Goal: Task Accomplishment & Management: Use online tool/utility

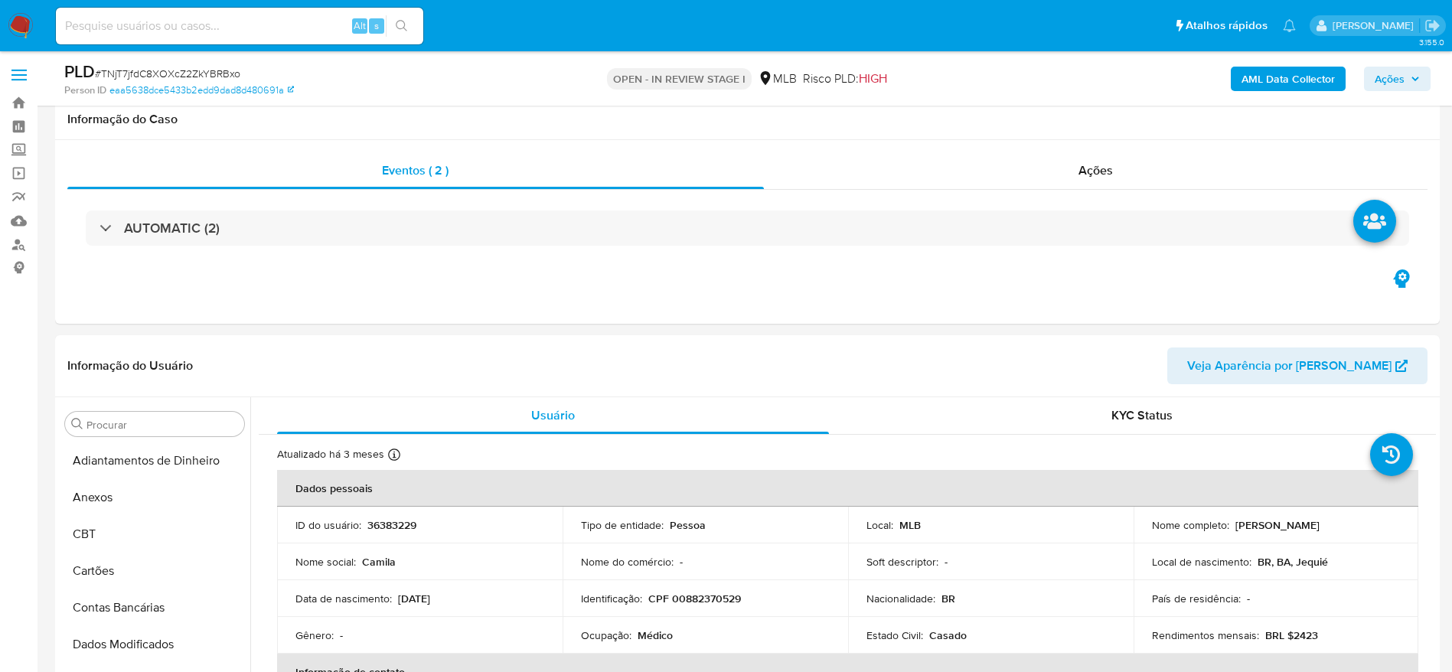
select select "10"
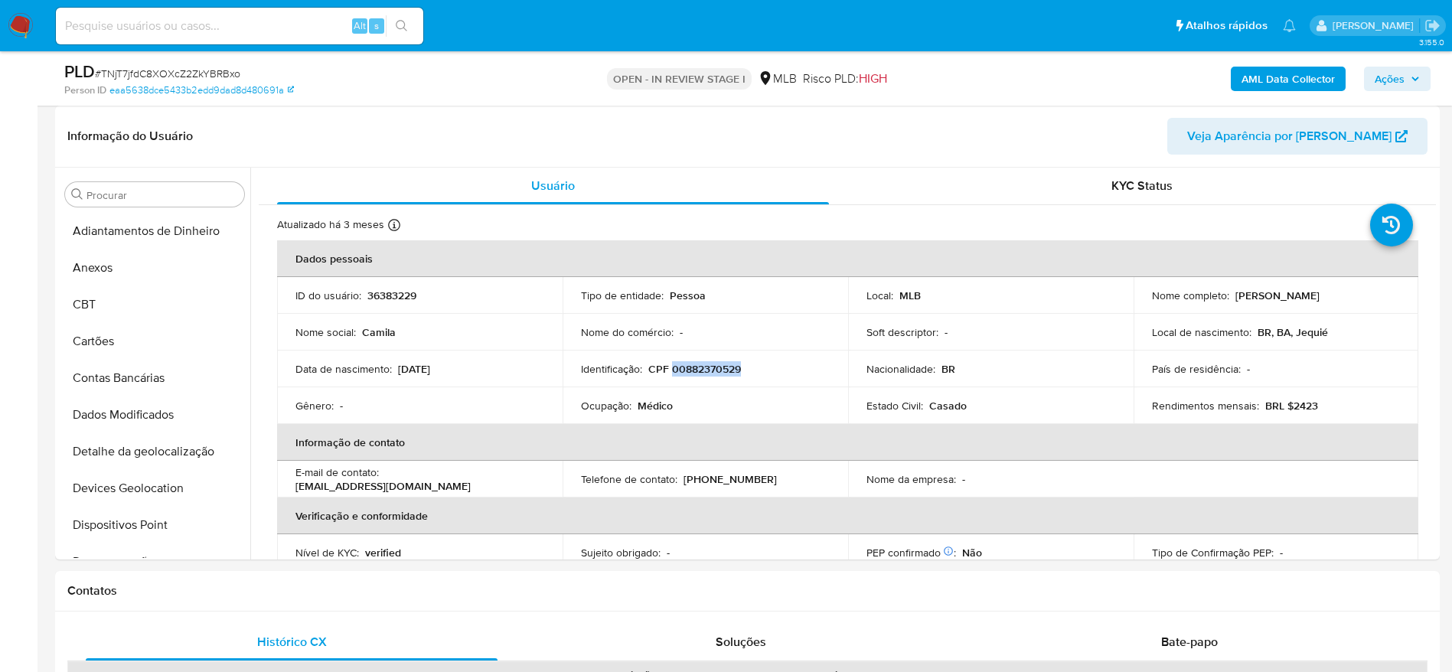
scroll to position [569, 0]
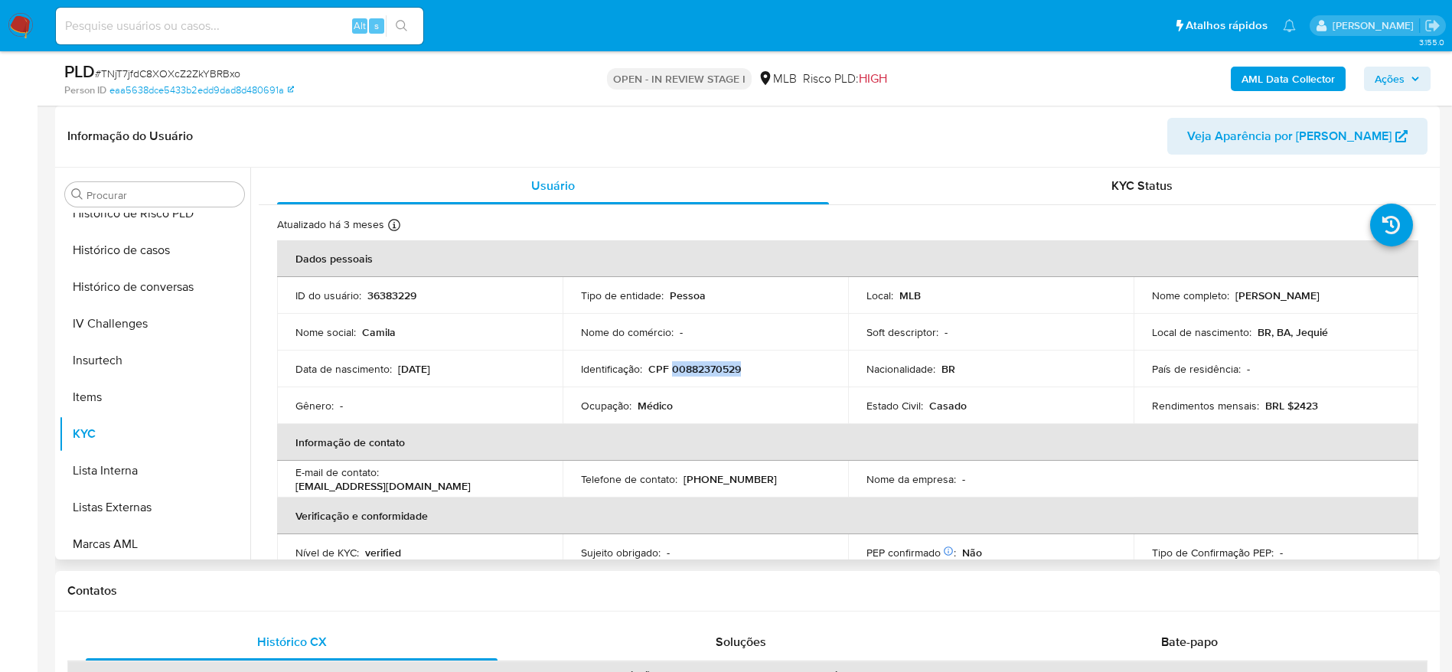
click at [697, 367] on p "CPF 00882370529" at bounding box center [694, 369] width 93 height 14
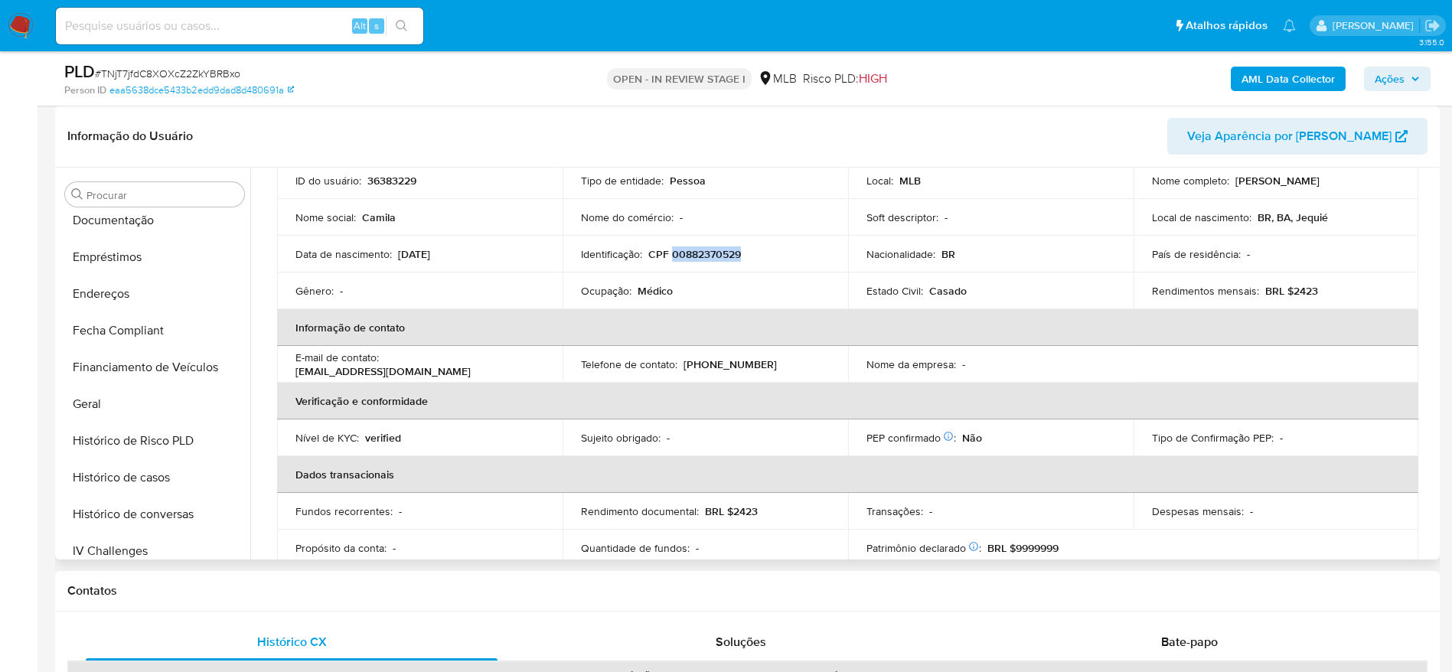
scroll to position [339, 0]
click at [115, 216] on button "Documentação" at bounding box center [148, 222] width 179 height 37
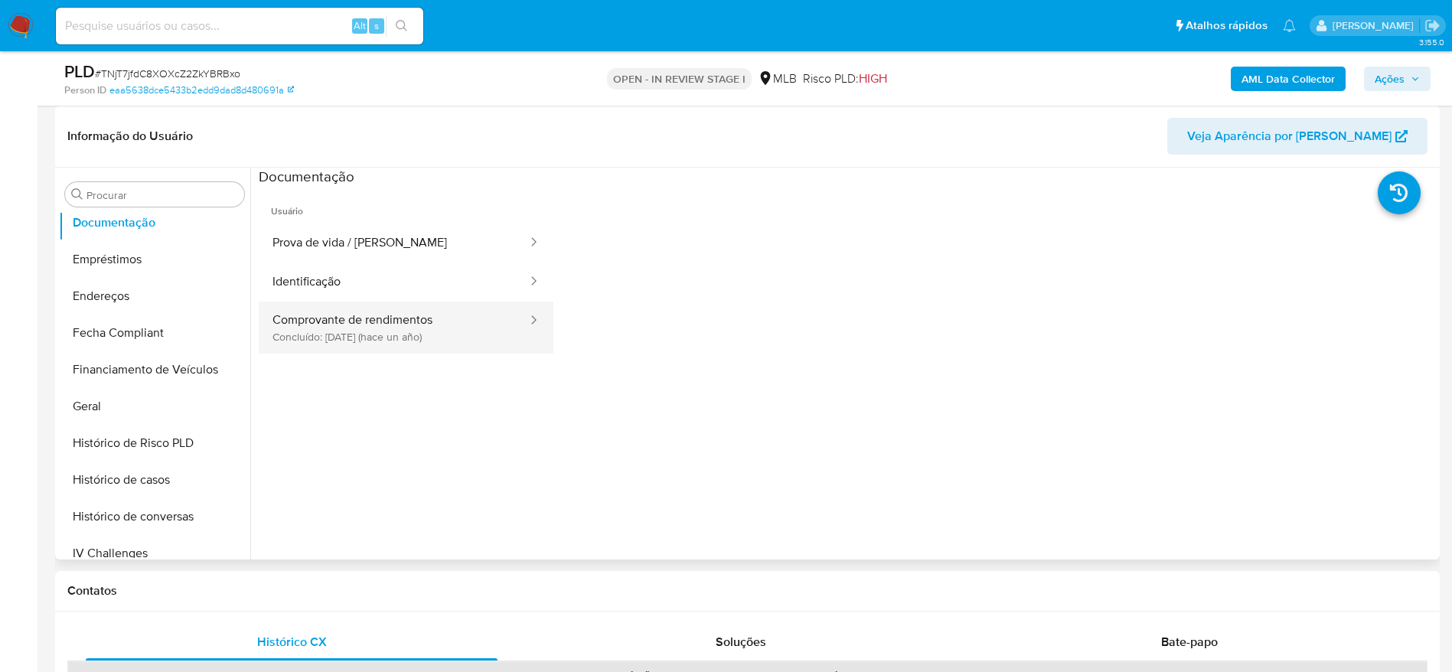
click at [355, 326] on button "Comprovante de rendimentos Concluído: 16/04/2024 (hace un año)" at bounding box center [394, 328] width 270 height 52
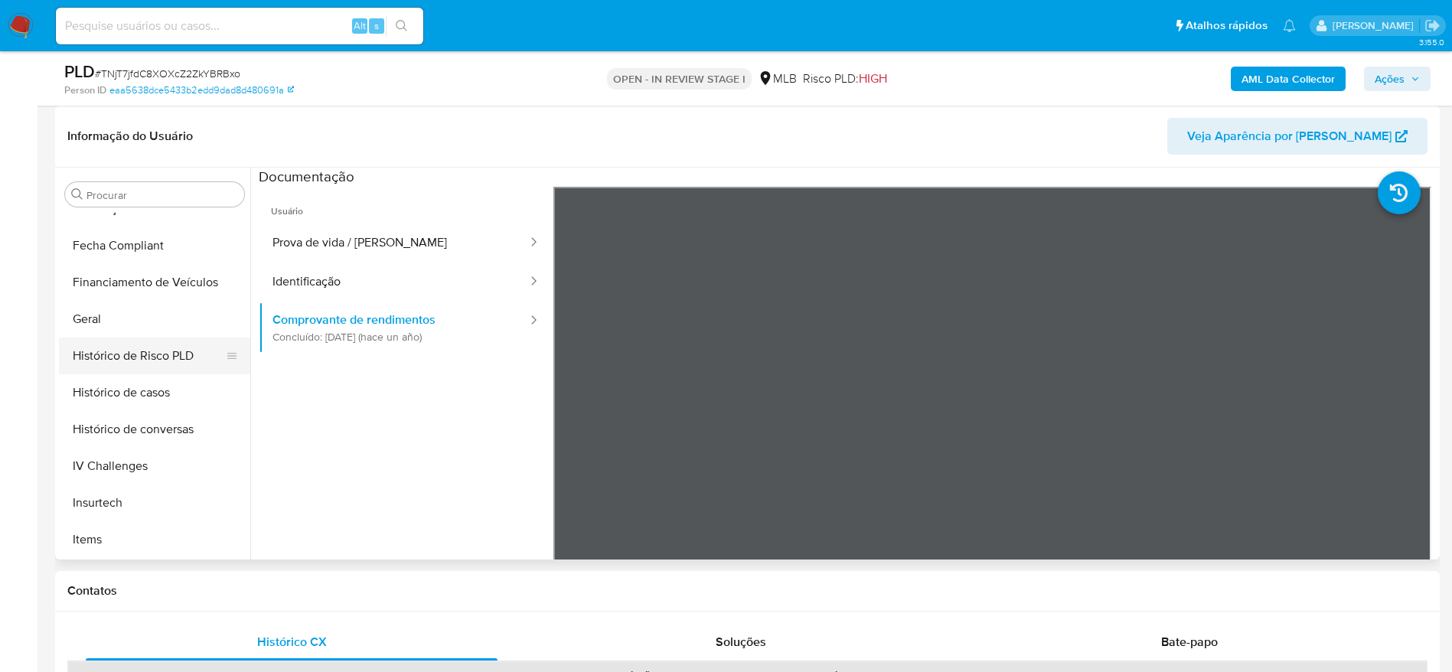
scroll to position [683, 0]
click at [105, 329] on button "KYC" at bounding box center [148, 319] width 179 height 37
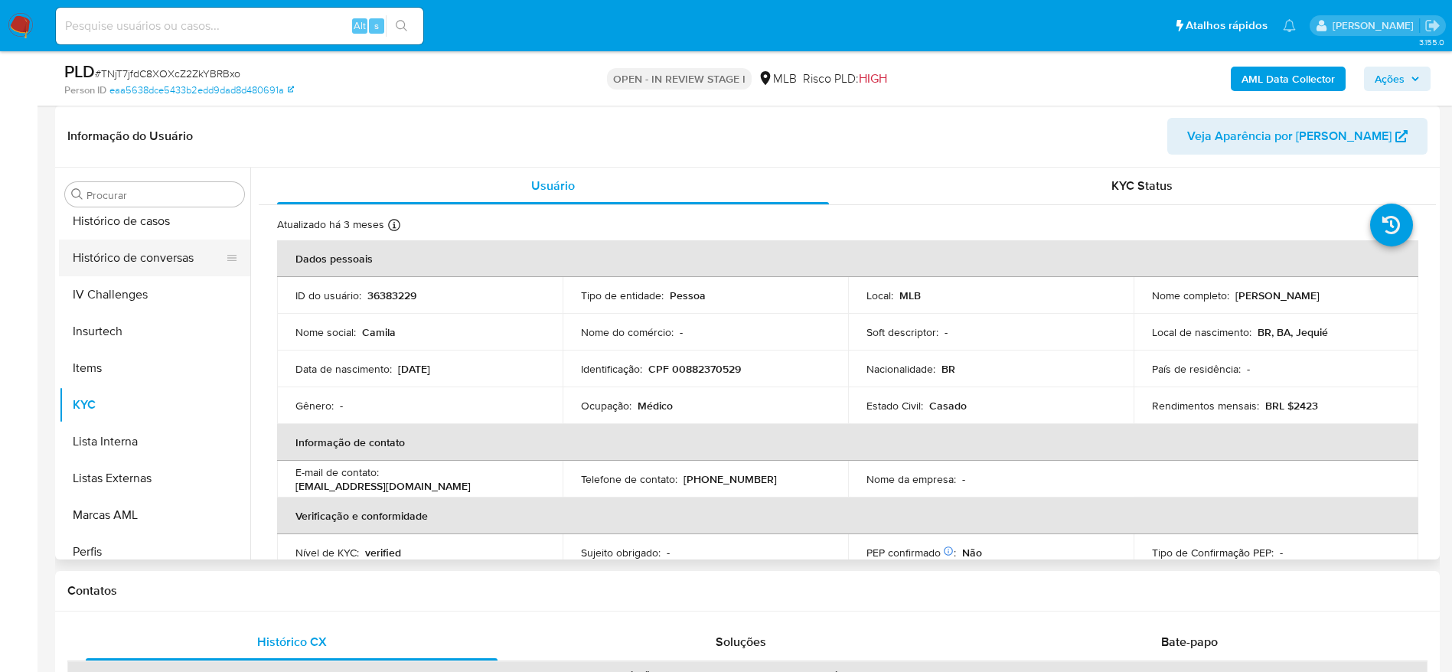
scroll to position [454, 0]
click at [126, 281] on button "Geral" at bounding box center [148, 291] width 179 height 37
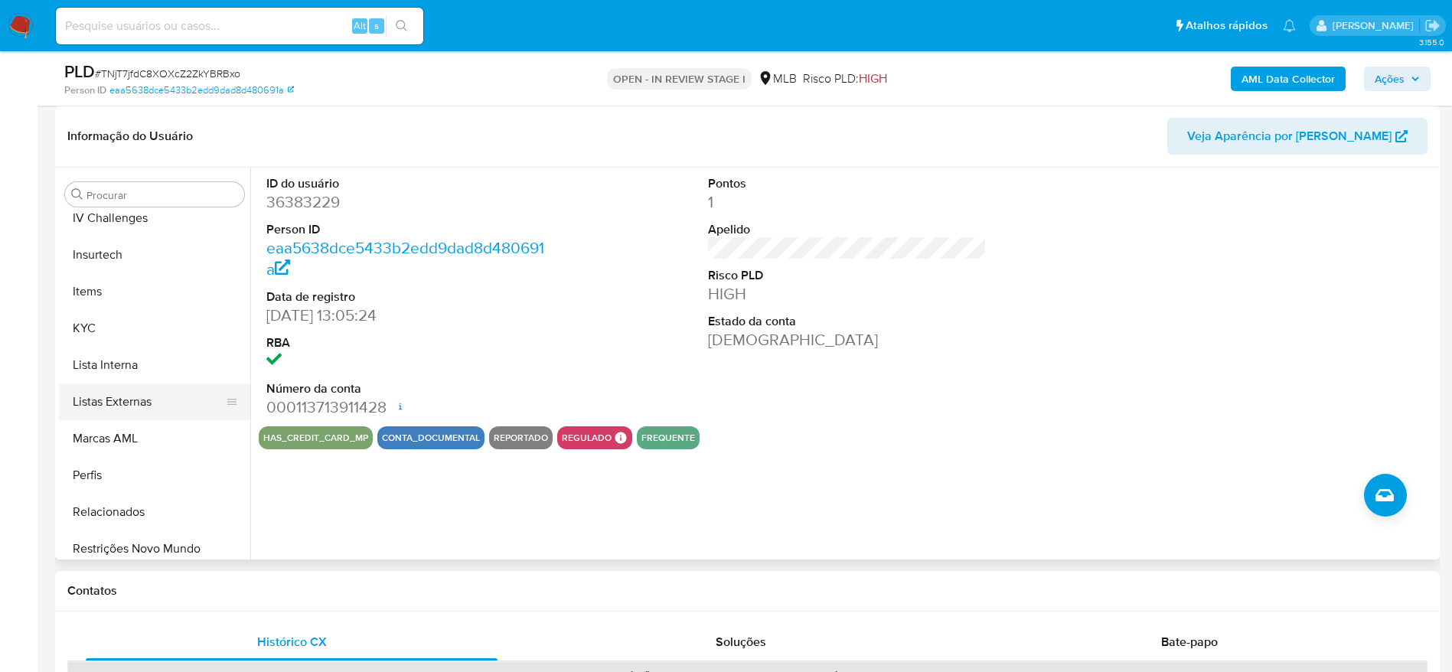
scroll to position [683, 0]
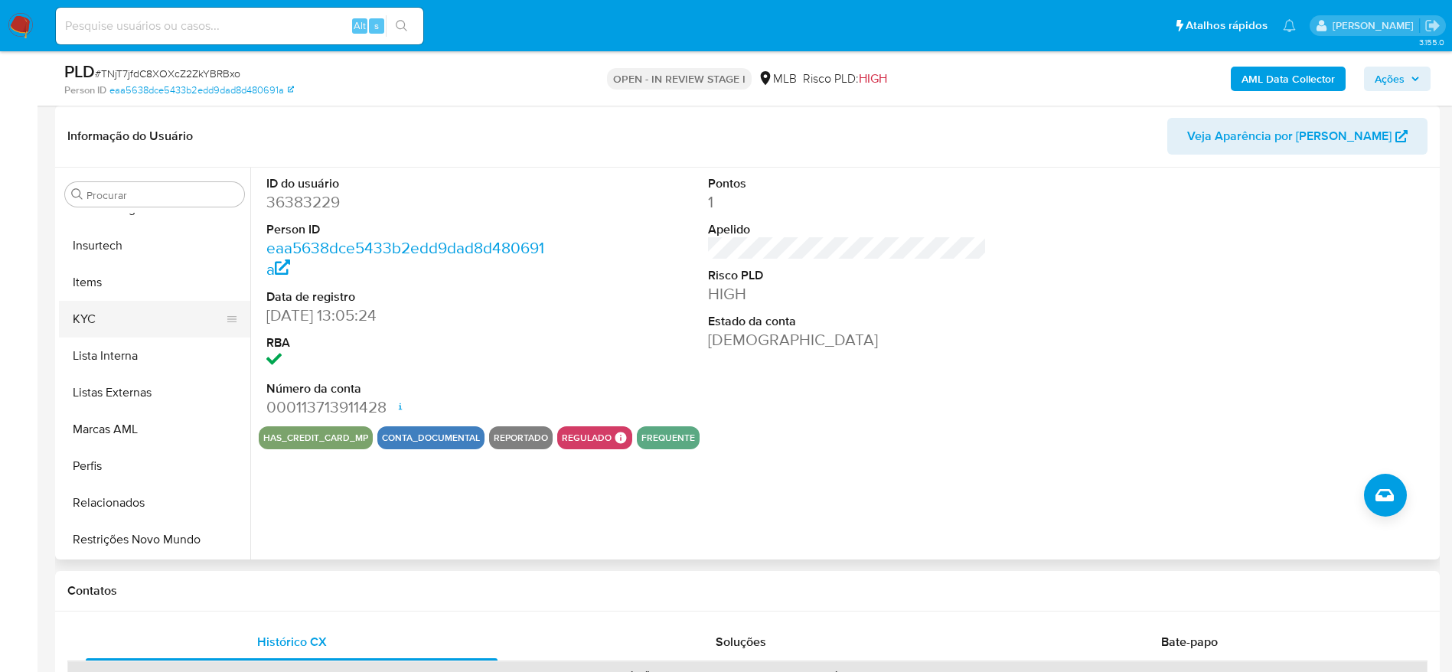
click at [118, 316] on button "KYC" at bounding box center [148, 319] width 179 height 37
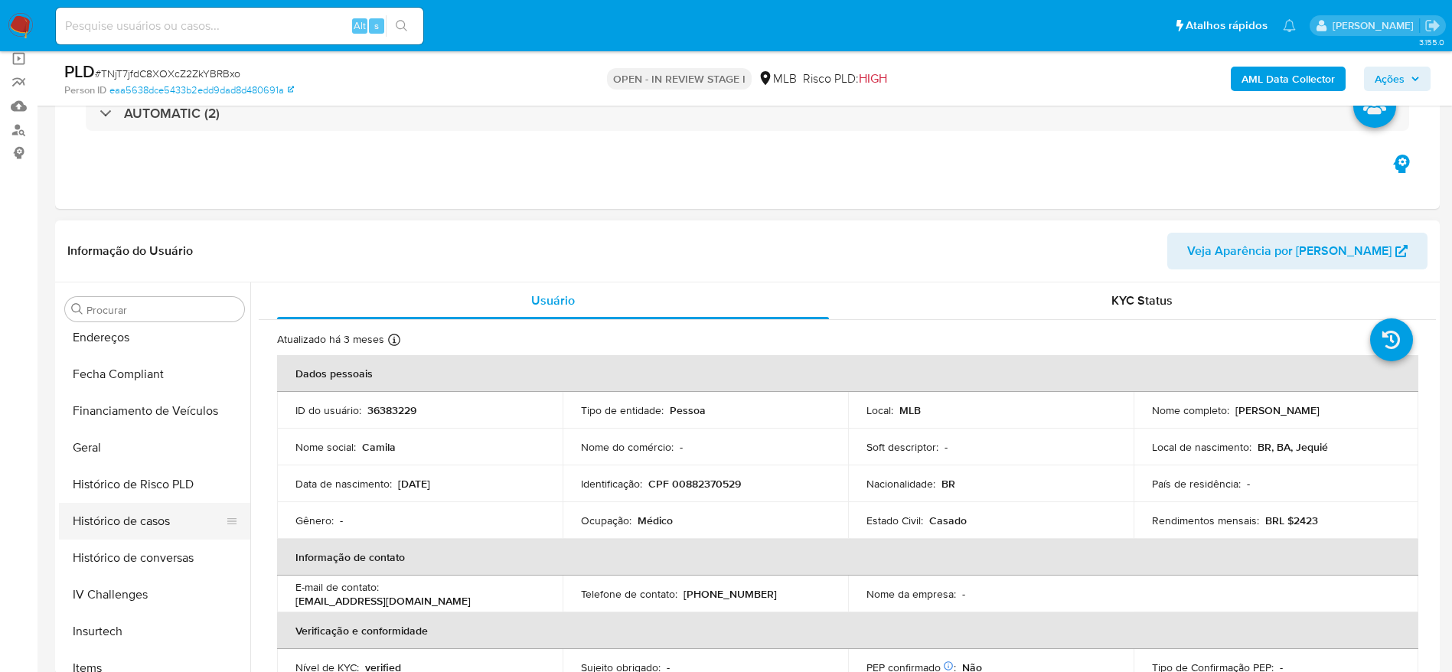
scroll to position [339, 0]
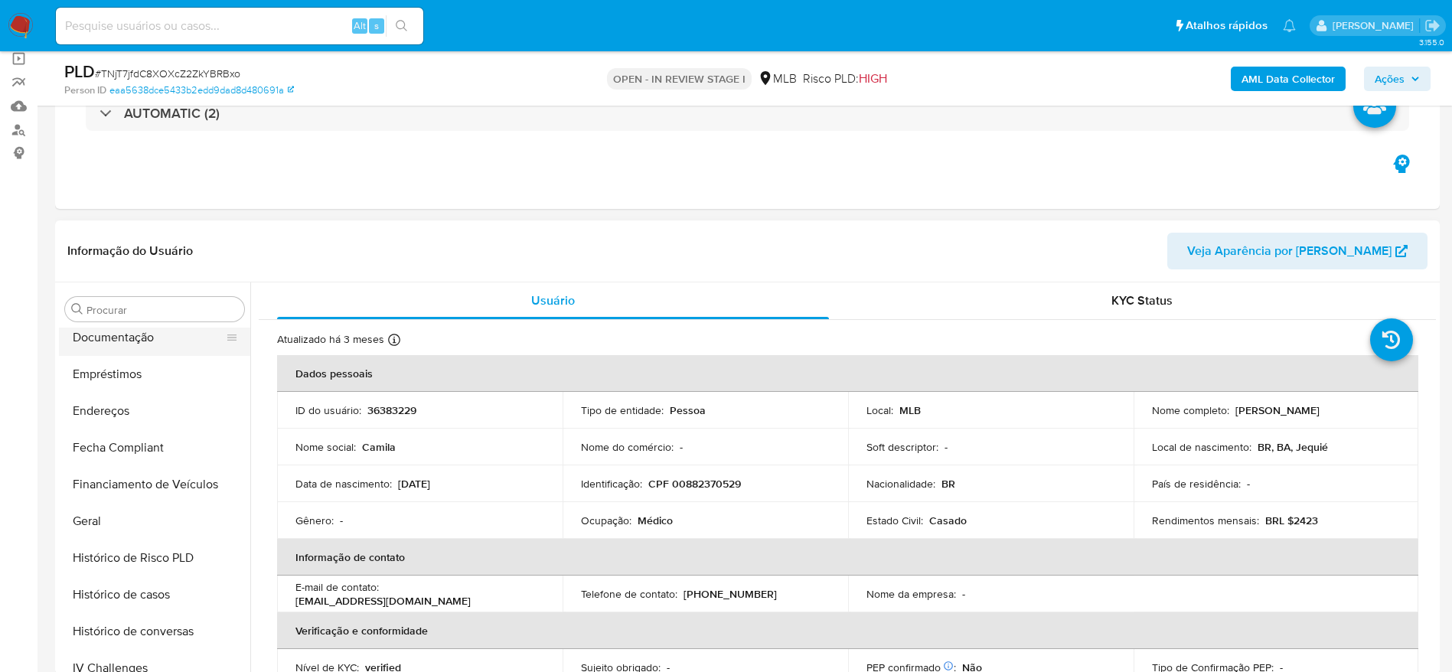
click at [155, 337] on button "Documentação" at bounding box center [148, 337] width 179 height 37
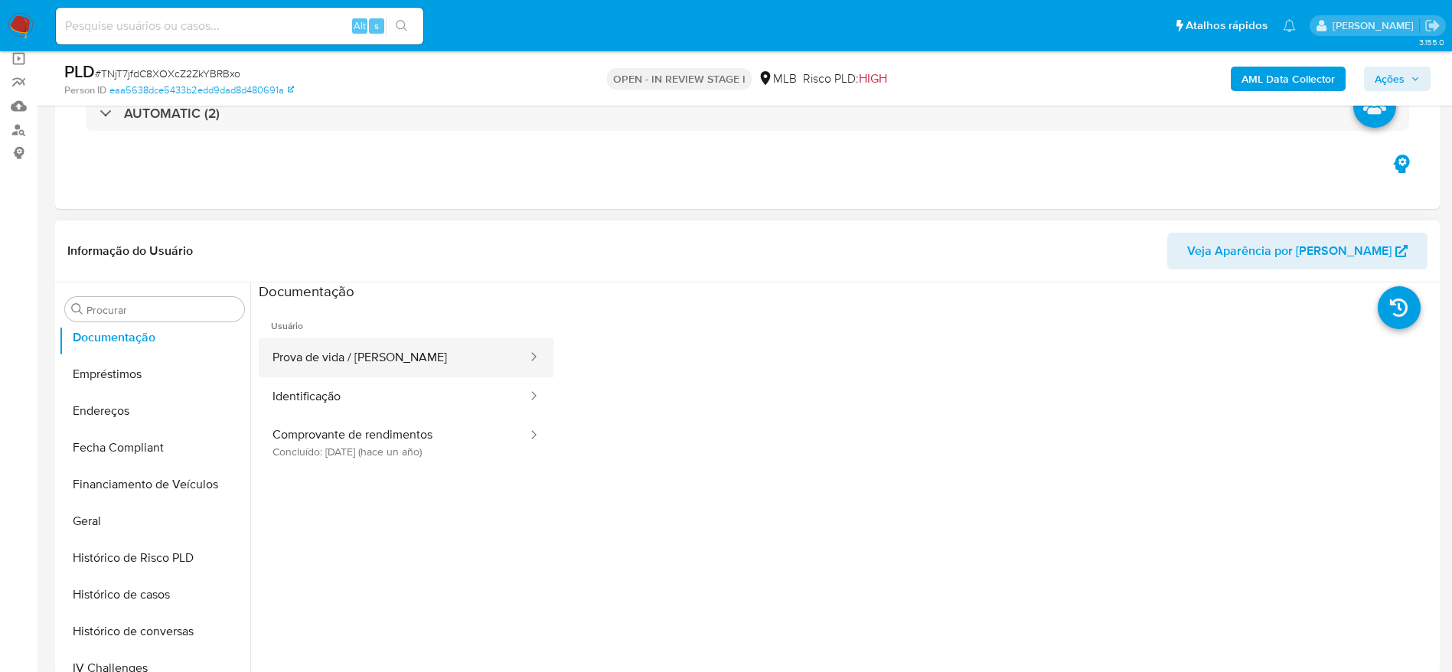
click at [354, 358] on button "Prova de vida / Selfie" at bounding box center [394, 357] width 270 height 39
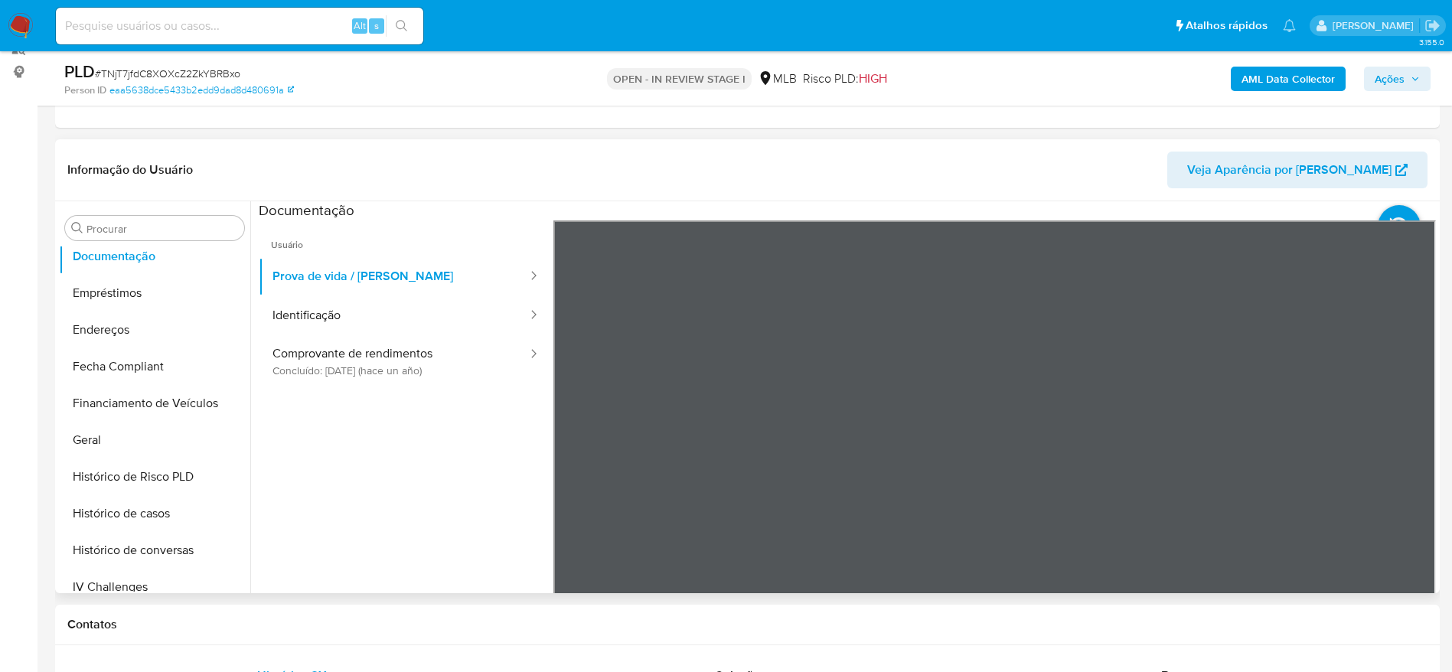
scroll to position [230, 0]
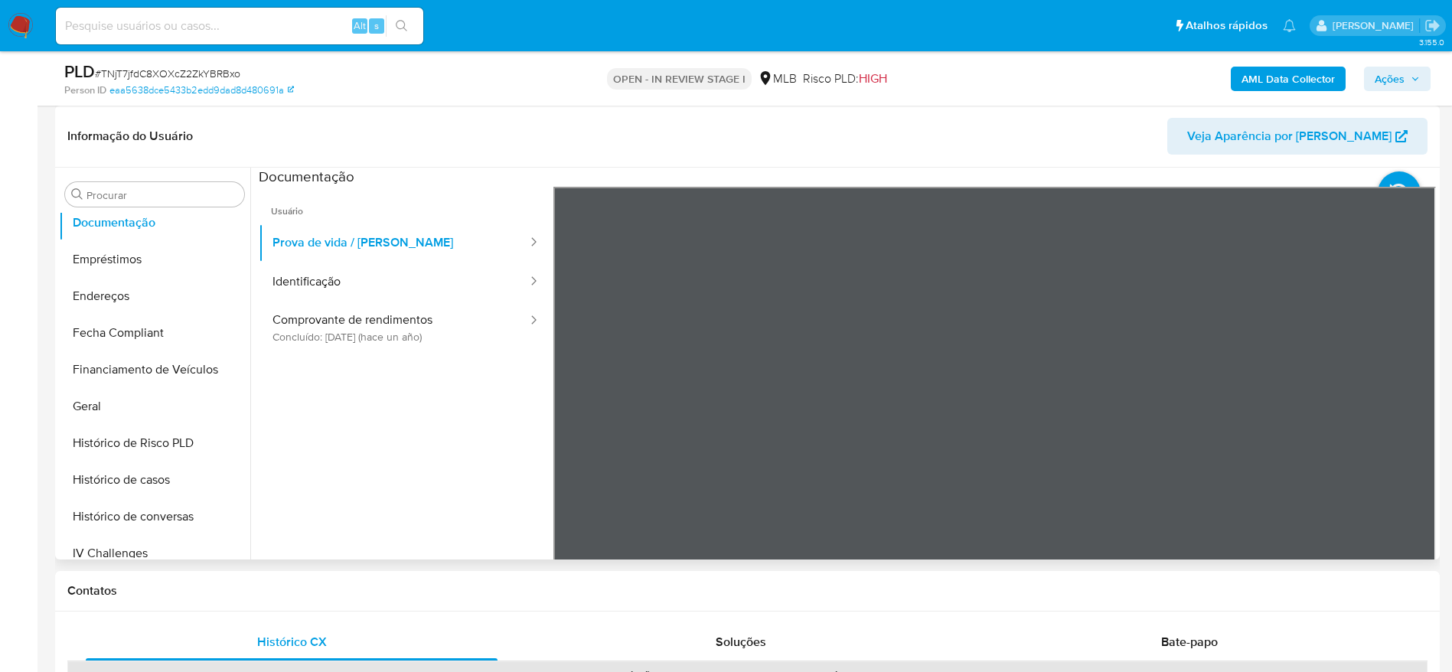
click at [905, 151] on div "Informação do Usuário Veja Aparência por Pessoa Procurar Adiantamentos de Dinhe…" at bounding box center [747, 333] width 1385 height 454
click at [383, 323] on button "Comprovante de rendimentos Concluído: 16/04/2024 (hace un año)" at bounding box center [394, 328] width 270 height 52
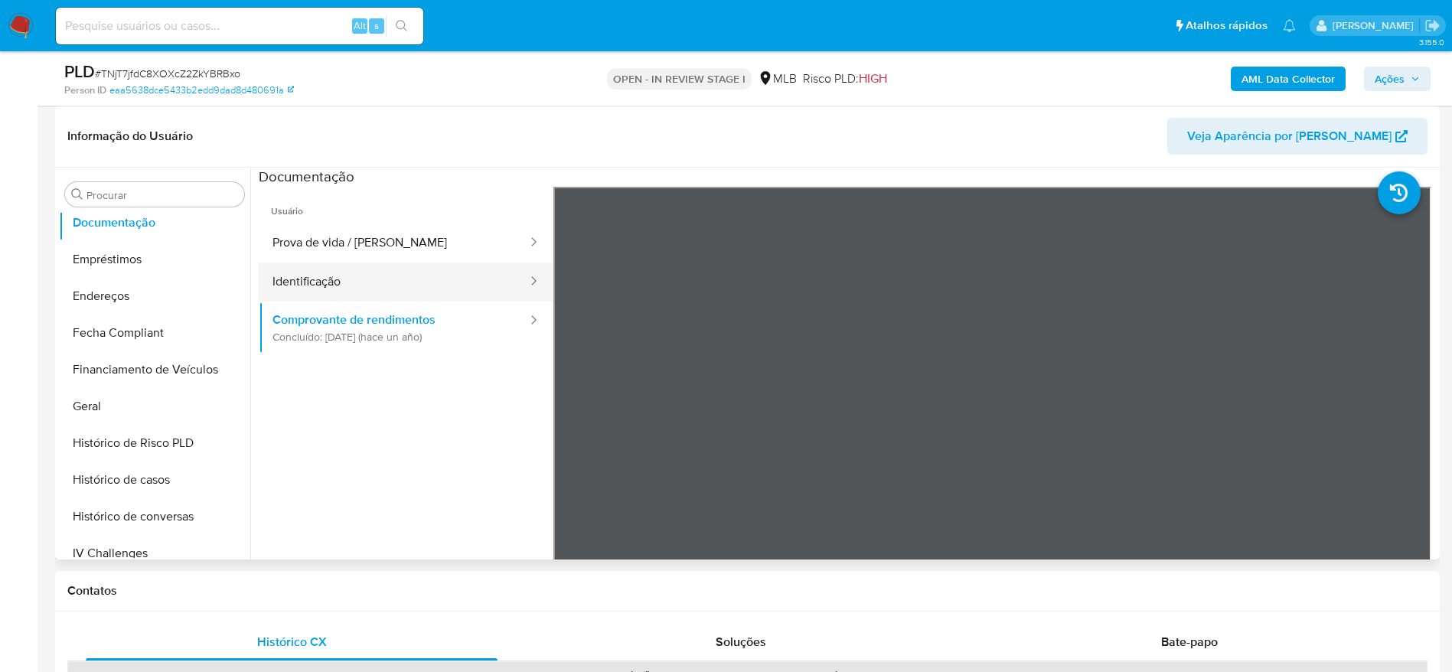
click at [370, 290] on button "Identificação" at bounding box center [394, 282] width 270 height 39
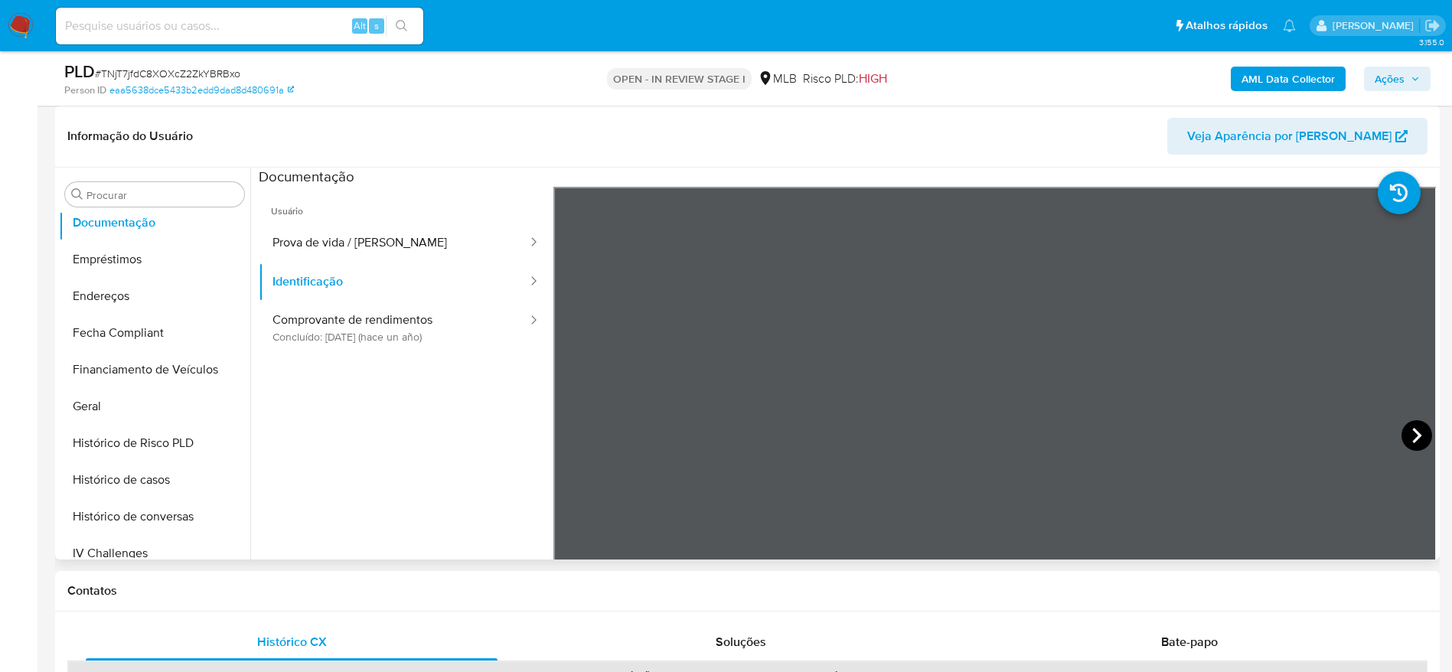
click at [1403, 439] on icon at bounding box center [1416, 435] width 31 height 31
click at [145, 486] on button "Histórico de casos" at bounding box center [148, 480] width 179 height 37
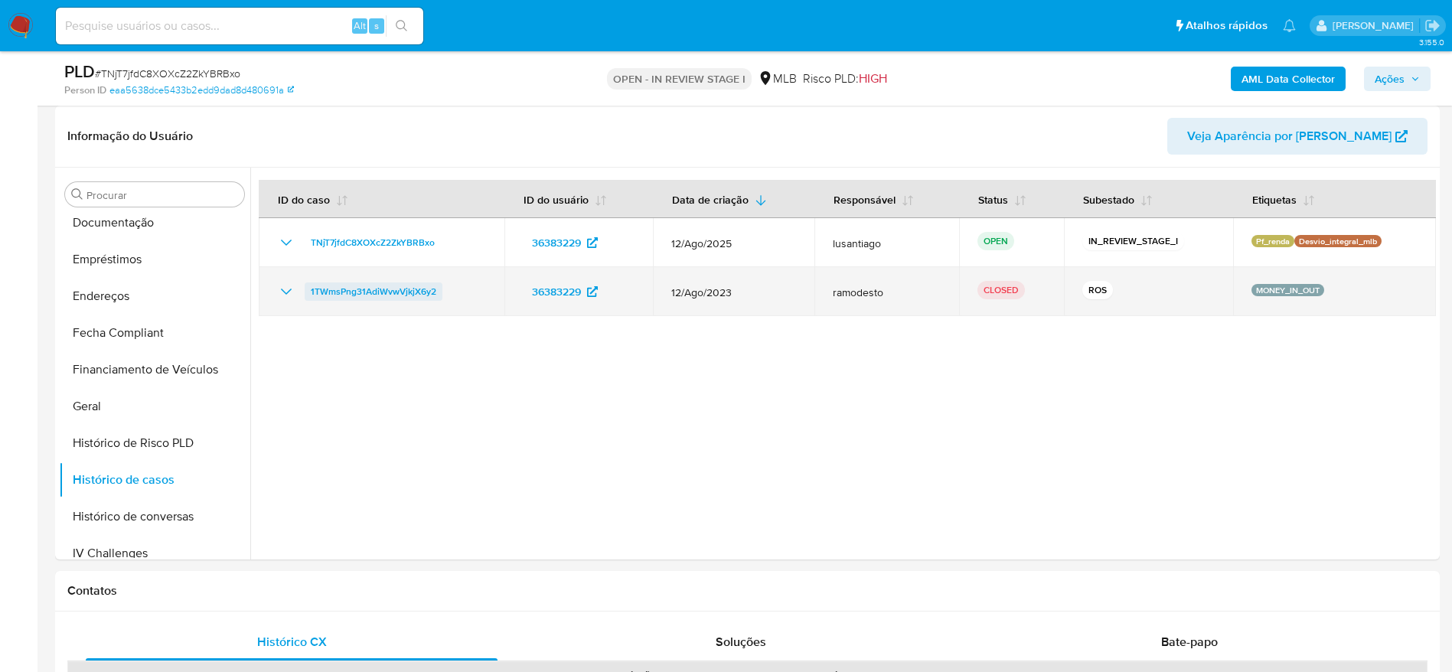
click at [394, 290] on span "1TWmsPng31AdiWvwVjkjX6y2" at bounding box center [374, 291] width 126 height 18
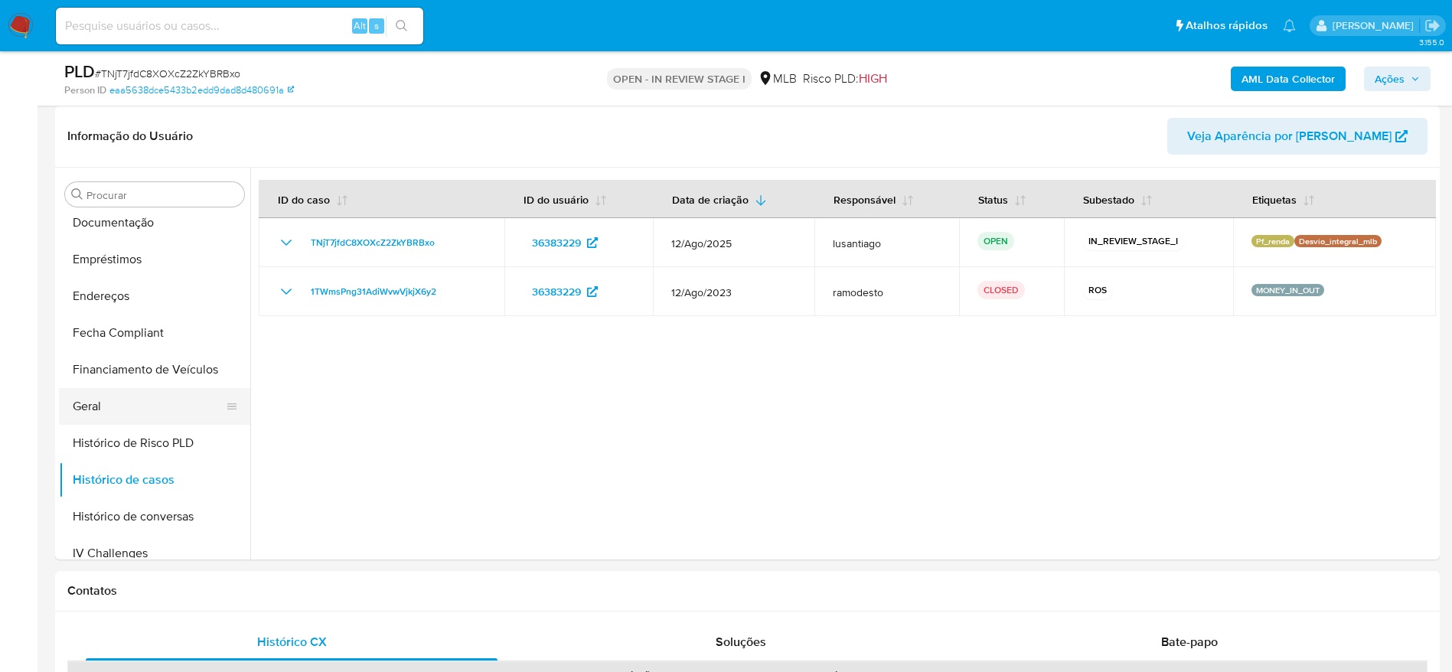
click at [135, 410] on button "Geral" at bounding box center [148, 406] width 179 height 37
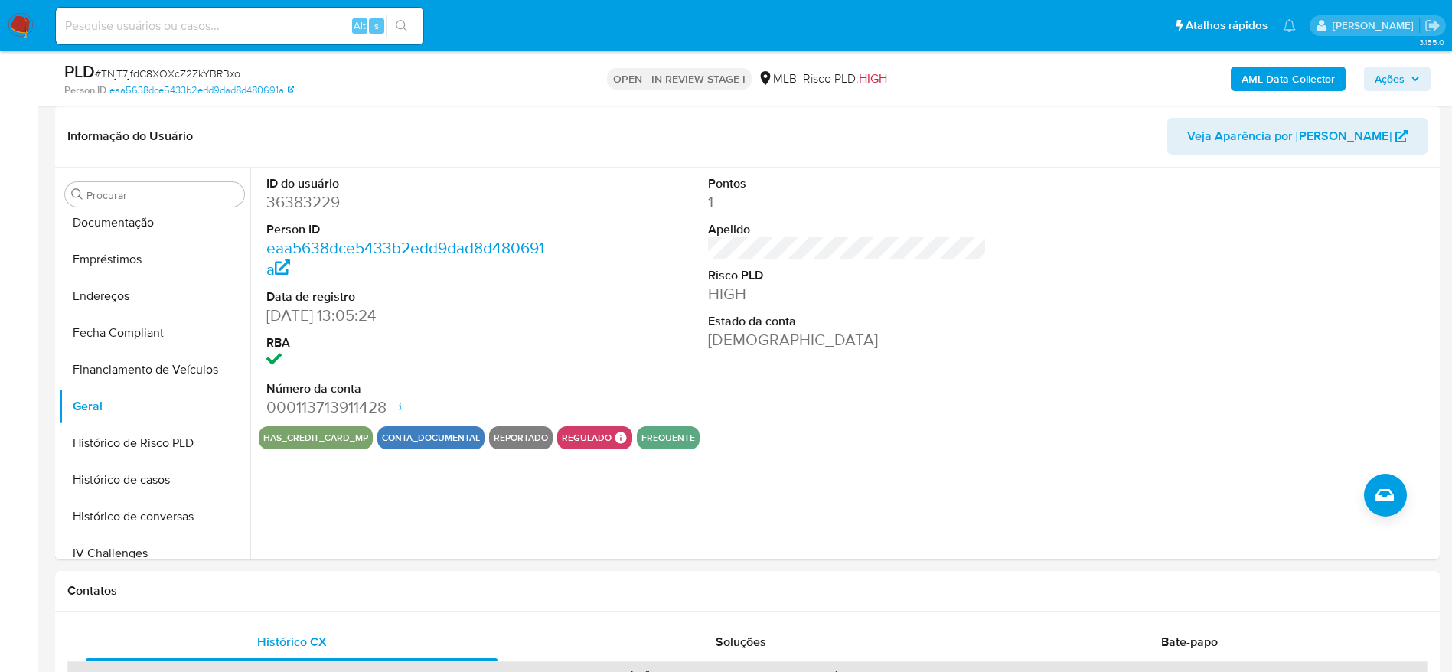
click at [1401, 61] on div "AML Data Collector Ações" at bounding box center [1205, 78] width 452 height 36
click at [1373, 89] on button "Ações" at bounding box center [1397, 79] width 67 height 24
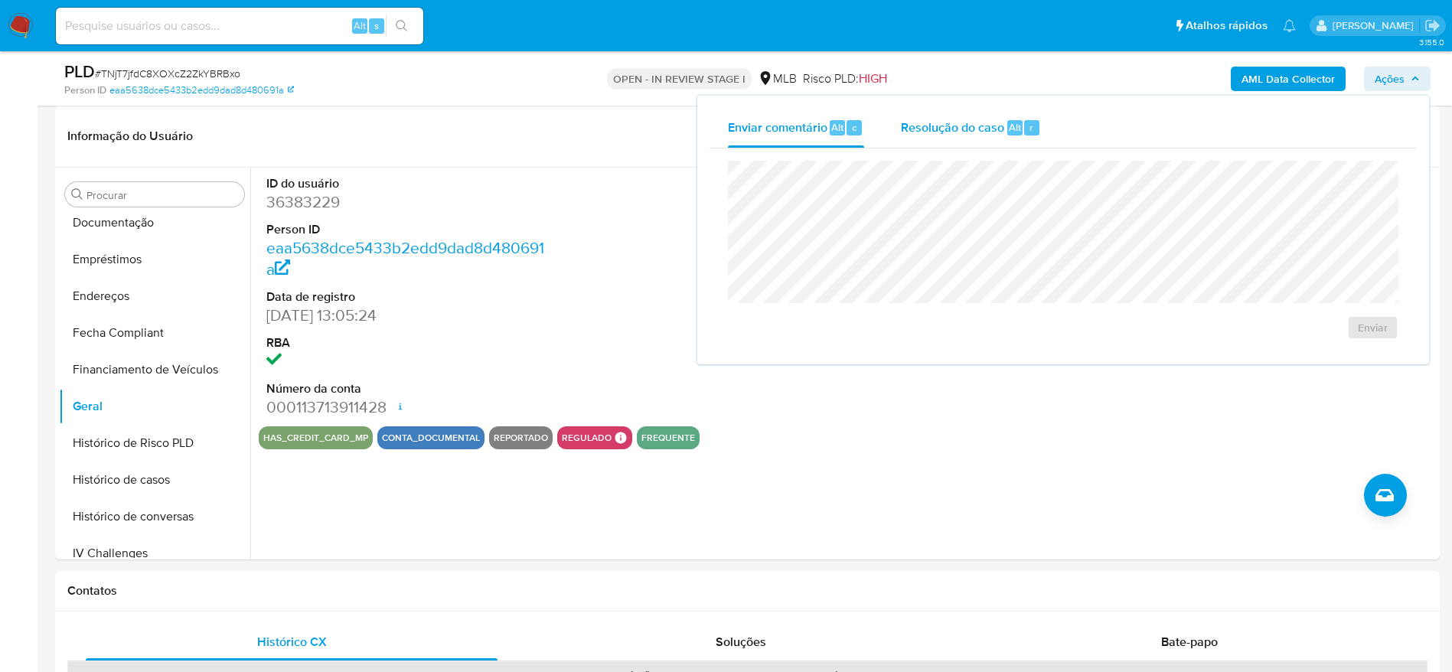
drag, startPoint x: 922, startPoint y: 113, endPoint x: 930, endPoint y: 146, distance: 34.7
click at [922, 116] on div "Resolução do caso Alt r" at bounding box center [971, 128] width 140 height 40
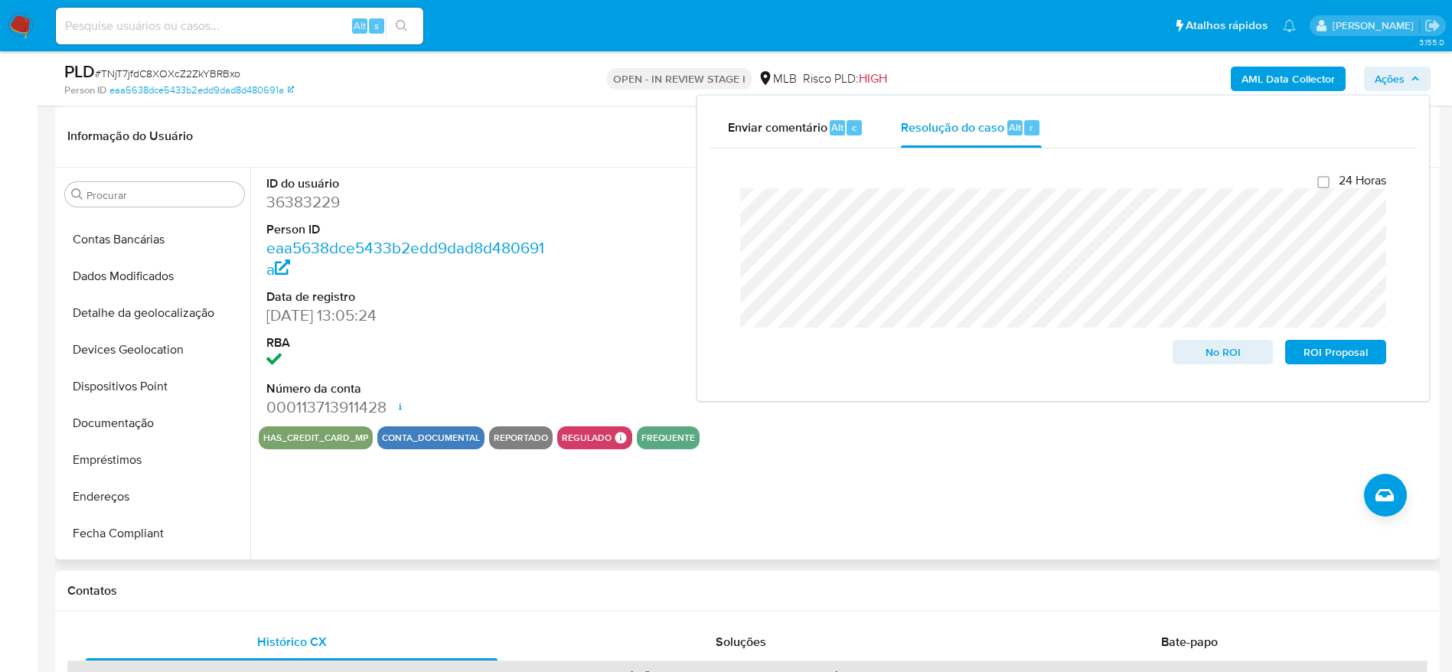
scroll to position [0, 0]
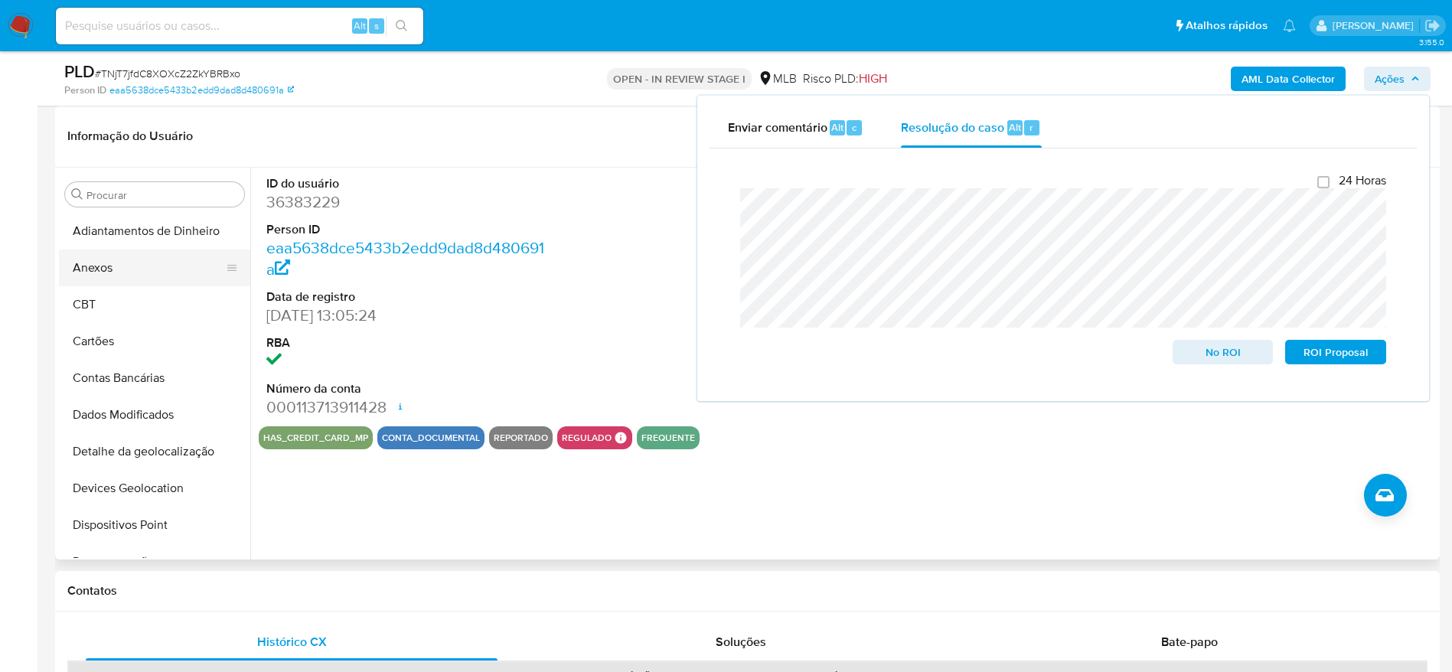
click at [123, 272] on button "Anexos" at bounding box center [148, 268] width 179 height 37
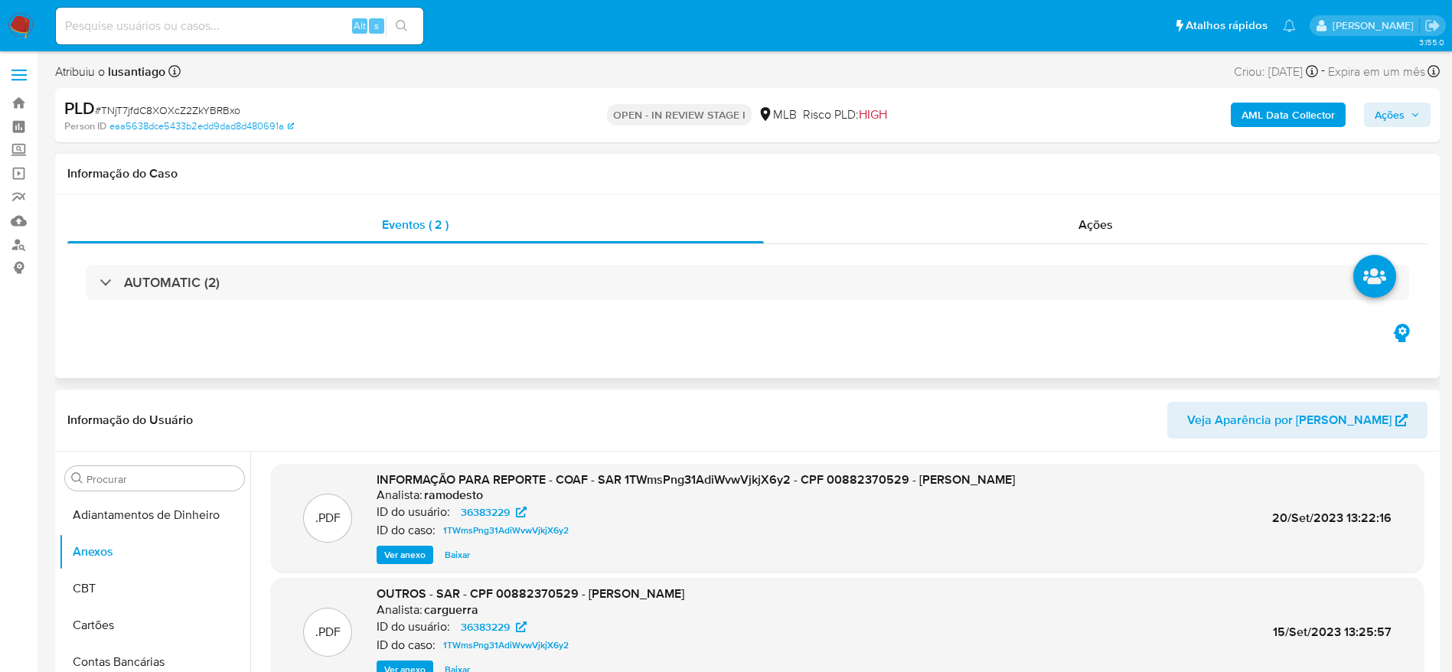
click at [837, 175] on h1 "Informação do Caso" at bounding box center [747, 173] width 1360 height 15
click at [1271, 116] on b "AML Data Collector" at bounding box center [1287, 115] width 93 height 24
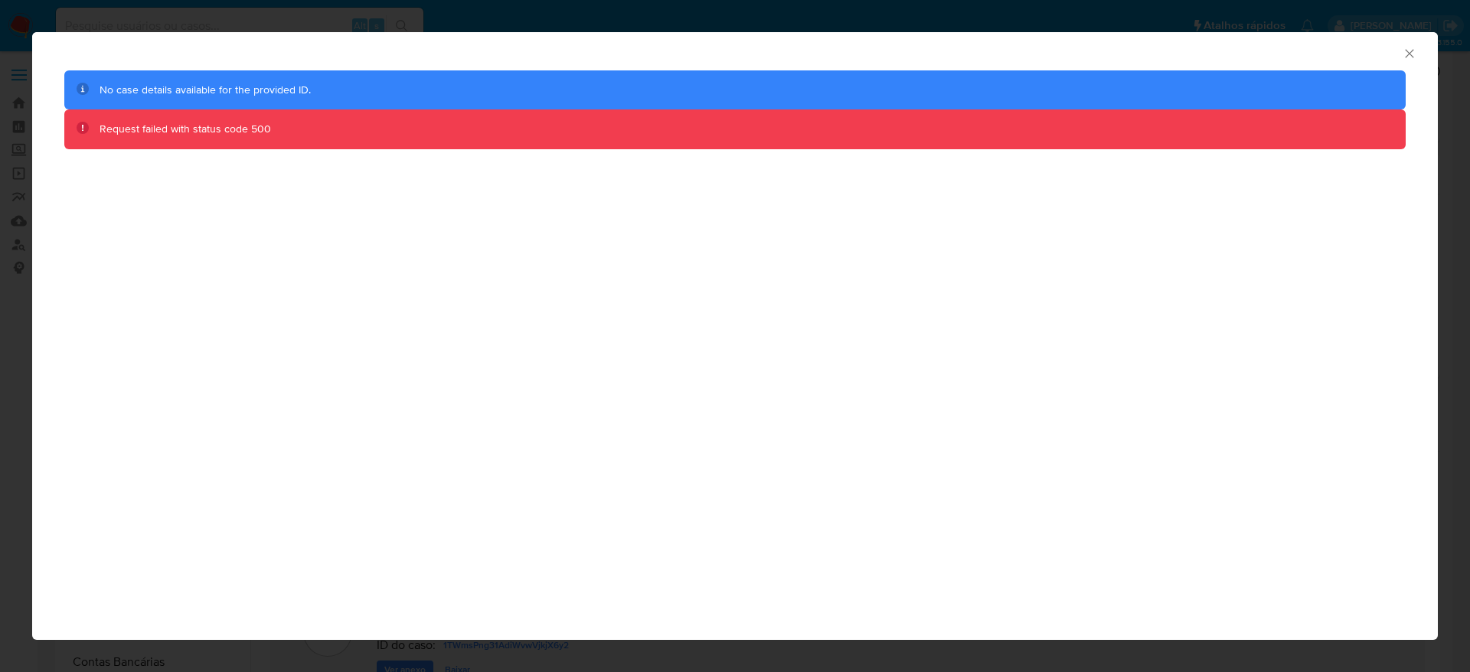
click at [1408, 51] on icon "Fechar a janela" at bounding box center [1408, 53] width 15 height 15
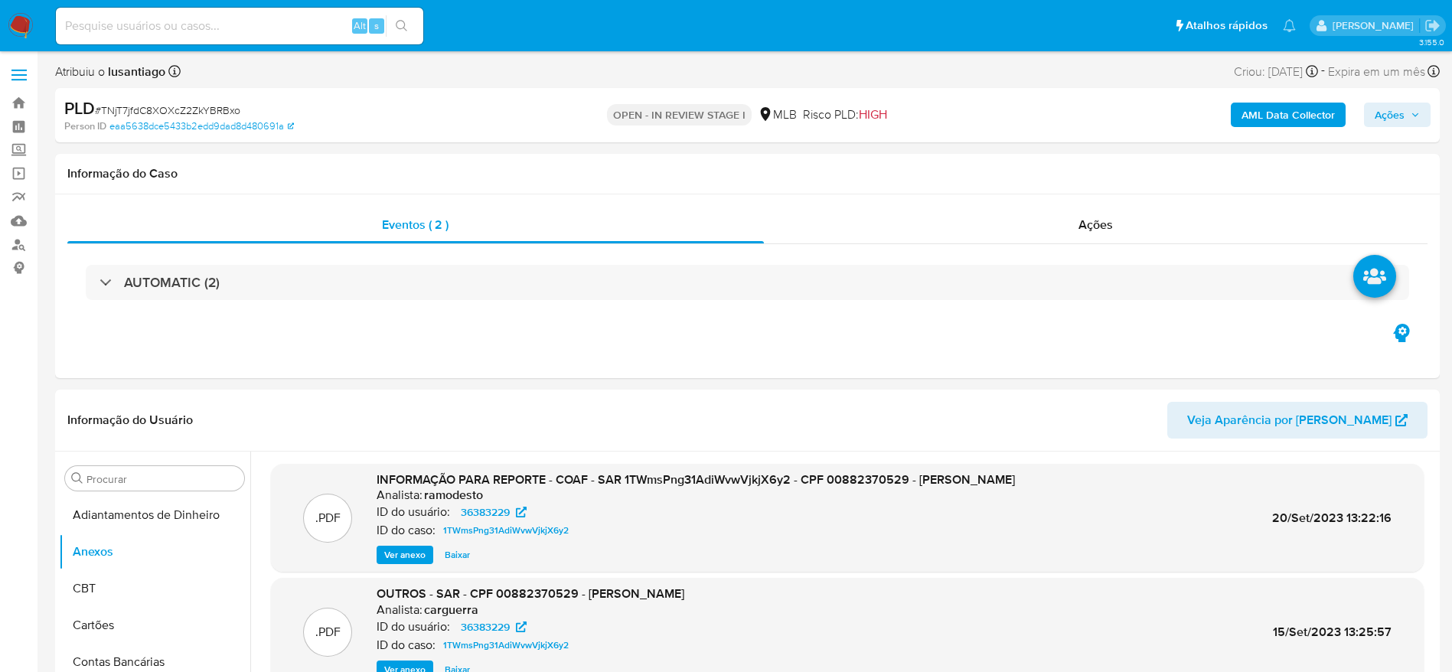
click at [1297, 108] on b "AML Data Collector" at bounding box center [1287, 115] width 93 height 24
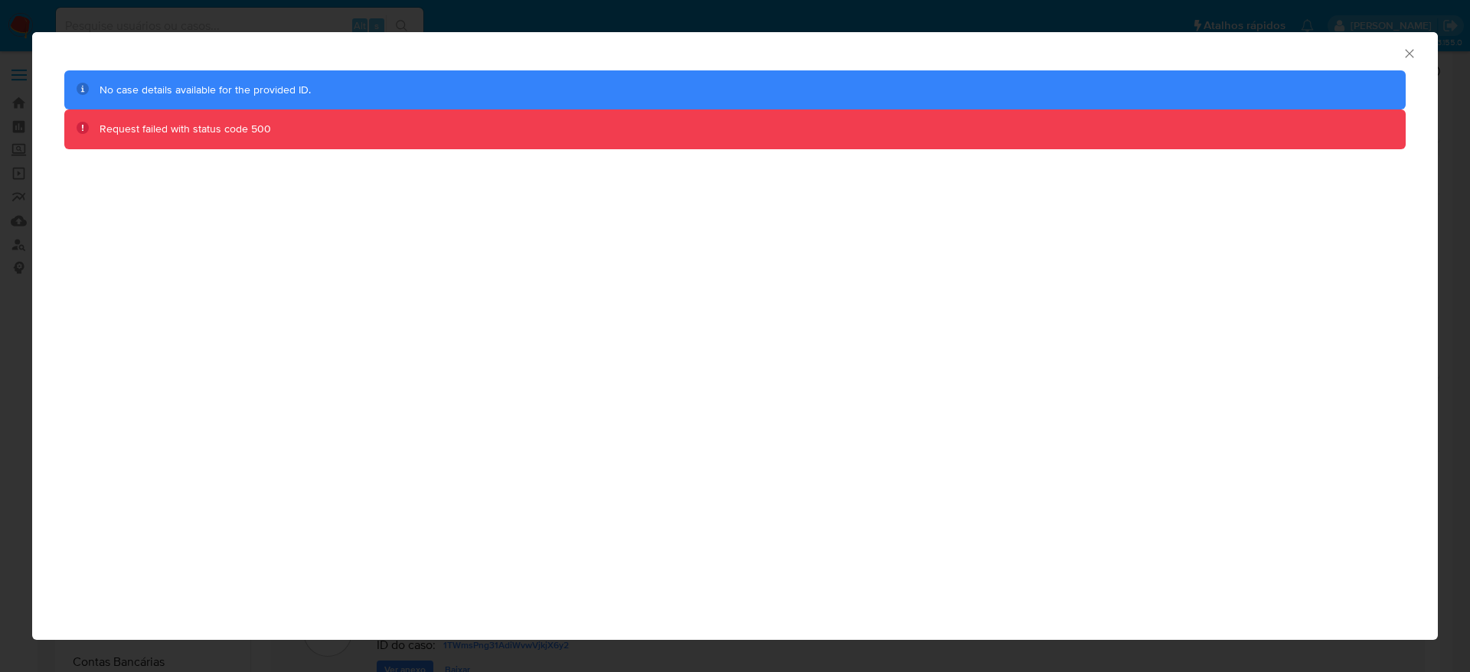
click at [1412, 50] on icon "Fechar a janela" at bounding box center [1408, 53] width 8 height 8
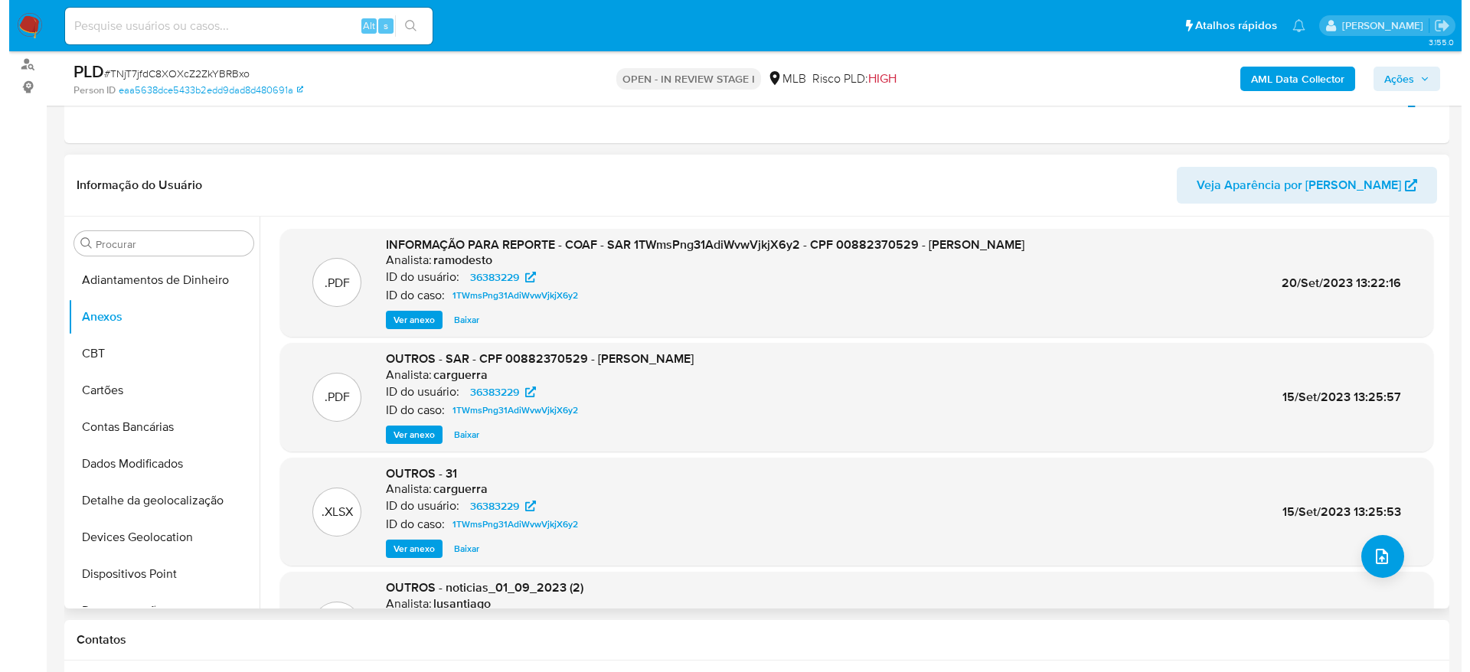
scroll to position [230, 0]
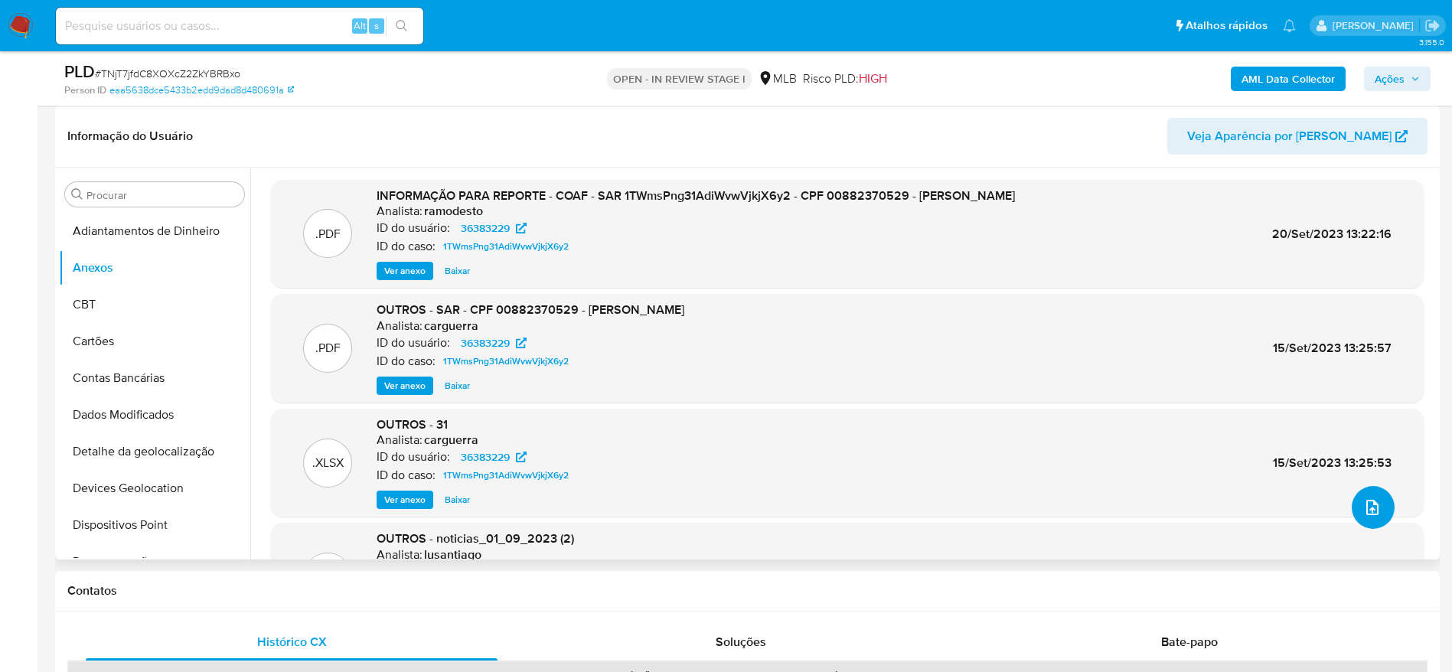
click at [1363, 504] on icon "upload-file" at bounding box center [1372, 507] width 18 height 18
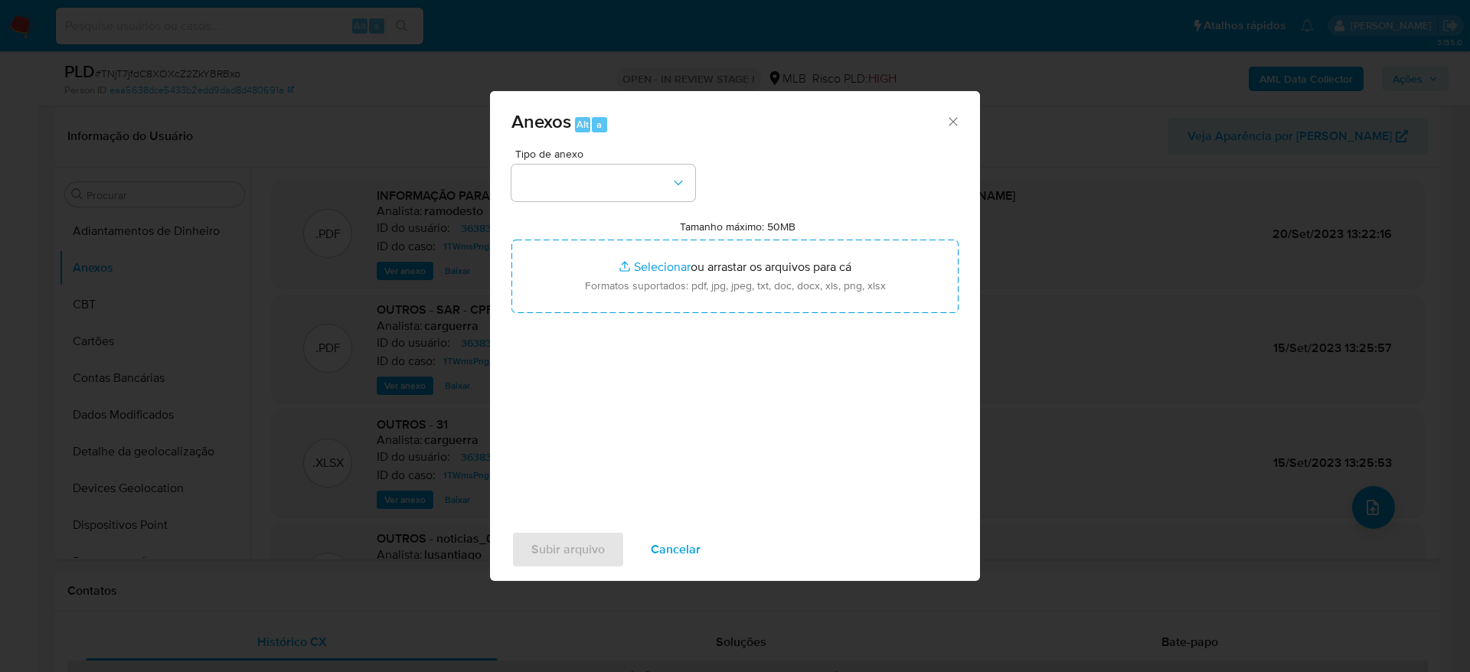
click at [635, 205] on div "Tipo de anexo Tamanho máximo: 50MB Selecionar arquivos Selecionar ou arrastar o…" at bounding box center [734, 328] width 447 height 361
click at [637, 194] on button "button" at bounding box center [603, 183] width 184 height 37
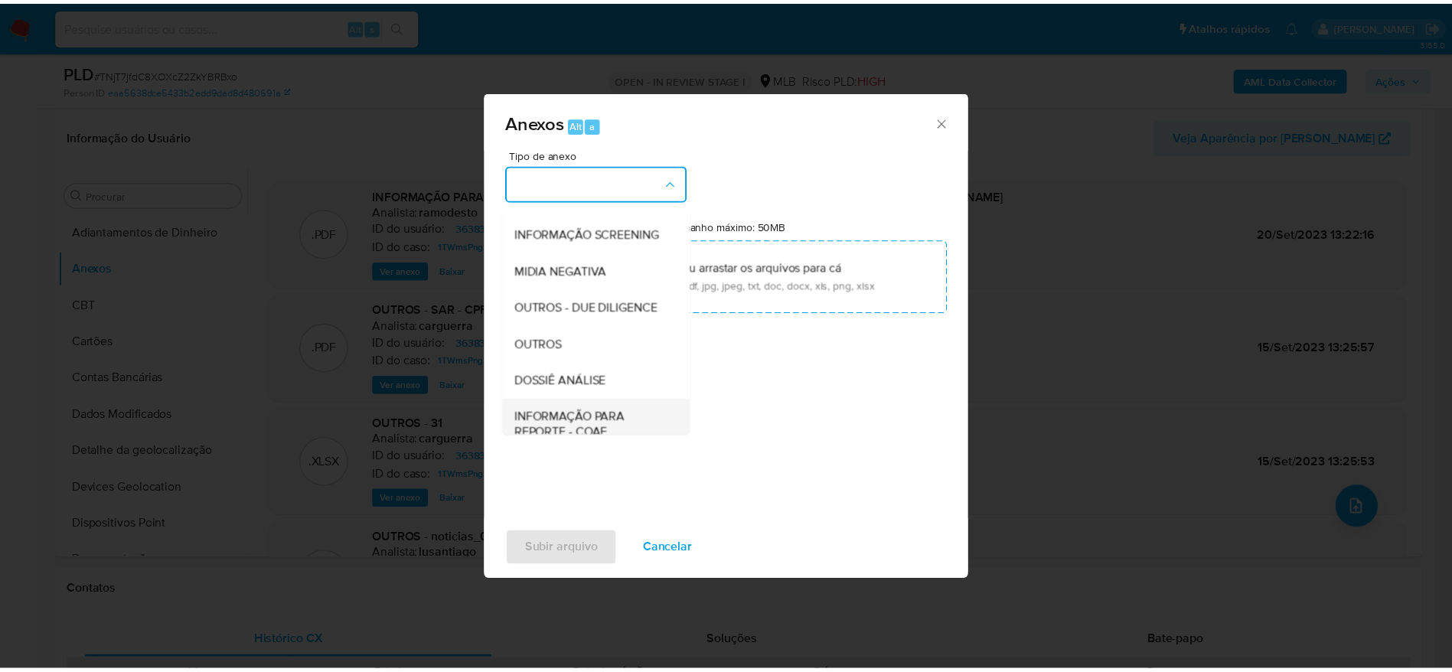
scroll to position [236, 0]
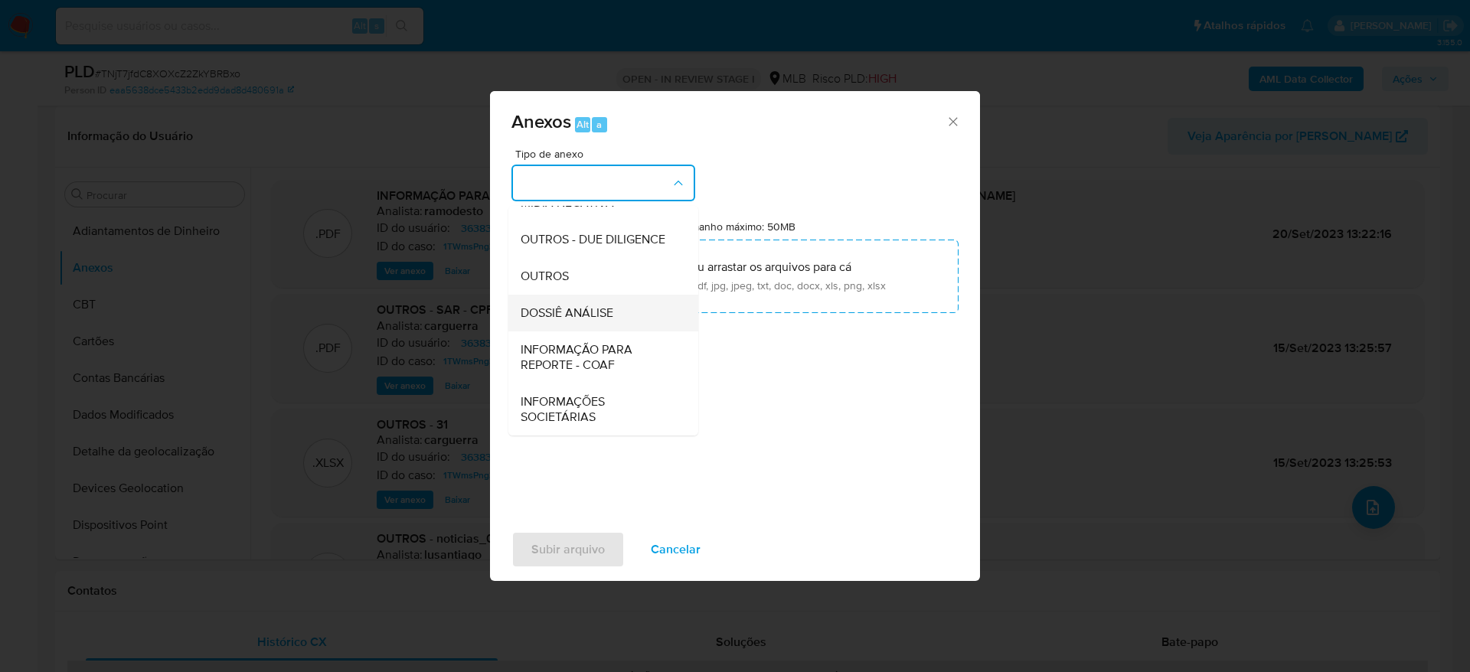
click at [581, 309] on span "DOSSIÊ ANÁLISE" at bounding box center [566, 312] width 93 height 15
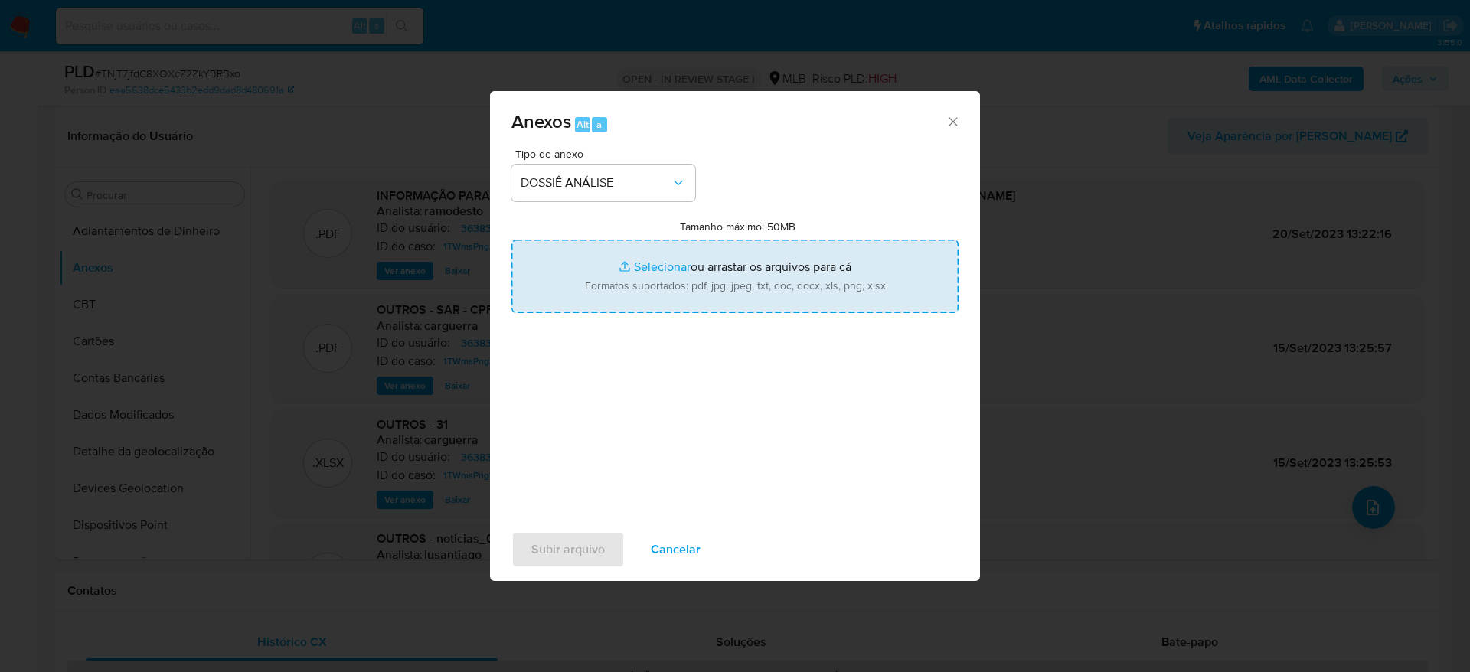
type input "C:\fakepath\Caselog TNjT7jfdC8XOXcZ2ZkYBRBxo_2025_08_21_16_23_43 - CPF 00882370…"
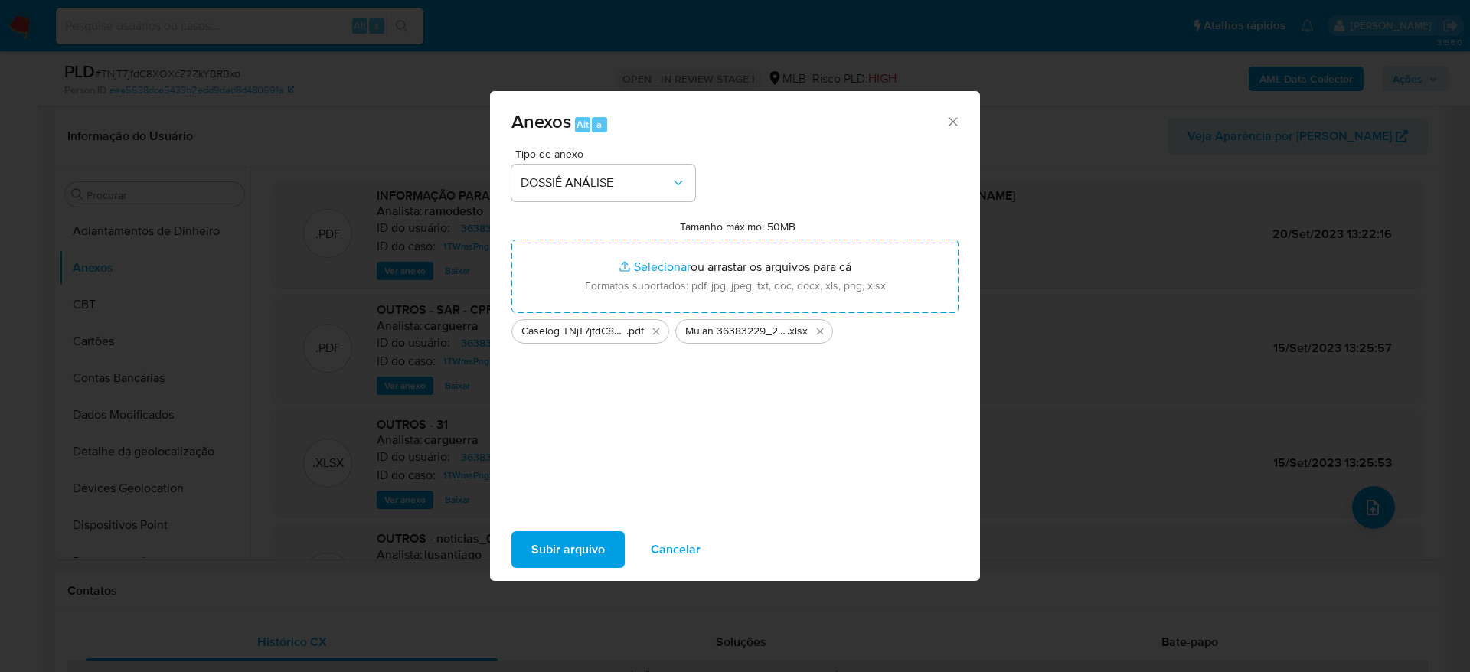
click at [568, 547] on span "Subir arquivo" at bounding box center [567, 550] width 73 height 34
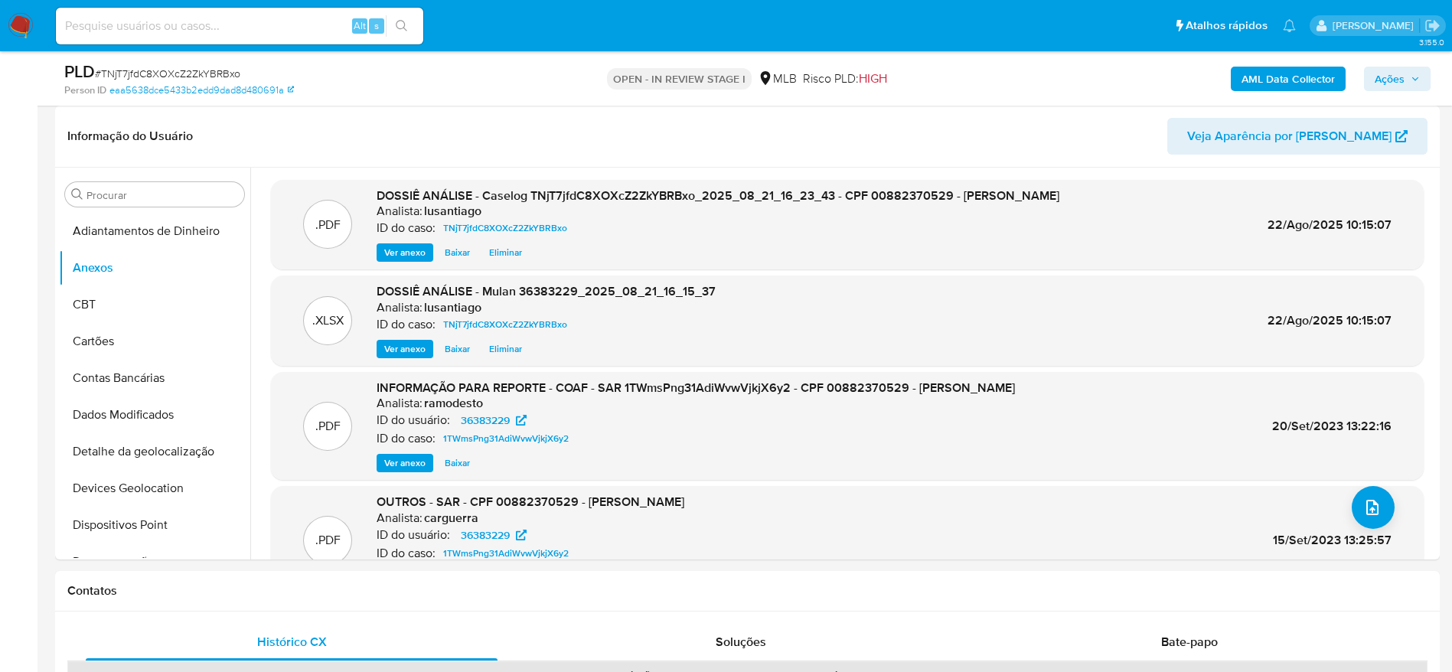
click at [1399, 83] on span "Ações" at bounding box center [1390, 79] width 30 height 24
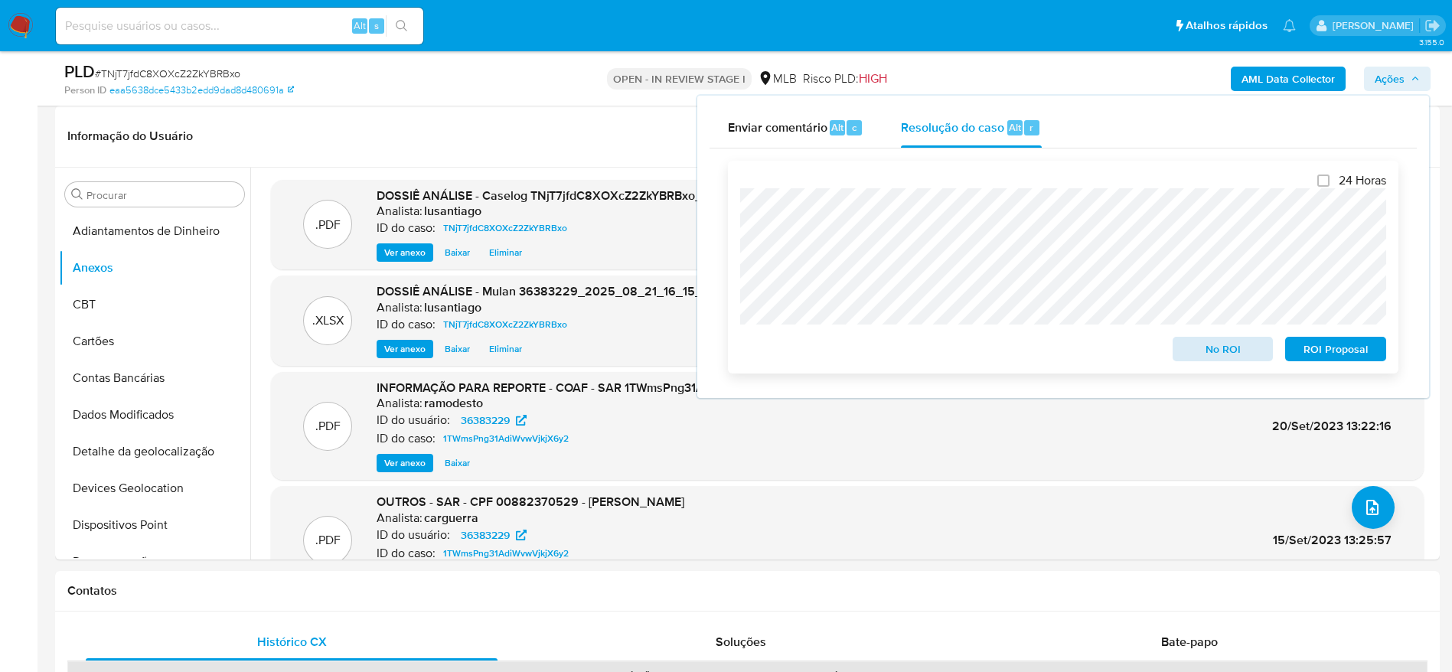
click at [1238, 338] on div "No ROI" at bounding box center [1222, 346] width 113 height 31
click at [1218, 351] on span "No ROI" at bounding box center [1223, 348] width 80 height 21
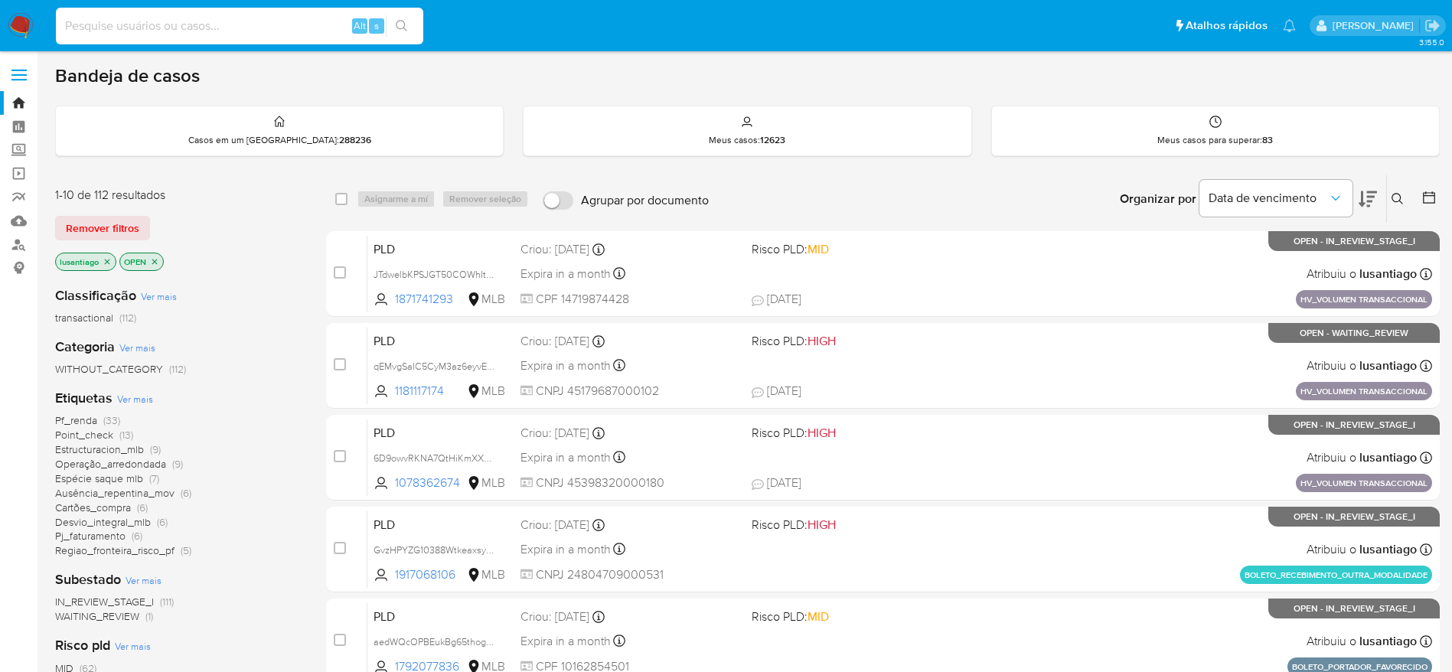
click at [250, 26] on input at bounding box center [239, 26] width 367 height 20
paste input "78539485"
type input "78539485"
click at [405, 30] on icon "search-icon" at bounding box center [402, 26] width 12 height 12
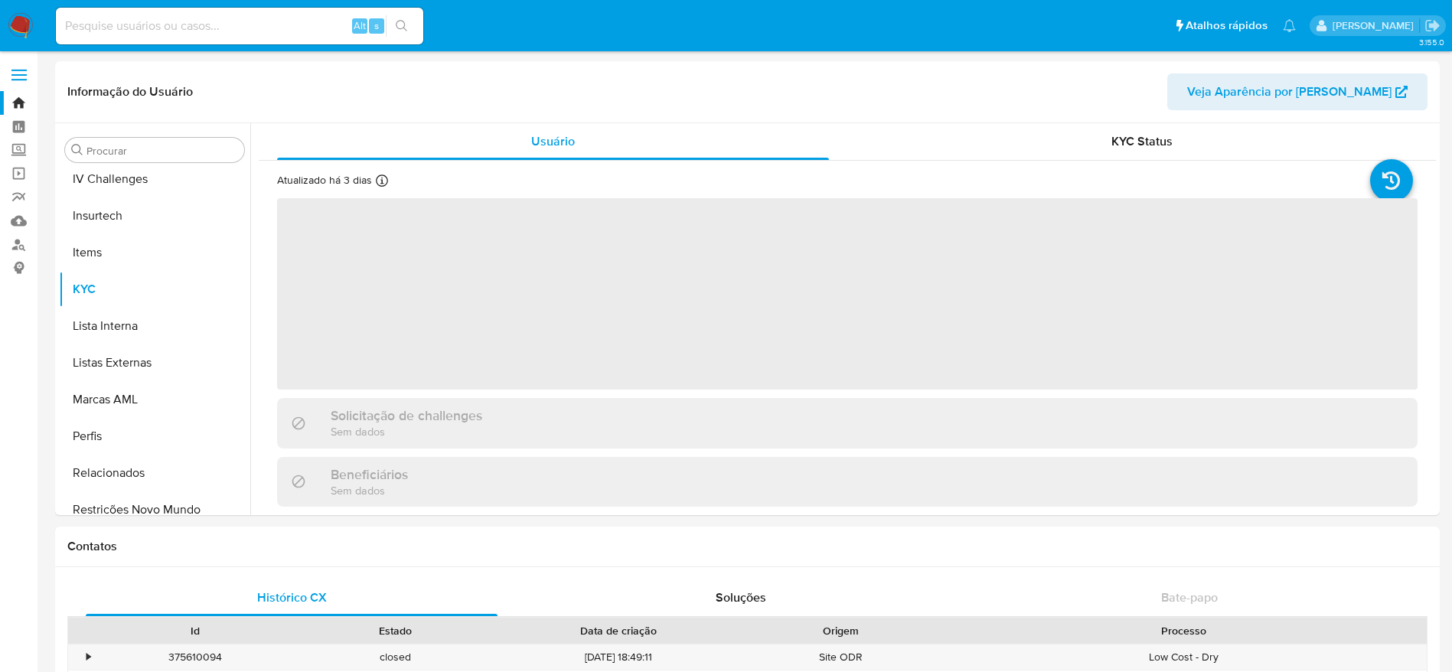
scroll to position [683, 0]
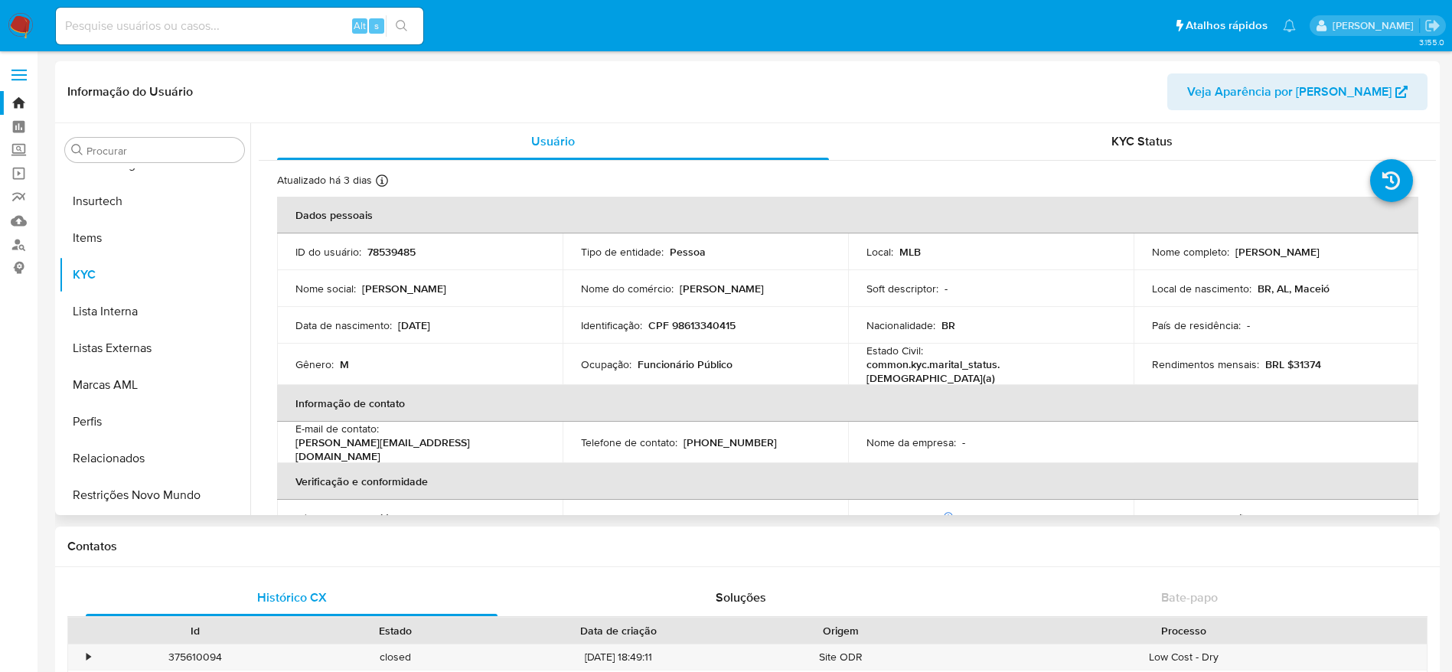
select select "10"
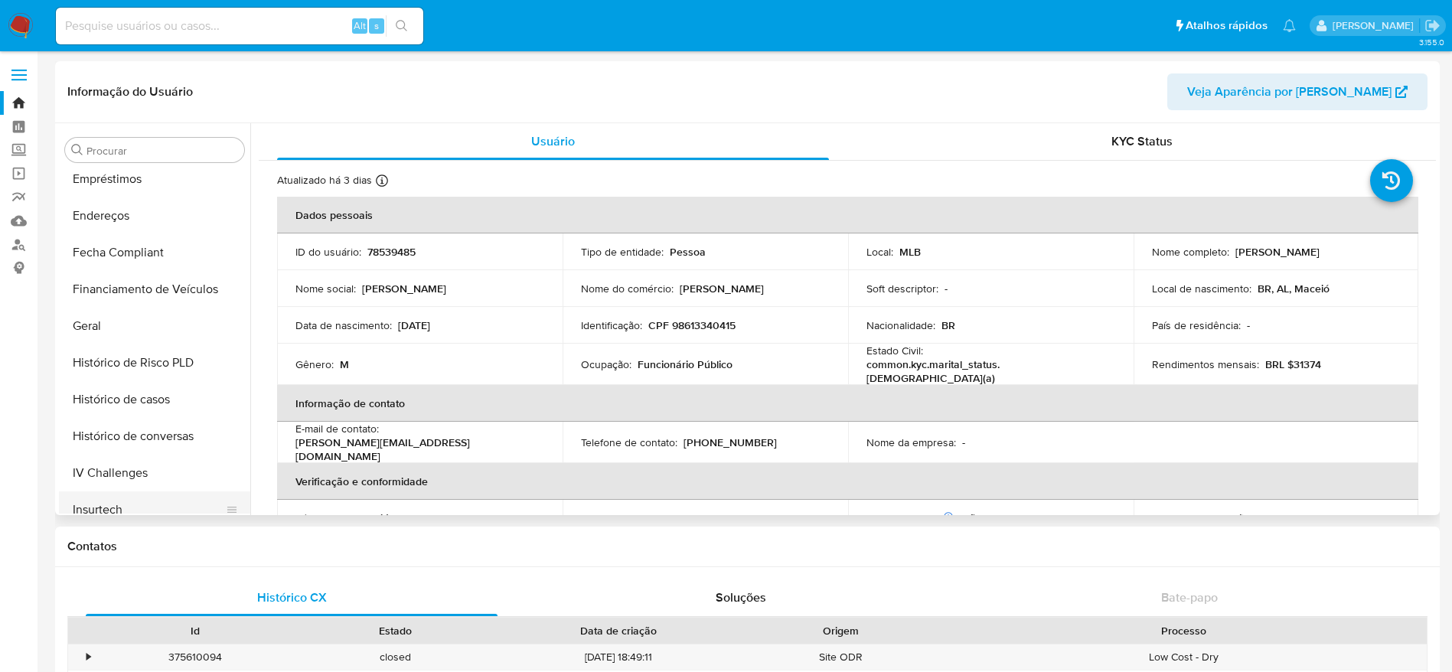
scroll to position [339, 0]
click at [149, 185] on button "Documentação" at bounding box center [148, 178] width 179 height 37
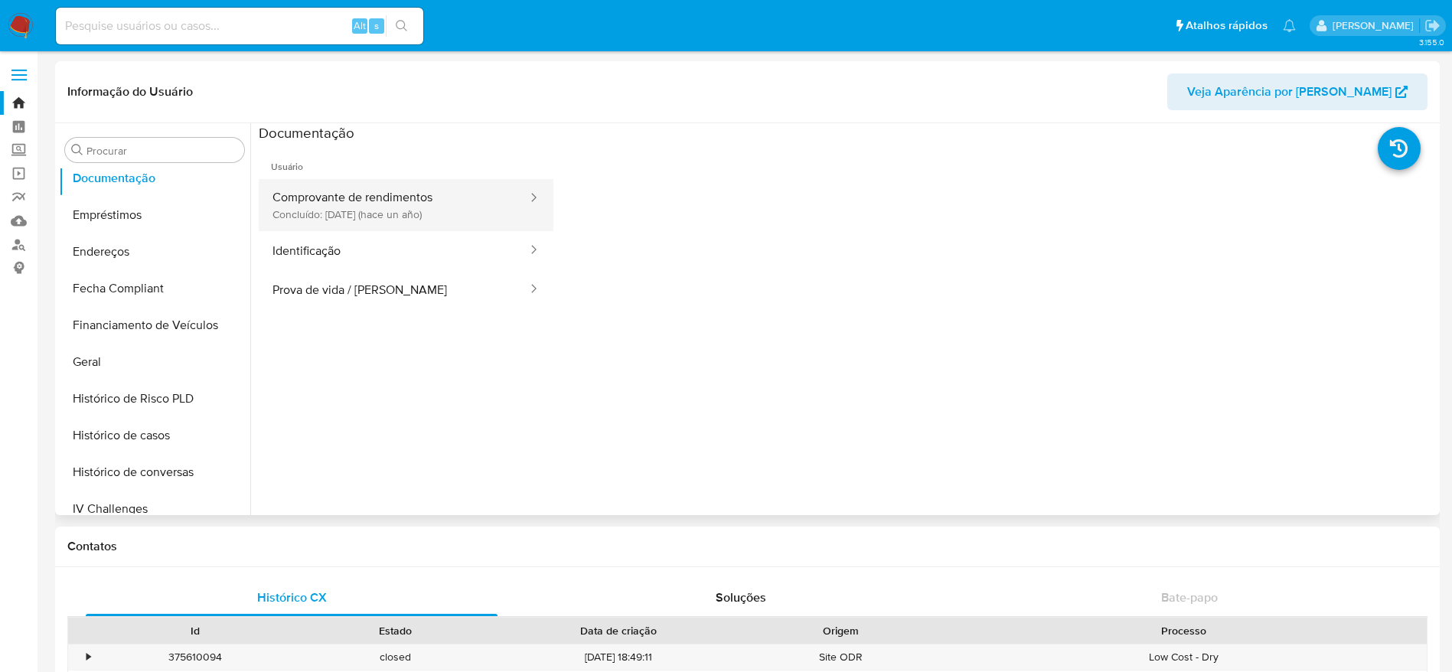
click at [346, 190] on button "Comprovante de rendimentos Concluído: 20/09/2024 (hace un año)" at bounding box center [394, 205] width 270 height 52
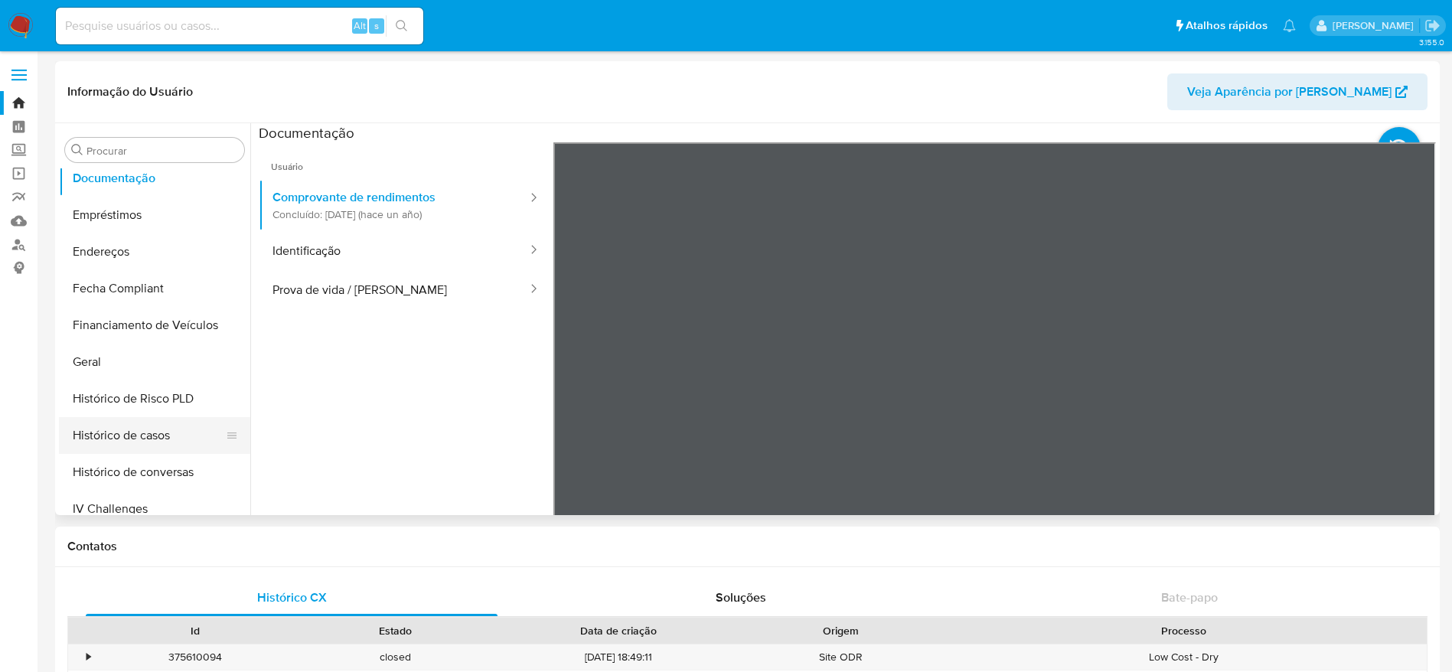
click at [163, 430] on button "Histórico de casos" at bounding box center [148, 435] width 179 height 37
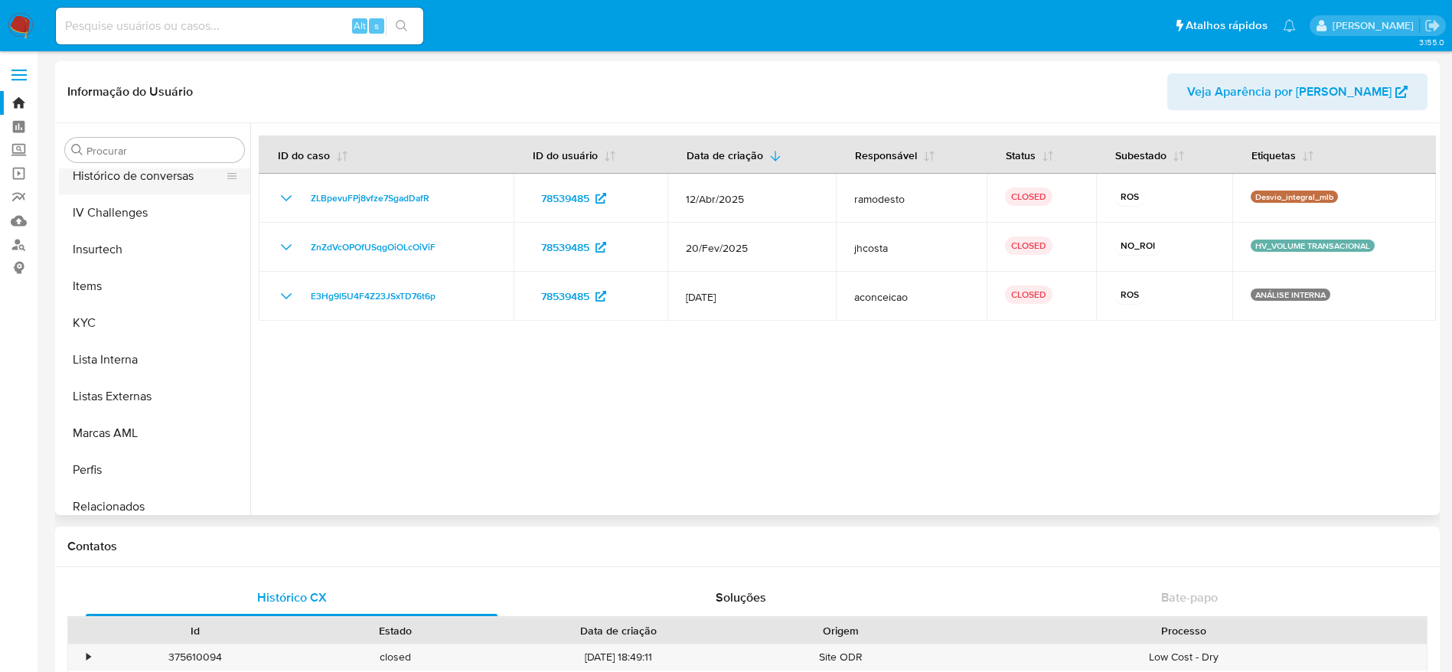
scroll to position [683, 0]
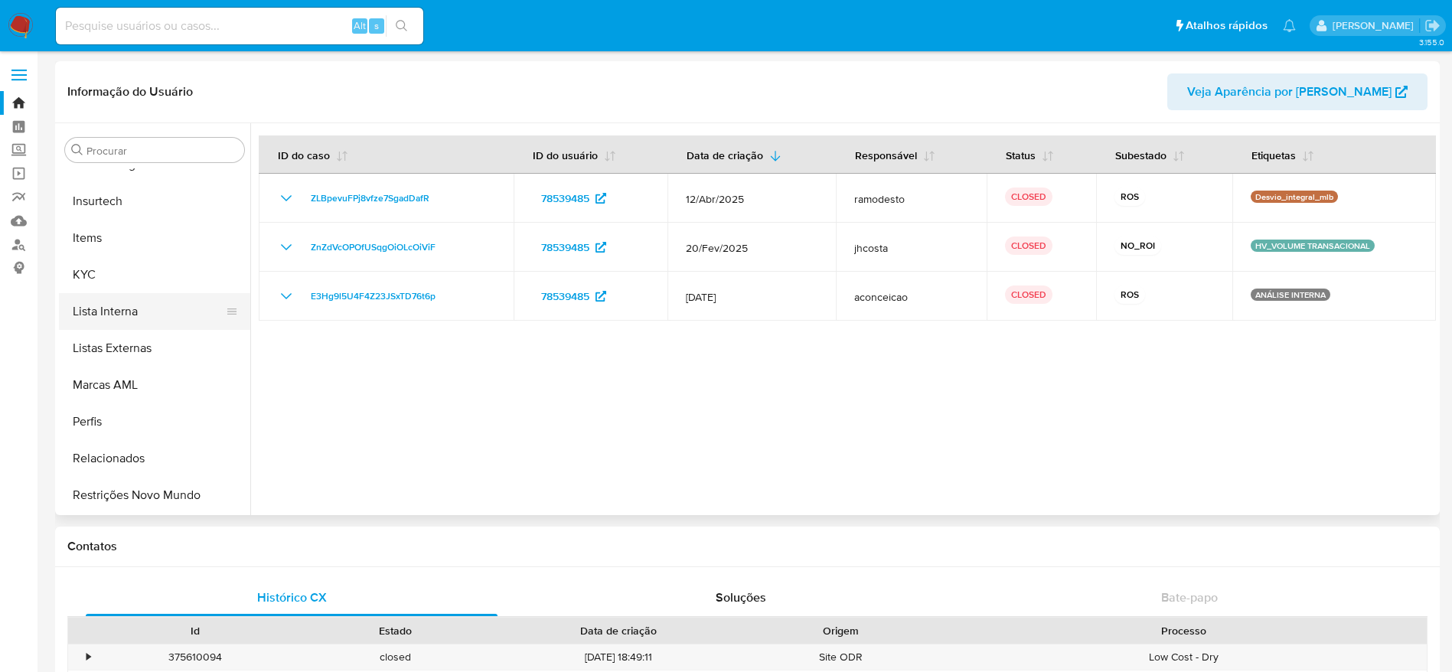
click at [158, 318] on button "Lista Interna" at bounding box center [148, 311] width 179 height 37
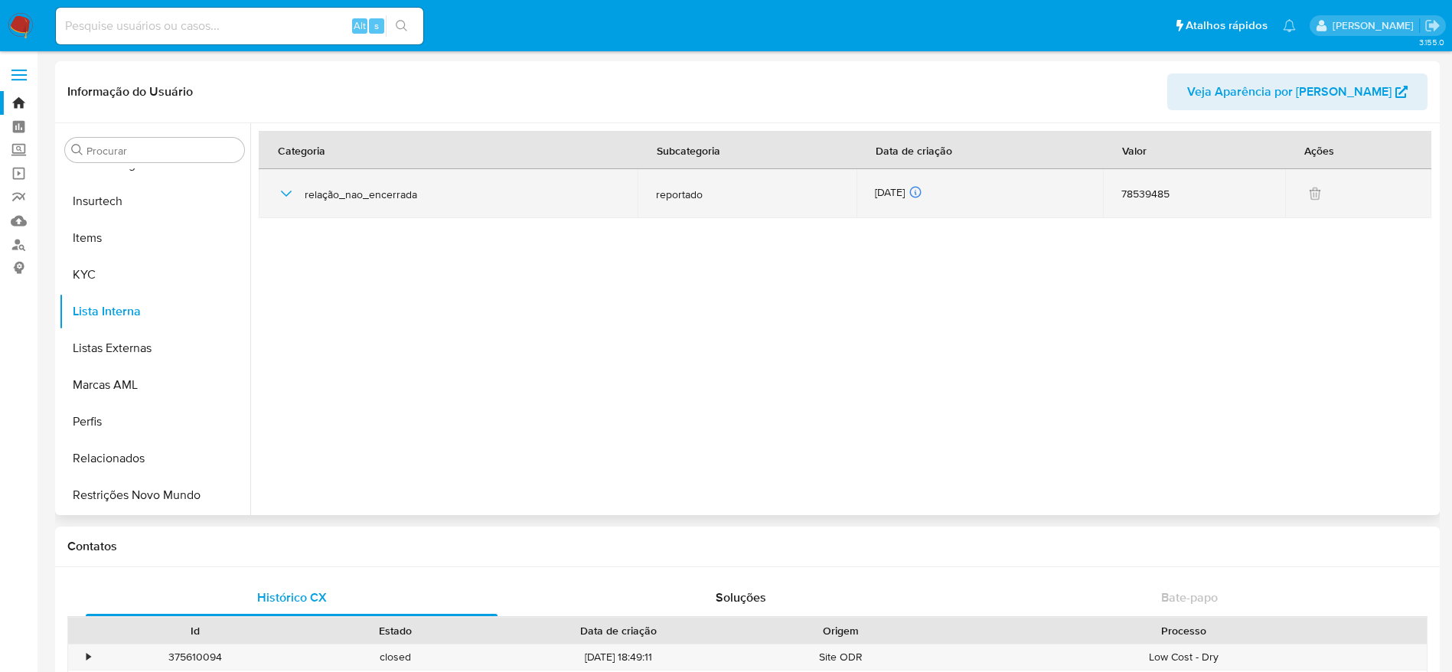
click at [282, 198] on icon "button" at bounding box center [286, 193] width 18 height 18
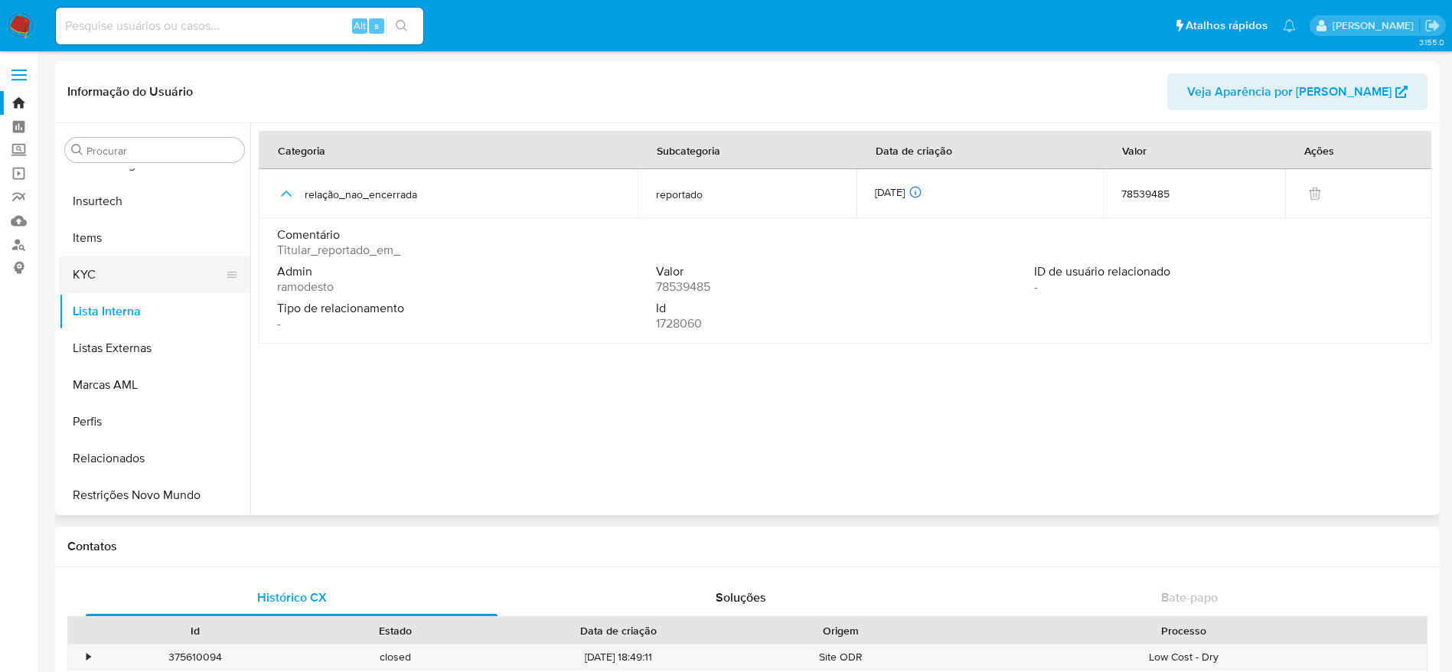
click at [145, 266] on button "KYC" at bounding box center [148, 274] width 179 height 37
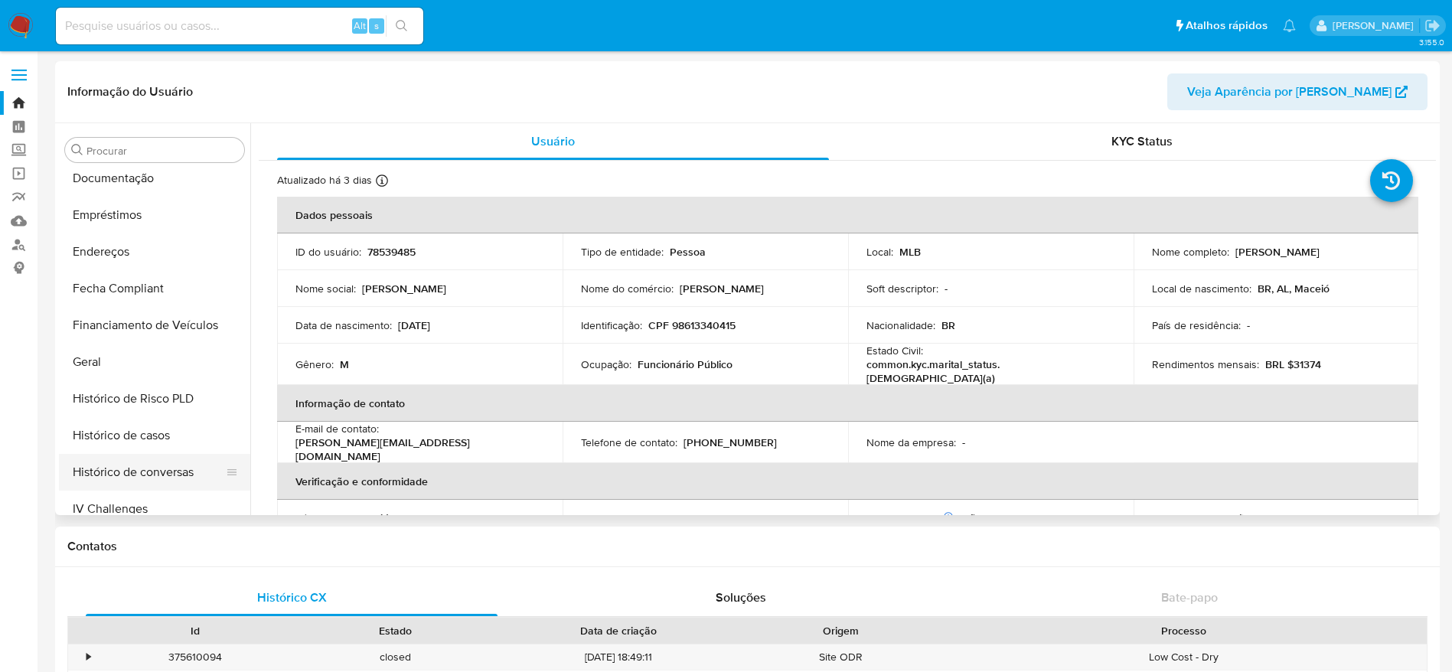
scroll to position [224, 0]
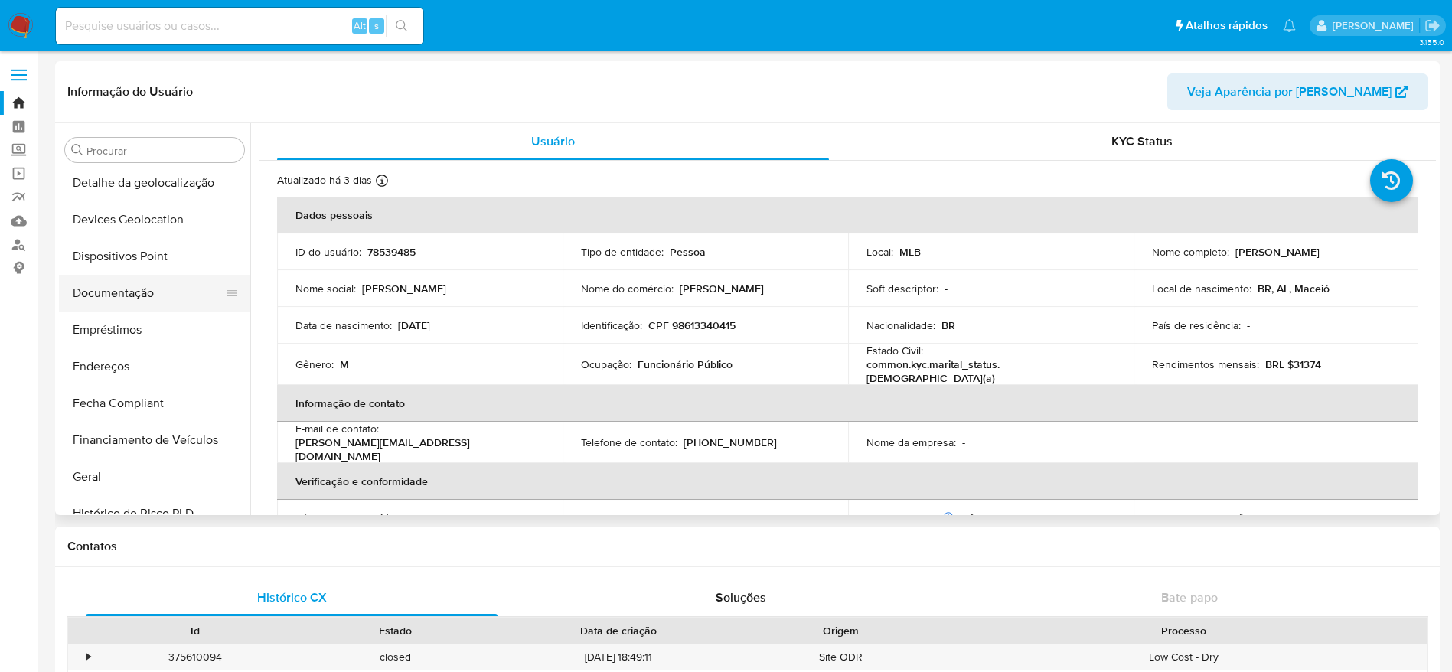
click at [131, 308] on button "Documentação" at bounding box center [148, 293] width 179 height 37
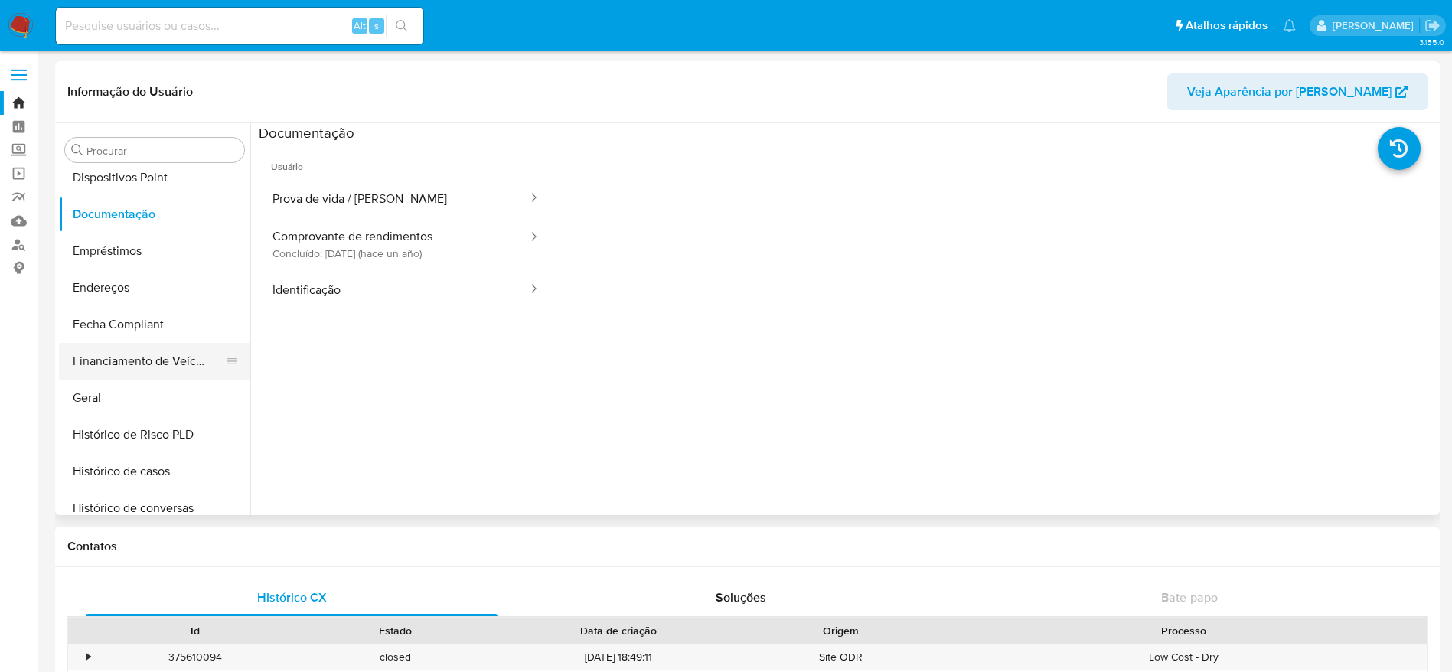
scroll to position [339, 0]
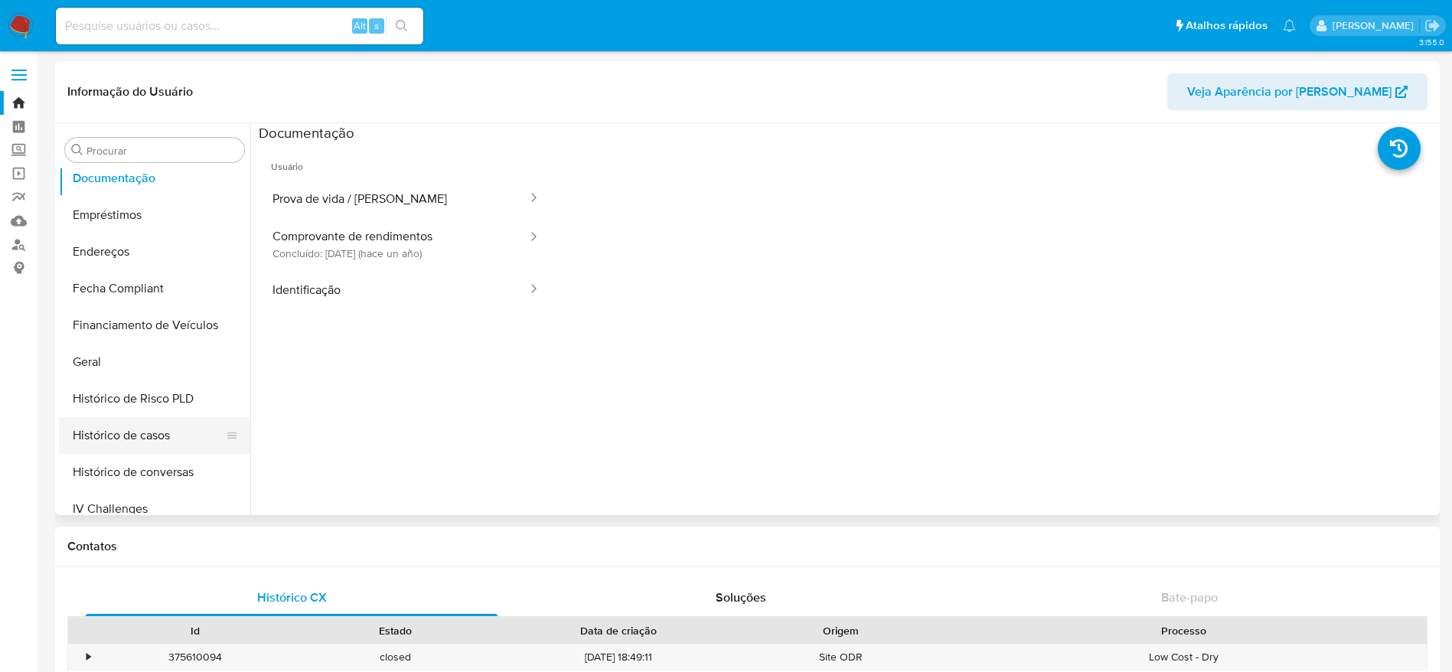
click at [150, 435] on button "Histórico de casos" at bounding box center [148, 435] width 179 height 37
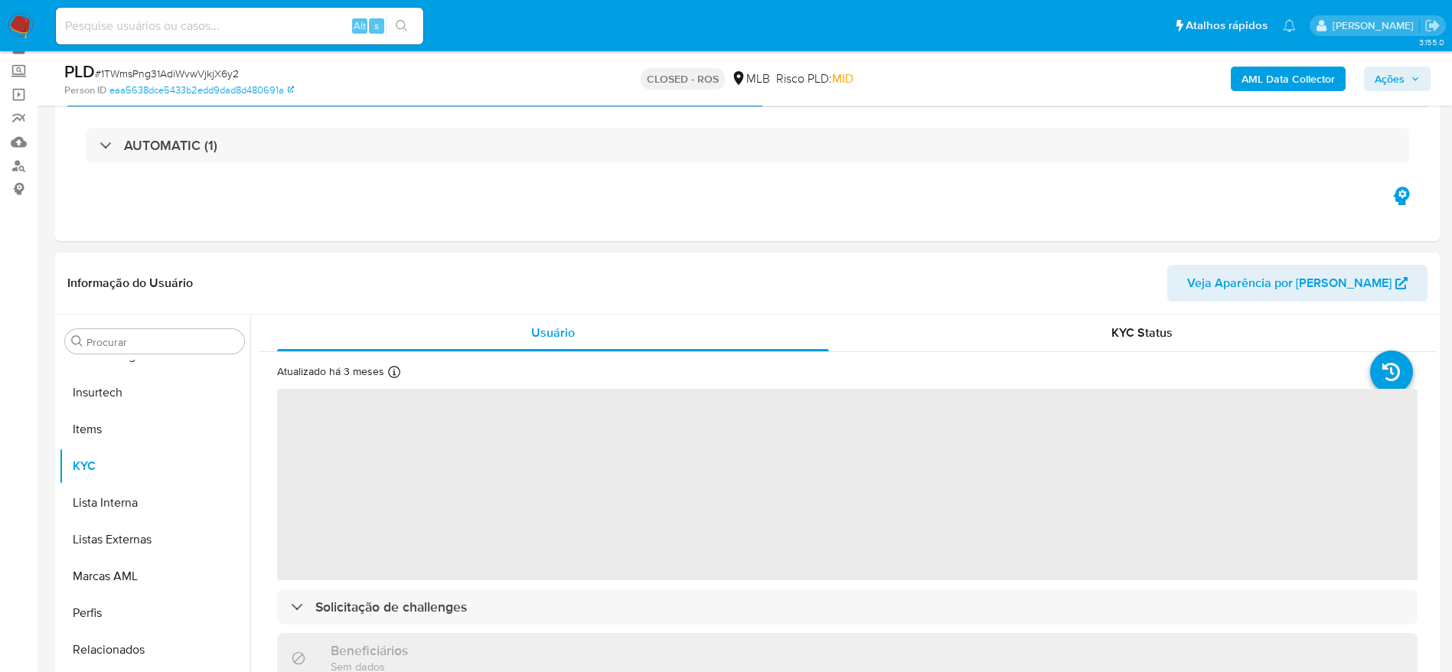
scroll to position [115, 0]
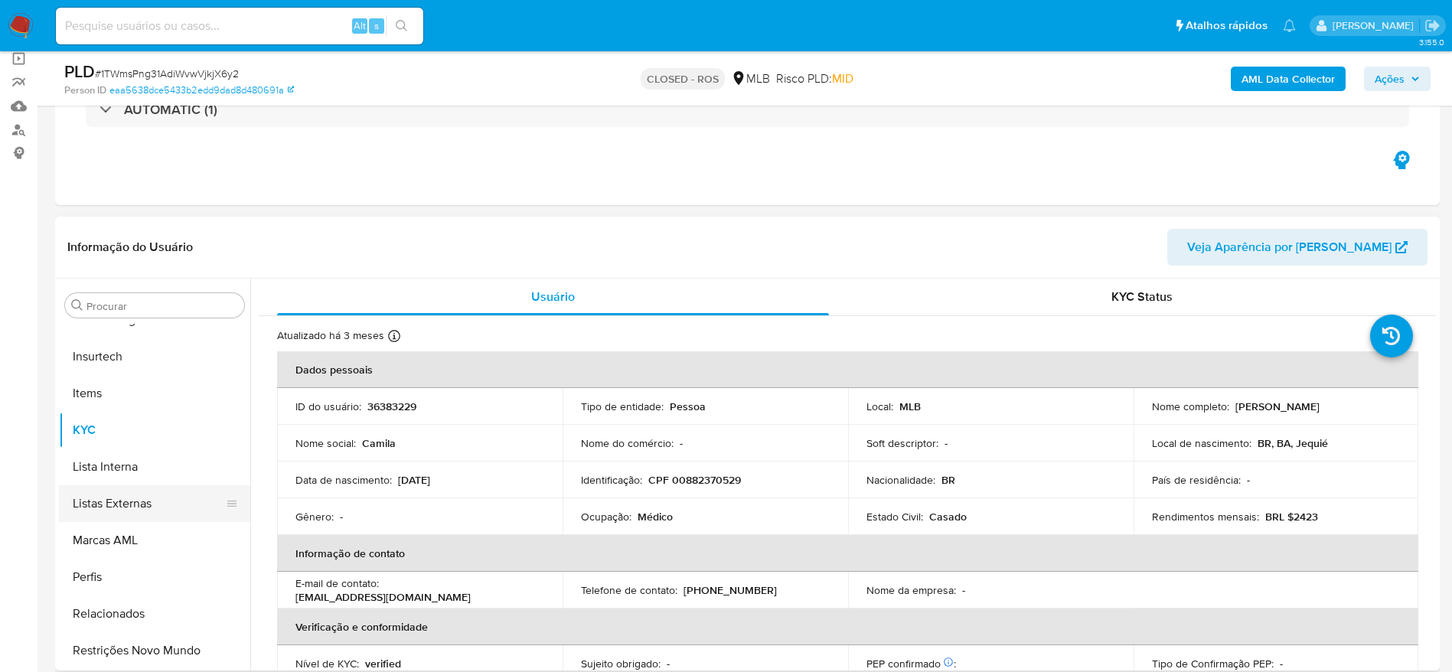
select select "10"
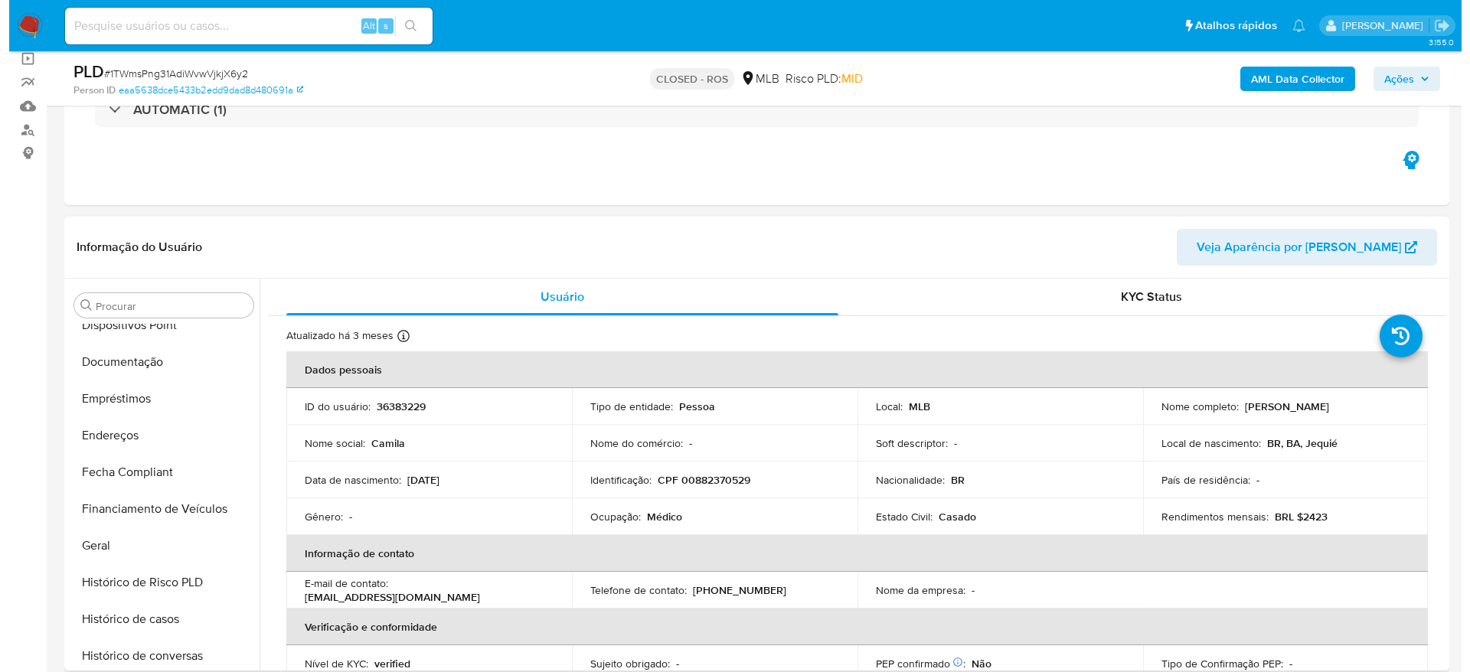
scroll to position [0, 0]
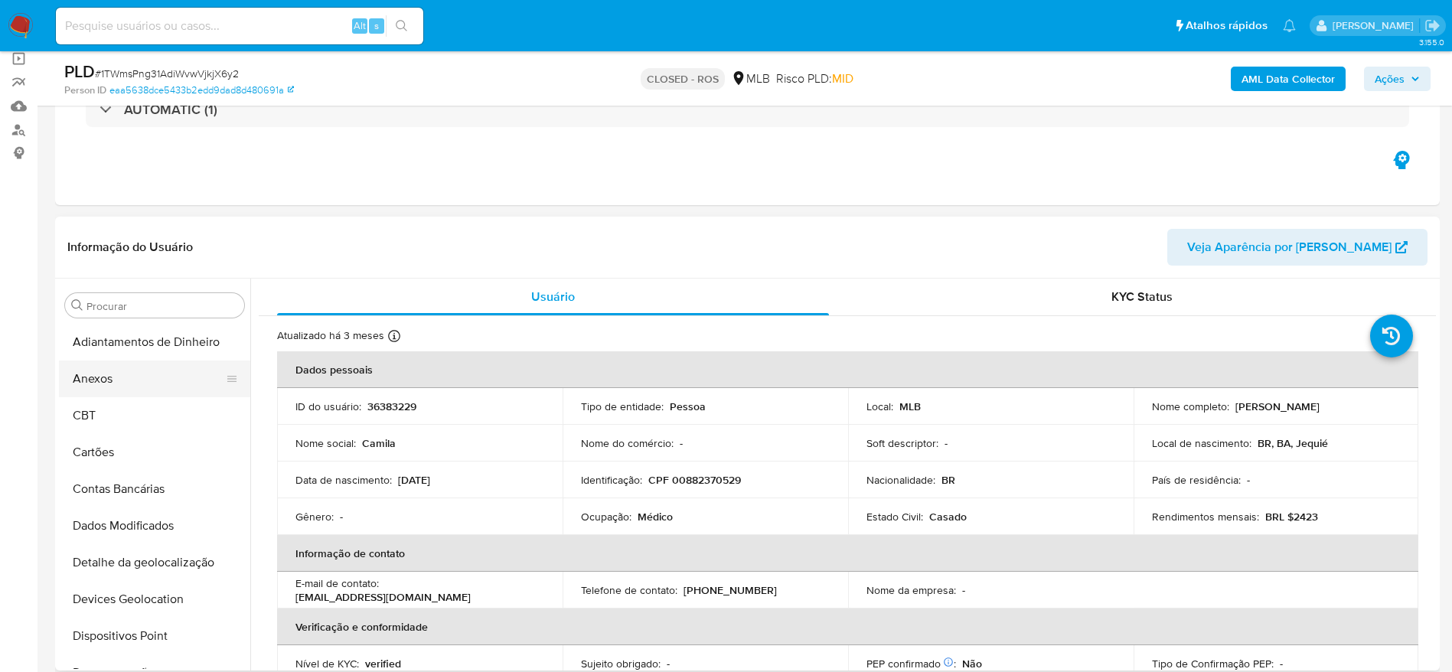
click at [148, 377] on button "Anexos" at bounding box center [148, 378] width 179 height 37
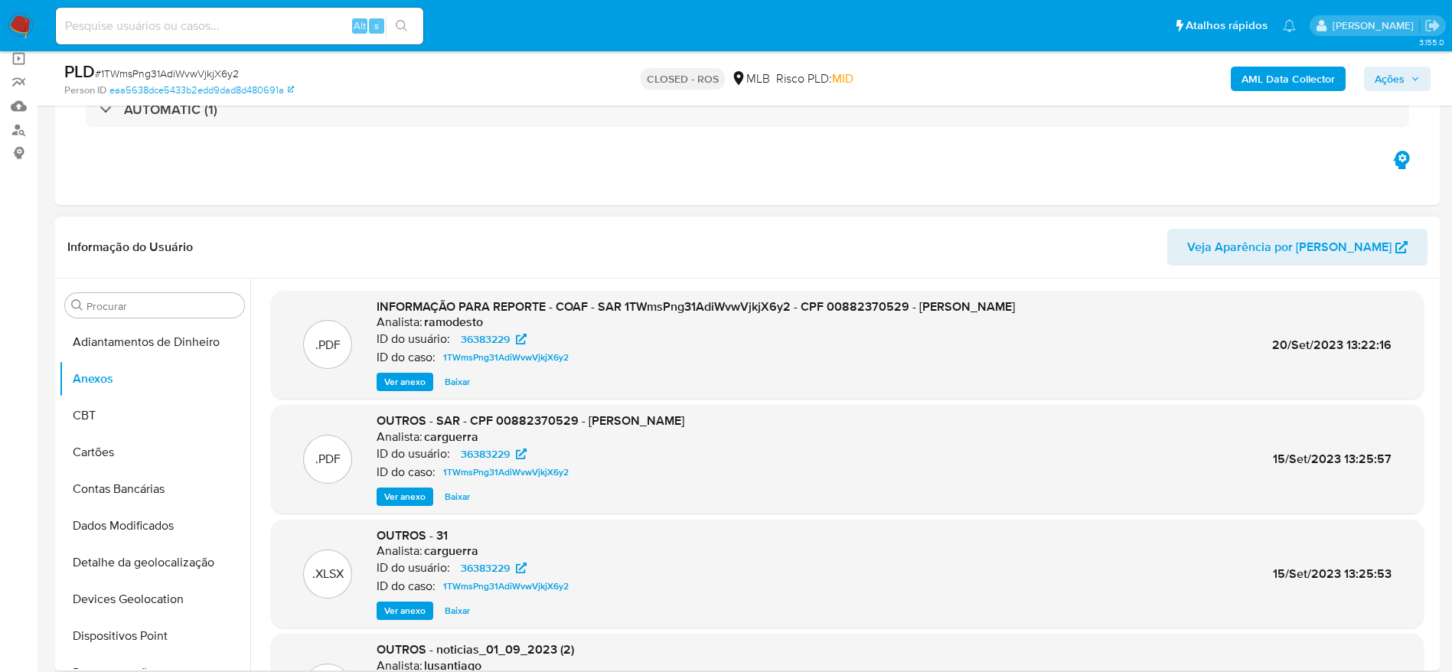
click at [413, 382] on span "Ver anexo" at bounding box center [404, 381] width 41 height 15
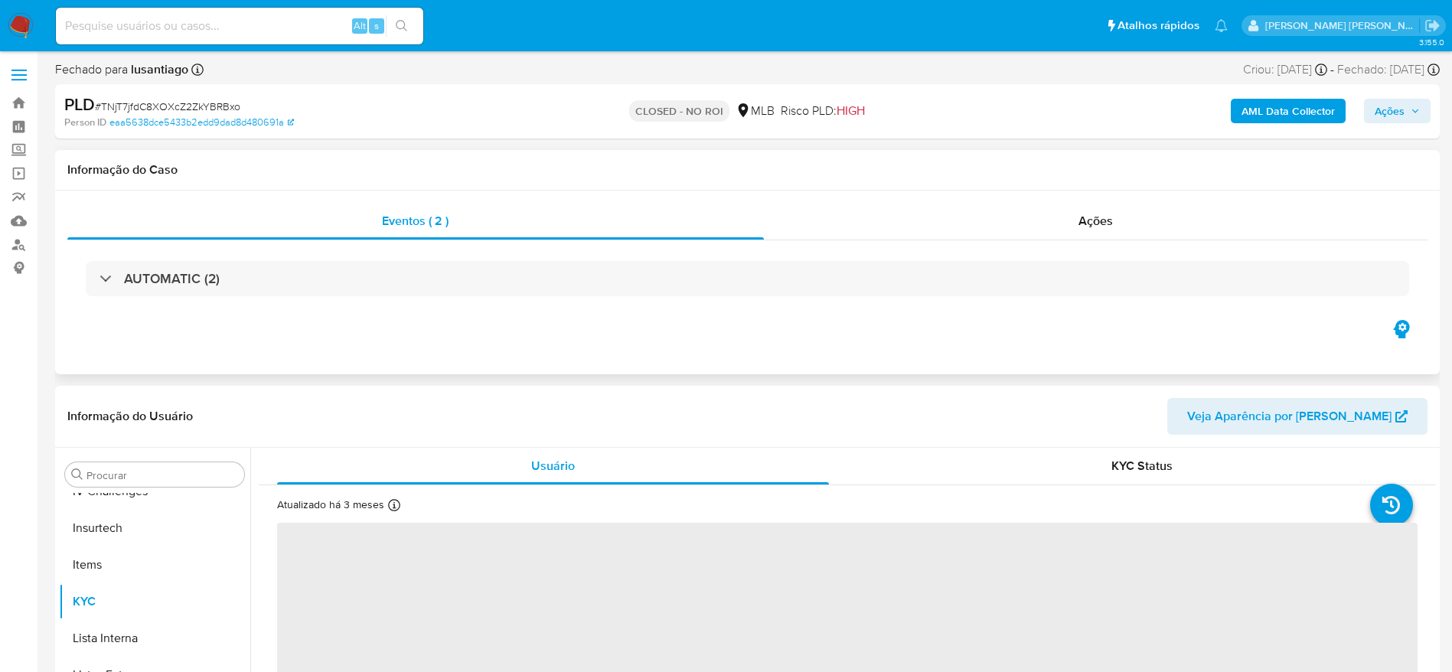
scroll to position [683, 0]
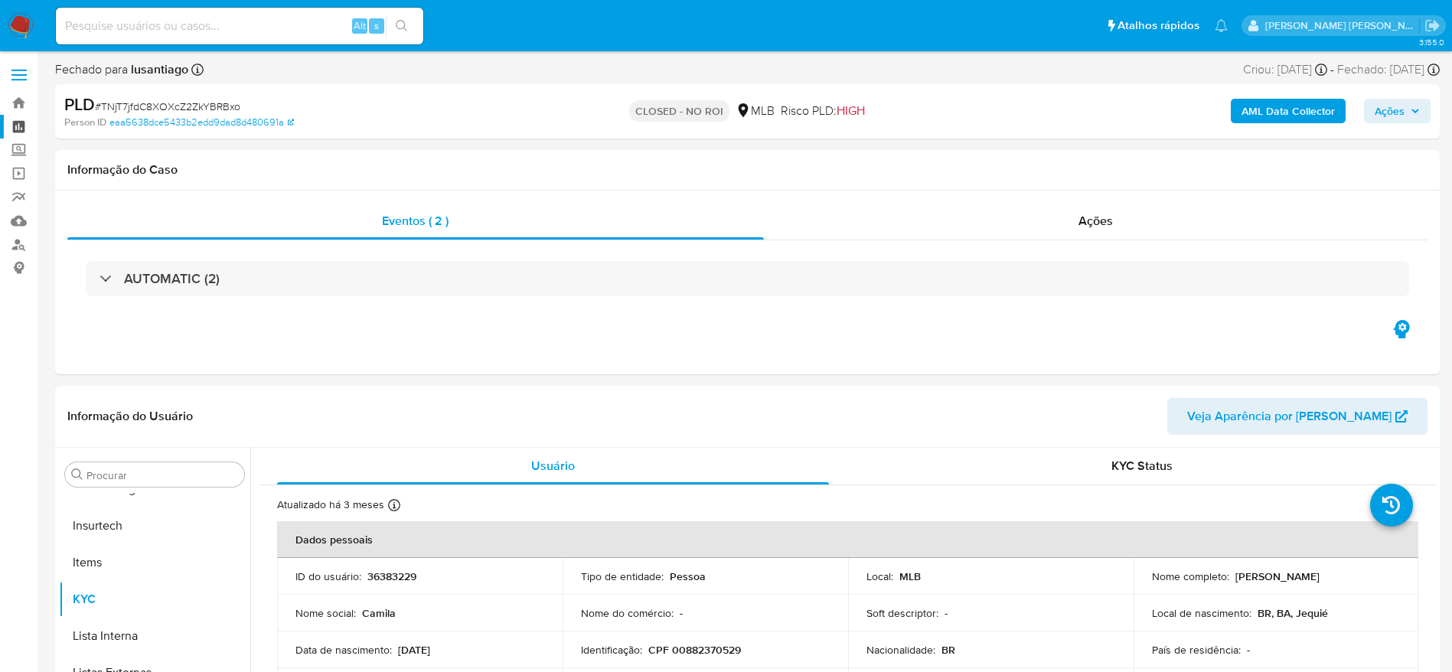
select select "10"
click at [17, 104] on link "Bandeja" at bounding box center [91, 103] width 182 height 24
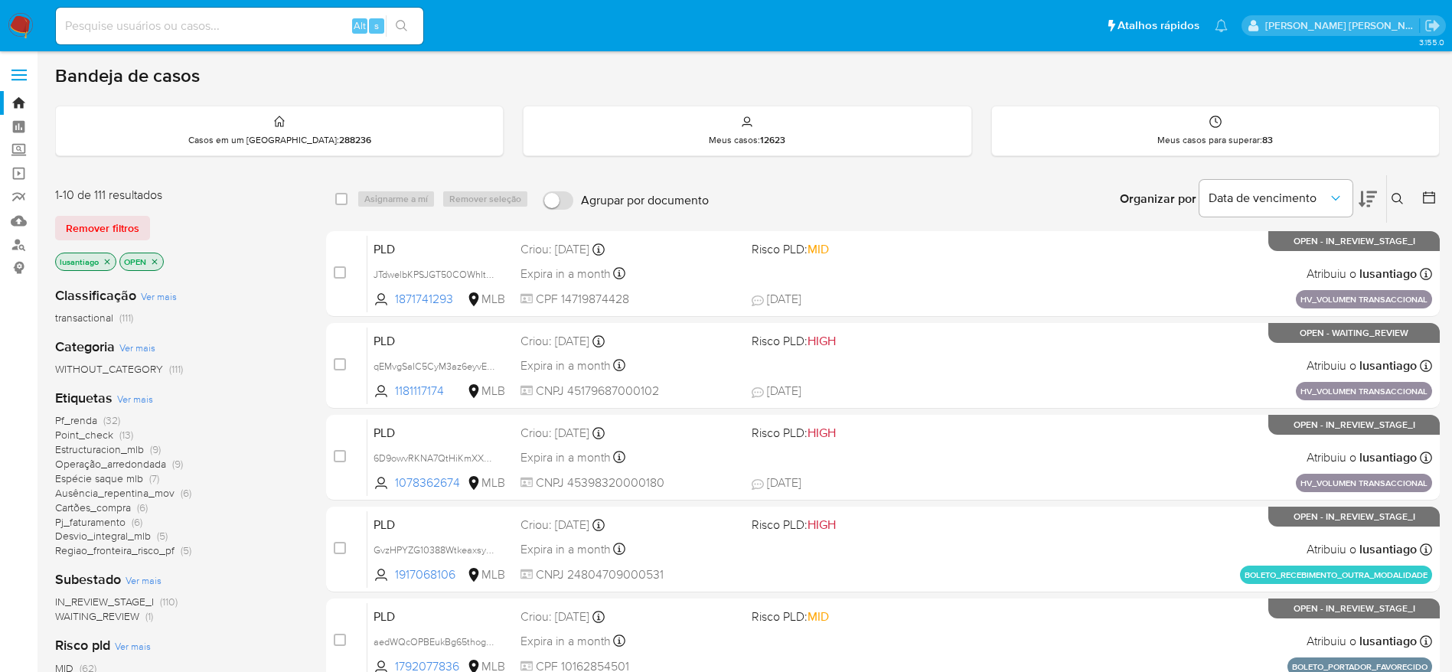
click at [269, 12] on div "Alt s" at bounding box center [239, 26] width 367 height 37
click at [271, 18] on input at bounding box center [239, 26] width 367 height 20
paste input "238307084"
type input "238307084"
click at [407, 25] on icon "search-icon" at bounding box center [402, 26] width 12 height 12
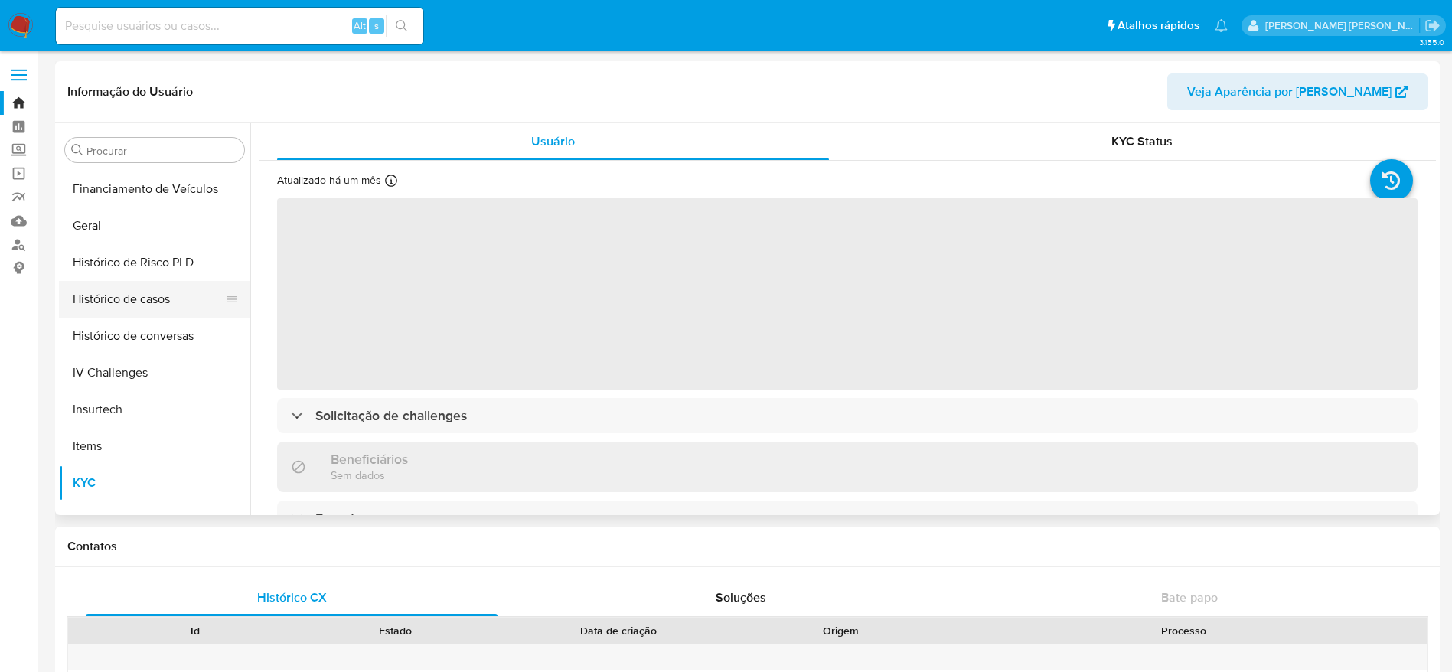
scroll to position [454, 0]
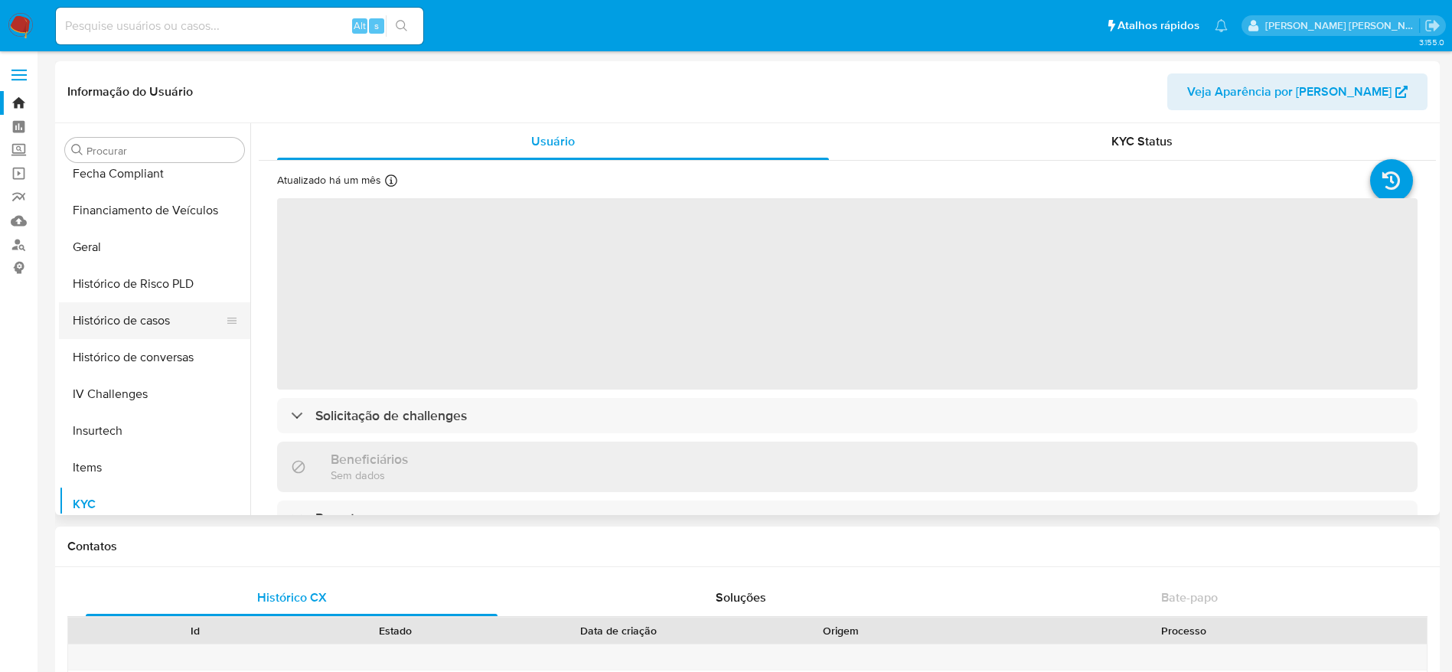
click at [129, 305] on button "Histórico de casos" at bounding box center [148, 320] width 179 height 37
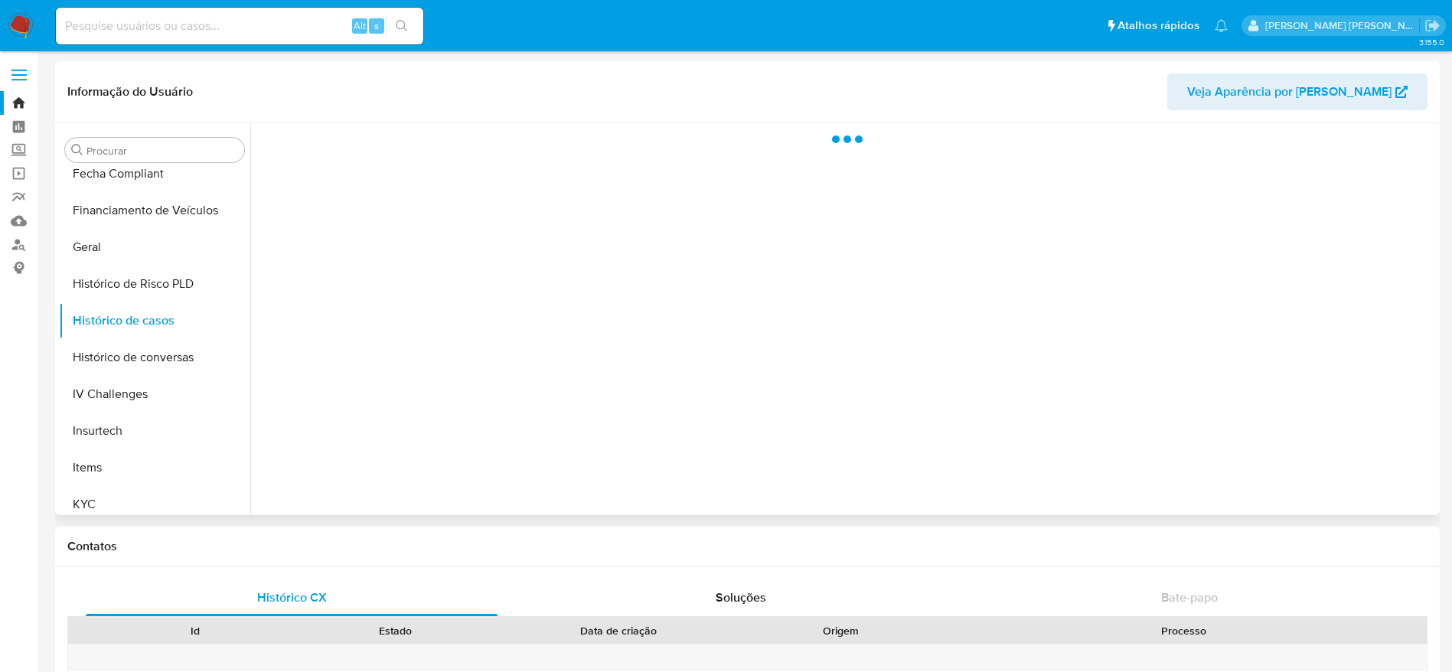
select select "10"
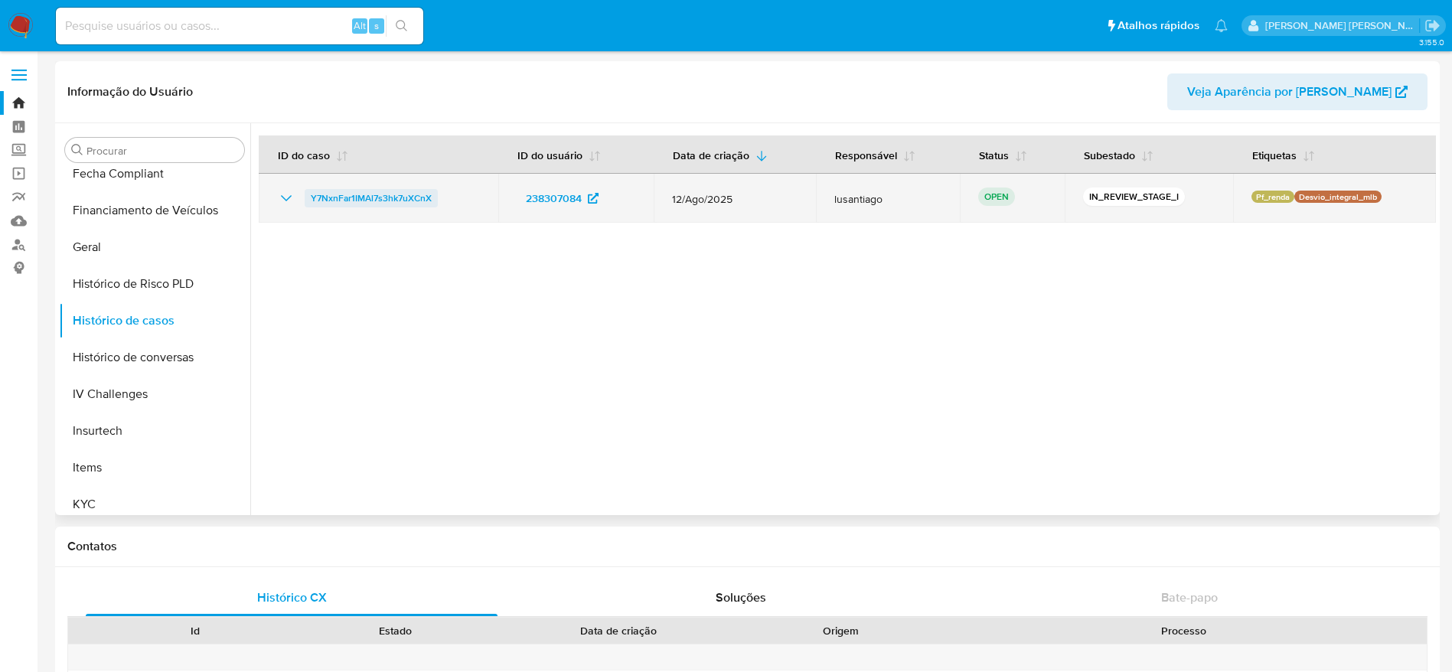
click at [364, 191] on span "Y7NxnFar1IMAl7s3hk7uXCnX" at bounding box center [371, 198] width 121 height 18
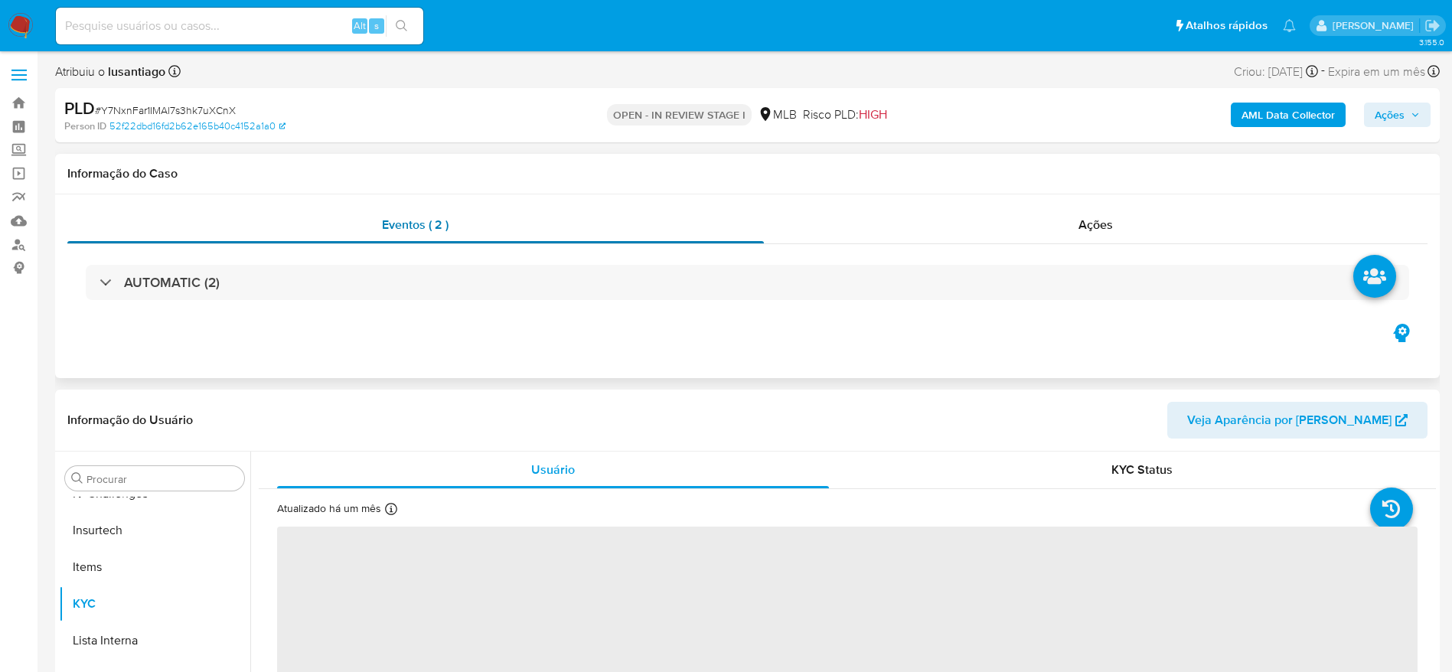
scroll to position [683, 0]
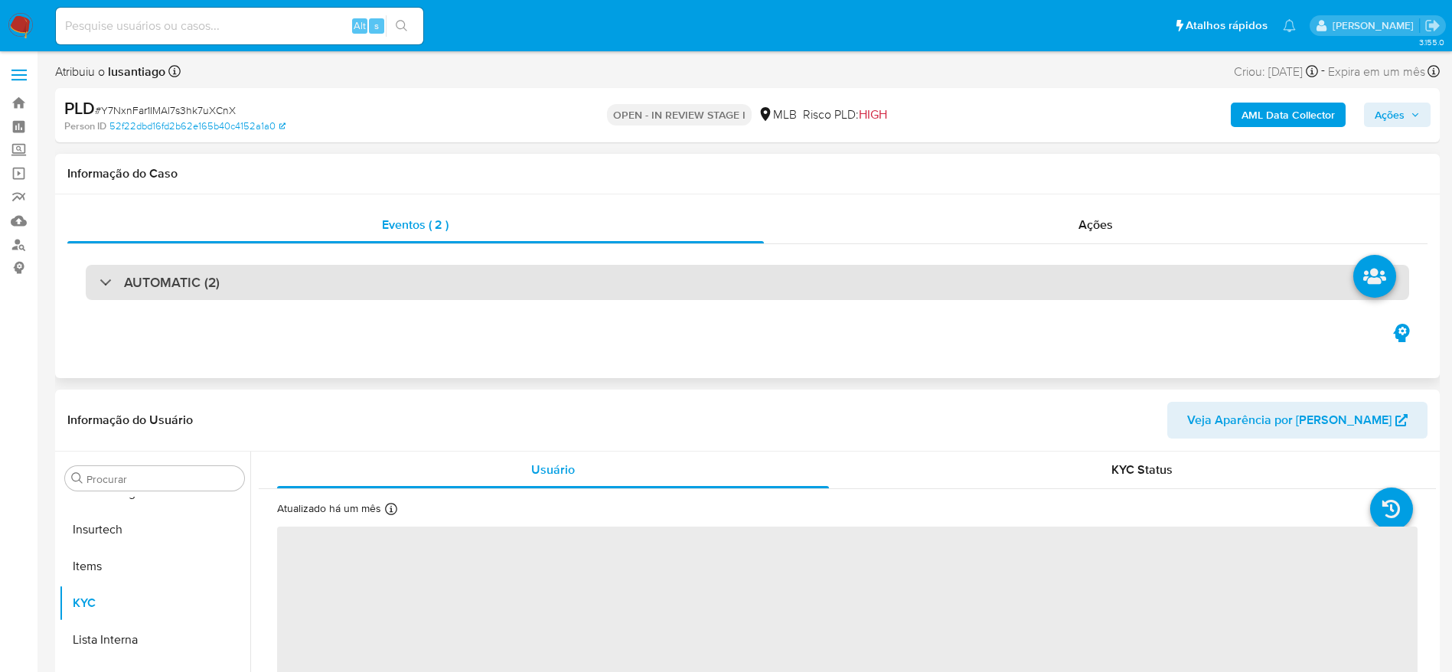
select select "10"
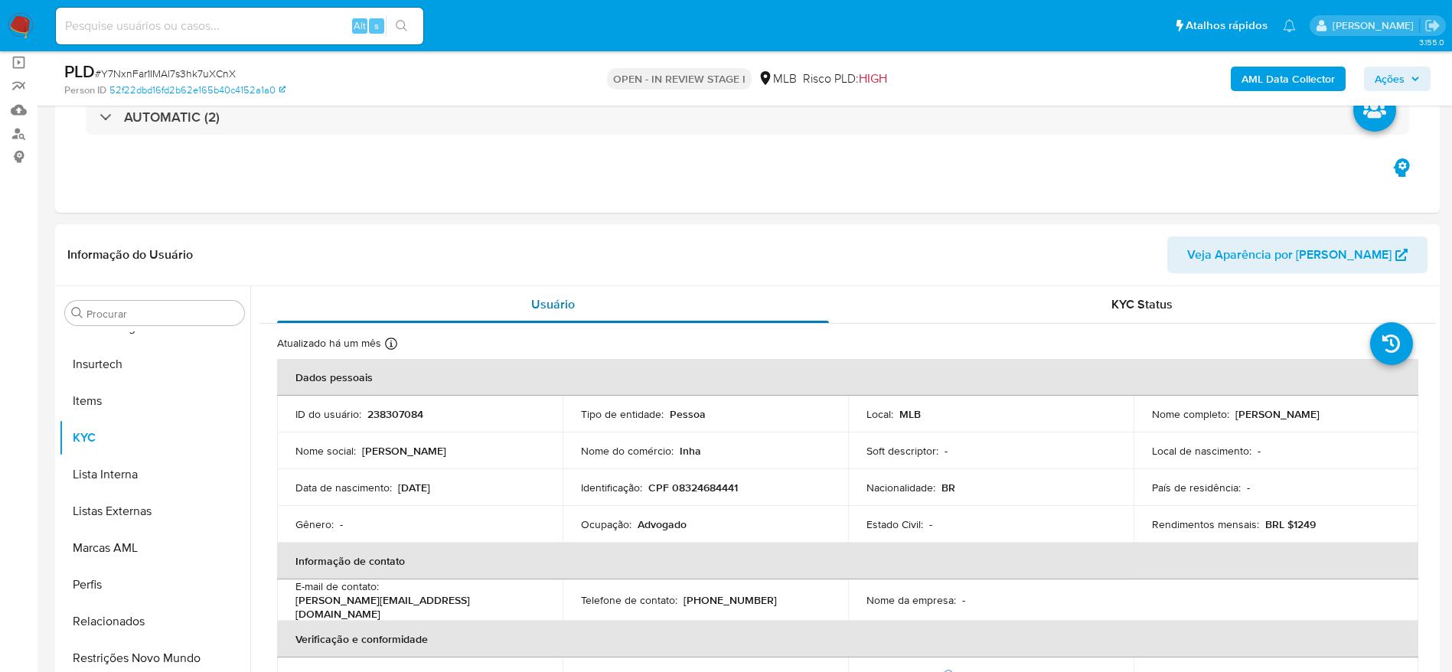
scroll to position [115, 0]
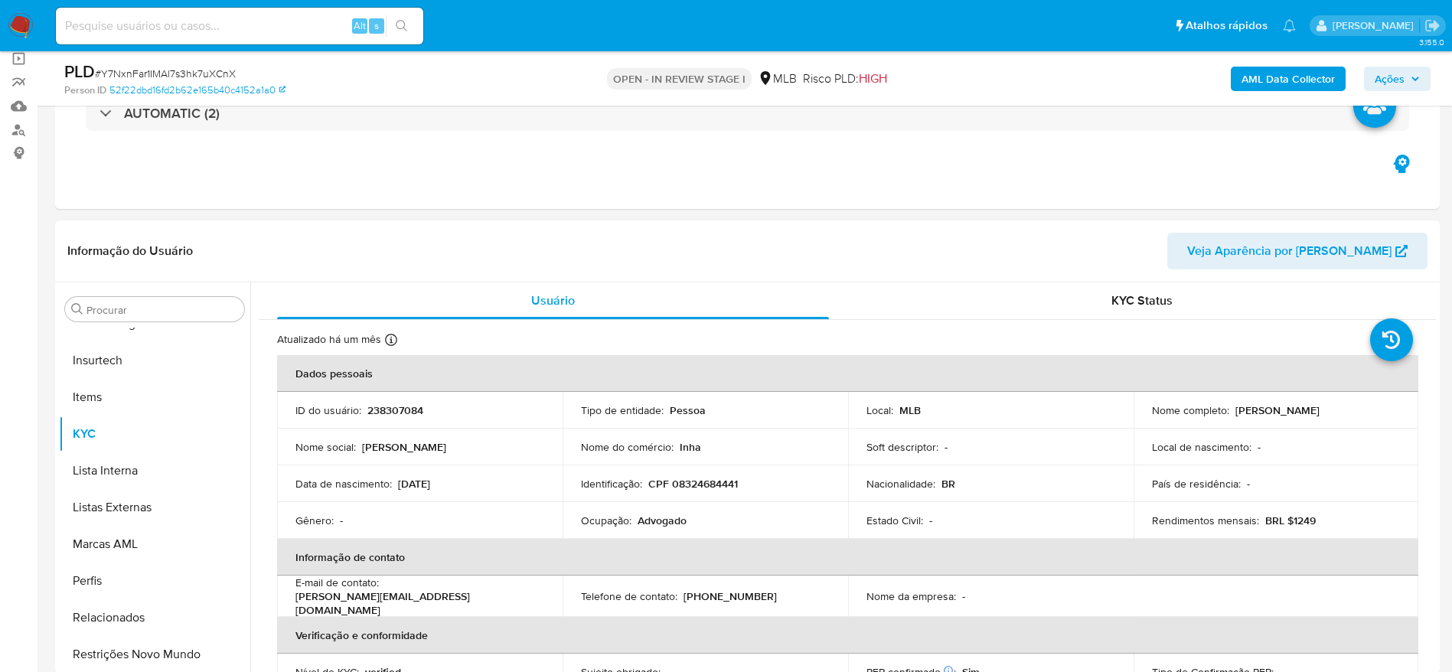
click at [694, 487] on p "CPF 08324684441" at bounding box center [693, 484] width 90 height 14
copy p "08324684441"
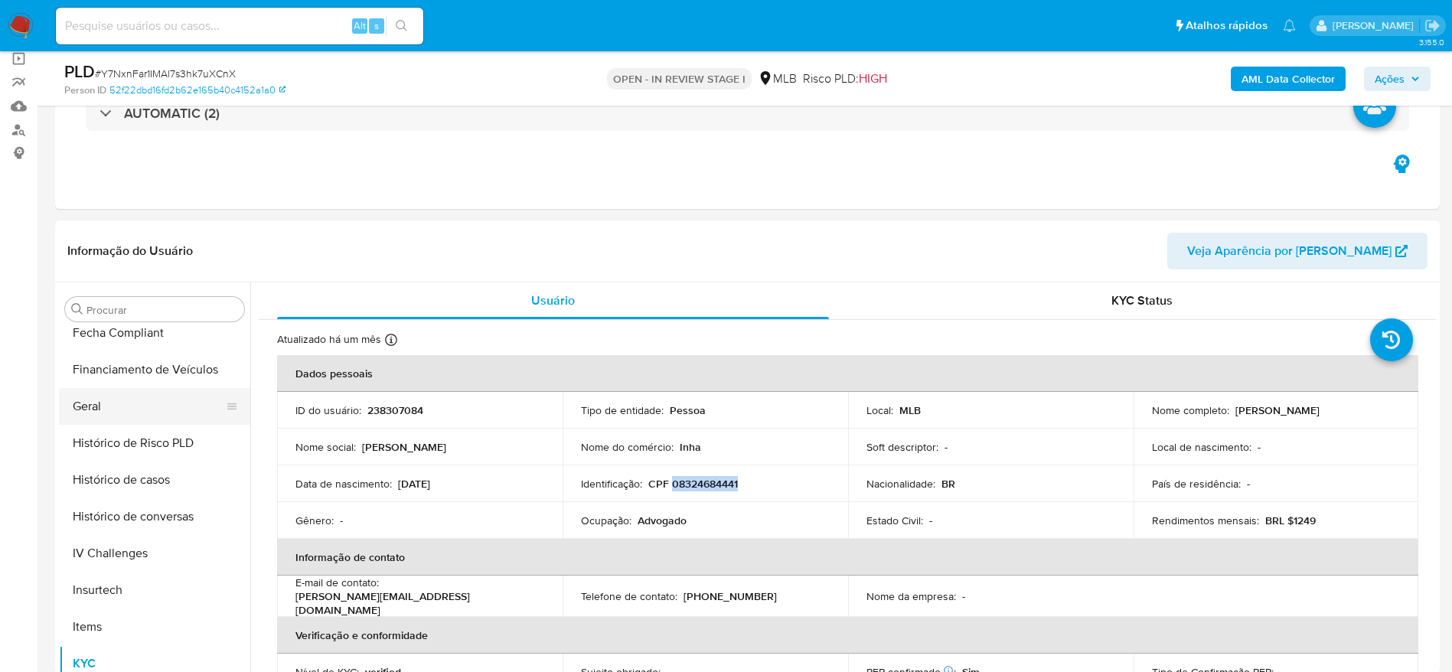
drag, startPoint x: 122, startPoint y: 392, endPoint x: 123, endPoint y: 401, distance: 9.2
click at [122, 394] on button "Geral" at bounding box center [148, 406] width 179 height 37
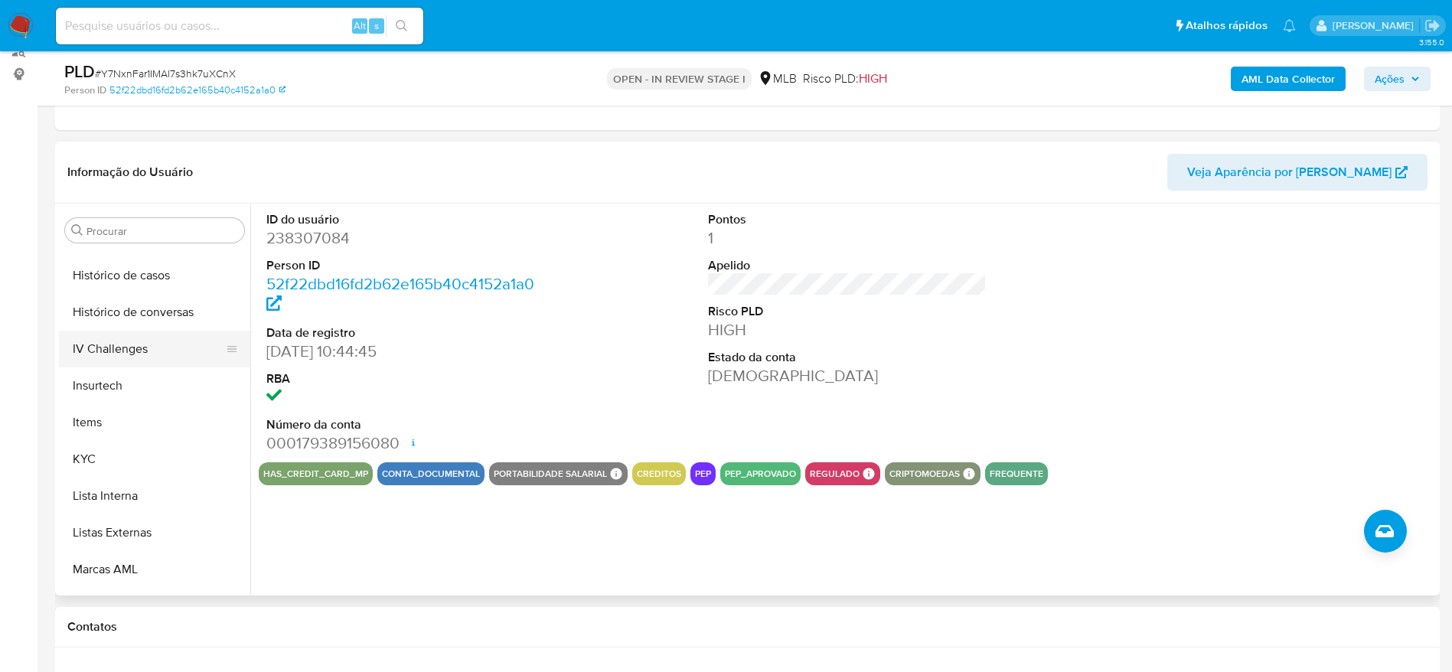
scroll to position [683, 0]
click at [133, 355] on button "KYC" at bounding box center [148, 355] width 179 height 37
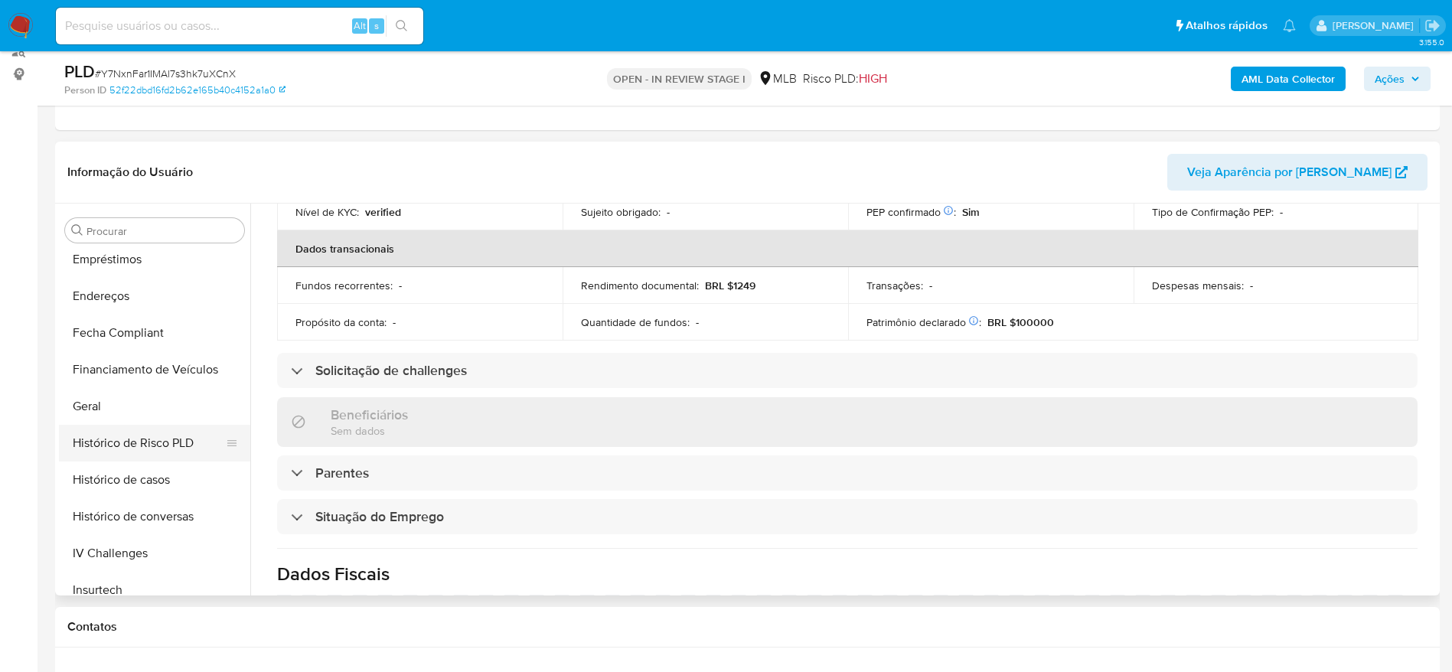
scroll to position [339, 0]
click at [126, 333] on button "Endereços" at bounding box center [148, 332] width 179 height 37
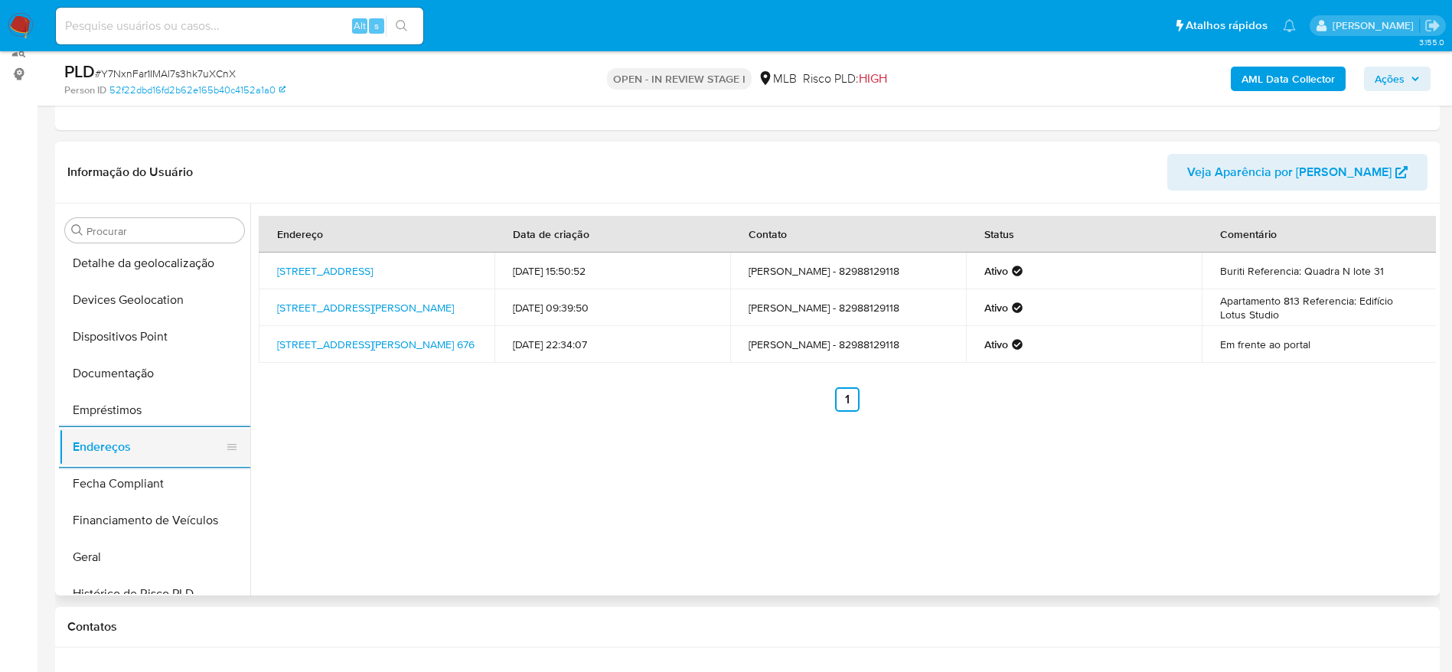
scroll to position [109, 0]
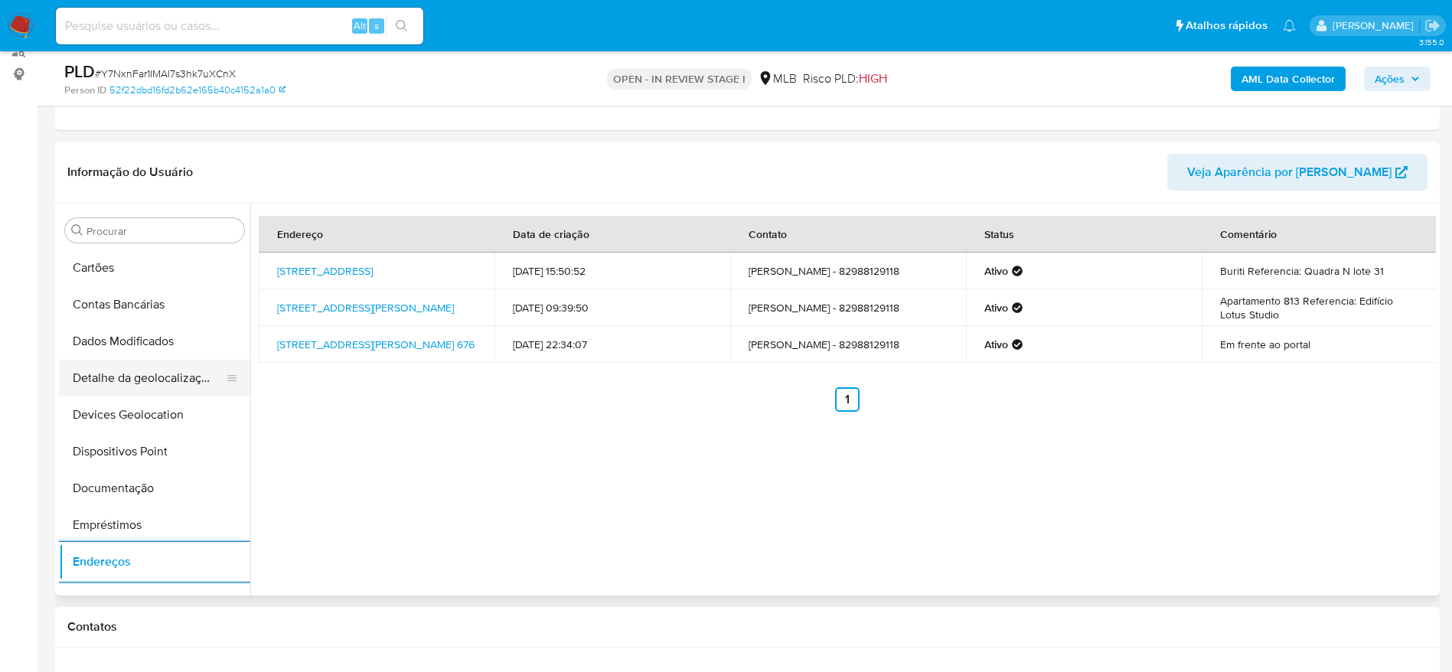
click at [165, 391] on button "Detalhe da geolocalização" at bounding box center [148, 378] width 179 height 37
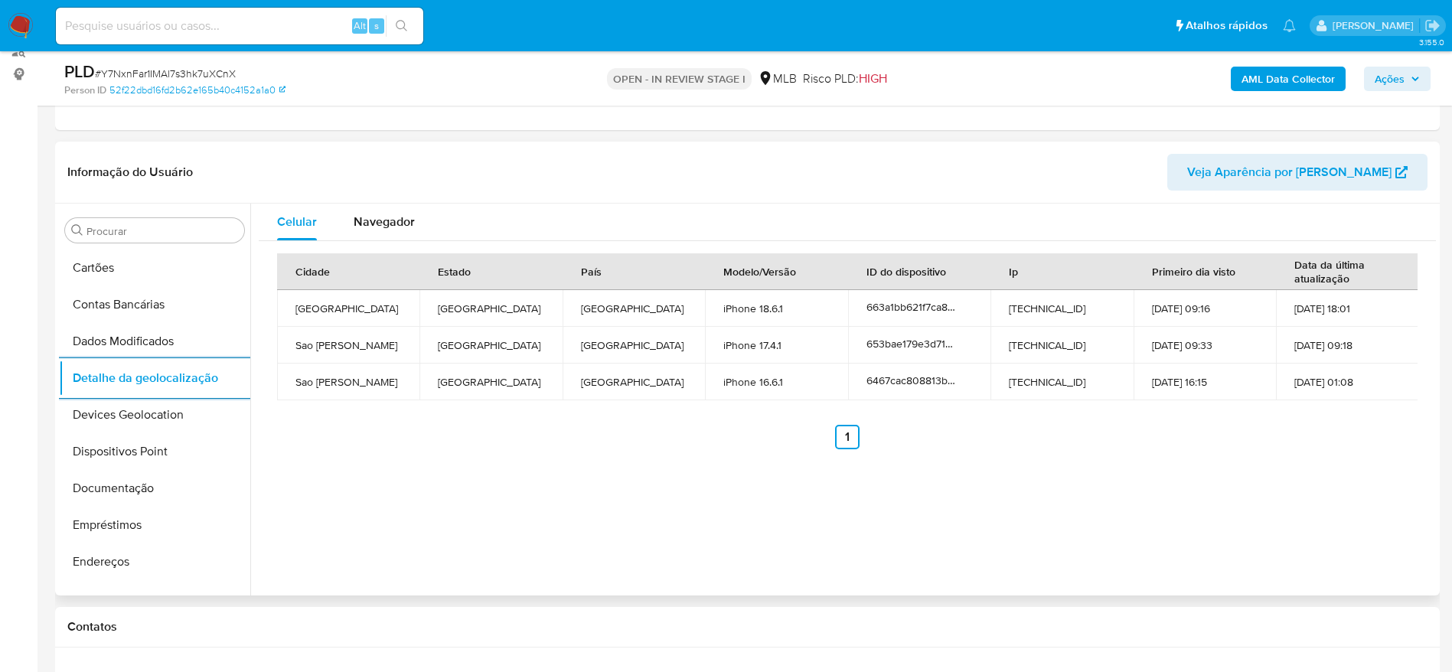
scroll to position [683, 0]
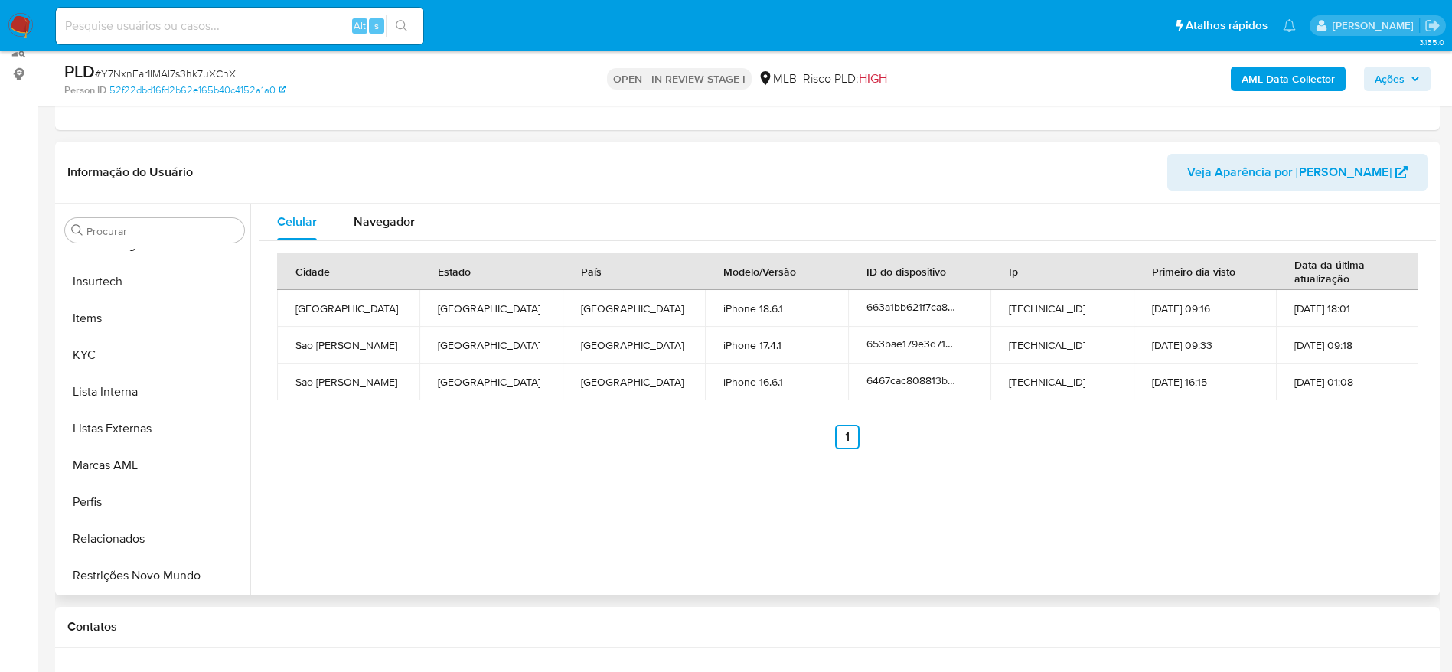
drag, startPoint x: 144, startPoint y: 572, endPoint x: 454, endPoint y: 574, distance: 310.0
click at [168, 579] on button "Restrições Novo Mundo" at bounding box center [154, 575] width 191 height 37
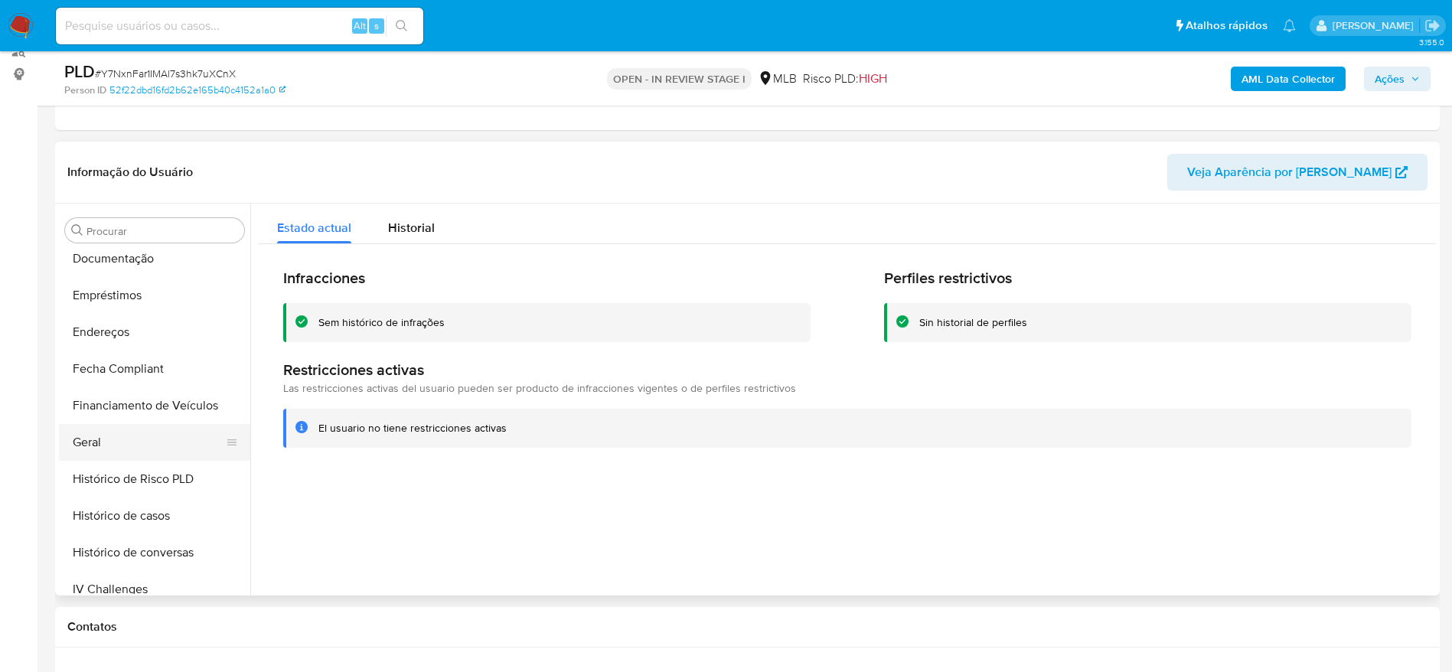
scroll to position [224, 0]
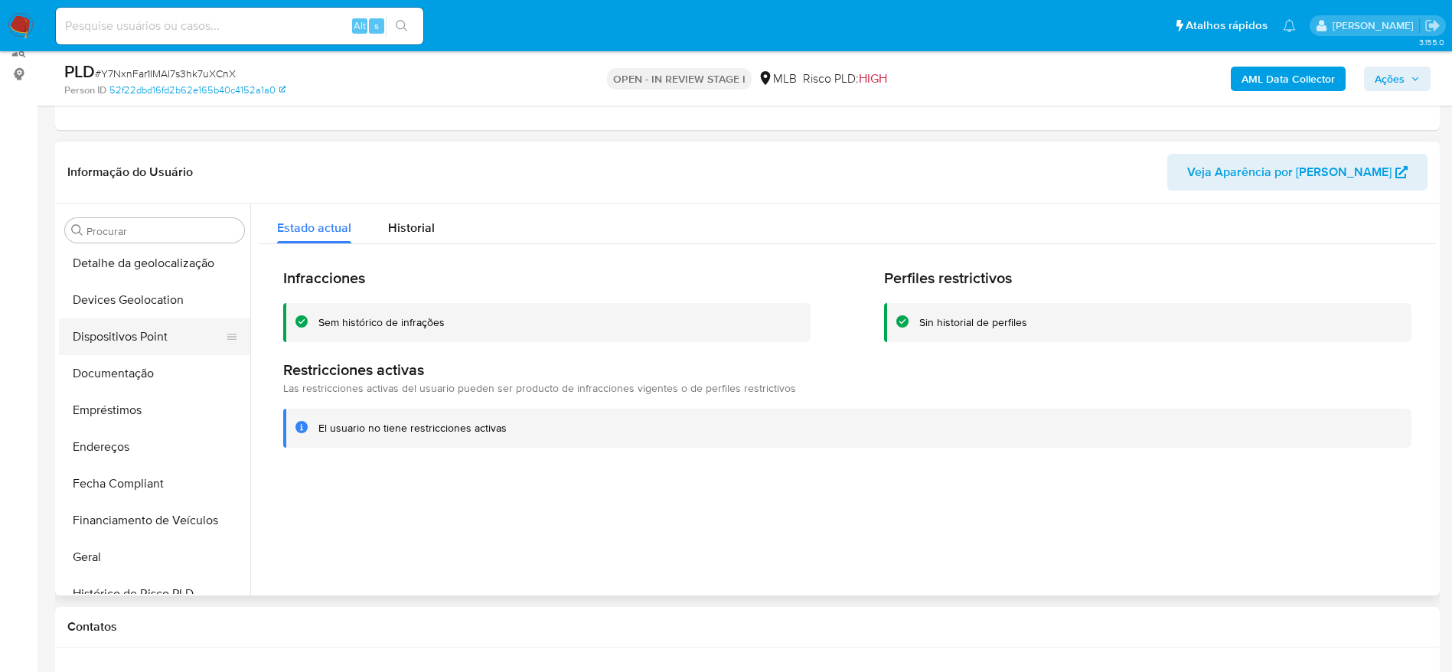
click at [145, 329] on button "Dispositivos Point" at bounding box center [148, 336] width 179 height 37
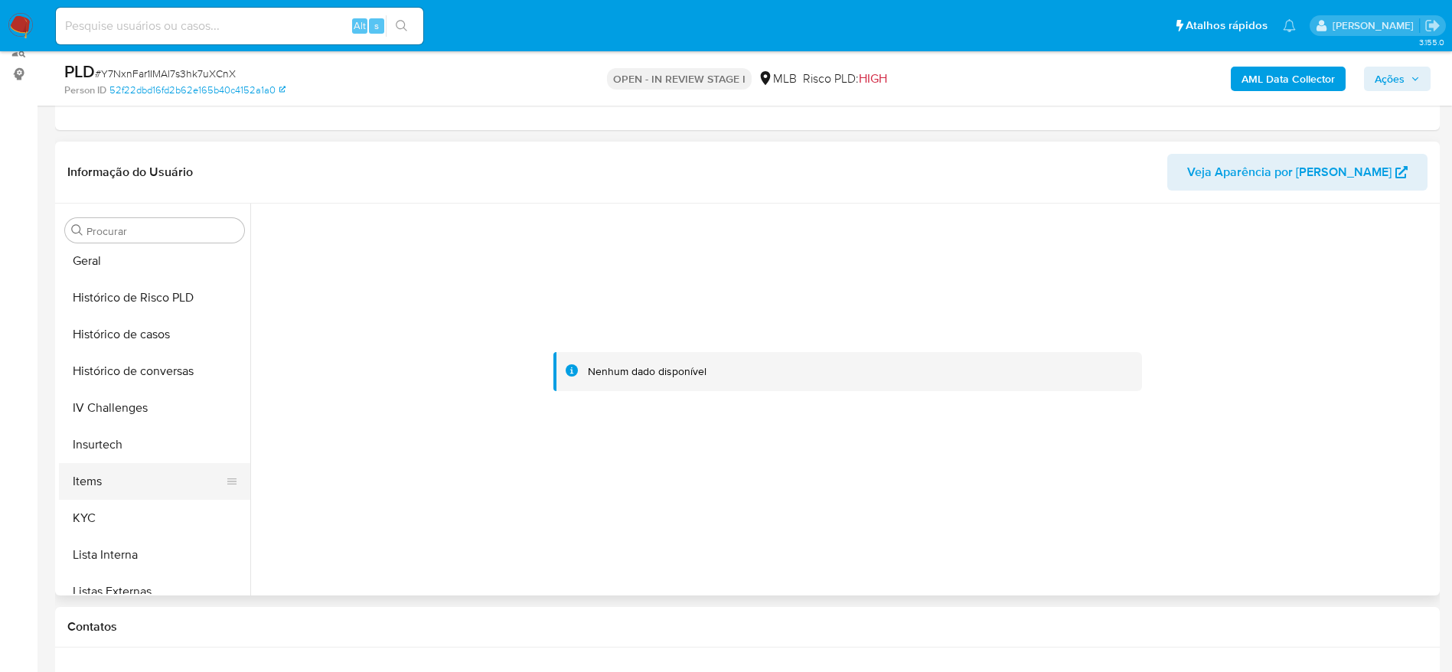
scroll to position [569, 0]
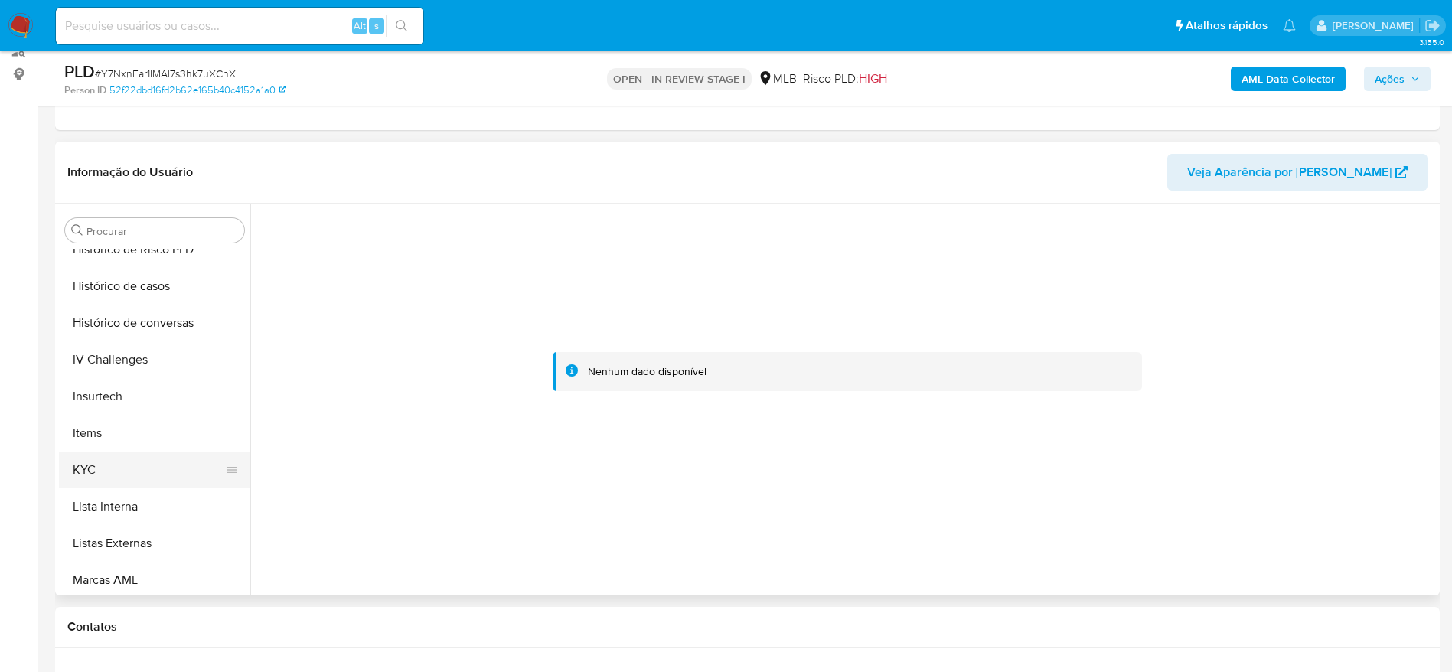
click at [129, 465] on button "KYC" at bounding box center [148, 470] width 179 height 37
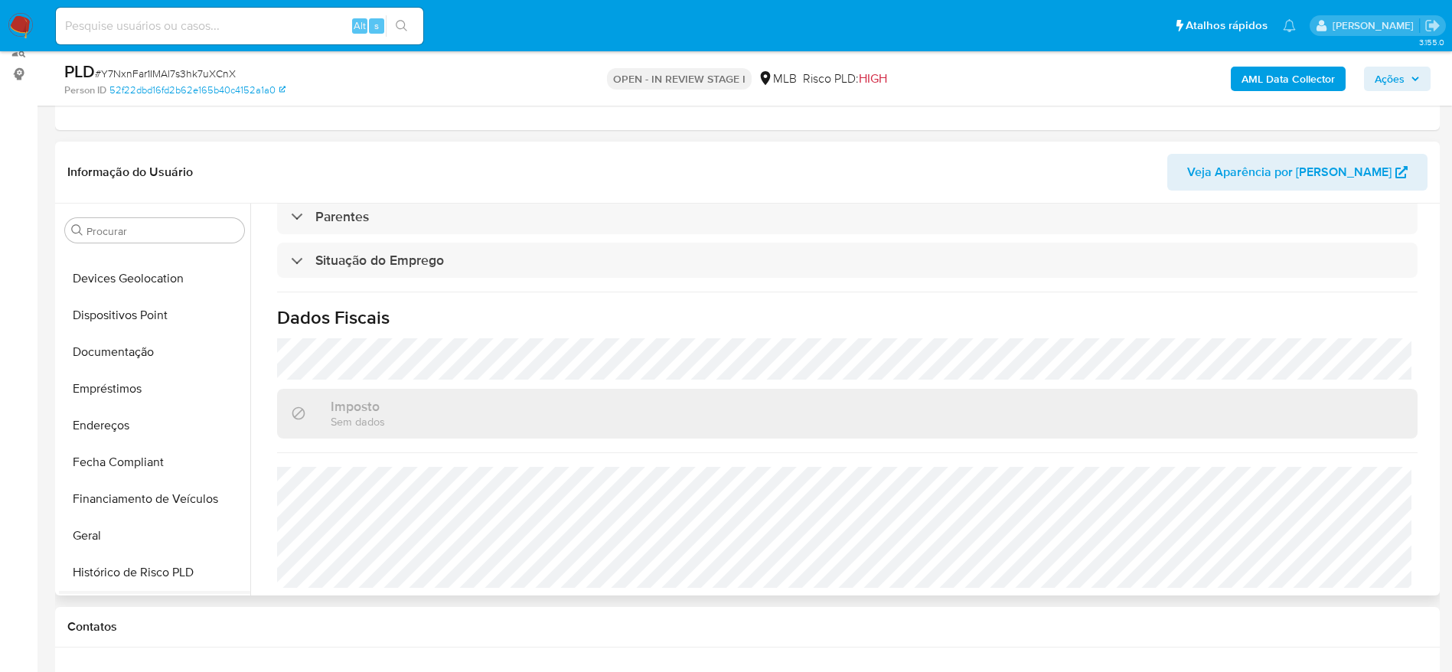
scroll to position [224, 0]
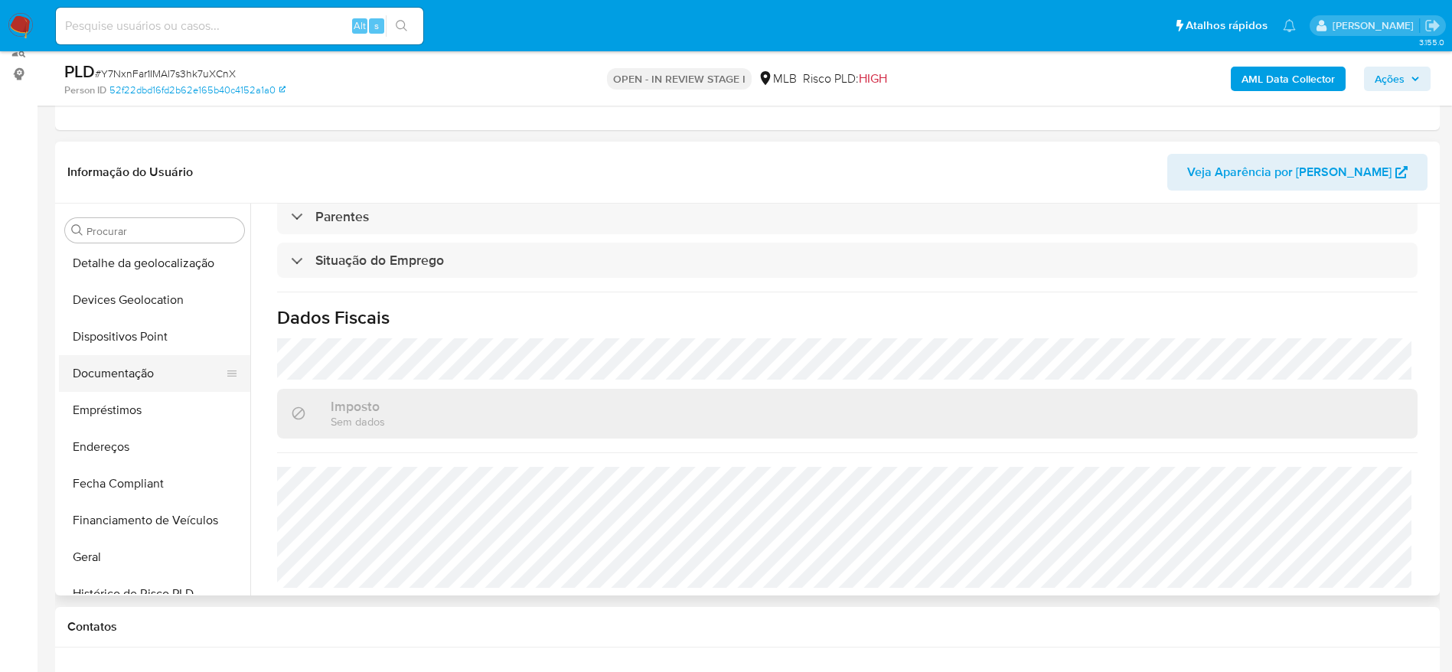
click at [146, 385] on button "Documentação" at bounding box center [148, 373] width 179 height 37
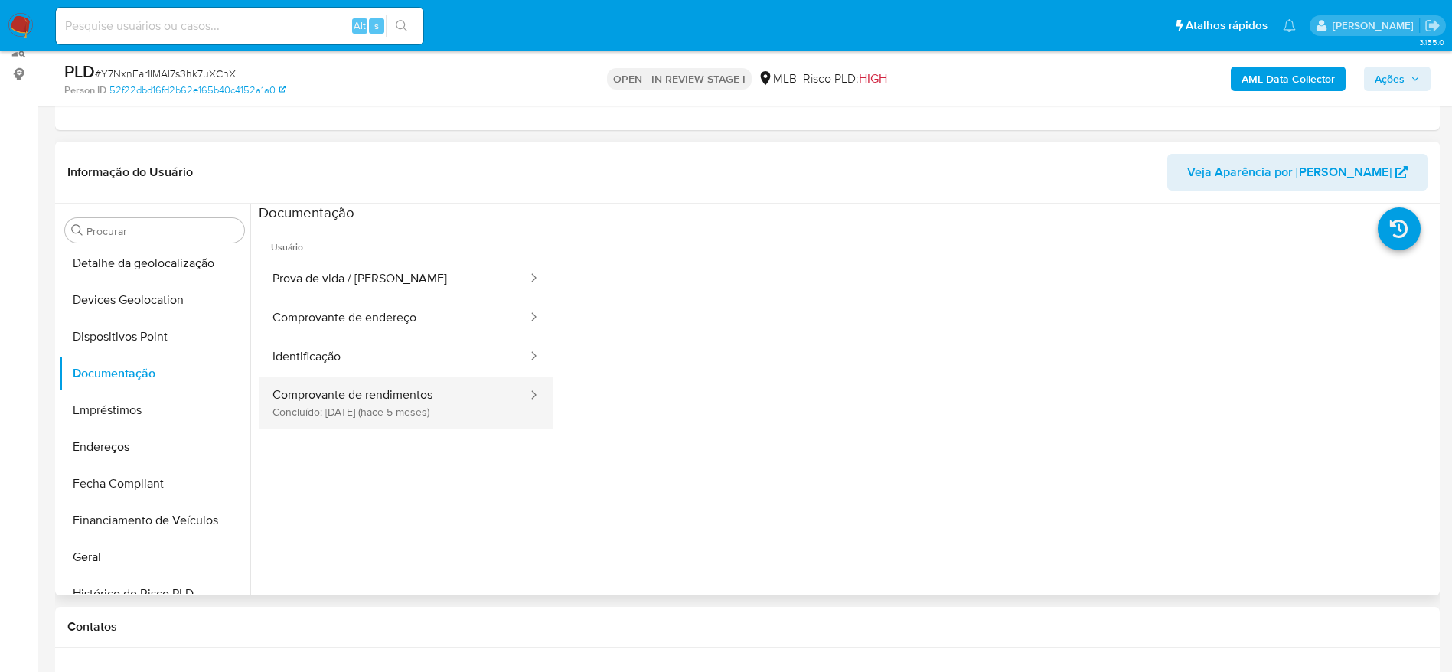
click at [400, 397] on button "Comprovante de rendimentos Concluído: 01/04/2025 (hace 5 meses)" at bounding box center [394, 403] width 270 height 52
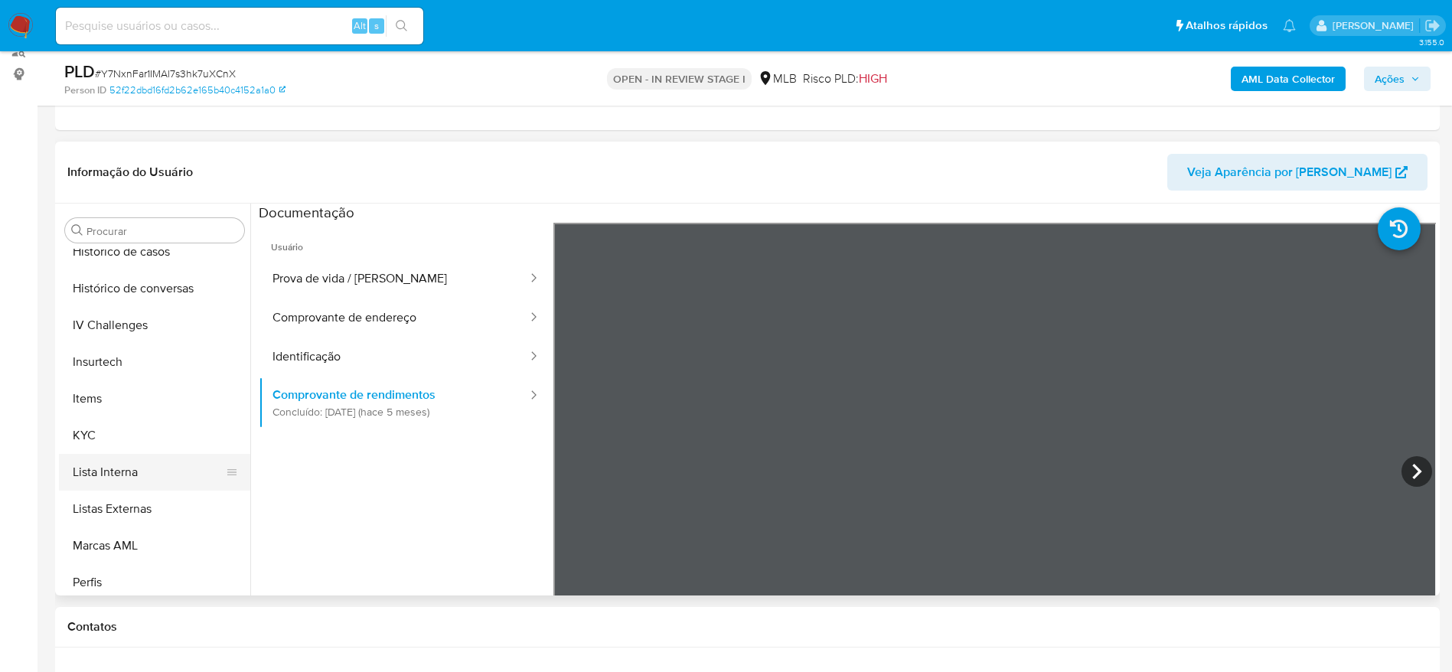
scroll to position [683, 0]
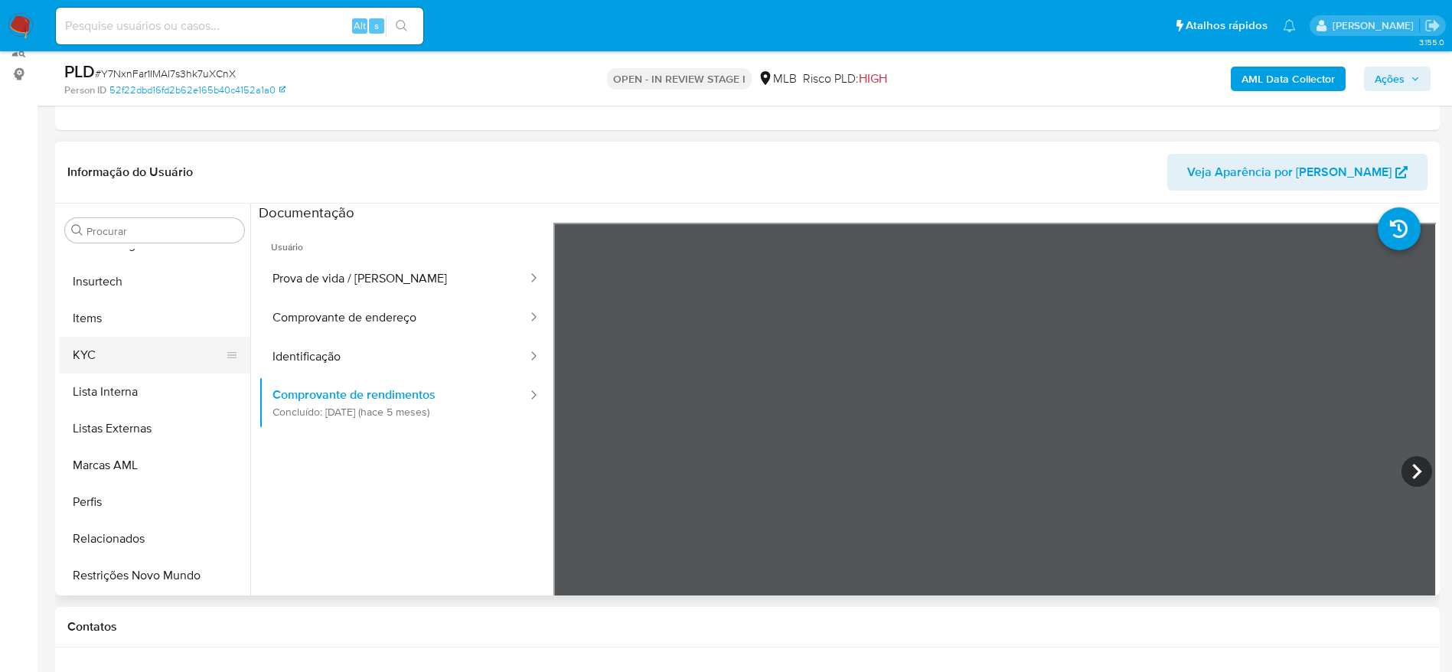
click at [122, 347] on button "KYC" at bounding box center [148, 355] width 179 height 37
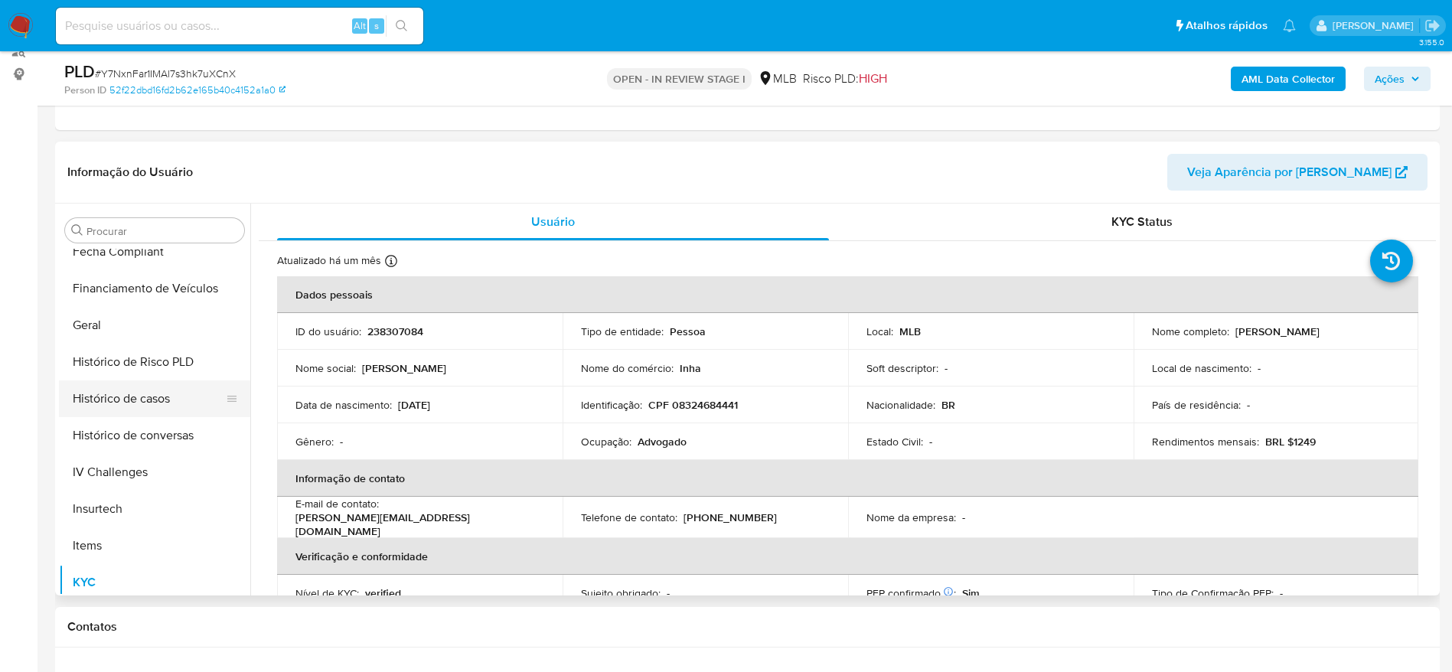
scroll to position [454, 0]
click at [126, 325] on button "Geral" at bounding box center [148, 327] width 179 height 37
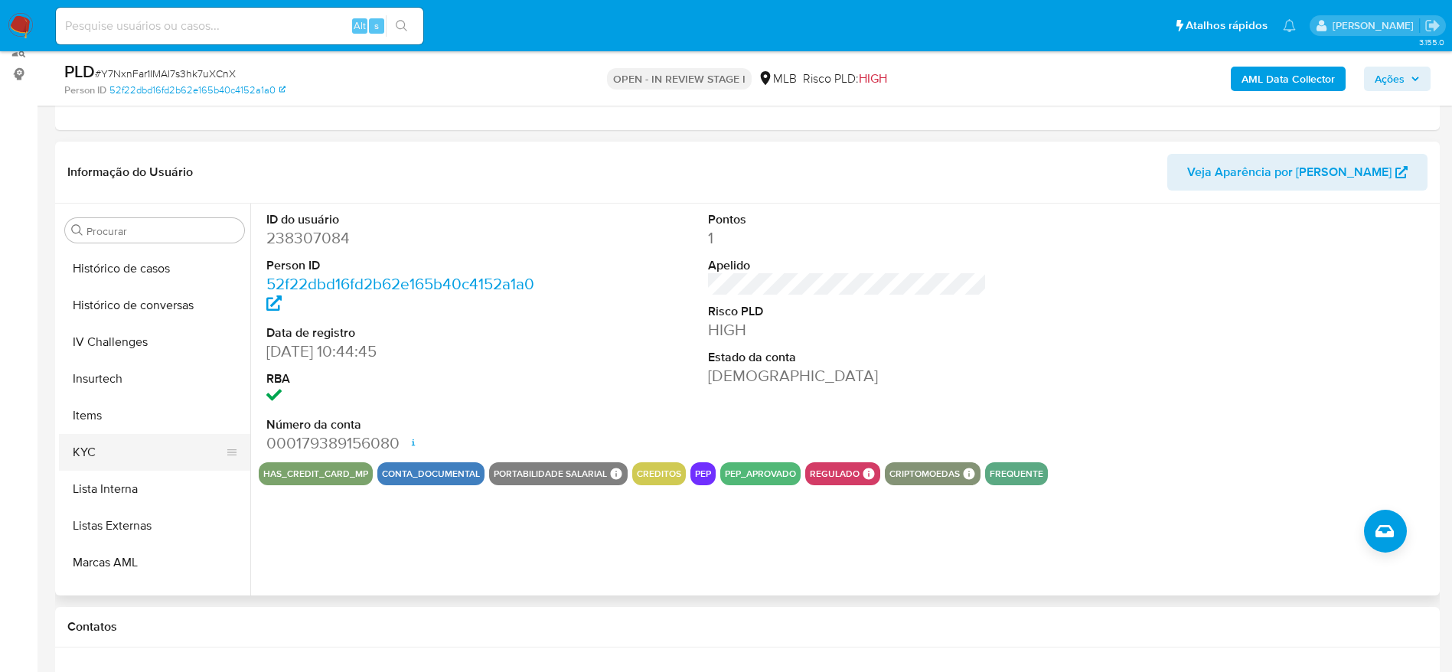
scroll to position [683, 0]
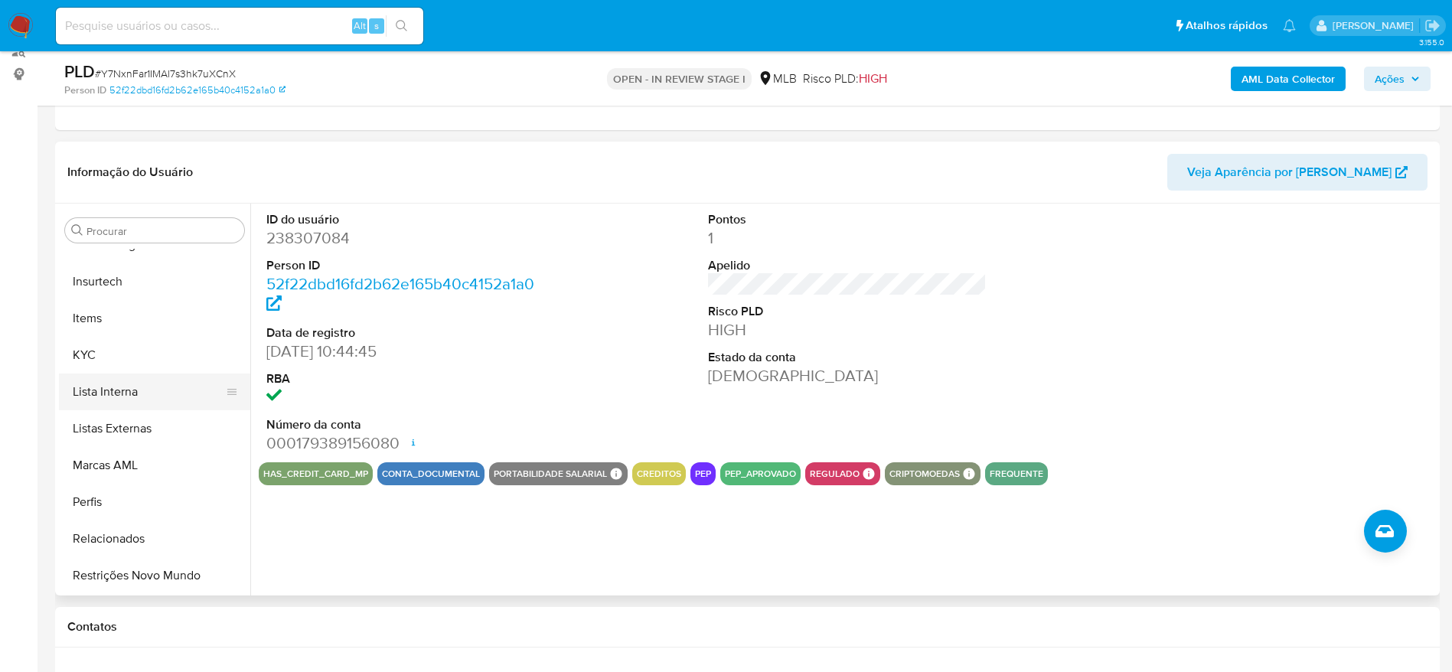
click at [132, 380] on button "Lista Interna" at bounding box center [148, 392] width 179 height 37
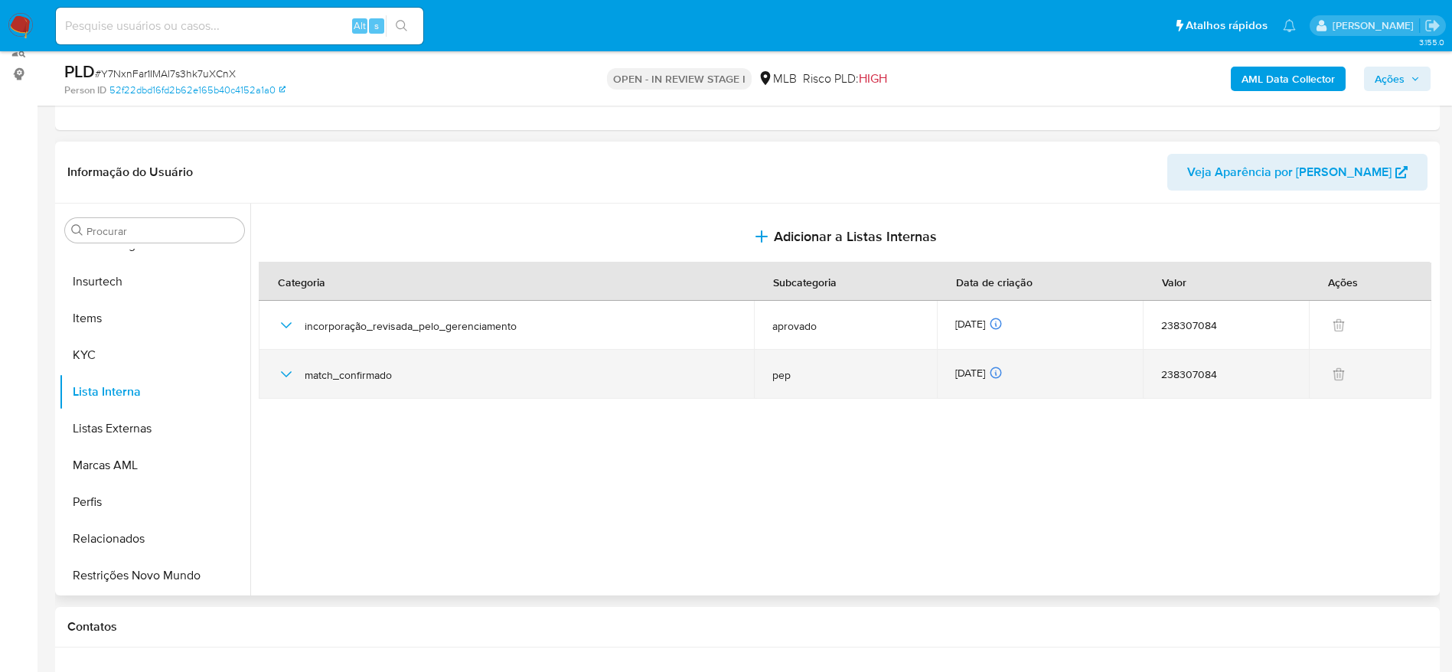
click at [286, 373] on icon "button" at bounding box center [286, 374] width 18 height 18
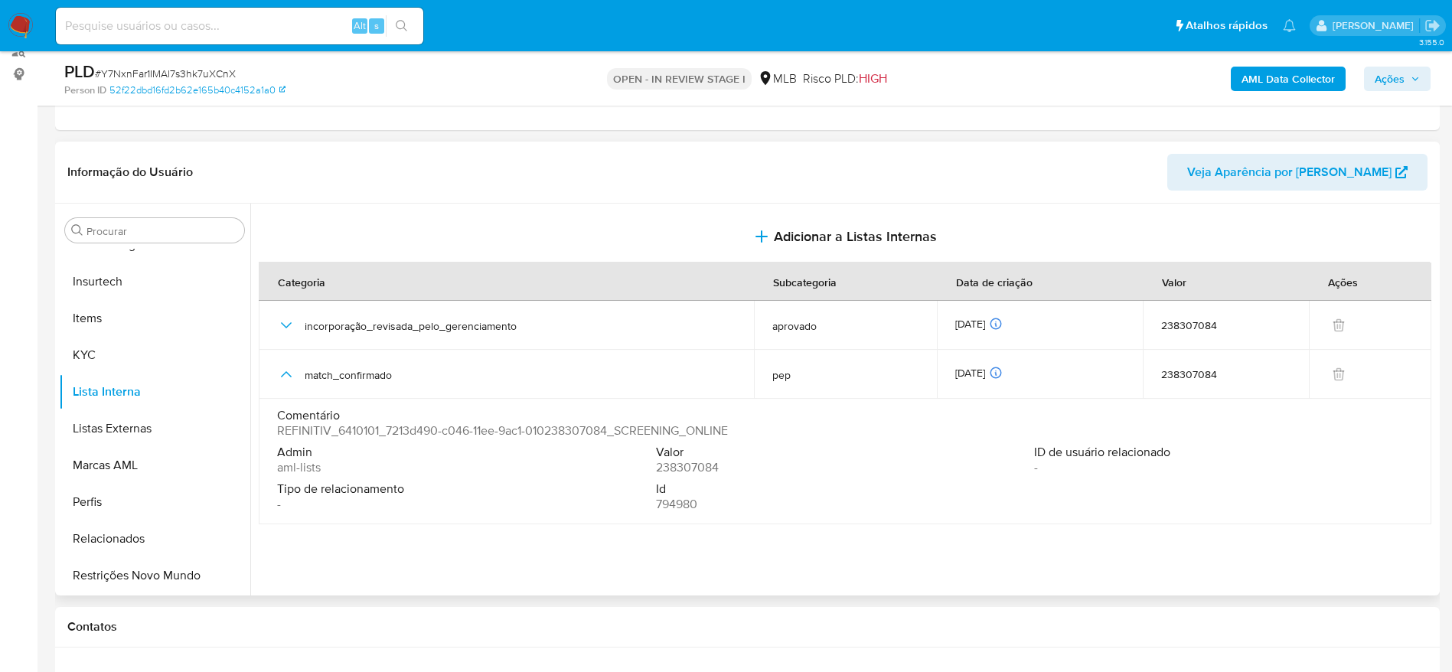
scroll to position [308, 0]
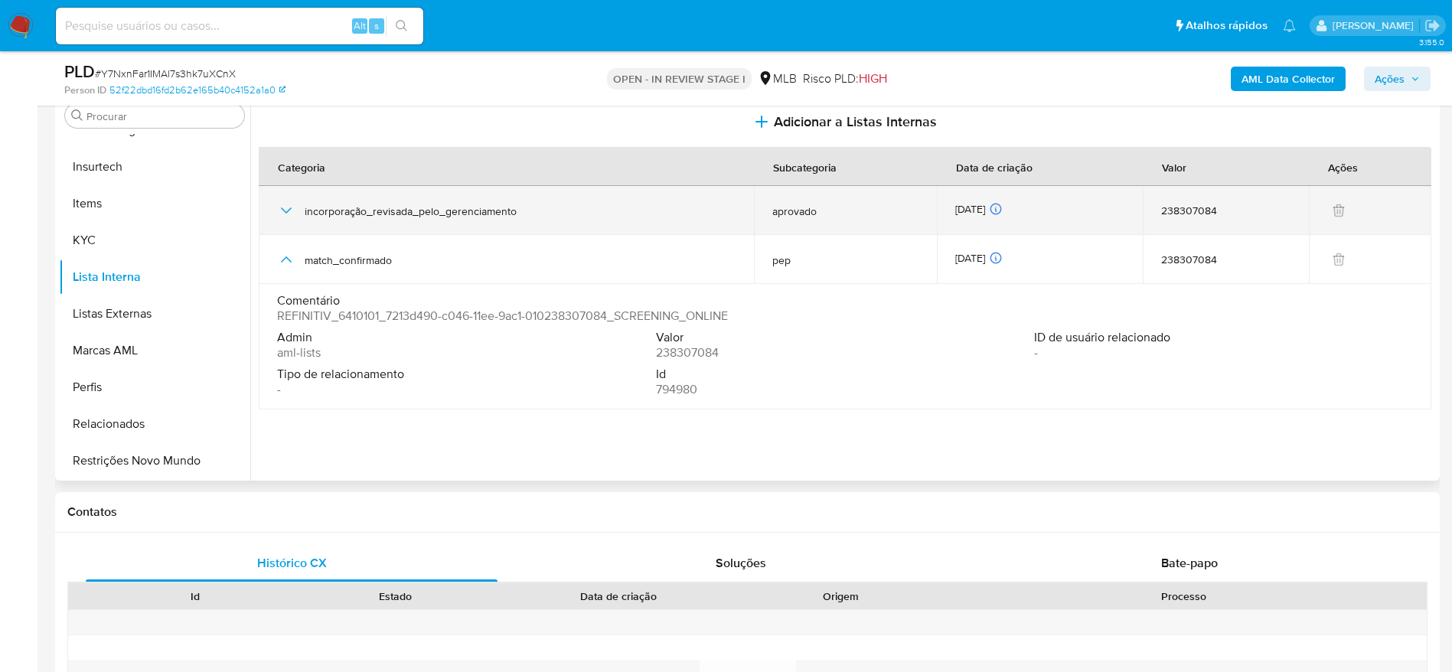
click at [276, 207] on td "incorporação_revisada_pelo_gerenciamento" at bounding box center [506, 210] width 495 height 49
click at [285, 210] on icon "button" at bounding box center [286, 210] width 18 height 18
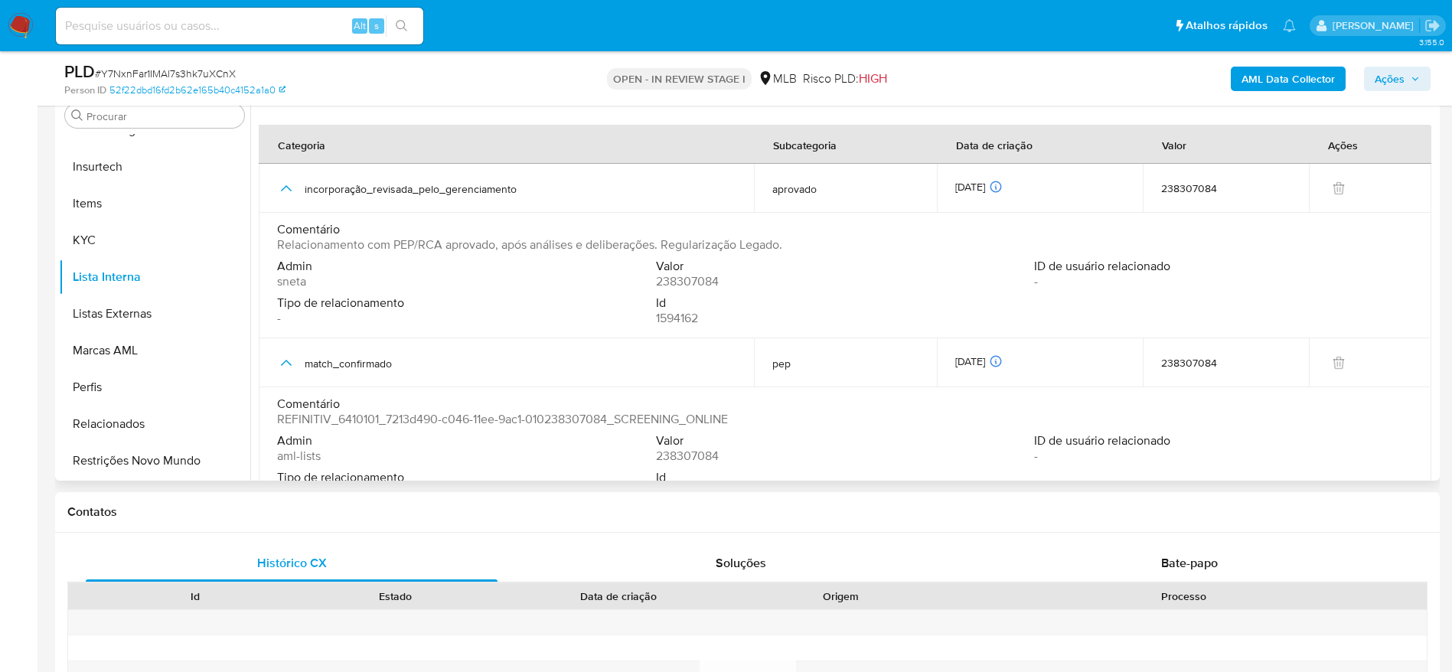
scroll to position [0, 0]
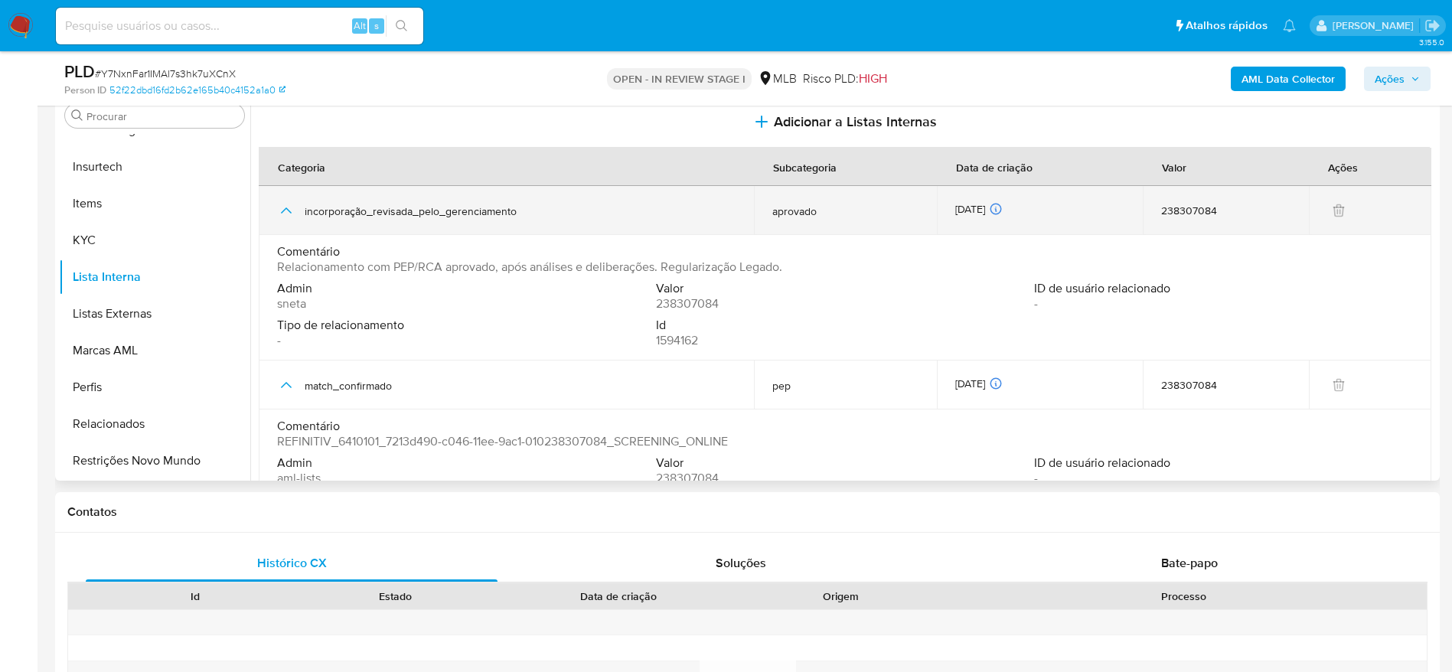
click at [287, 216] on icon "button" at bounding box center [286, 210] width 18 height 18
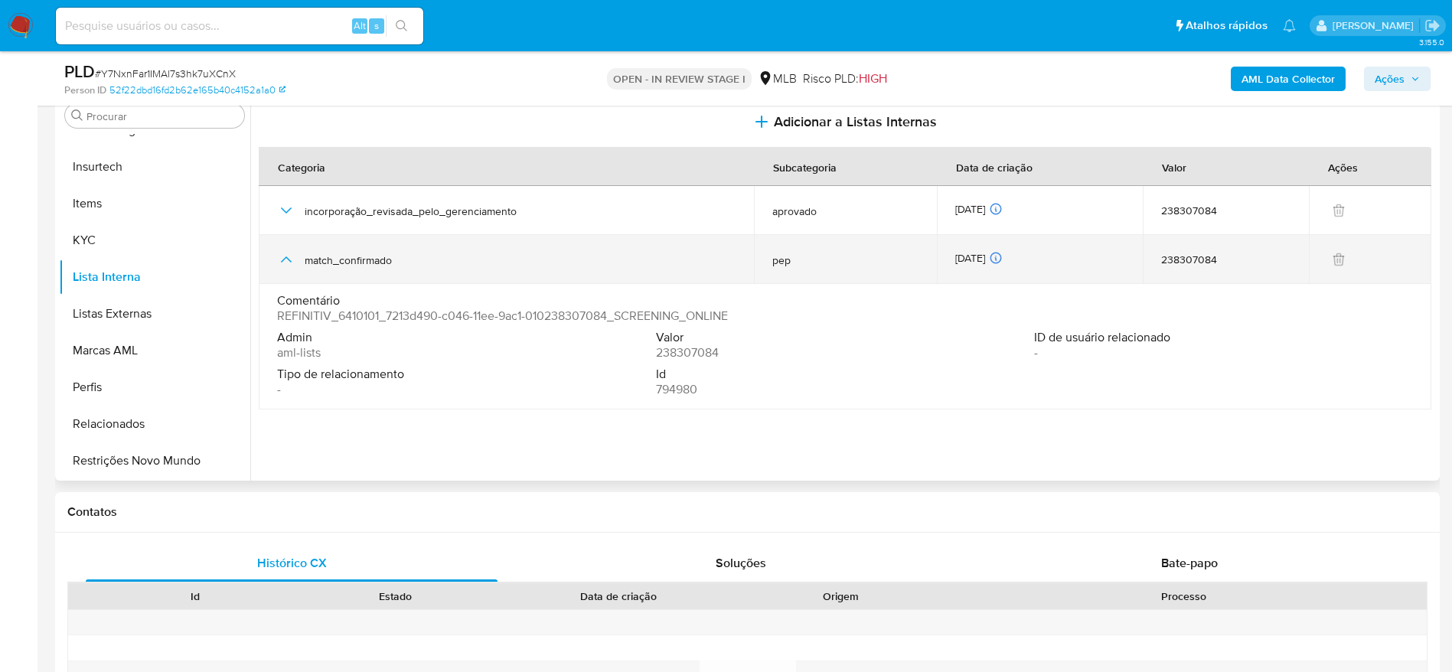
click at [285, 253] on icon "button" at bounding box center [286, 259] width 18 height 18
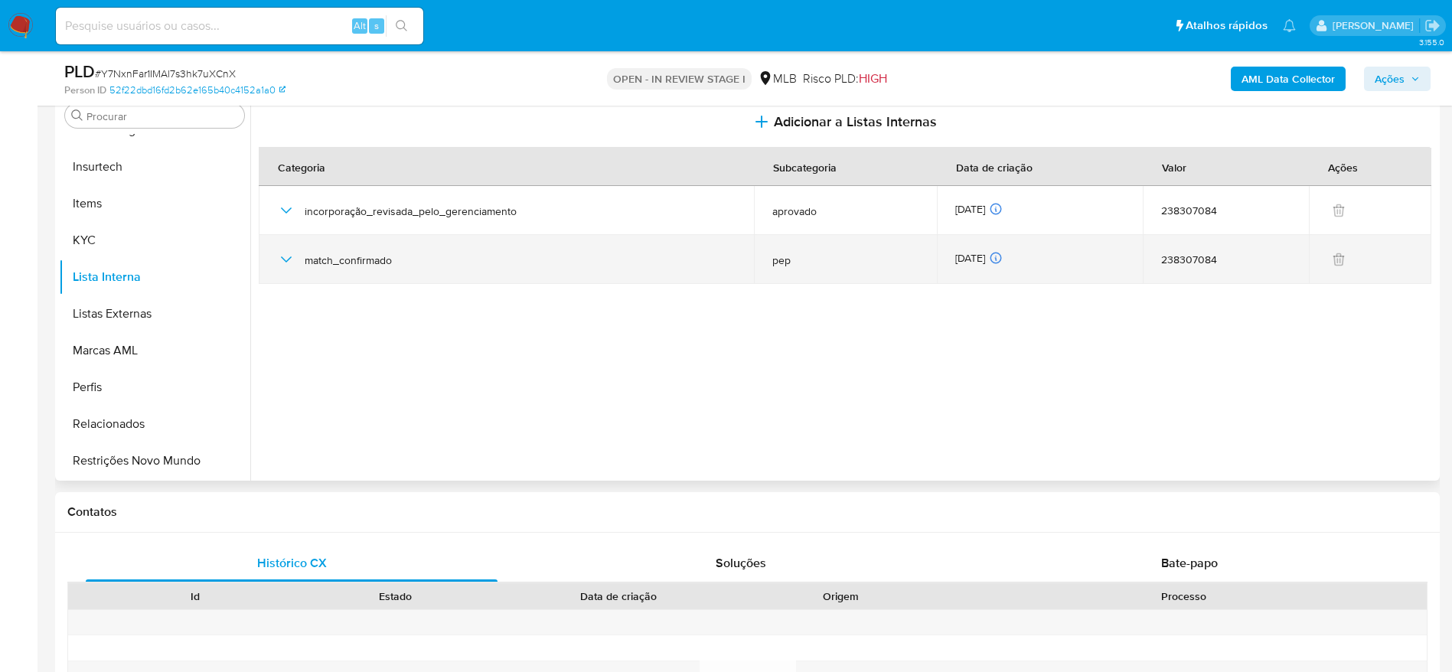
click at [287, 258] on icon "button" at bounding box center [286, 259] width 18 height 18
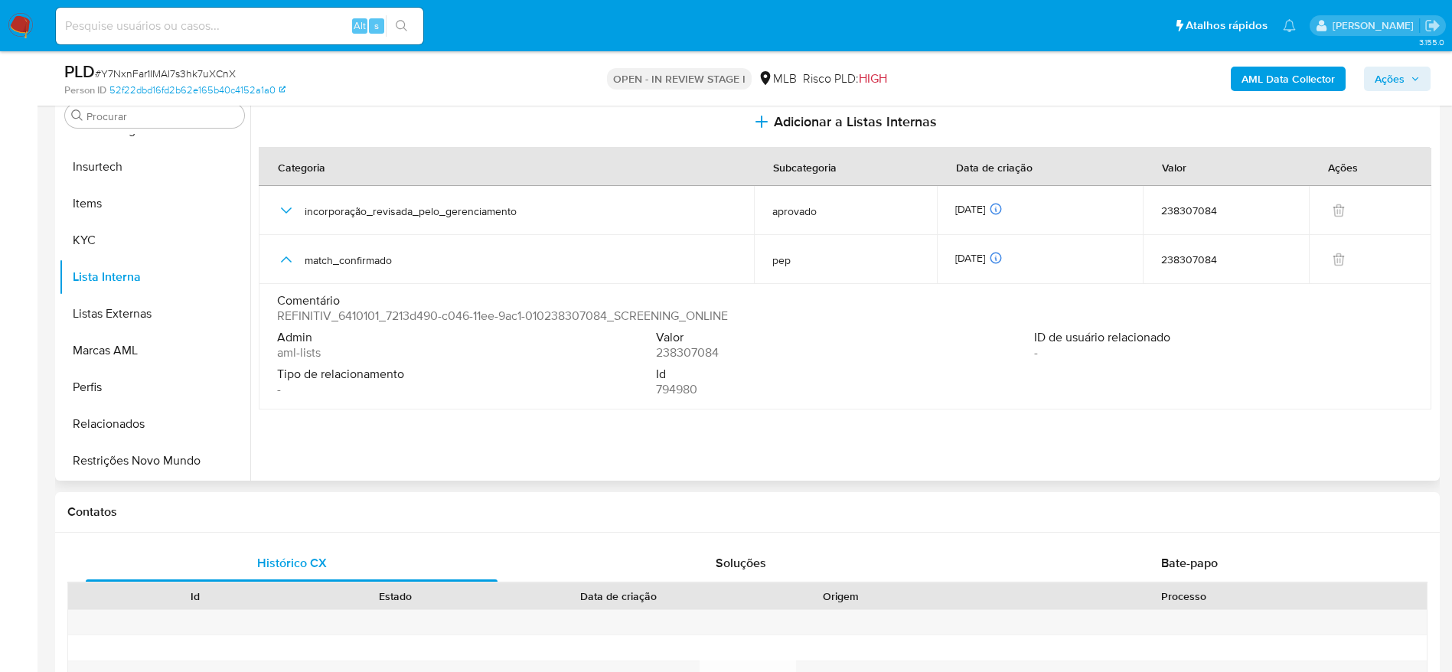
drag, startPoint x: 377, startPoint y: 320, endPoint x: 352, endPoint y: 321, distance: 24.5
click at [353, 321] on span "REFINITIV_6410101_7213d490-c046-11ee-9ac1-010238307084_SCREENING_ONLINE" at bounding box center [502, 315] width 451 height 15
drag, startPoint x: 378, startPoint y: 317, endPoint x: 339, endPoint y: 320, distance: 39.2
click at [339, 320] on span "REFINITIV_6410101_7213d490-c046-11ee-9ac1-010238307084_SCREENING_ONLINE" at bounding box center [502, 315] width 451 height 15
click at [115, 250] on button "KYC" at bounding box center [148, 240] width 179 height 37
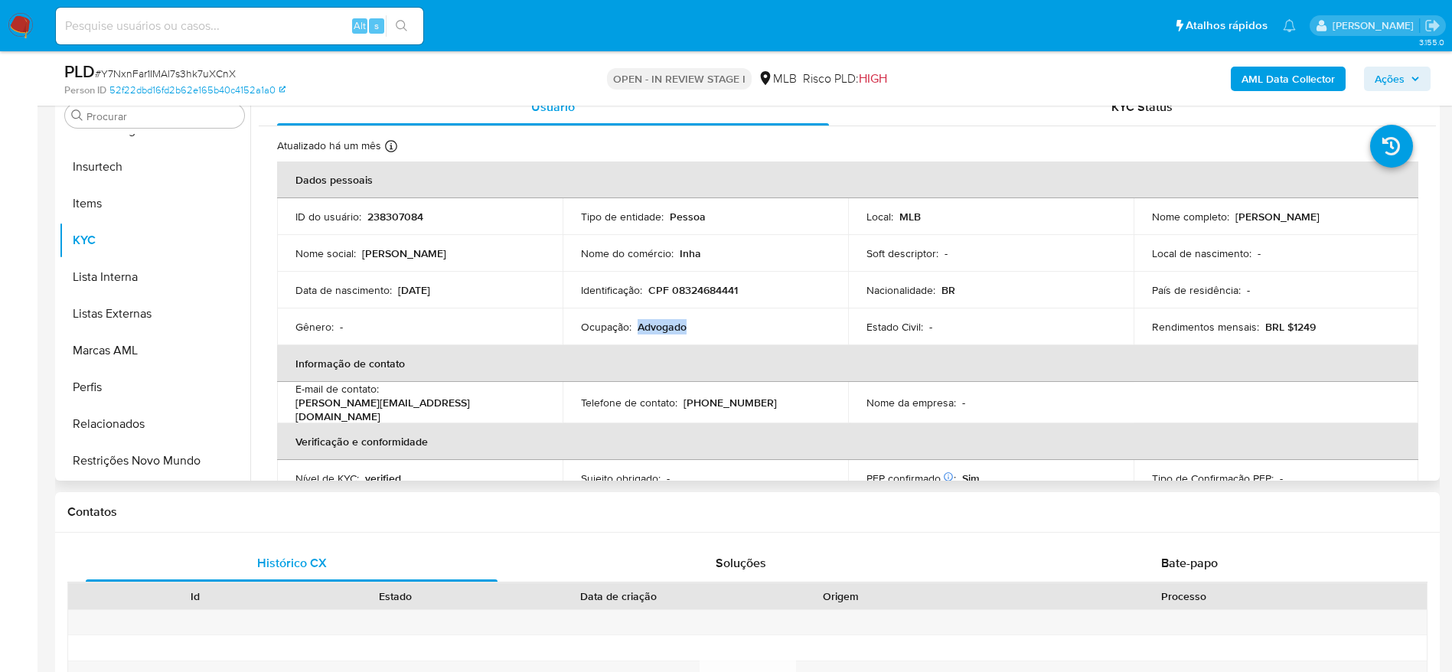
drag, startPoint x: 689, startPoint y: 327, endPoint x: 638, endPoint y: 327, distance: 50.5
click at [638, 327] on div "Ocupação : Advogado" at bounding box center [705, 327] width 249 height 14
copy p "Advogado"
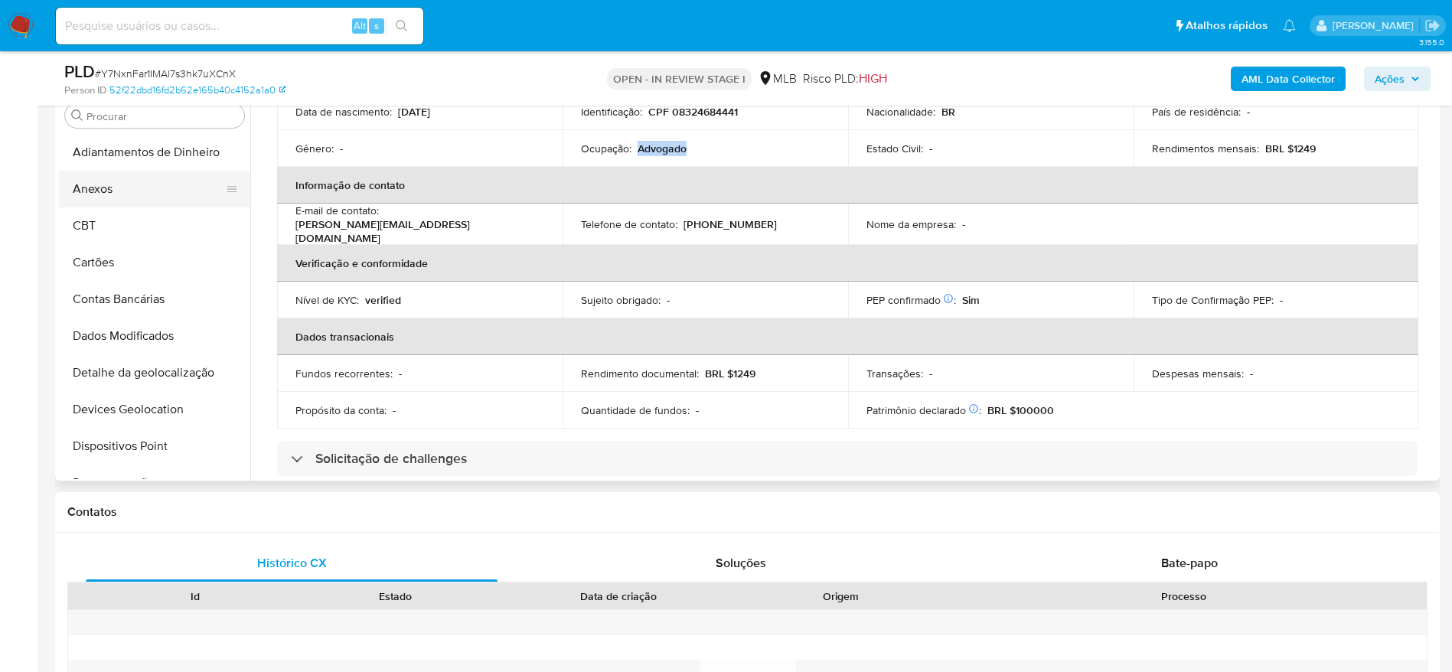
click at [144, 188] on button "Anexos" at bounding box center [148, 189] width 179 height 37
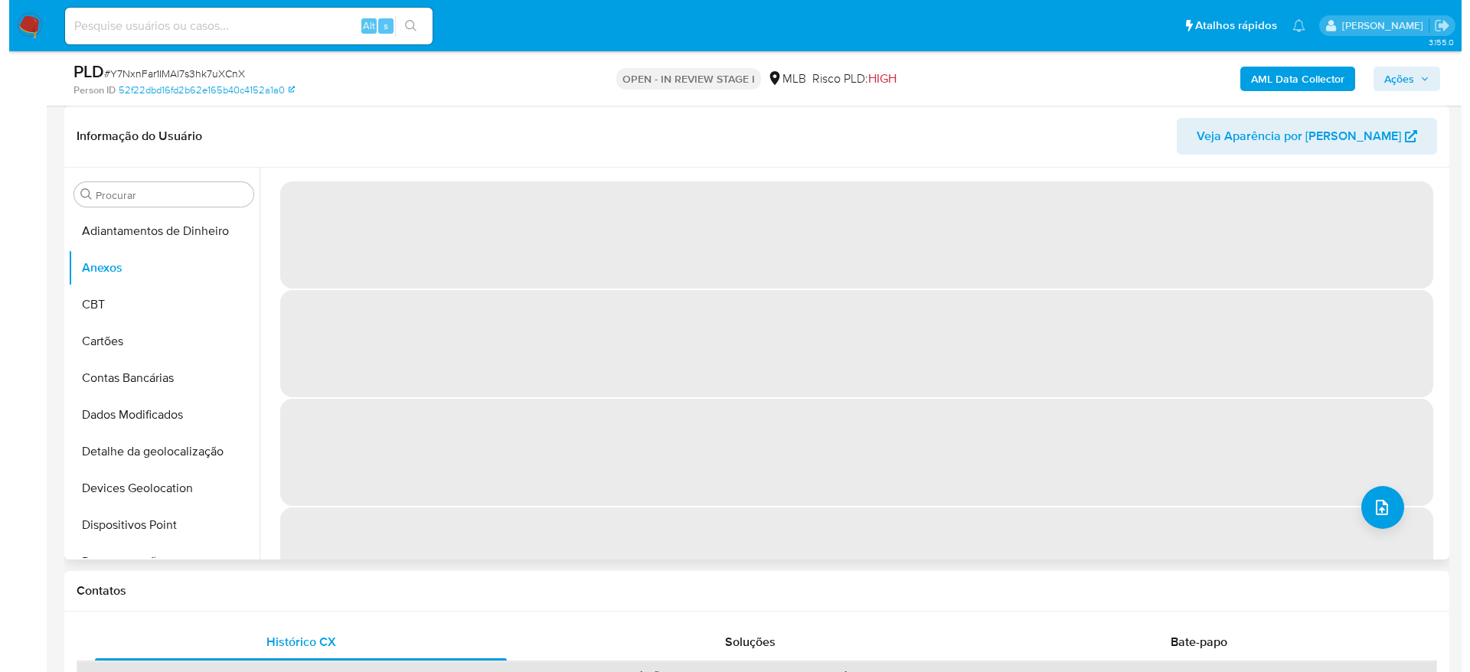
scroll to position [194, 0]
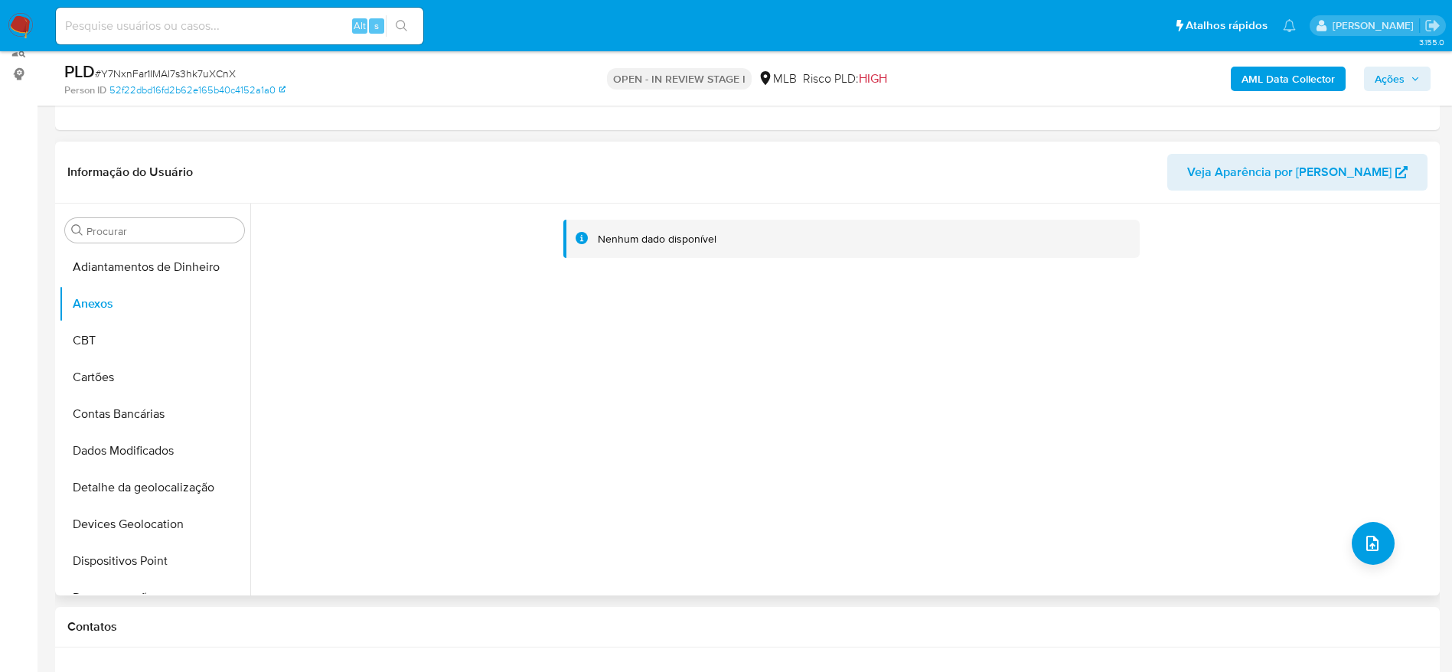
click at [1362, 355] on div "Nenhum dado disponível" at bounding box center [843, 400] width 1186 height 392
click at [1363, 535] on icon "upload-file" at bounding box center [1372, 543] width 18 height 18
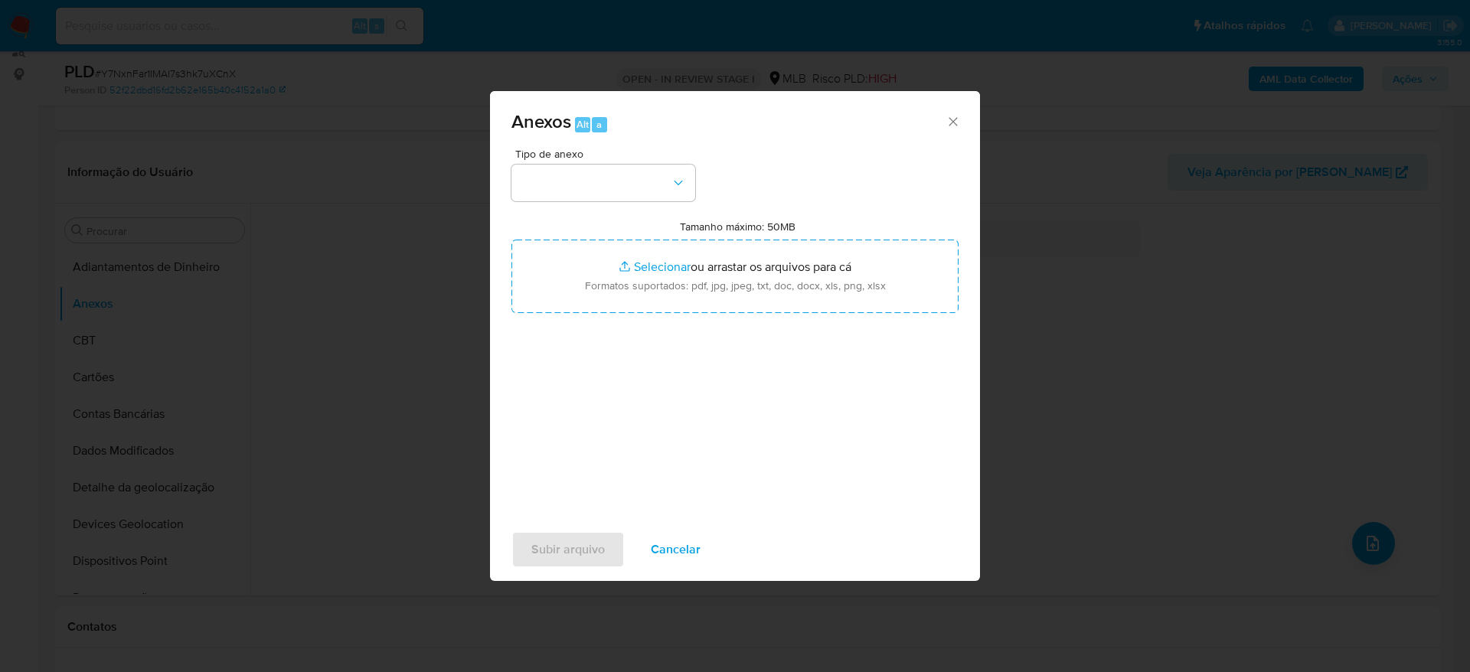
click at [954, 113] on div "Anexos Alt a" at bounding box center [735, 119] width 490 height 57
click at [947, 123] on icon "Fechar" at bounding box center [952, 121] width 15 height 15
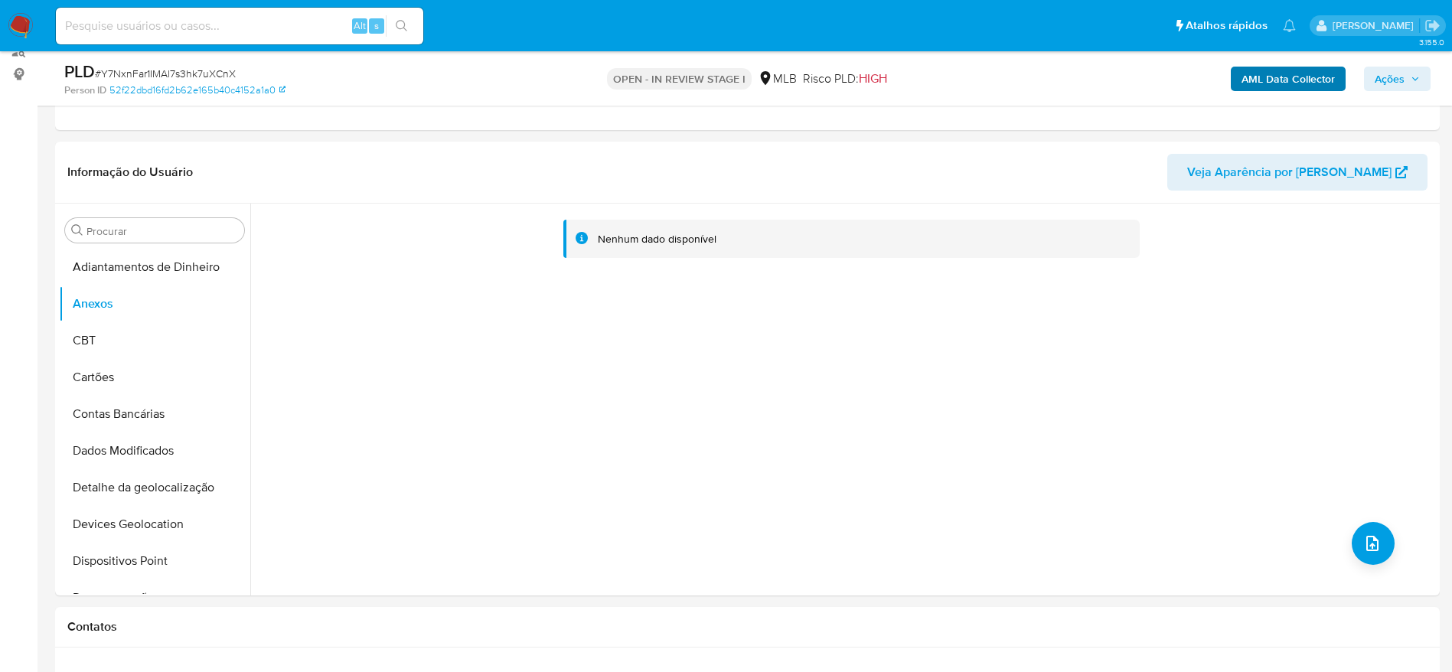
drag, startPoint x: 1386, startPoint y: 77, endPoint x: 1333, endPoint y: 90, distance: 55.1
click at [1386, 78] on span "Ações" at bounding box center [1390, 79] width 30 height 24
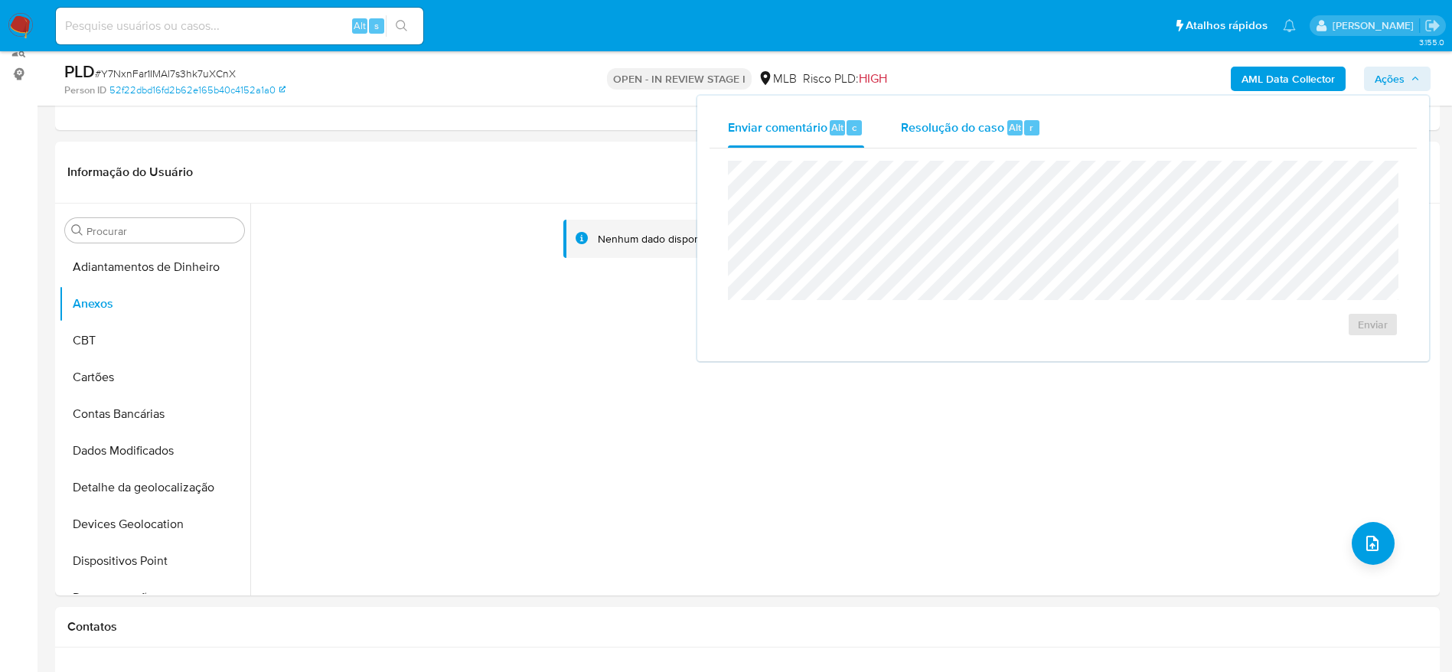
click at [991, 126] on span "Resolução do caso" at bounding box center [952, 127] width 103 height 18
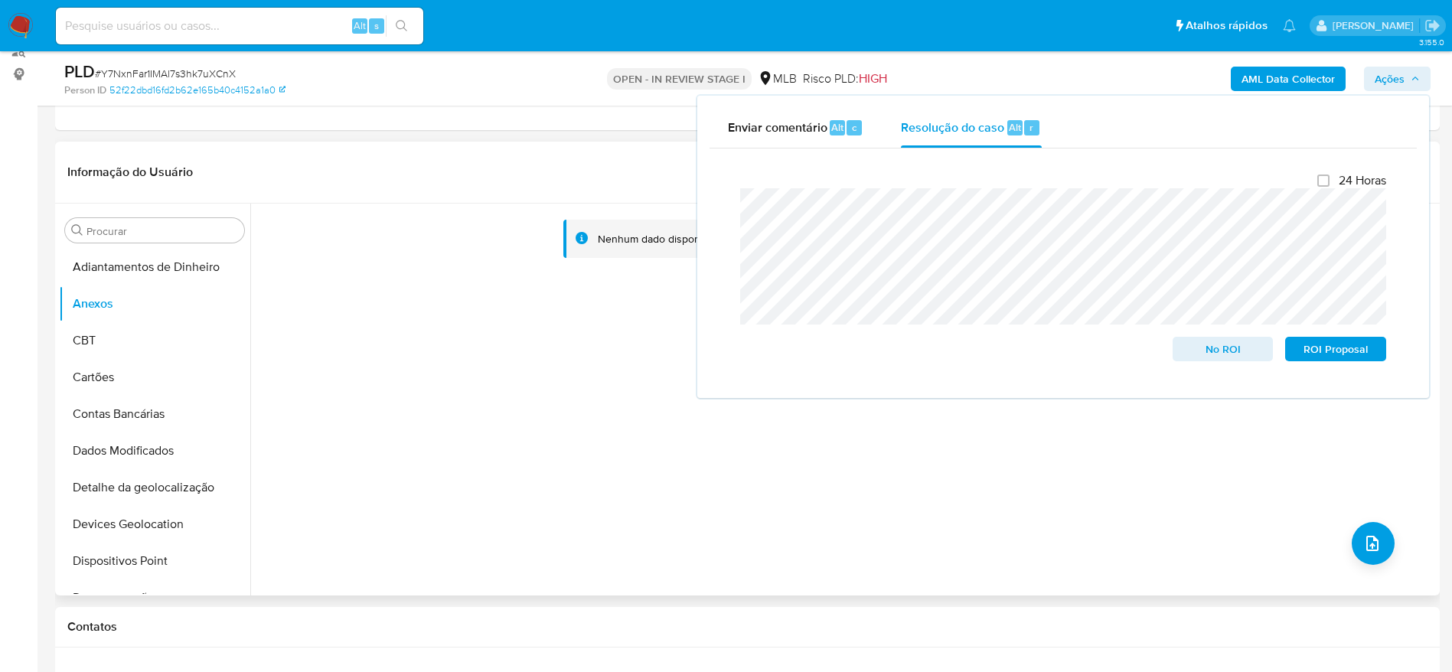
click at [512, 363] on div "Nenhum dado disponível" at bounding box center [843, 400] width 1186 height 392
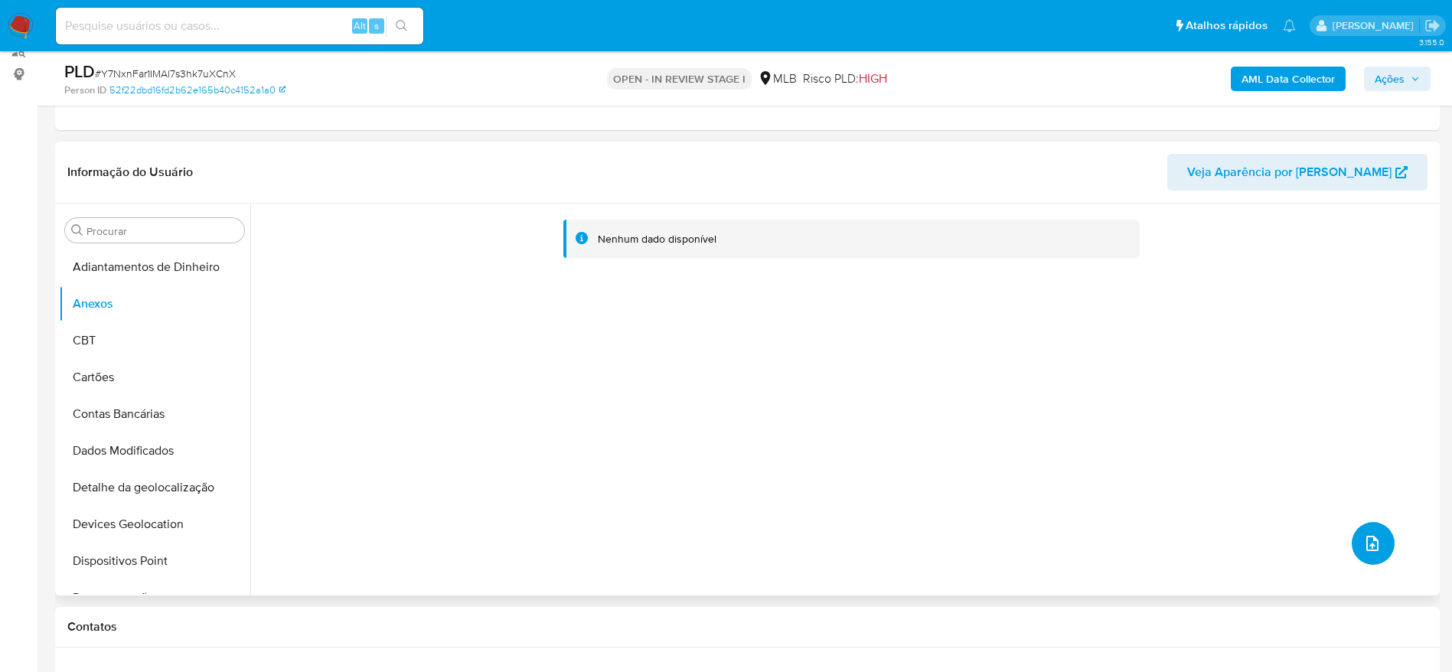
click at [1375, 540] on icon "upload-file" at bounding box center [1372, 543] width 18 height 18
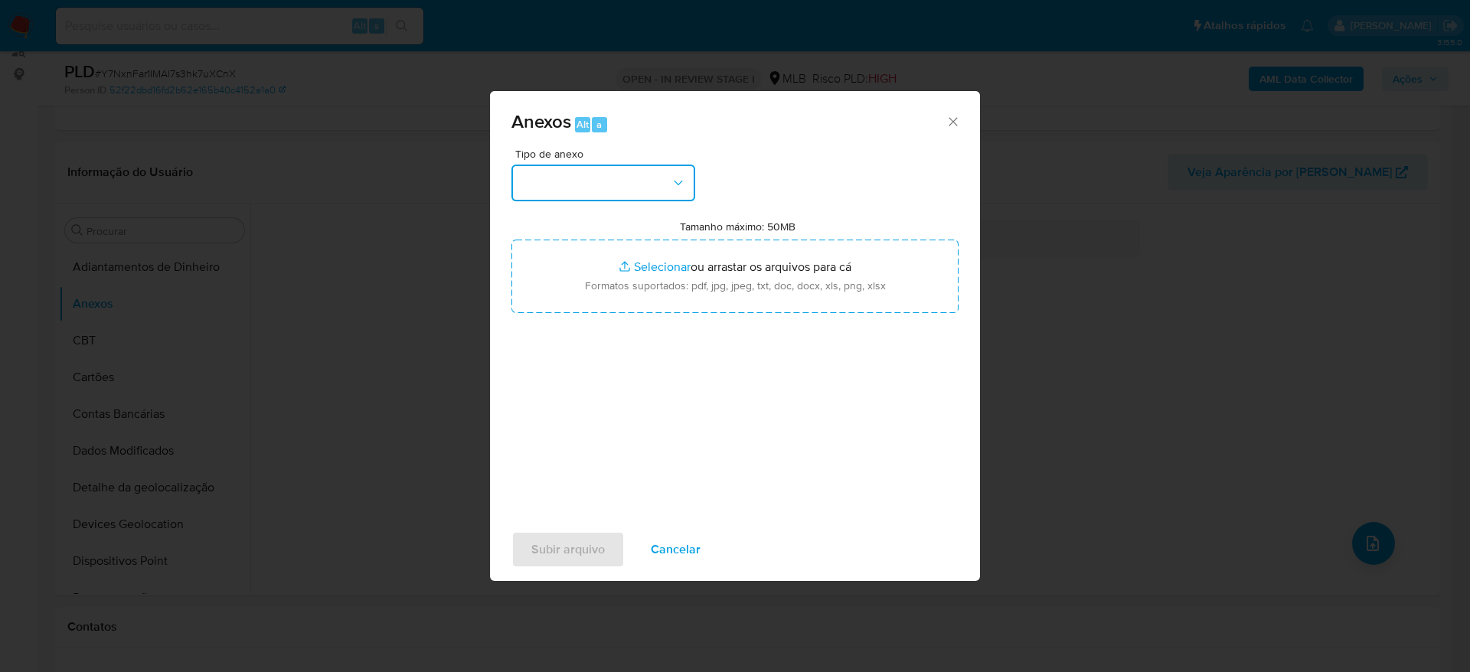
click at [667, 181] on button "button" at bounding box center [603, 183] width 184 height 37
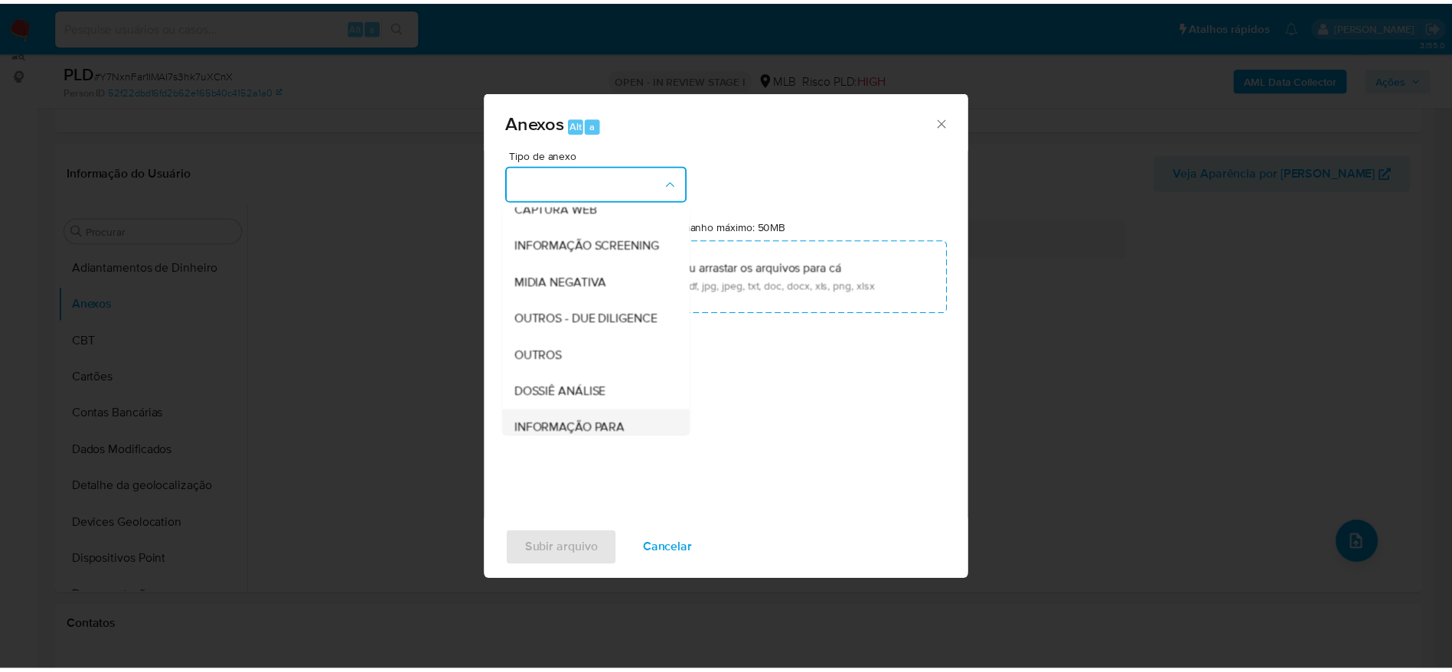
scroll to position [236, 0]
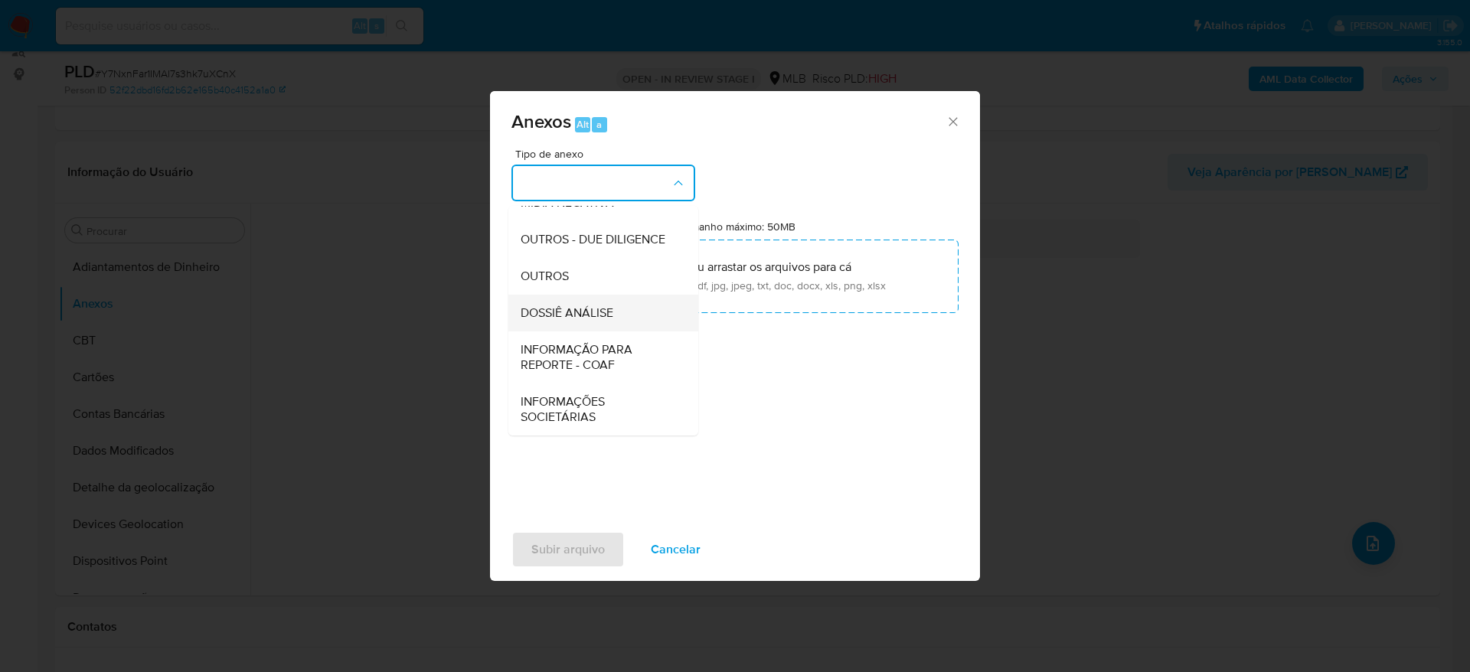
click at [554, 305] on span "DOSSIÊ ANÁLISE" at bounding box center [566, 312] width 93 height 15
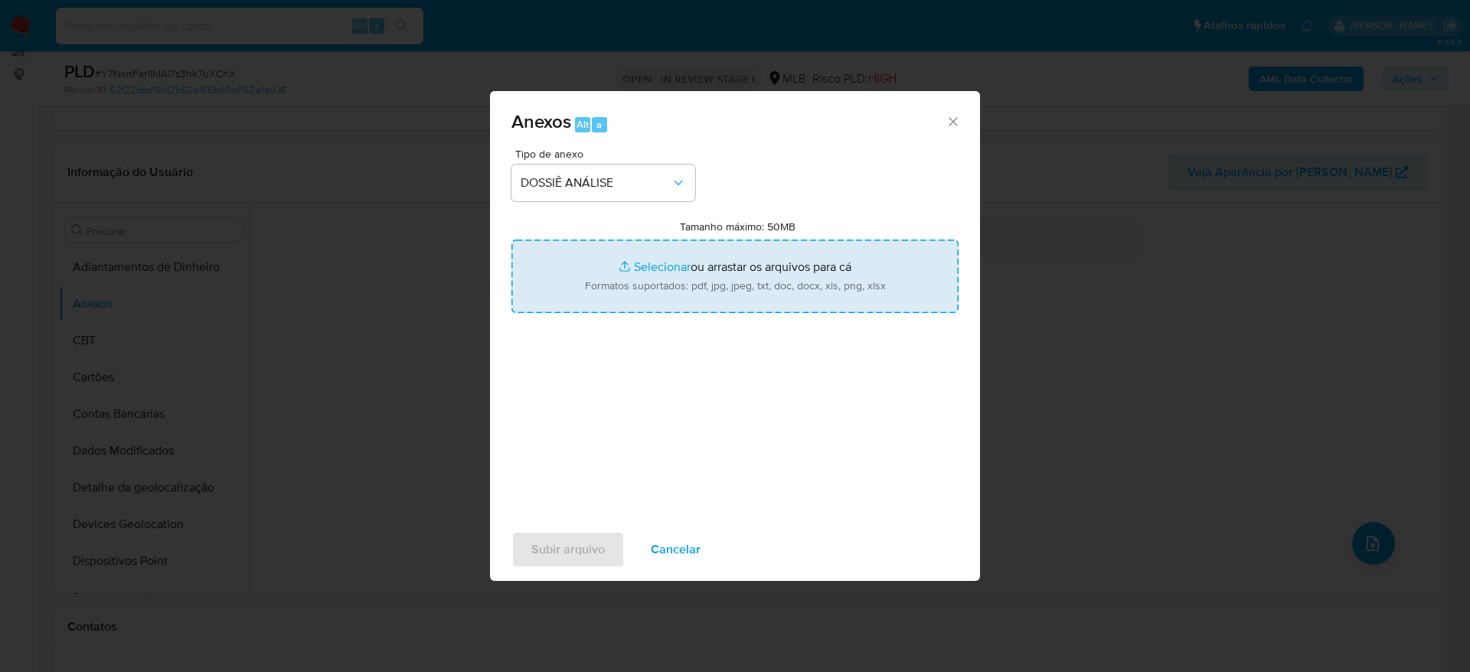
type input "C:\fakepath\Mulan 238307084_2025_08_21_16_17_13.xlsx"
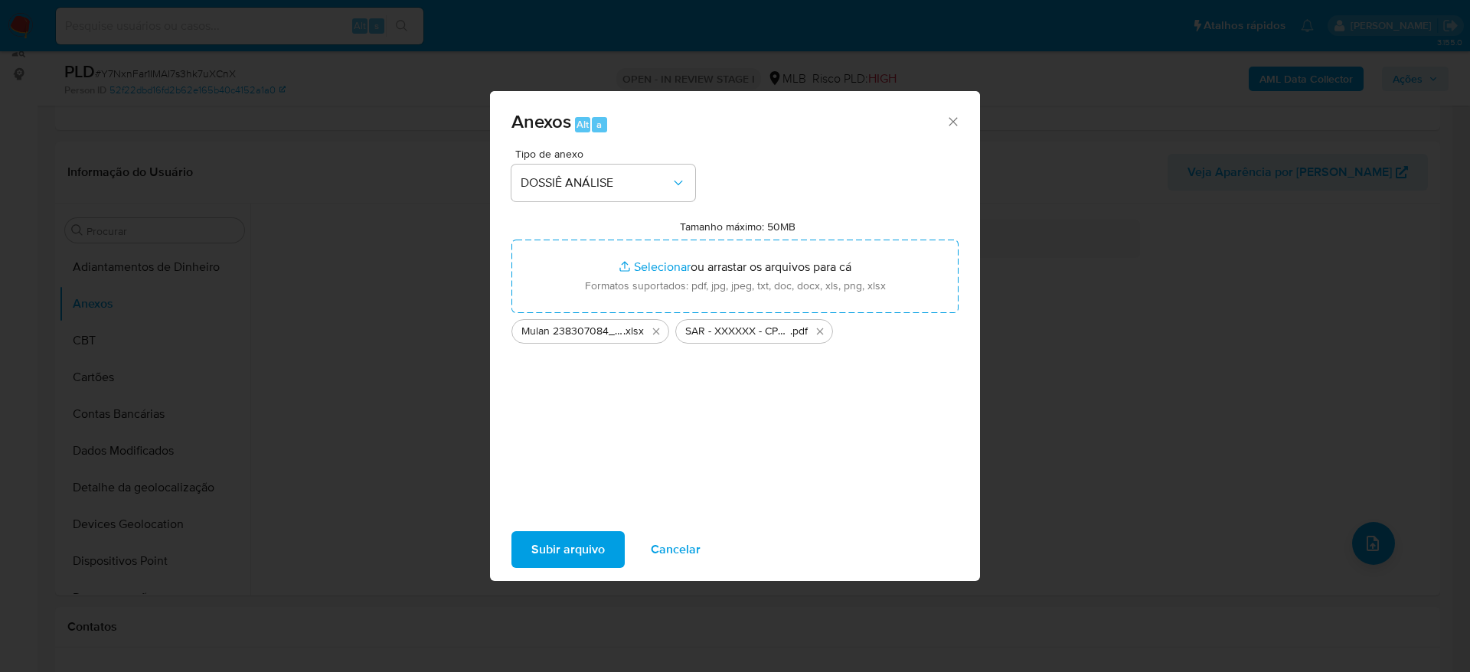
click at [577, 548] on span "Subir arquivo" at bounding box center [567, 550] width 73 height 34
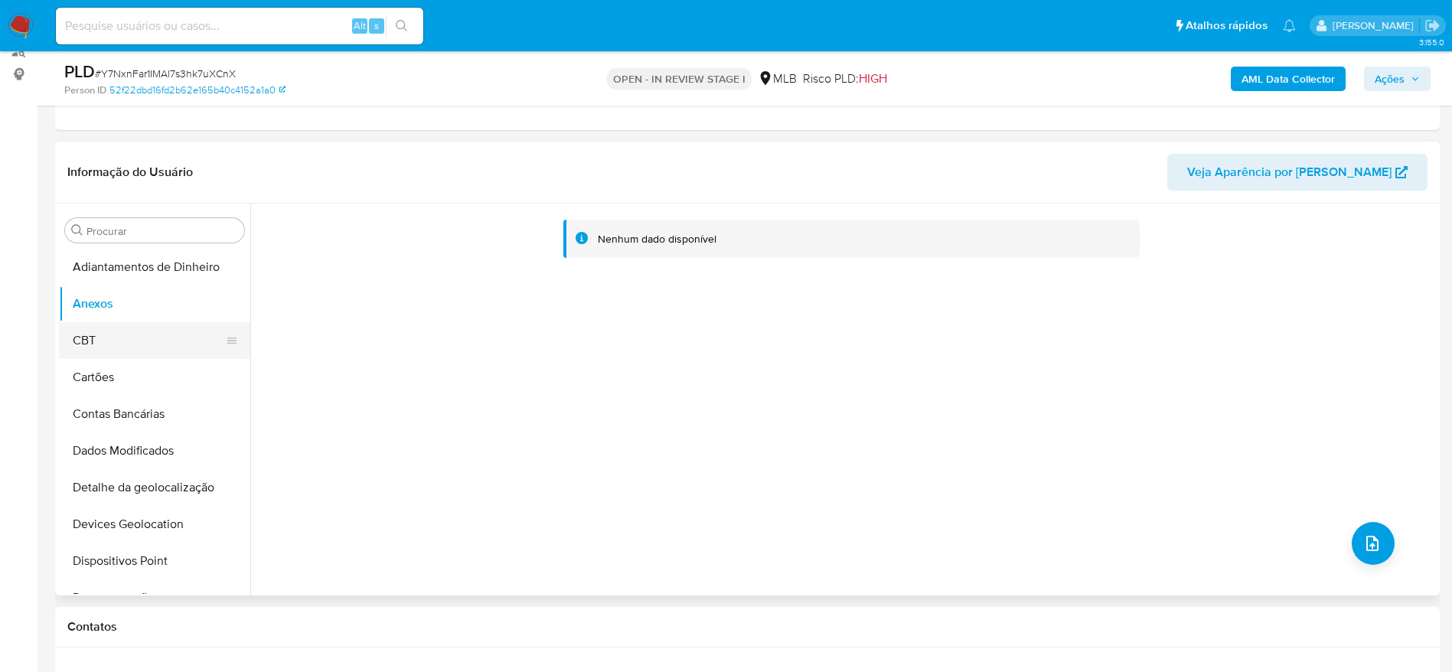
click at [130, 356] on button "CBT" at bounding box center [148, 340] width 179 height 37
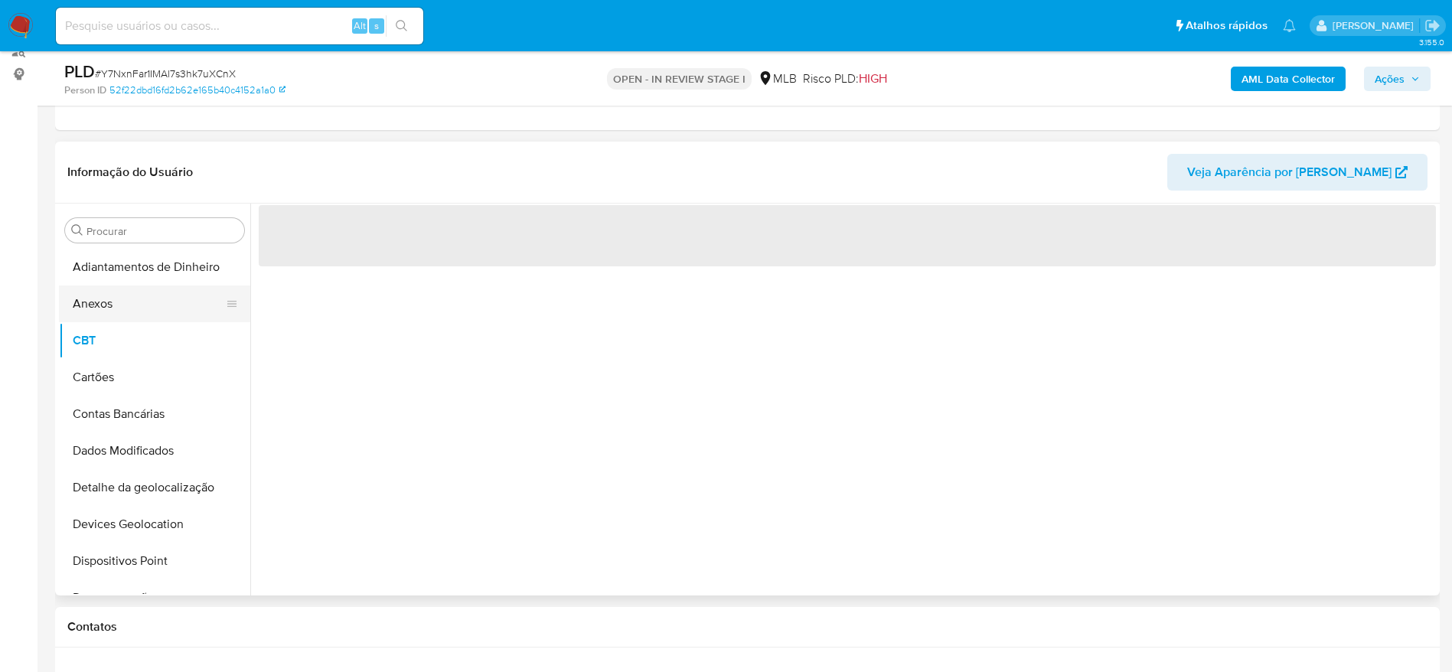
click at [129, 319] on button "Anexos" at bounding box center [148, 303] width 179 height 37
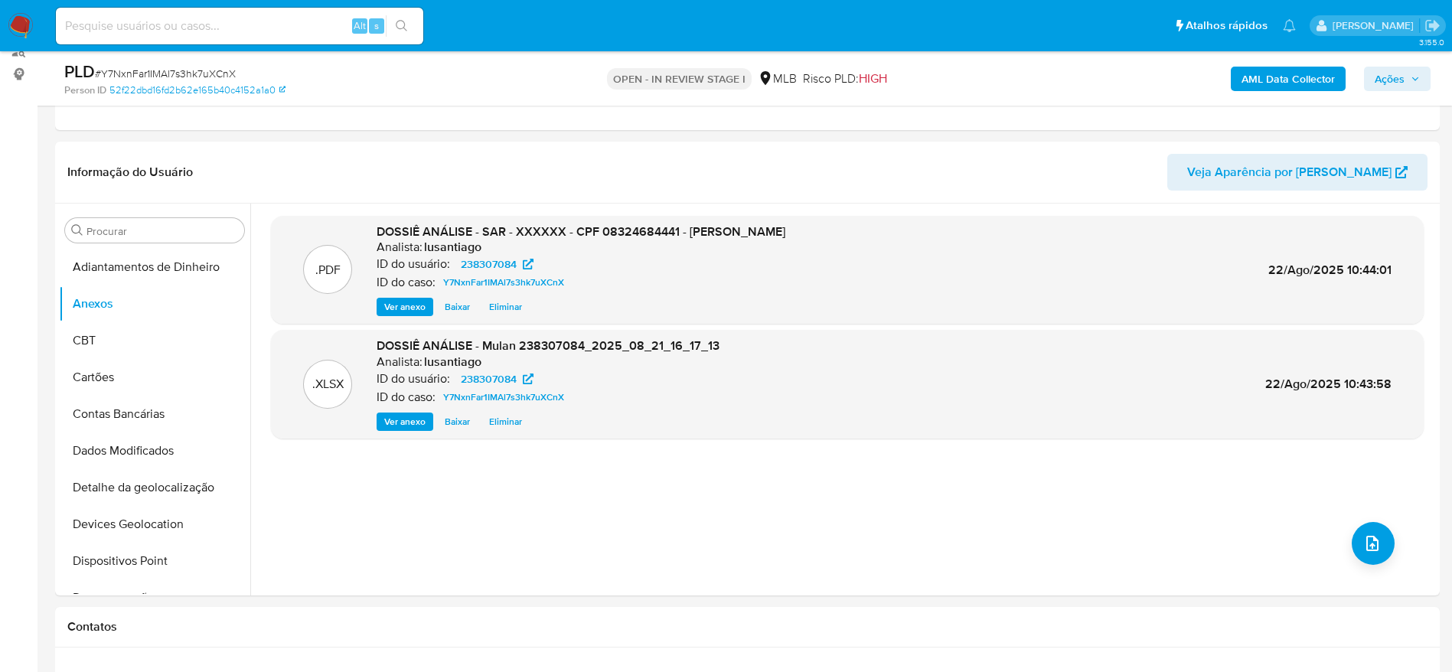
click at [1274, 73] on b "AML Data Collector" at bounding box center [1287, 79] width 93 height 24
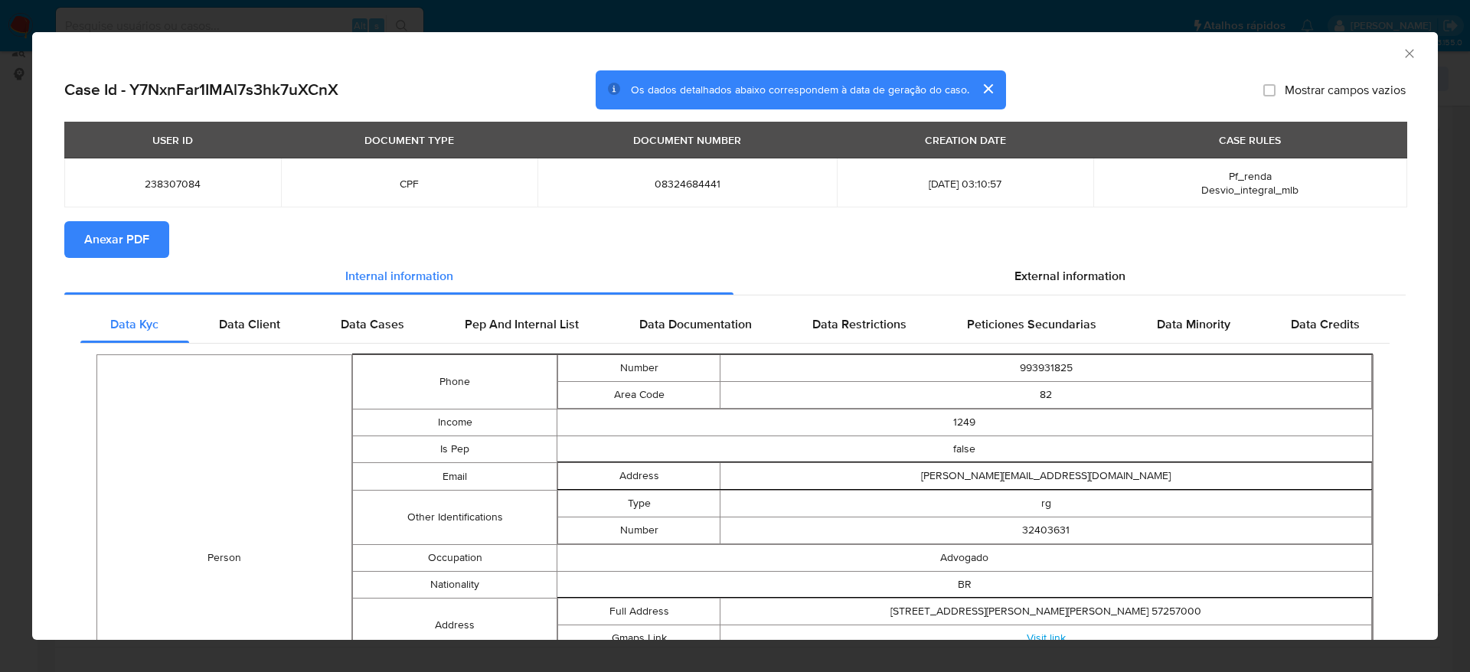
click at [113, 236] on span "Anexar PDF" at bounding box center [116, 240] width 65 height 34
click at [1401, 56] on icon "Fechar a janela" at bounding box center [1408, 53] width 15 height 15
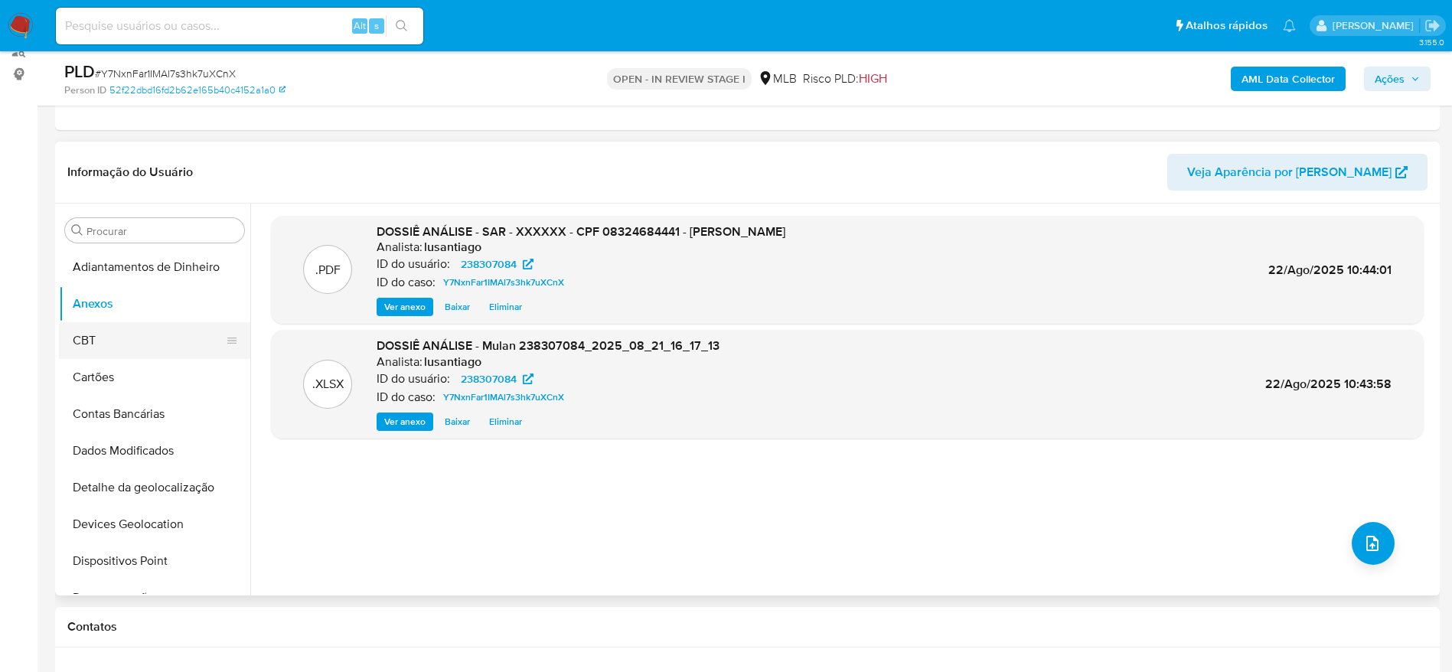
click at [126, 334] on button "CBT" at bounding box center [148, 340] width 179 height 37
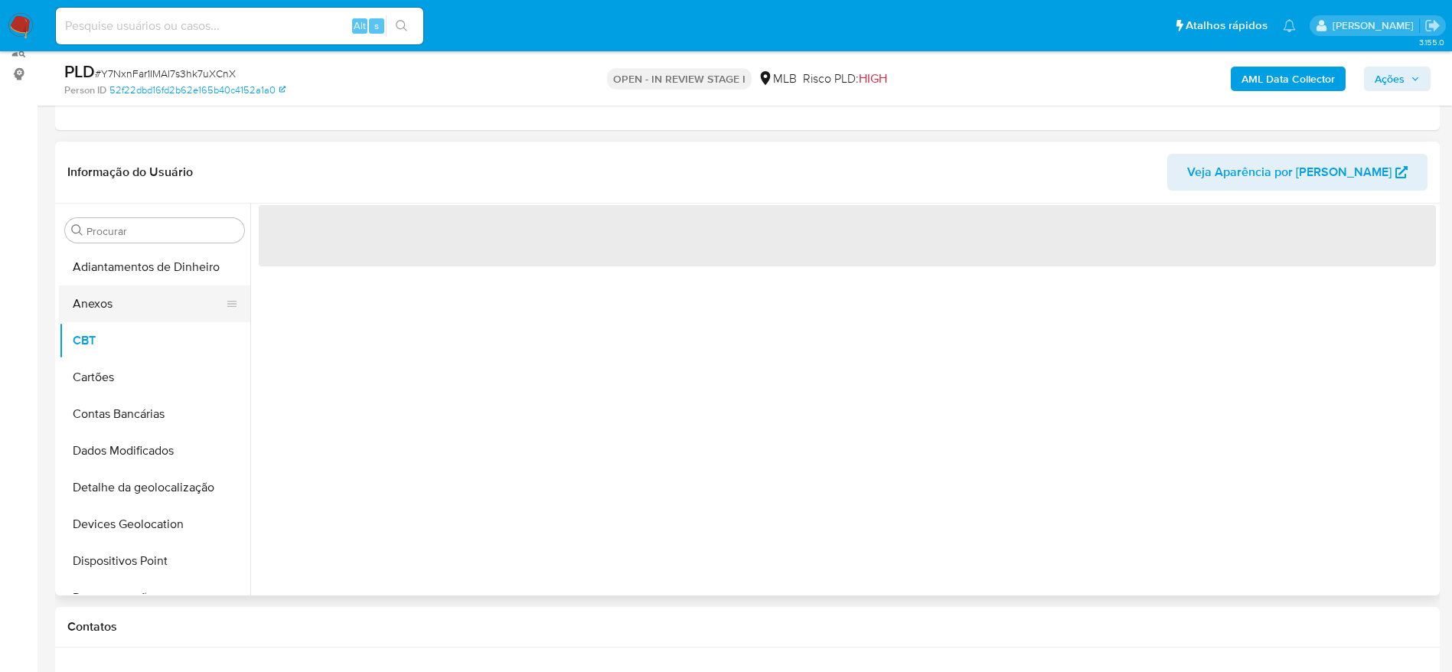
click at [119, 285] on button "Anexos" at bounding box center [148, 303] width 179 height 37
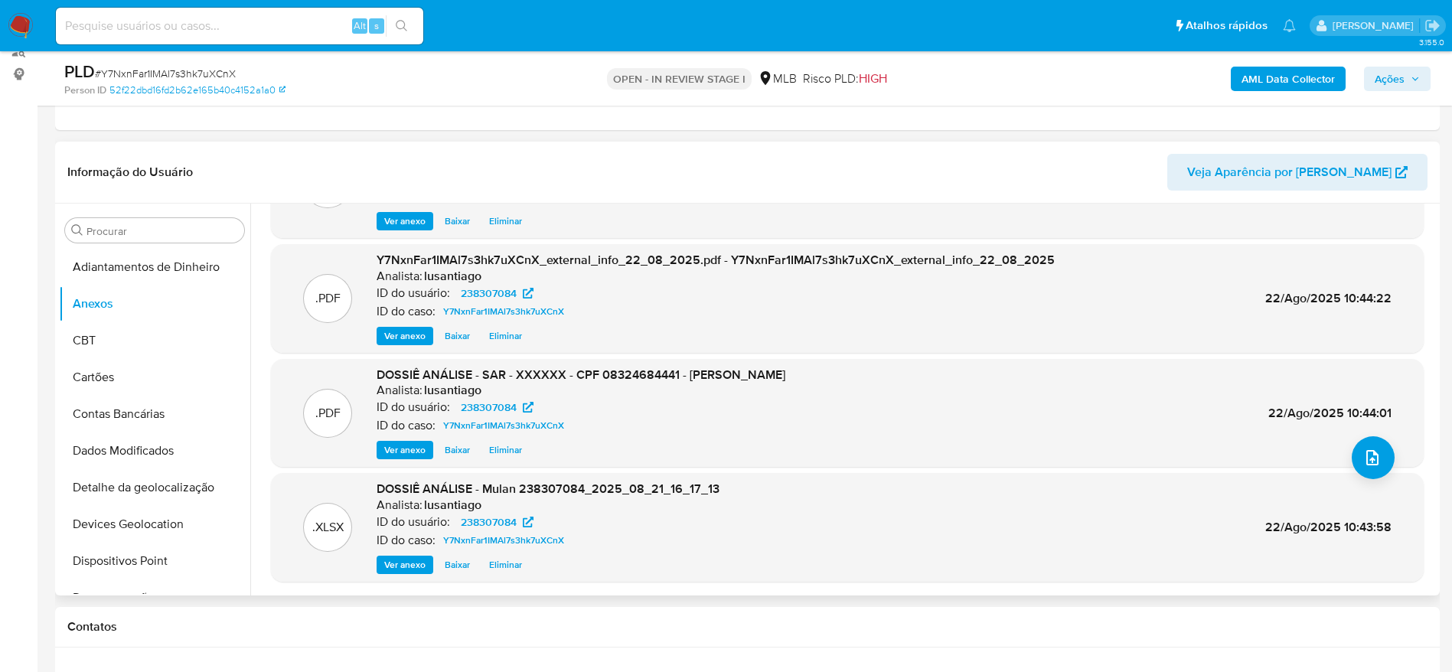
scroll to position [0, 0]
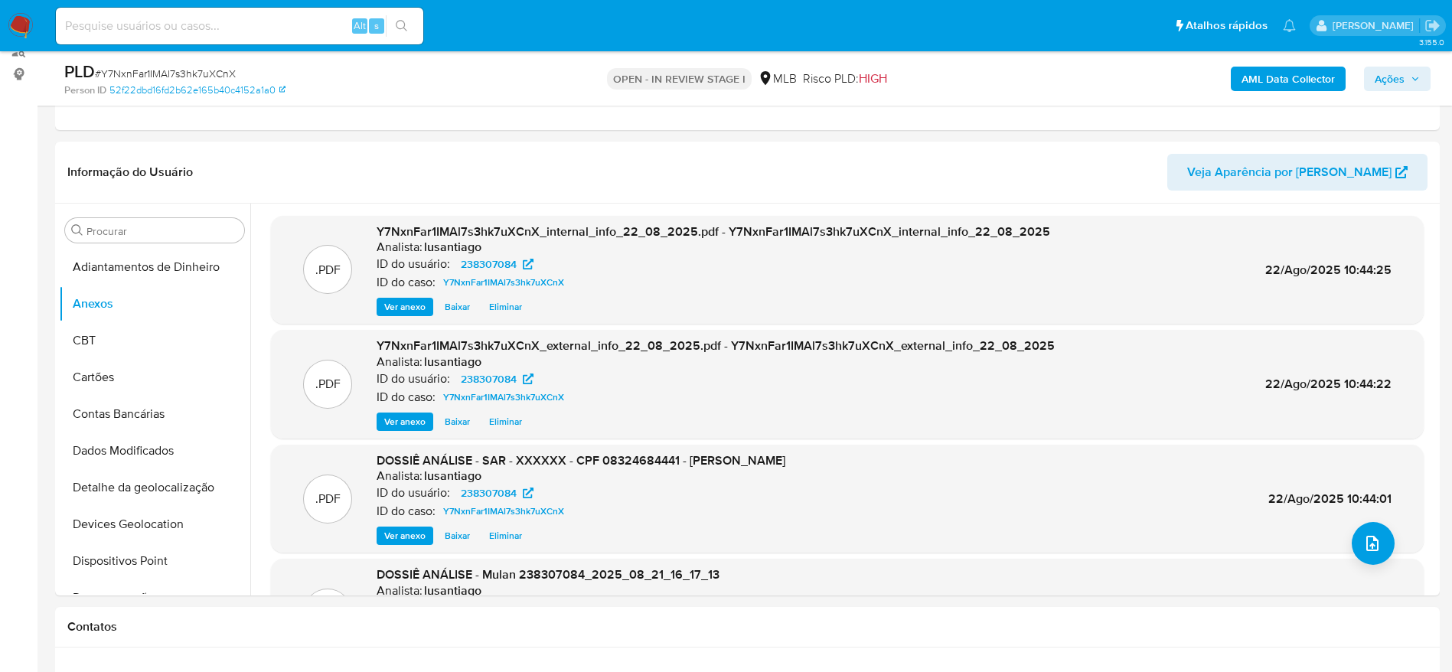
click at [1384, 84] on span "Ações" at bounding box center [1390, 79] width 30 height 24
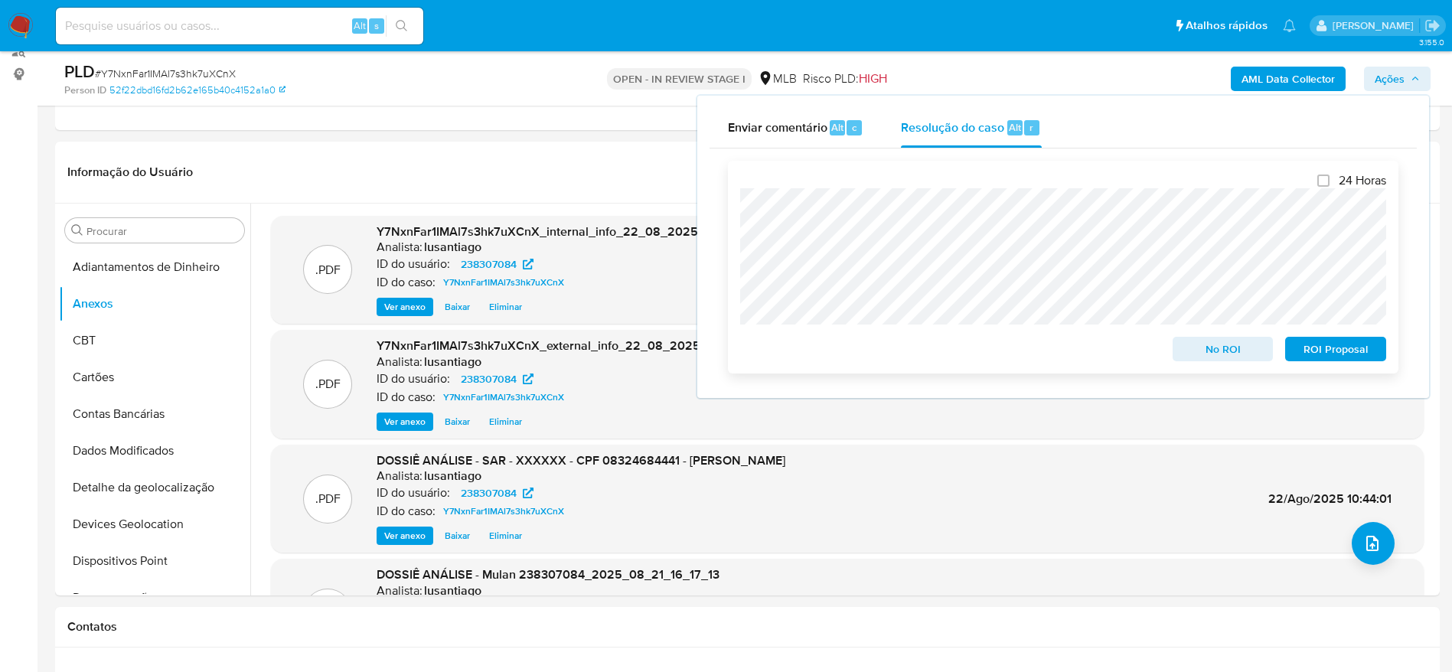
click at [1345, 354] on span "ROI Proposal" at bounding box center [1336, 348] width 80 height 21
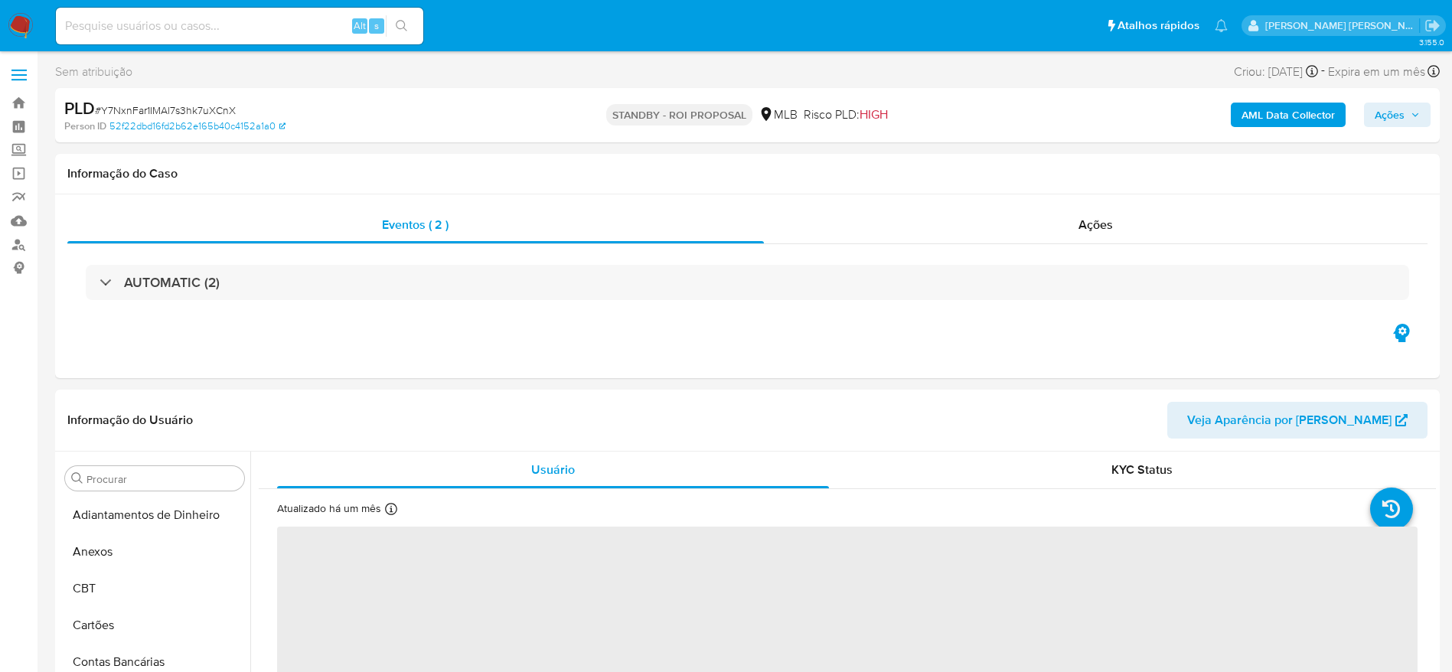
select select "10"
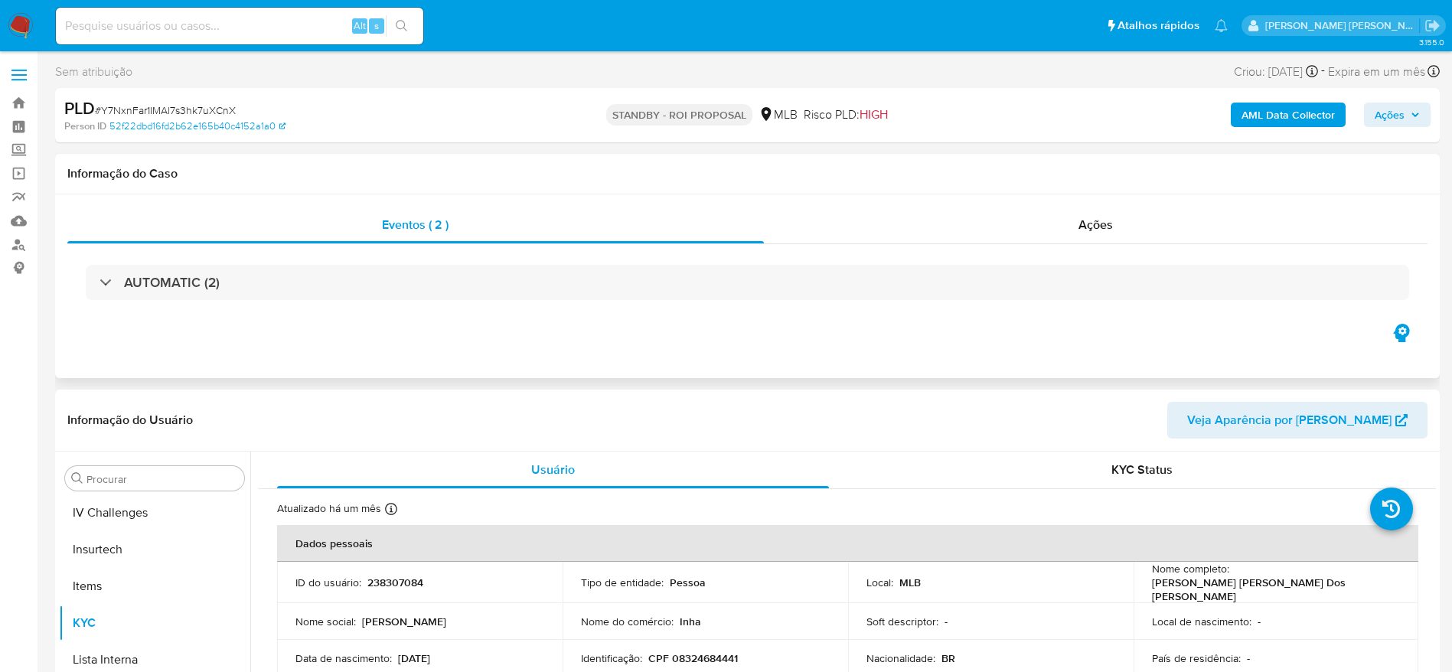
scroll to position [683, 0]
drag, startPoint x: 1404, startPoint y: 118, endPoint x: 1368, endPoint y: 123, distance: 36.4
click at [1404, 118] on span "Ações" at bounding box center [1397, 114] width 45 height 21
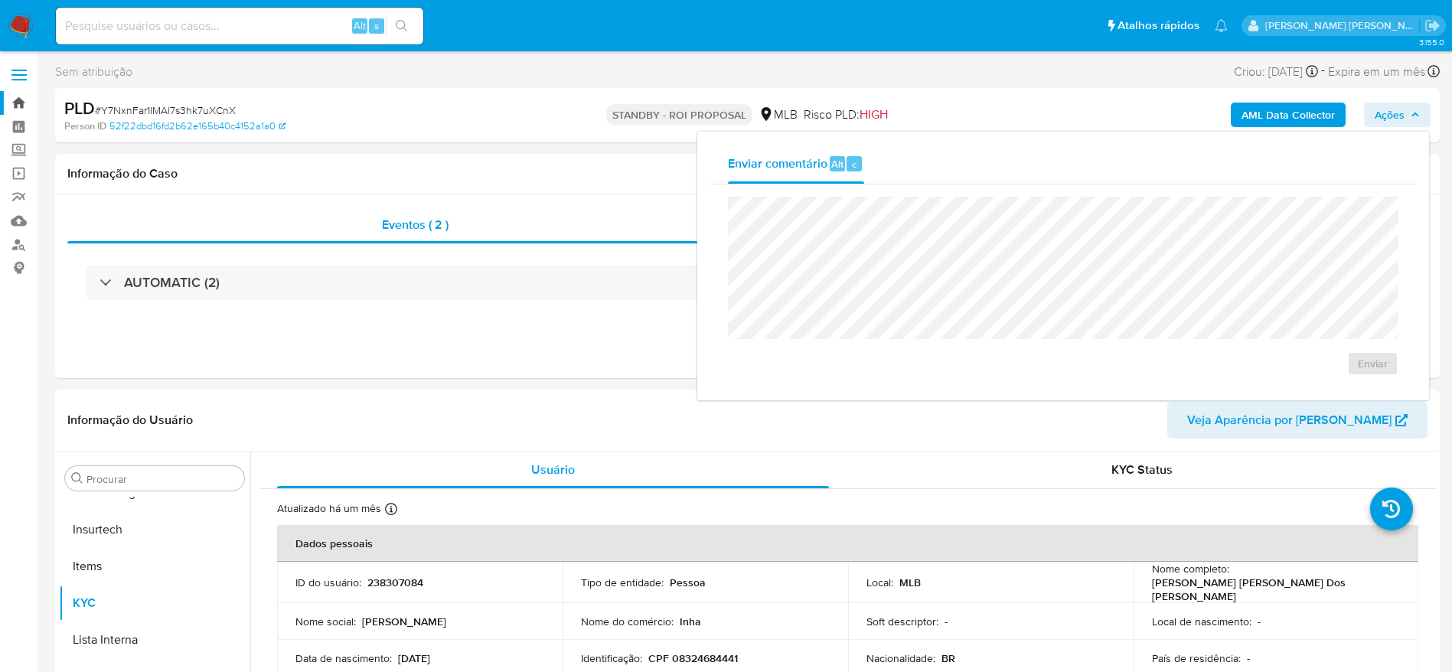
click at [21, 99] on link "Bandeja" at bounding box center [91, 103] width 182 height 24
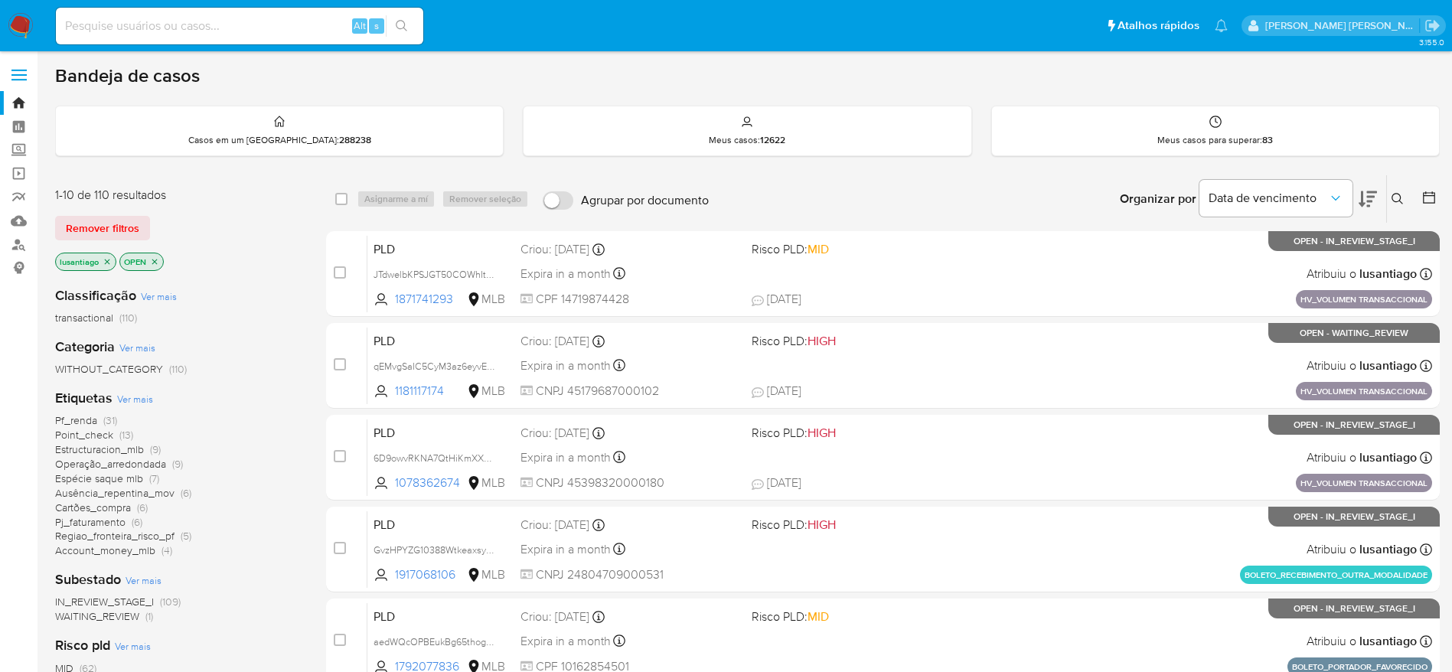
click at [235, 27] on input at bounding box center [239, 26] width 367 height 20
paste input "349591860"
type input "349591860"
click at [400, 24] on icon "search-icon" at bounding box center [402, 26] width 12 height 12
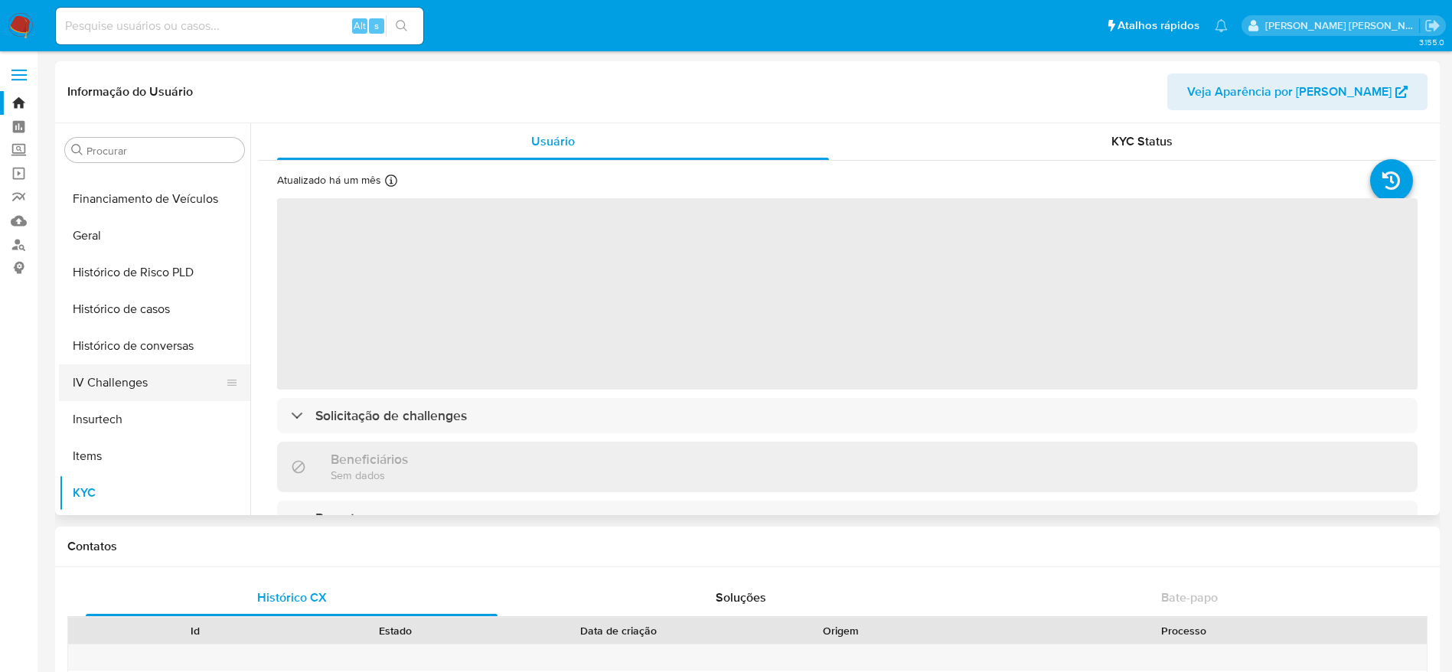
scroll to position [454, 0]
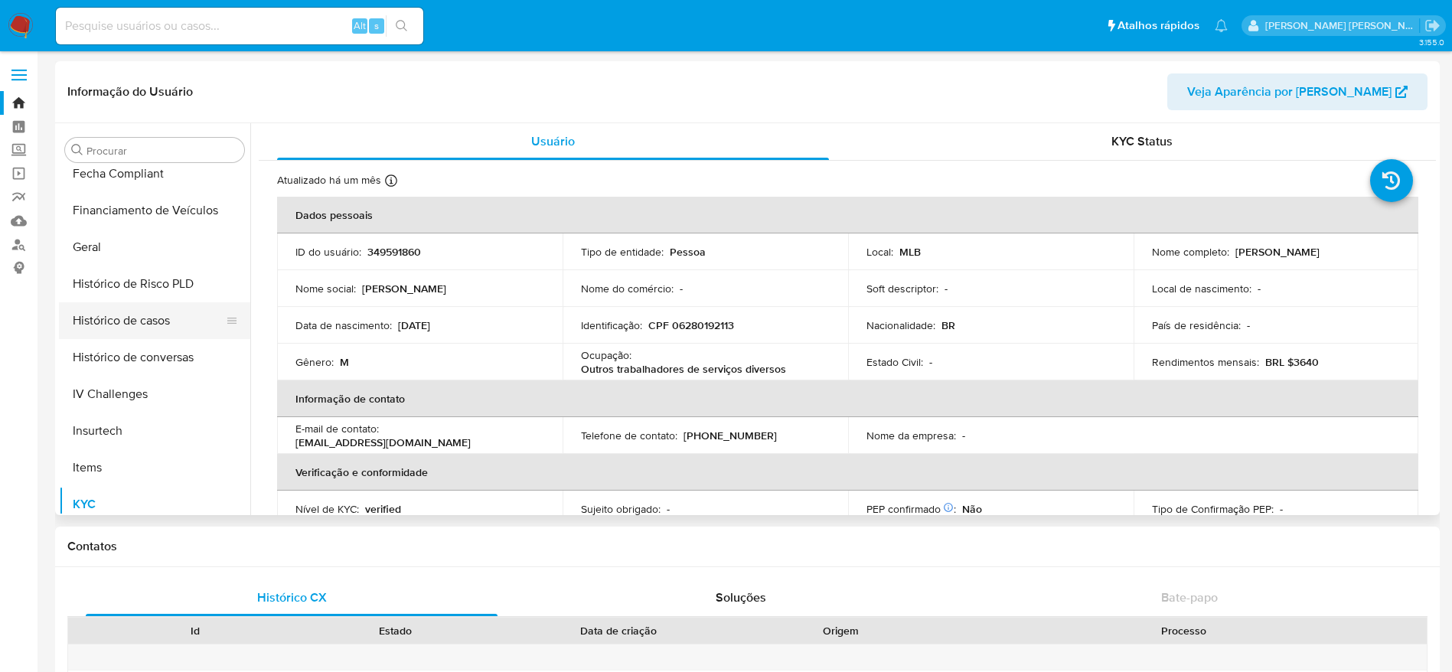
click at [147, 319] on button "Histórico de casos" at bounding box center [148, 320] width 179 height 37
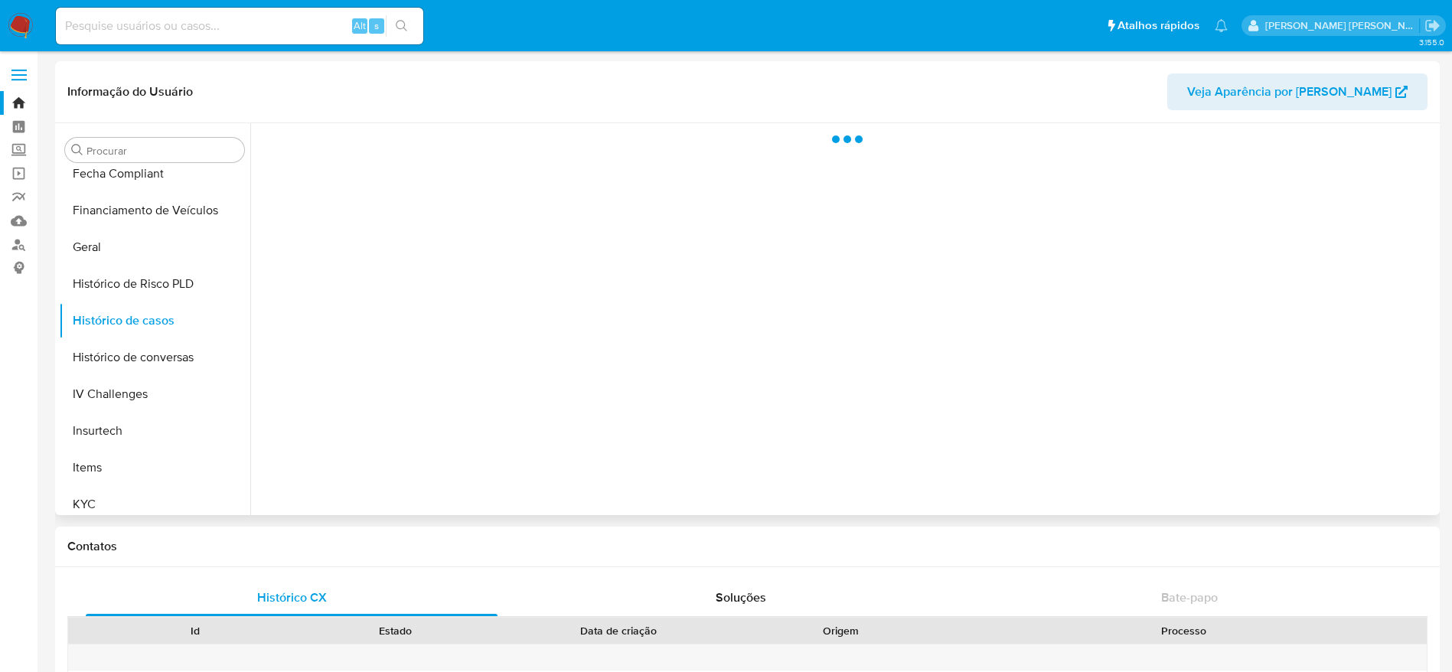
select select "10"
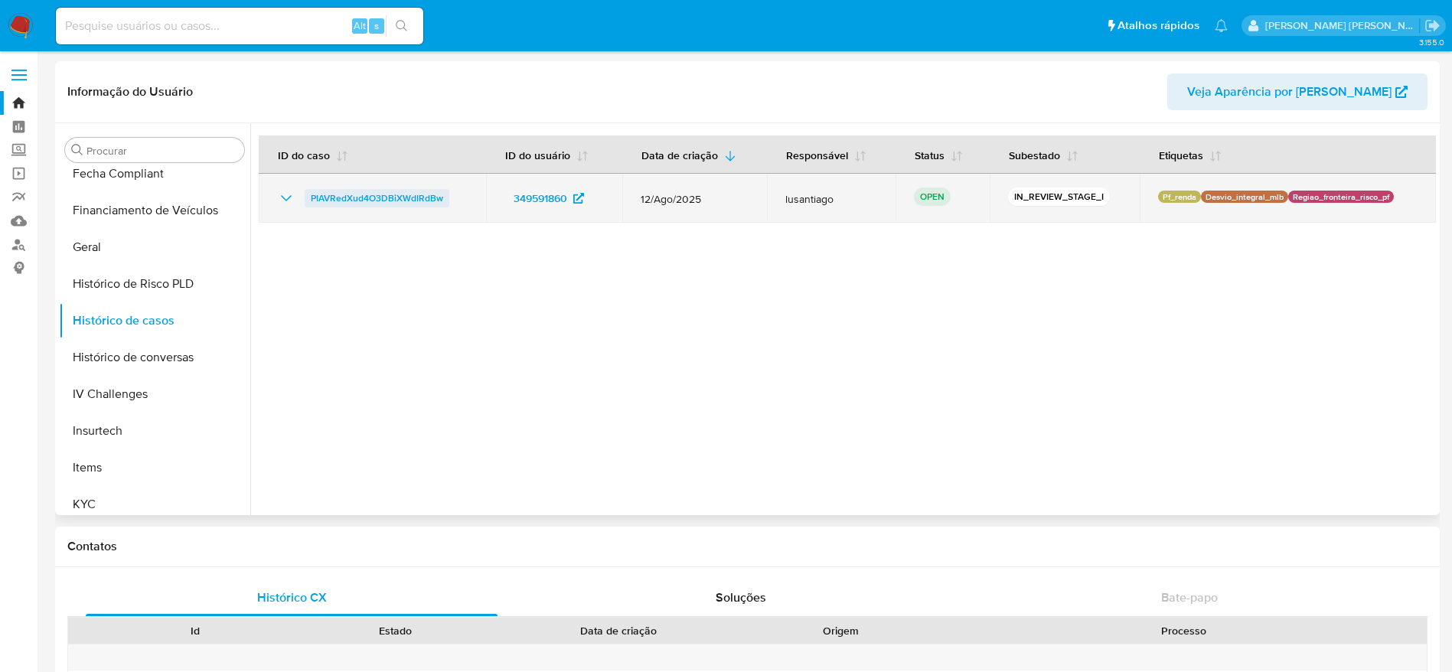
click at [406, 193] on span "PIAVRedXud4O3DBiXWdIRdBw" at bounding box center [377, 198] width 132 height 18
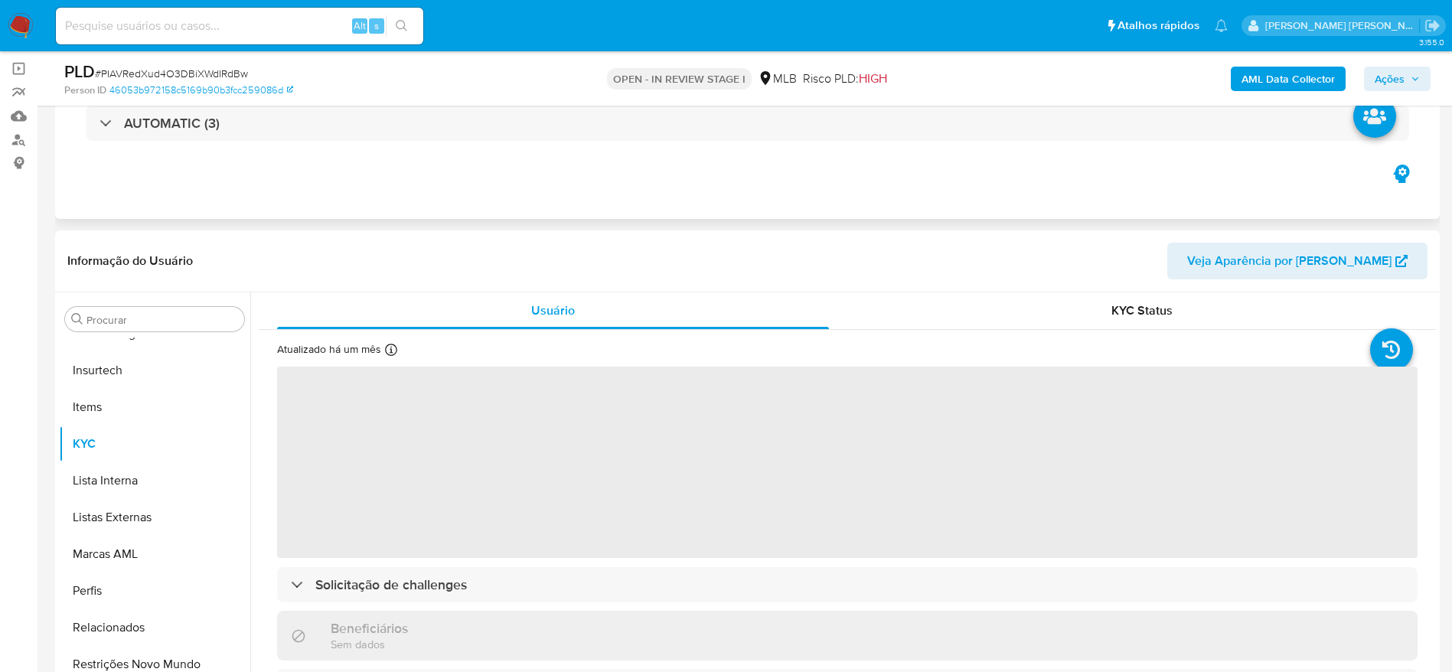
scroll to position [230, 0]
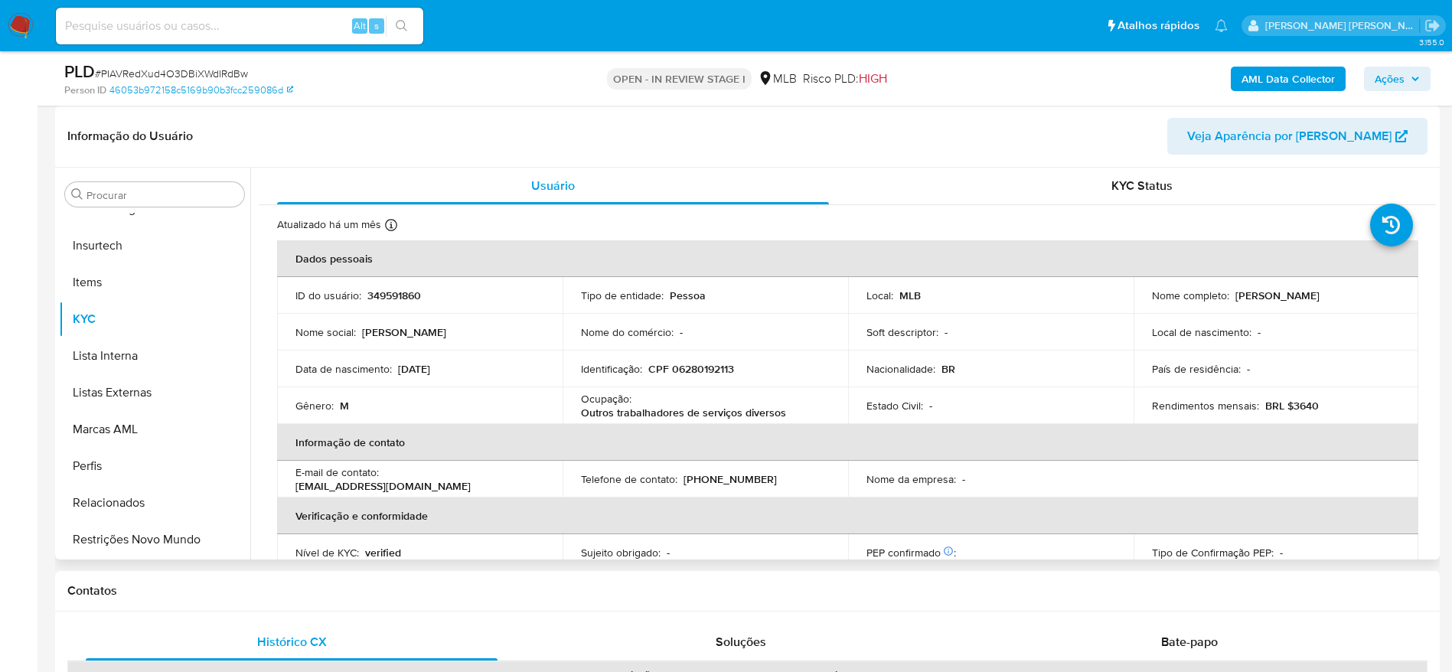
select select "10"
click at [687, 367] on p "CPF 06280192113" at bounding box center [691, 369] width 86 height 14
copy p "06280192113"
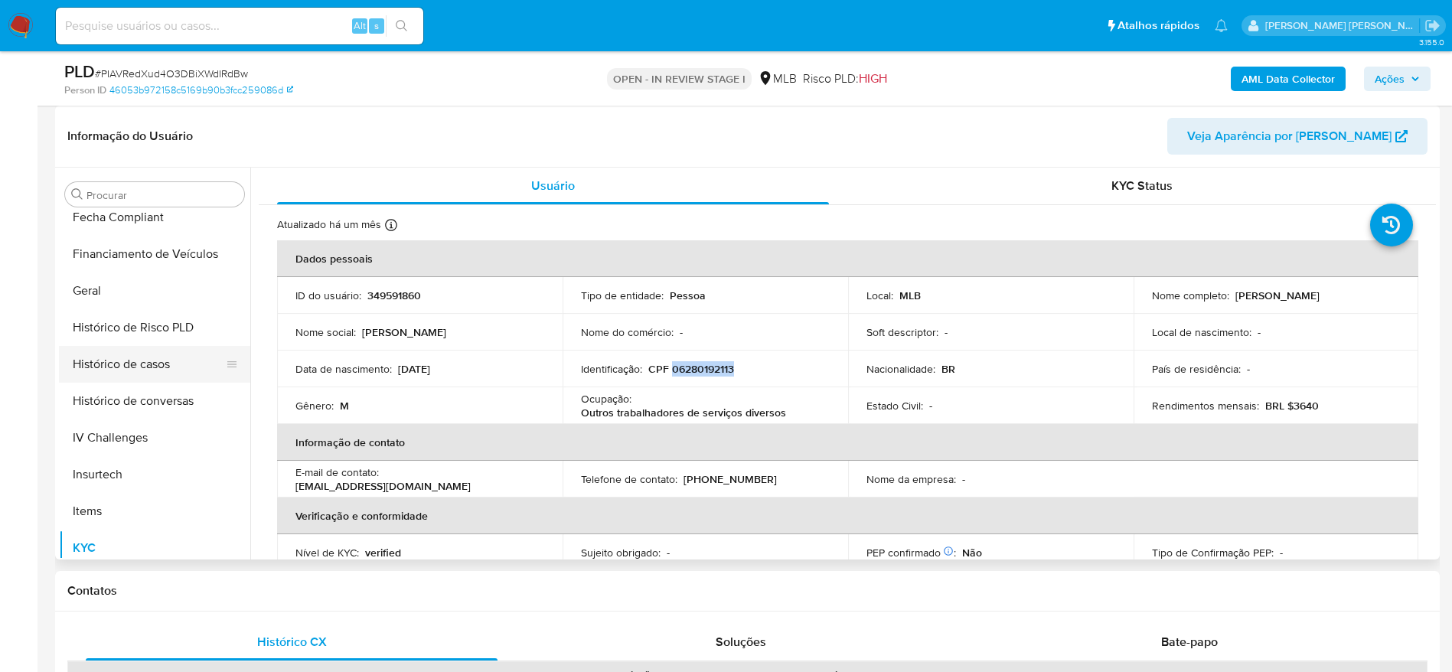
scroll to position [454, 0]
click at [114, 302] on button "Geral" at bounding box center [148, 291] width 179 height 37
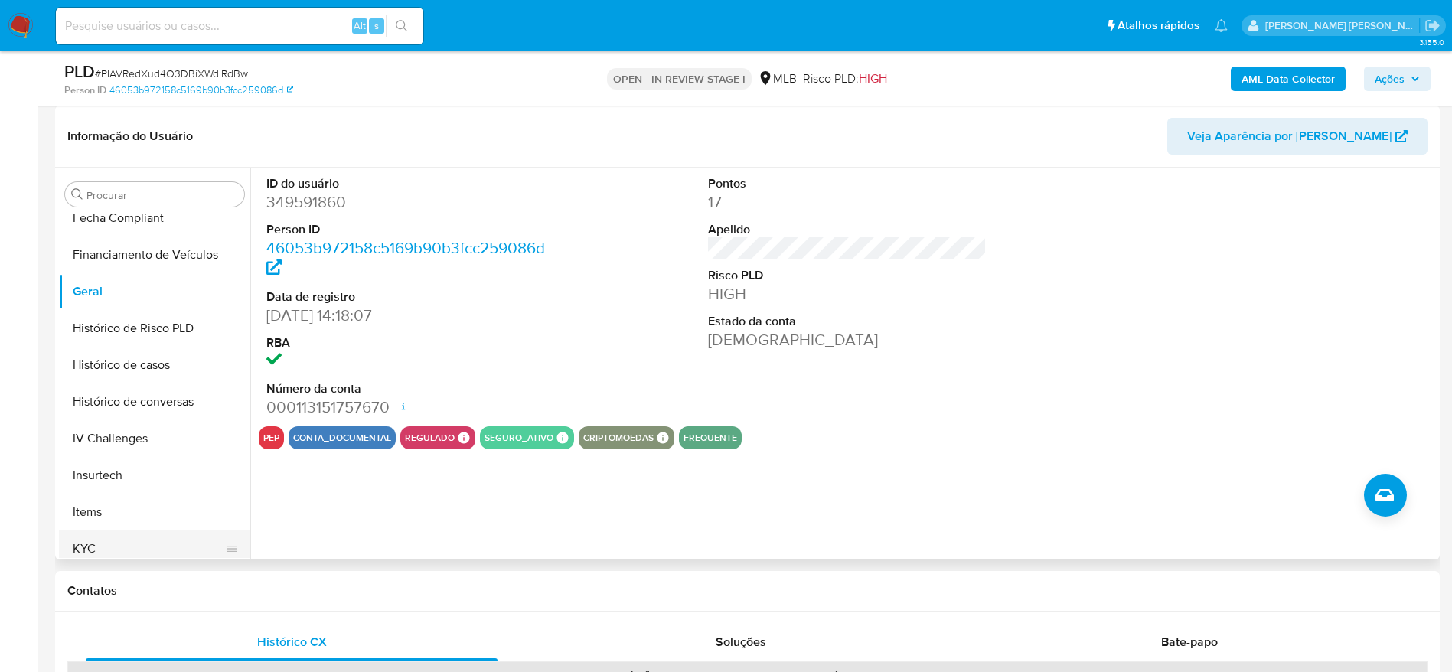
click at [117, 543] on button "KYC" at bounding box center [148, 548] width 179 height 37
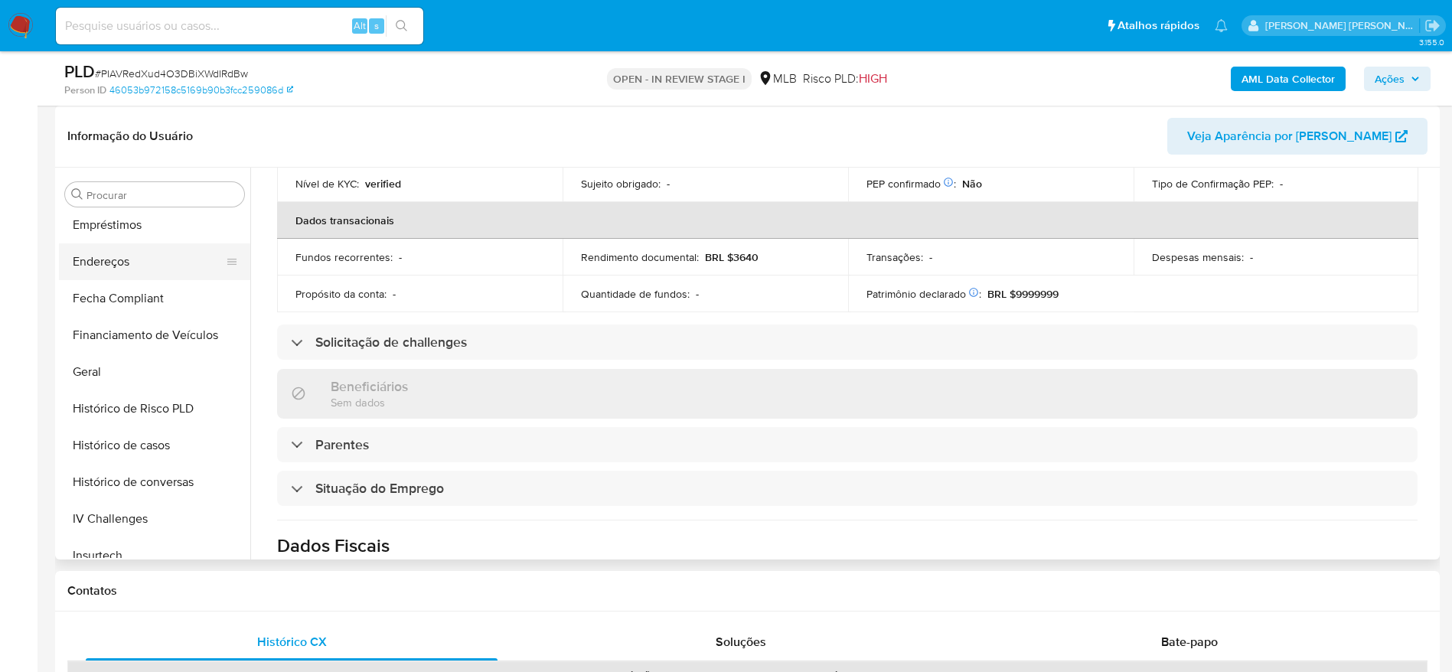
scroll to position [224, 0]
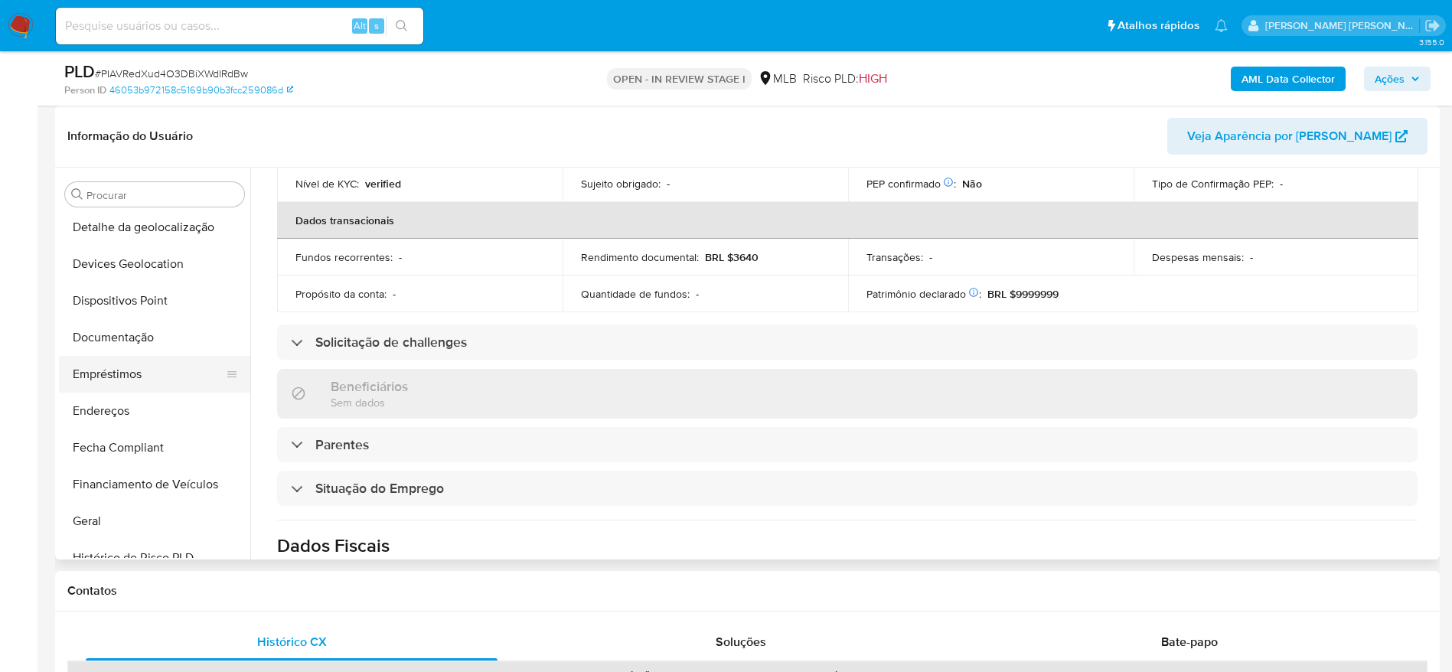
click at [122, 379] on button "Empréstimos" at bounding box center [148, 374] width 179 height 37
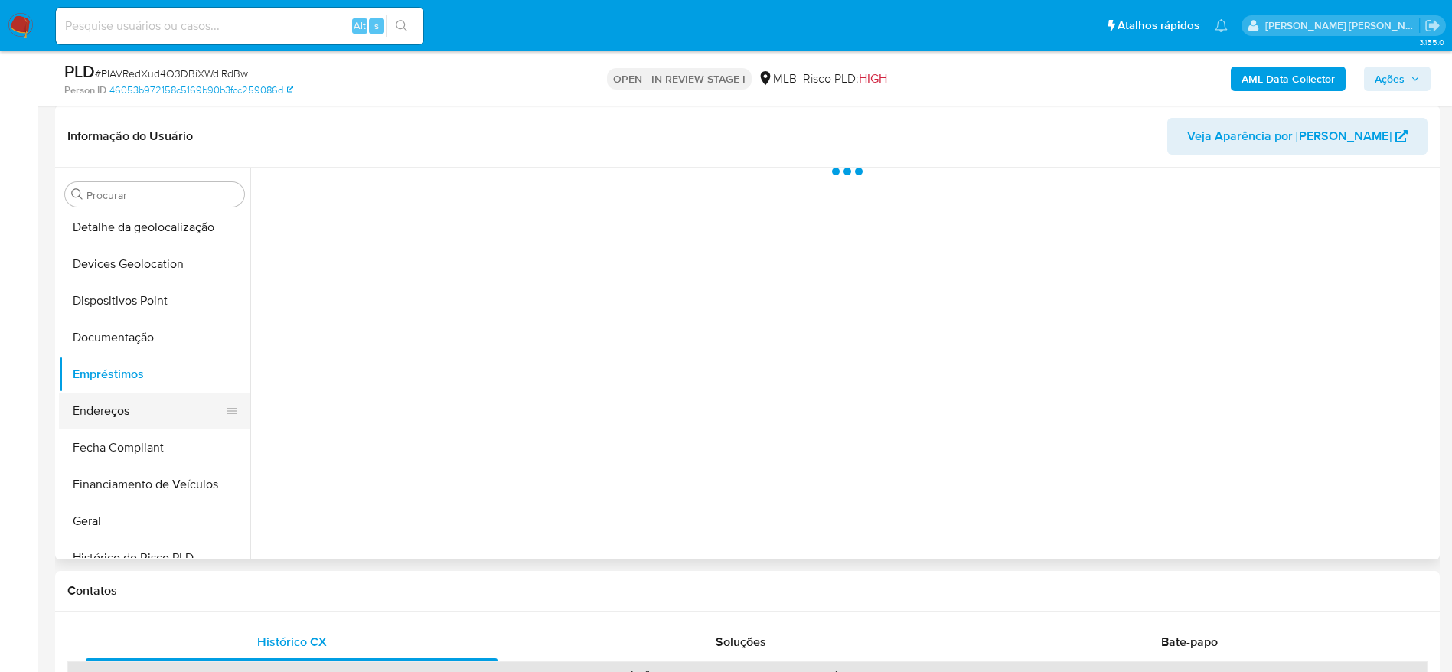
scroll to position [0, 0]
click at [120, 416] on button "Endereços" at bounding box center [148, 411] width 179 height 37
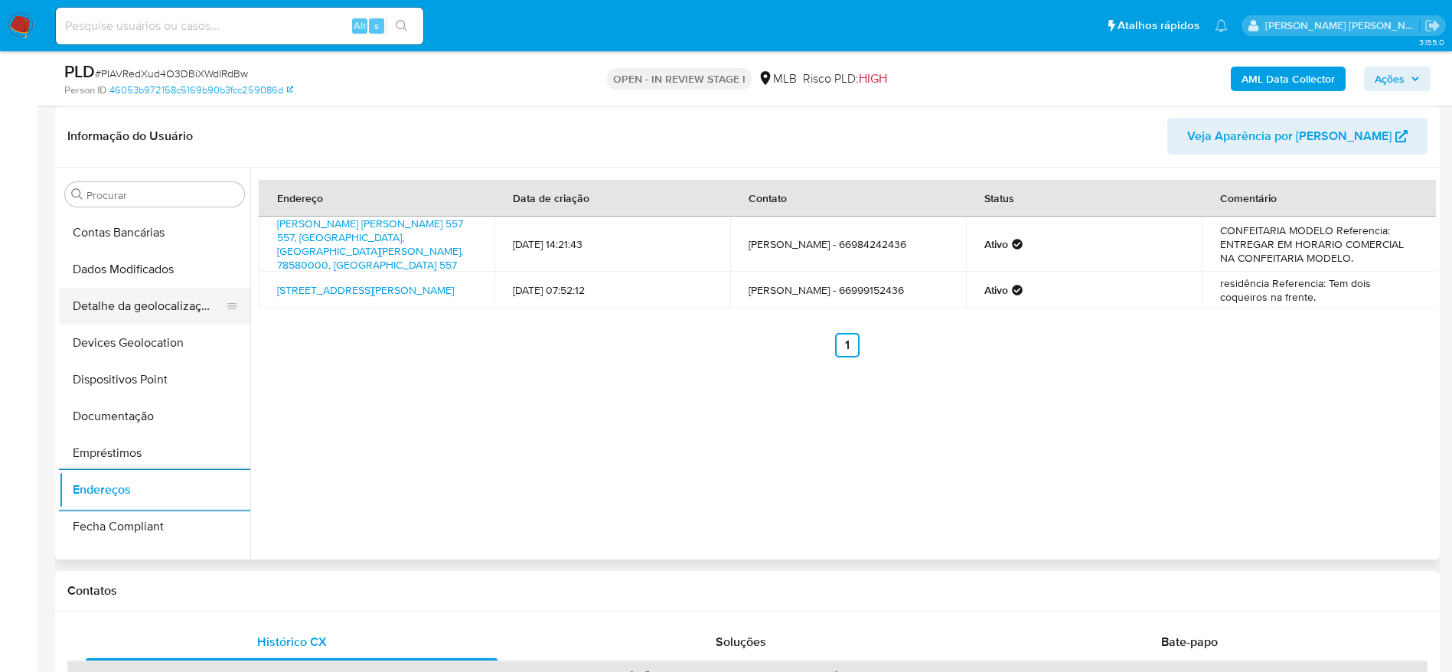
scroll to position [109, 0]
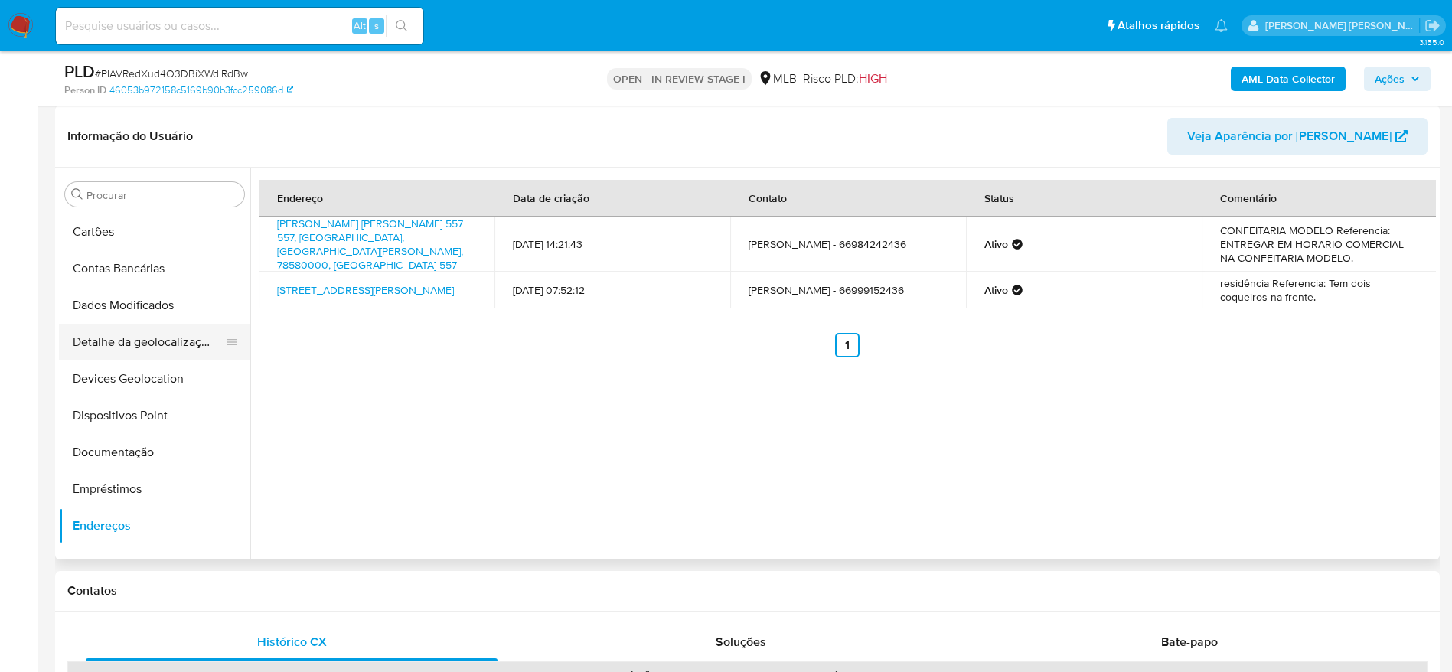
click at [178, 347] on button "Detalhe da geolocalização" at bounding box center [148, 342] width 179 height 37
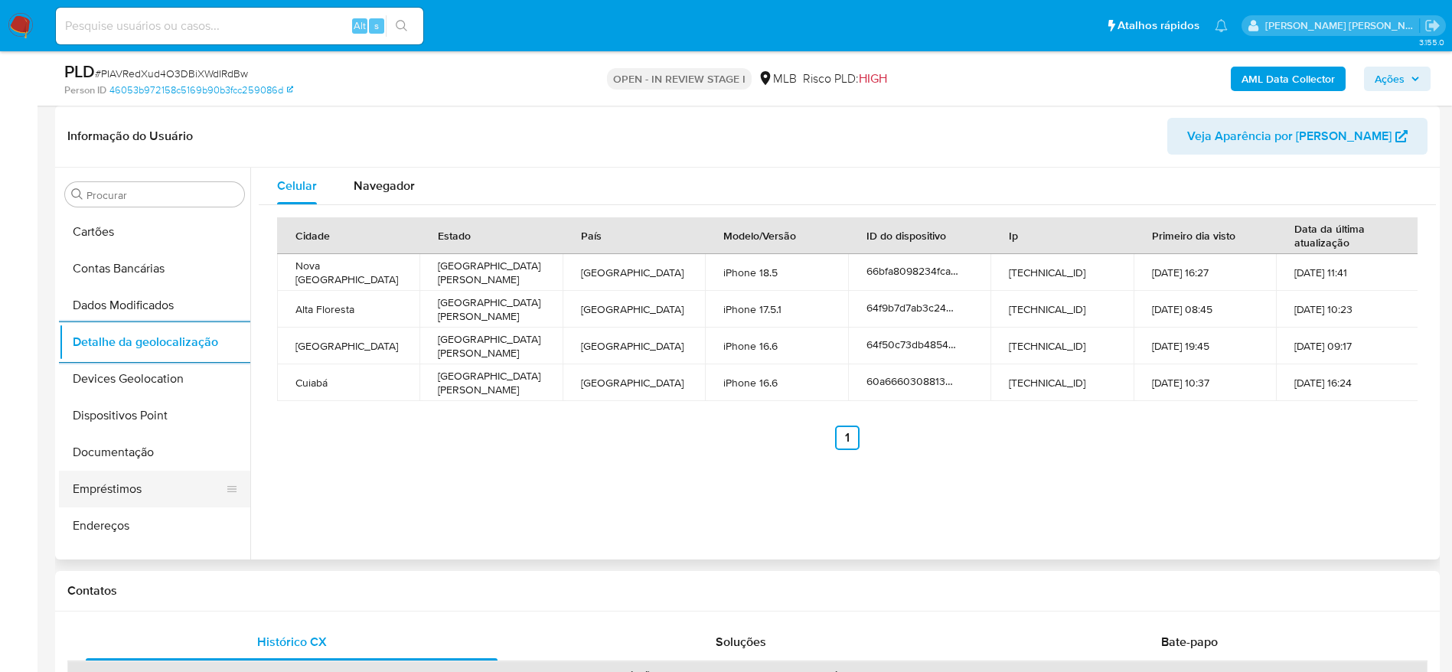
scroll to position [683, 0]
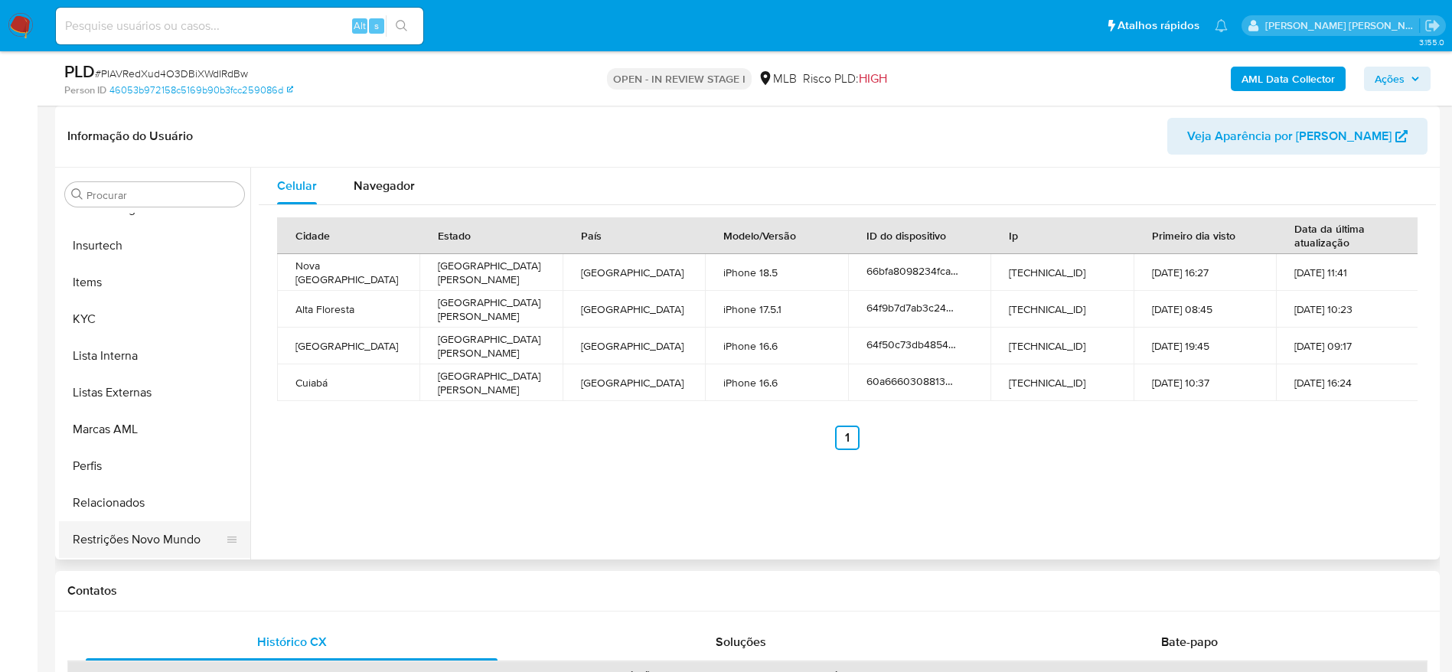
click at [127, 540] on button "Restrições Novo Mundo" at bounding box center [148, 539] width 179 height 37
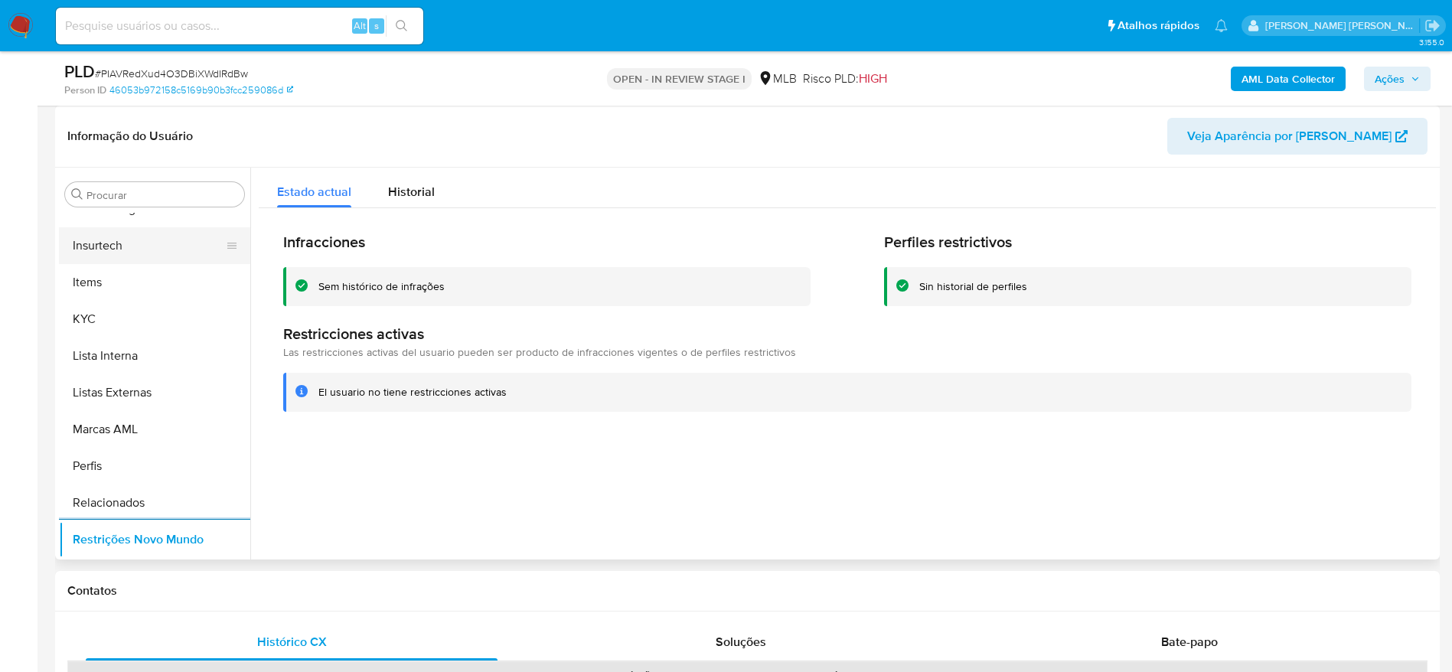
scroll to position [224, 0]
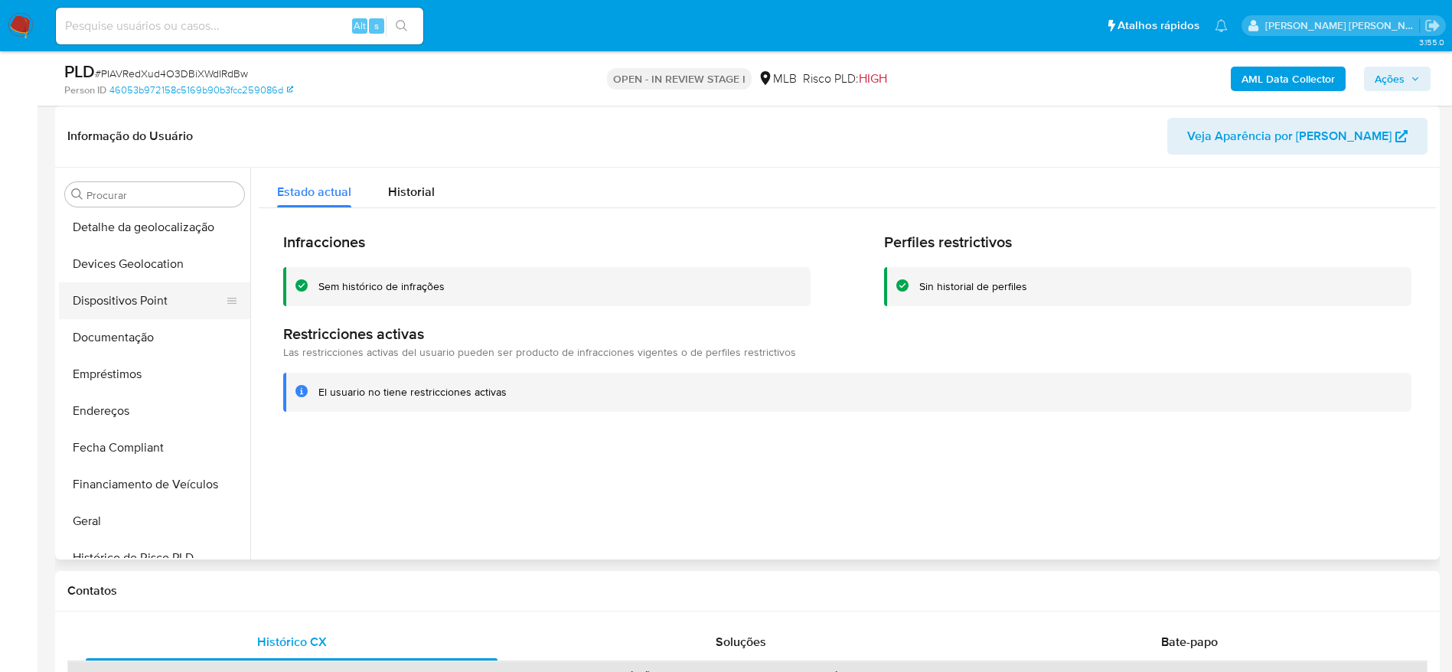
click at [140, 287] on button "Dispositivos Point" at bounding box center [148, 300] width 179 height 37
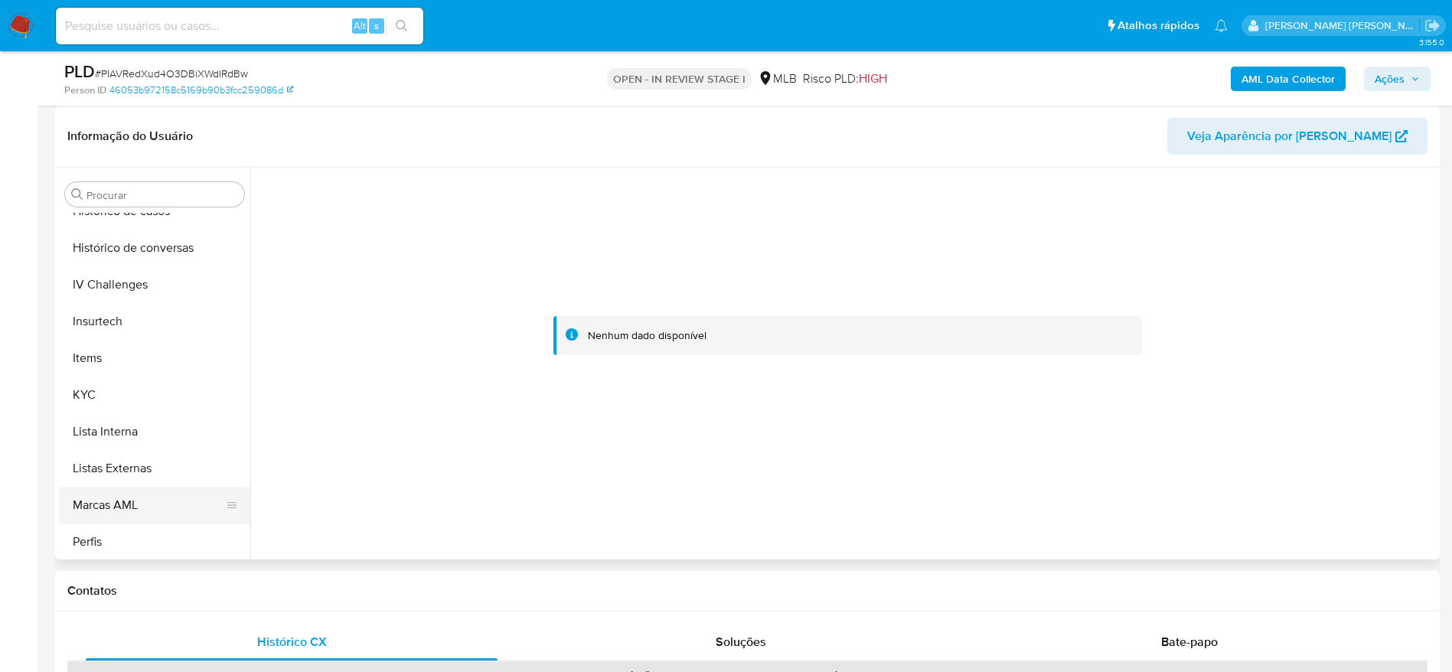
scroll to position [683, 0]
click at [95, 318] on button "KYC" at bounding box center [148, 319] width 179 height 37
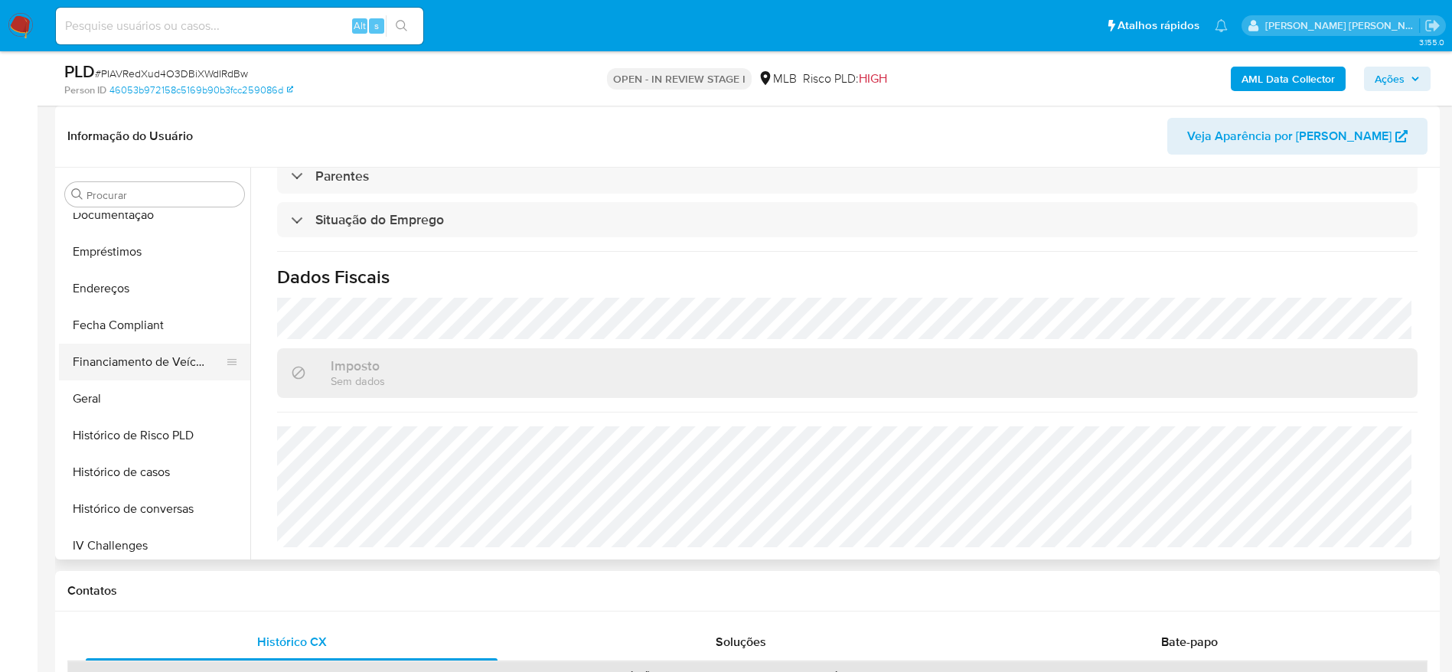
scroll to position [339, 0]
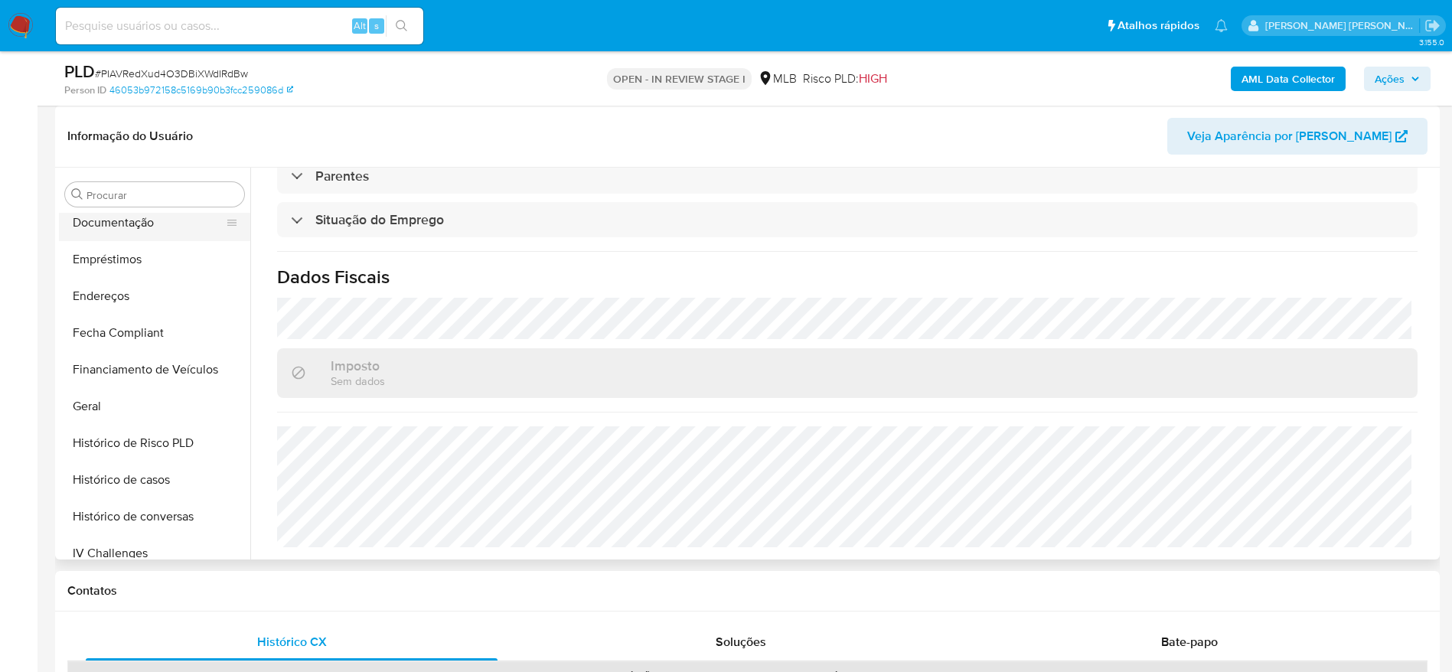
click at [126, 230] on button "Documentação" at bounding box center [148, 222] width 179 height 37
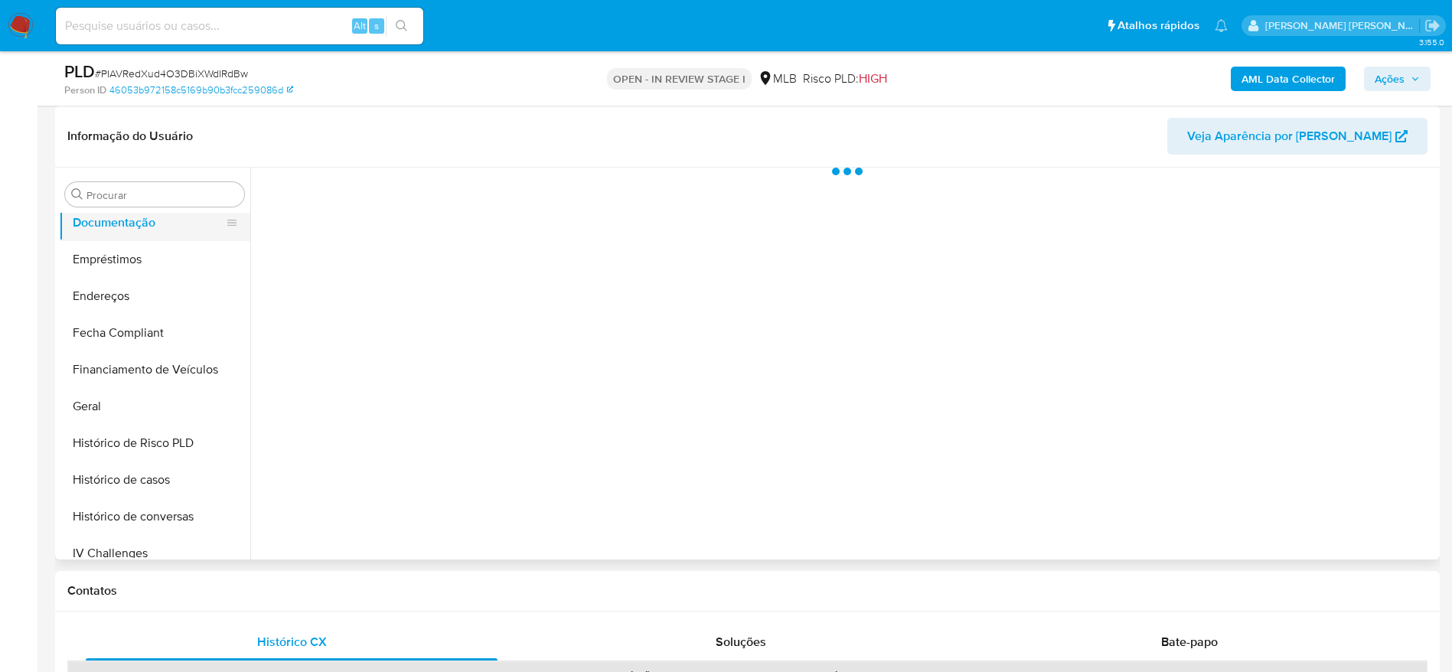
scroll to position [0, 0]
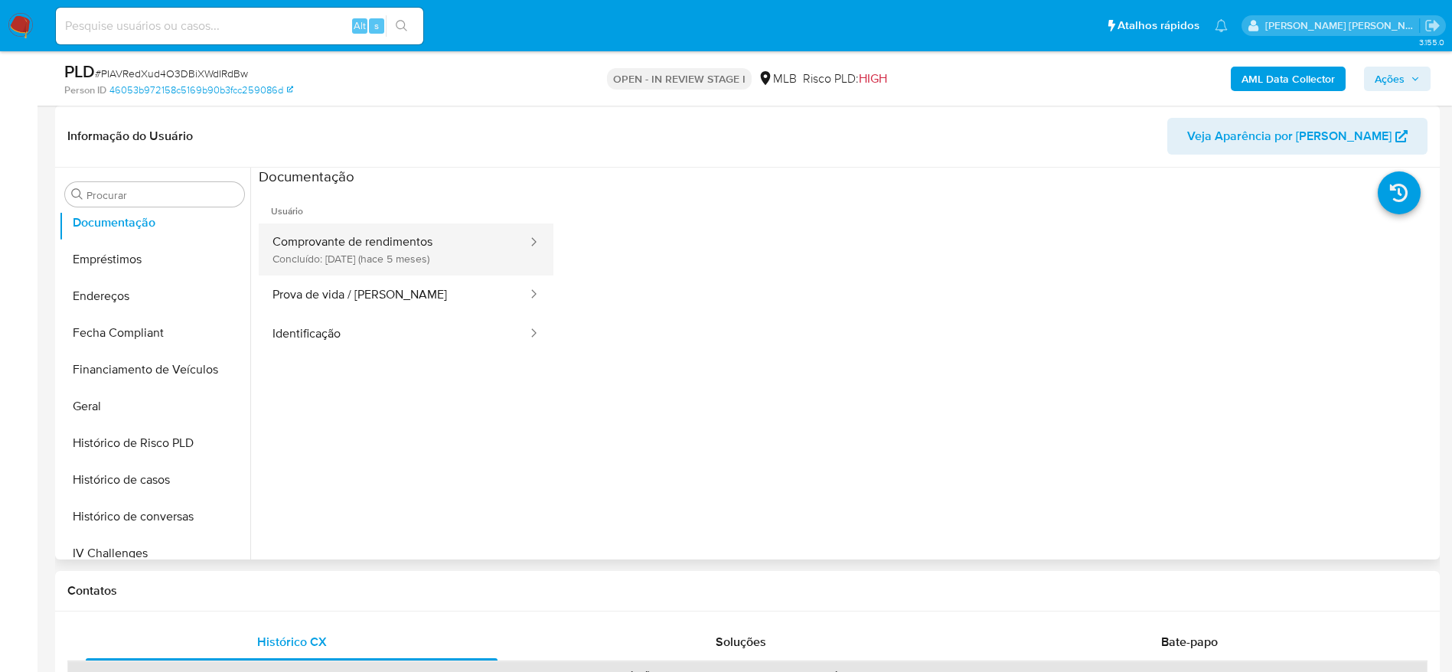
click at [384, 253] on button "Comprovante de rendimentos Concluído: 02/04/2025 (hace 5 meses)" at bounding box center [394, 249] width 270 height 52
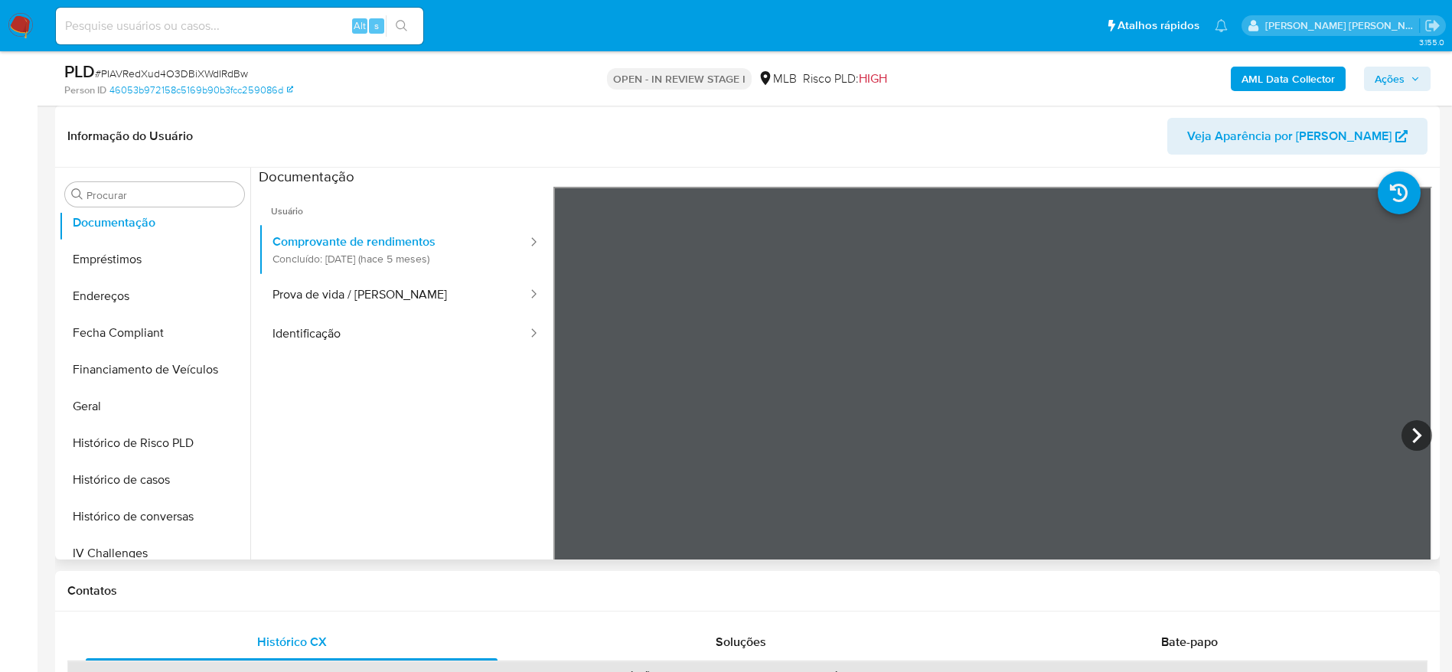
scroll to position [683, 0]
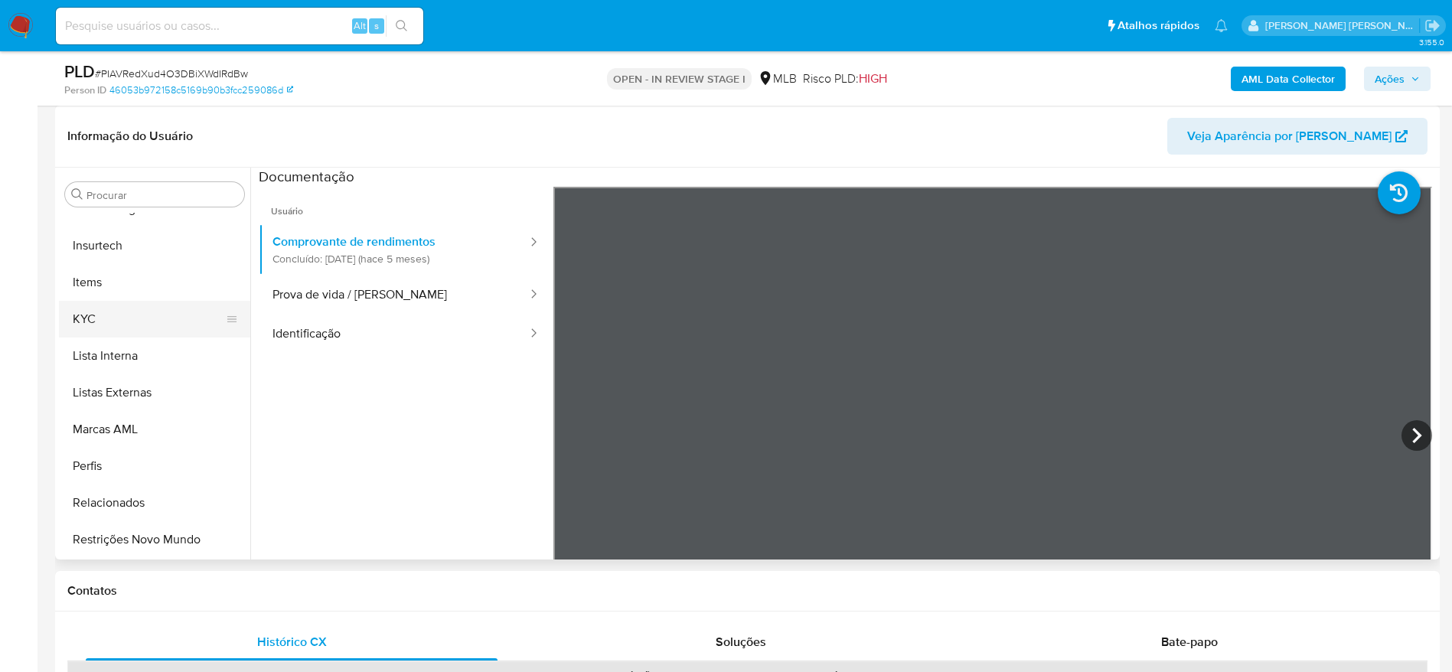
click at [124, 331] on button "KYC" at bounding box center [148, 319] width 179 height 37
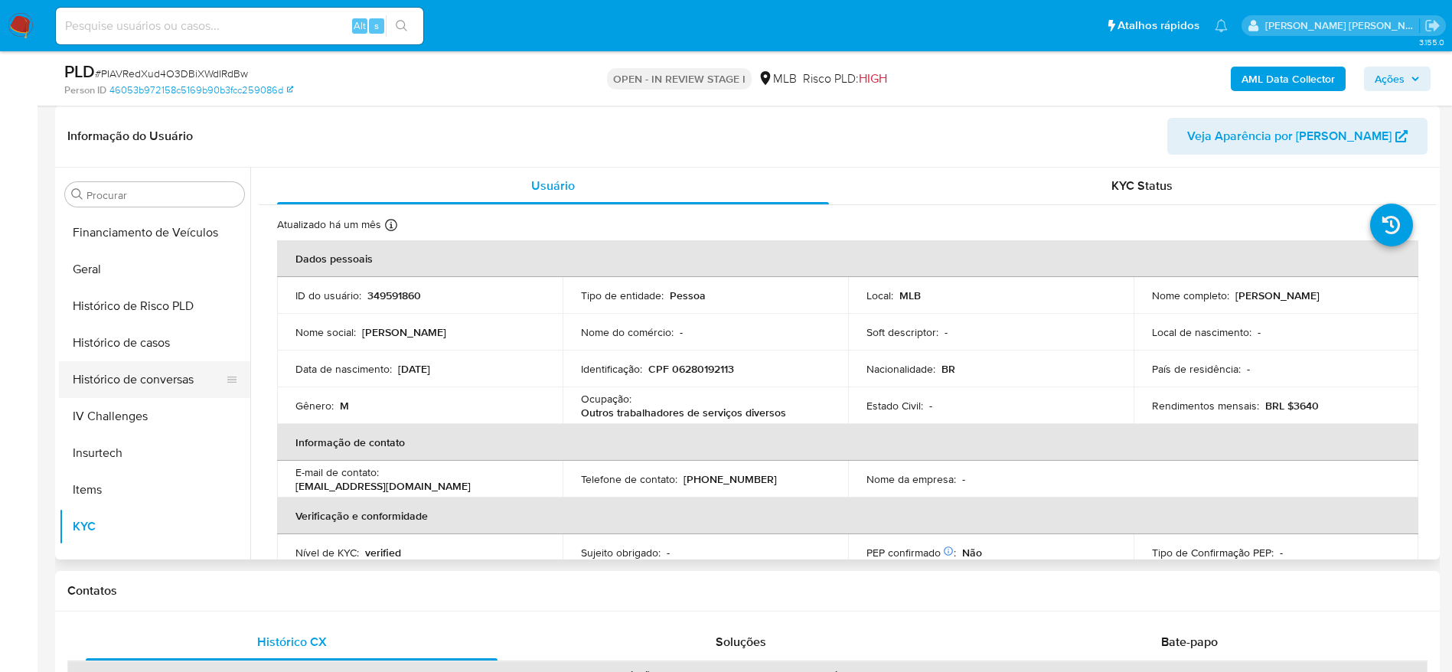
scroll to position [454, 0]
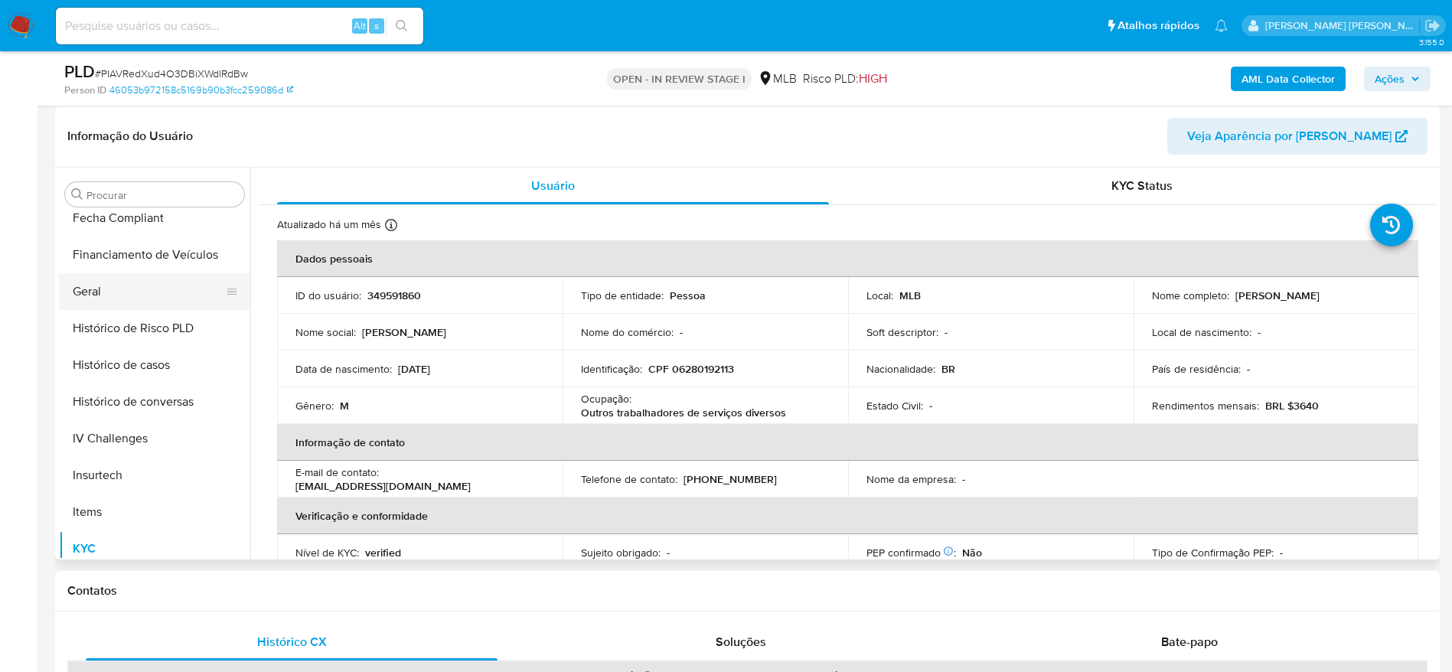
click at [105, 292] on button "Geral" at bounding box center [148, 291] width 179 height 37
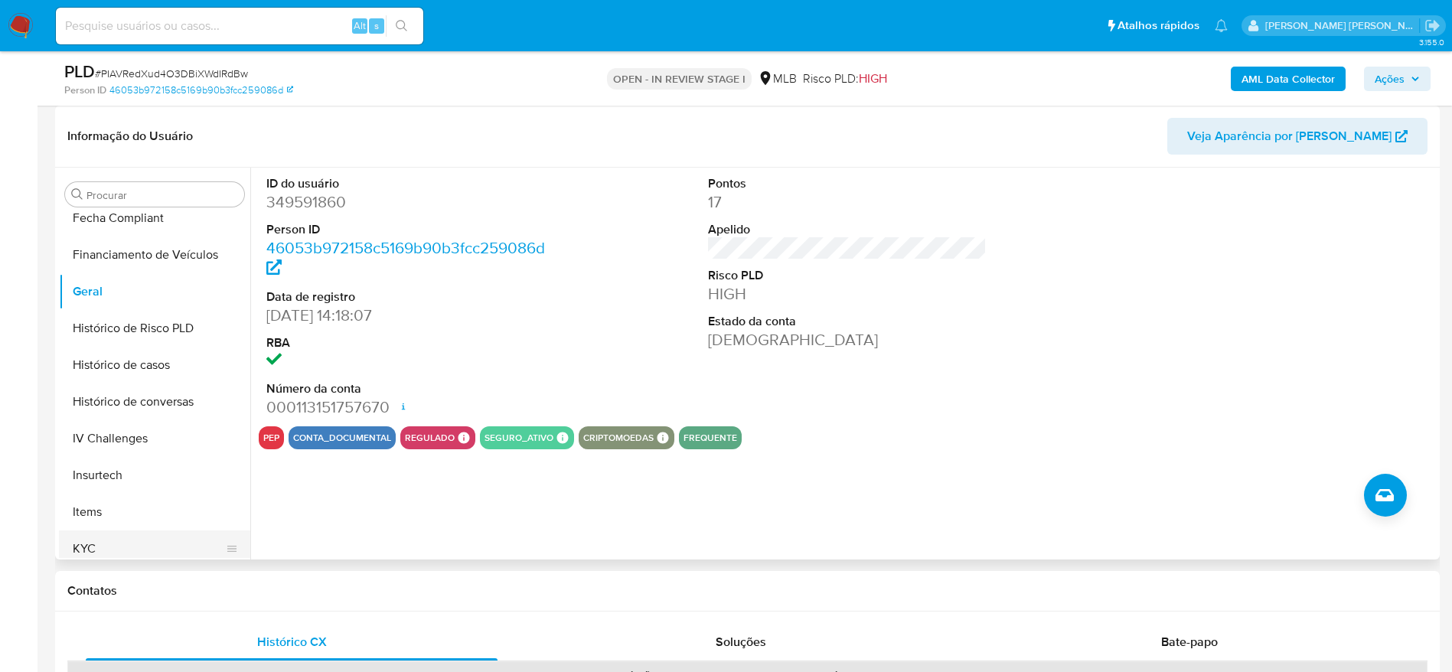
click at [102, 552] on button "KYC" at bounding box center [148, 548] width 179 height 37
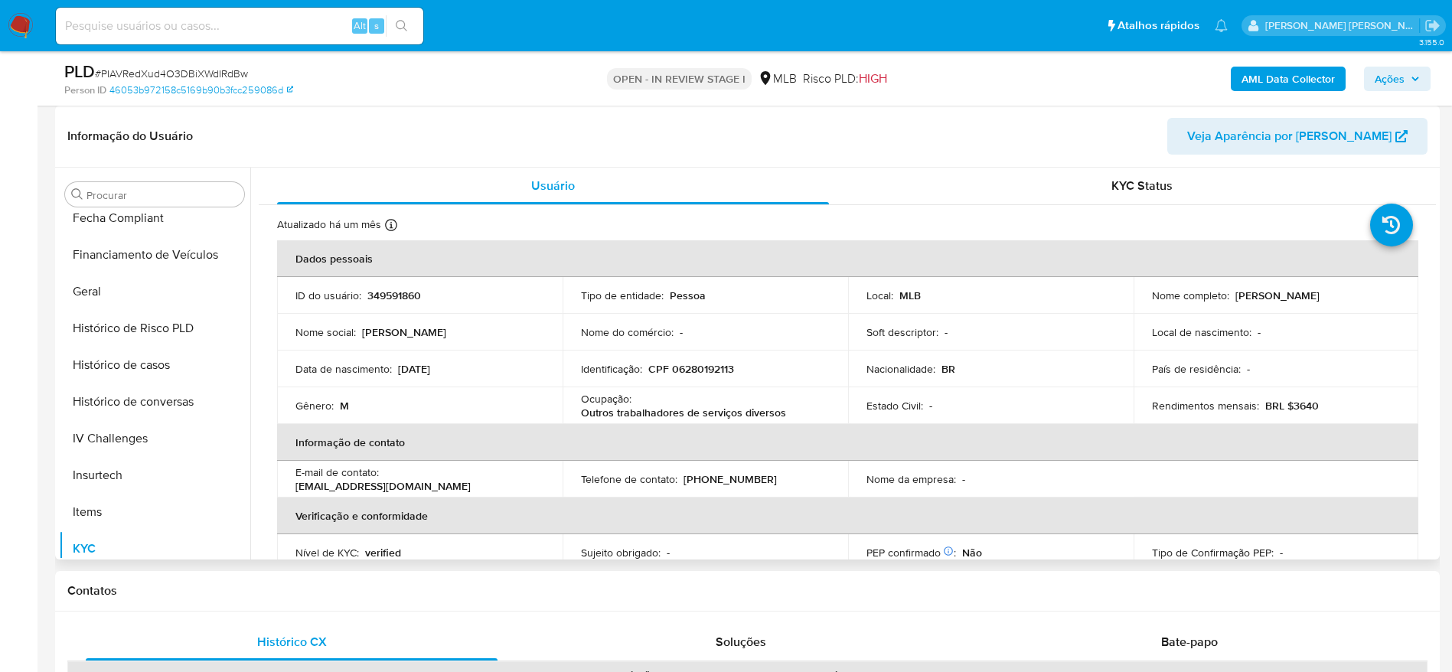
click at [792, 416] on div "Ocupação : Outros trabalhadores de serviços diversos" at bounding box center [705, 406] width 249 height 28
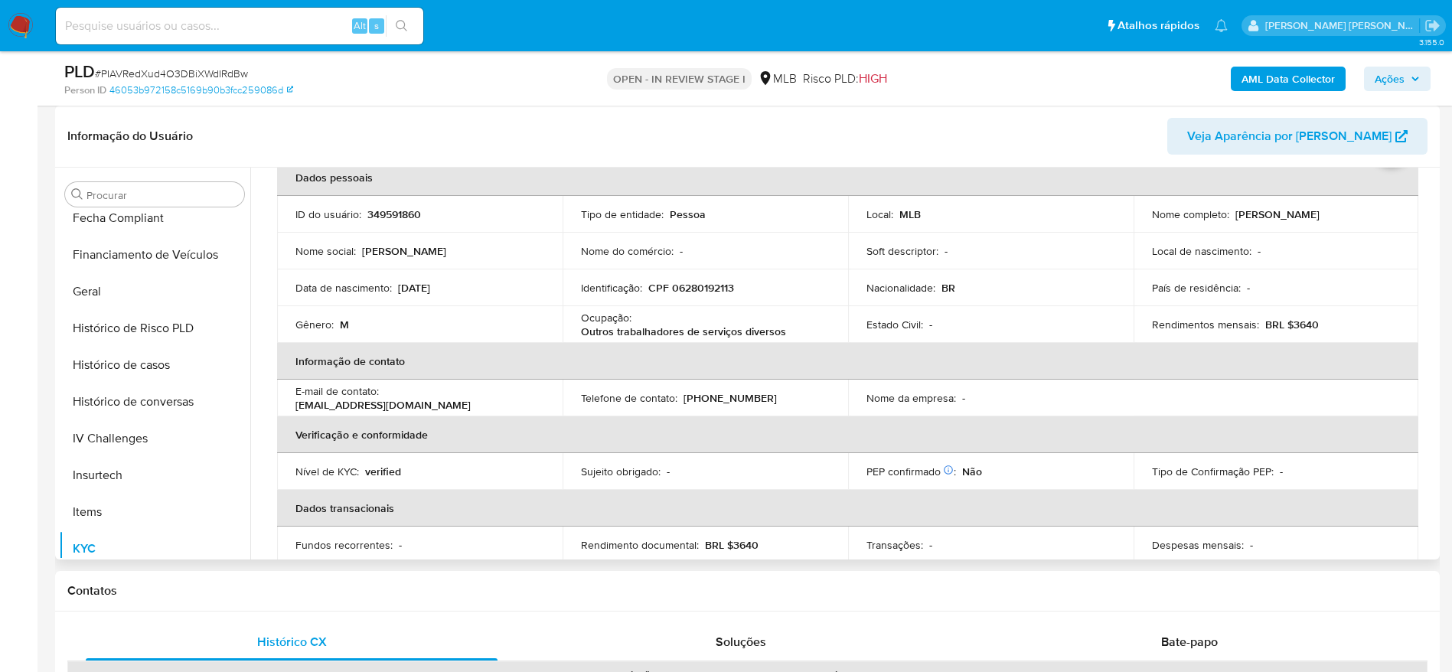
scroll to position [64, 0]
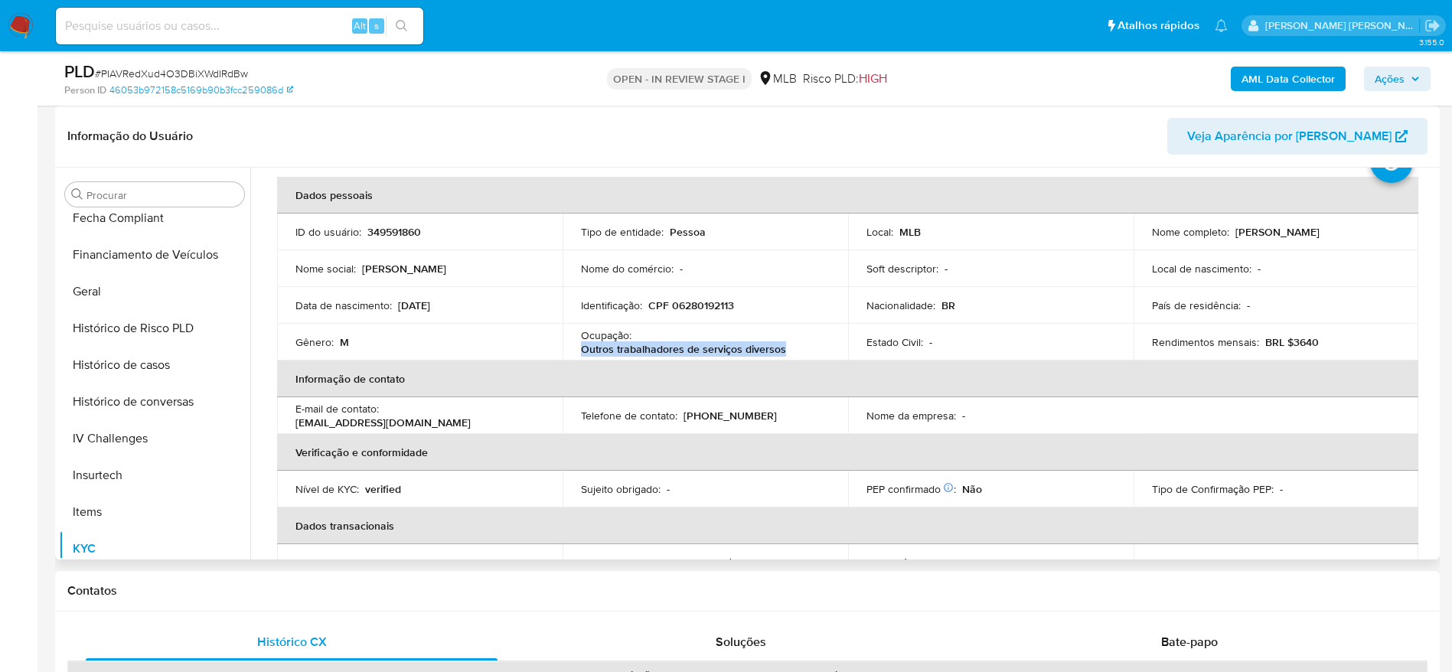
drag, startPoint x: 790, startPoint y: 351, endPoint x: 579, endPoint y: 347, distance: 211.3
click at [581, 347] on div "Ocupação : Outros trabalhadores de serviços diversos" at bounding box center [705, 342] width 249 height 28
copy p "Outros trabalhadores de serviços diversos"
click at [145, 301] on button "Geral" at bounding box center [148, 291] width 179 height 37
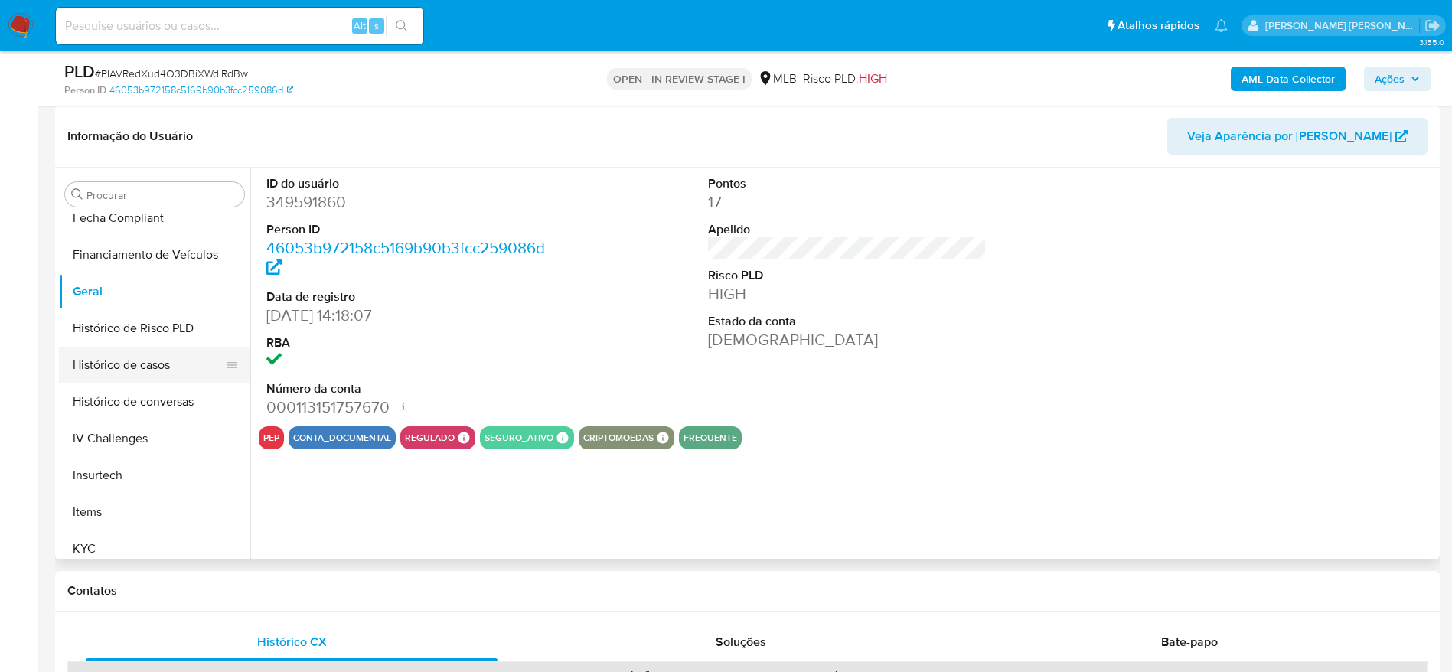
click at [145, 365] on button "Histórico de casos" at bounding box center [148, 365] width 179 height 37
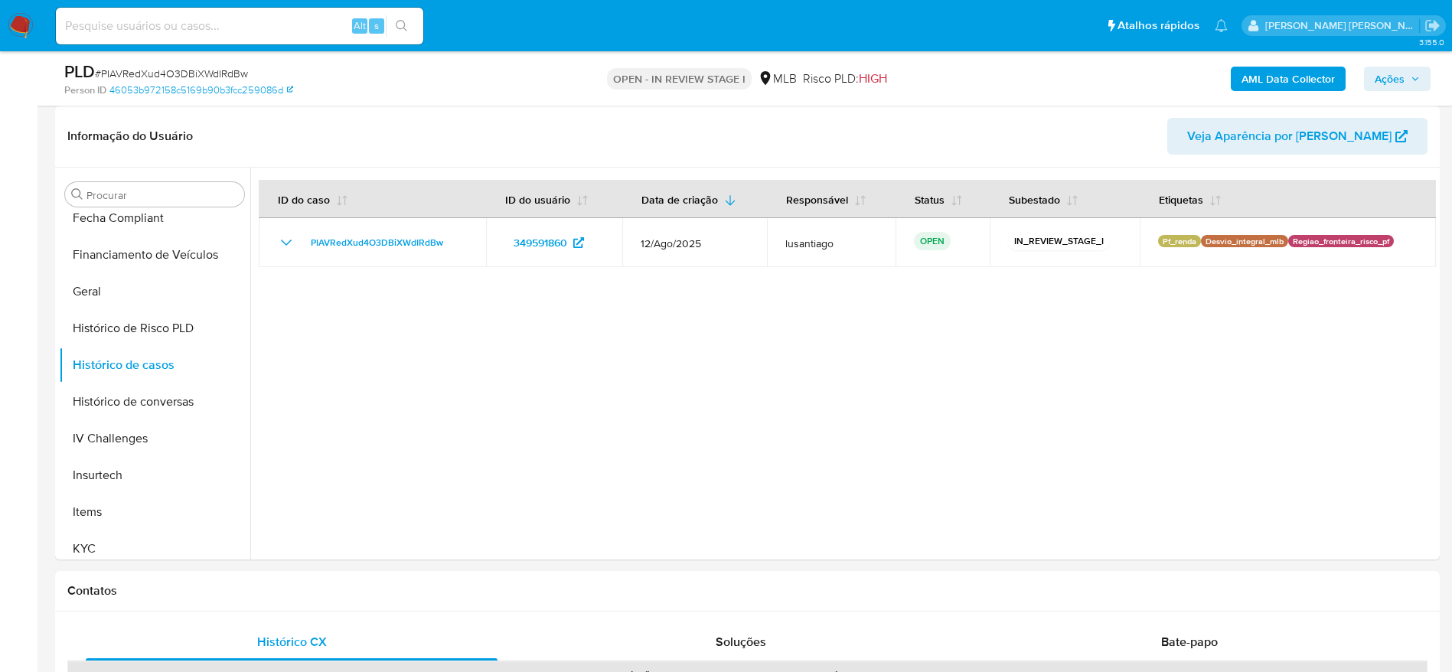
click at [1267, 72] on b "AML Data Collector" at bounding box center [1287, 79] width 93 height 24
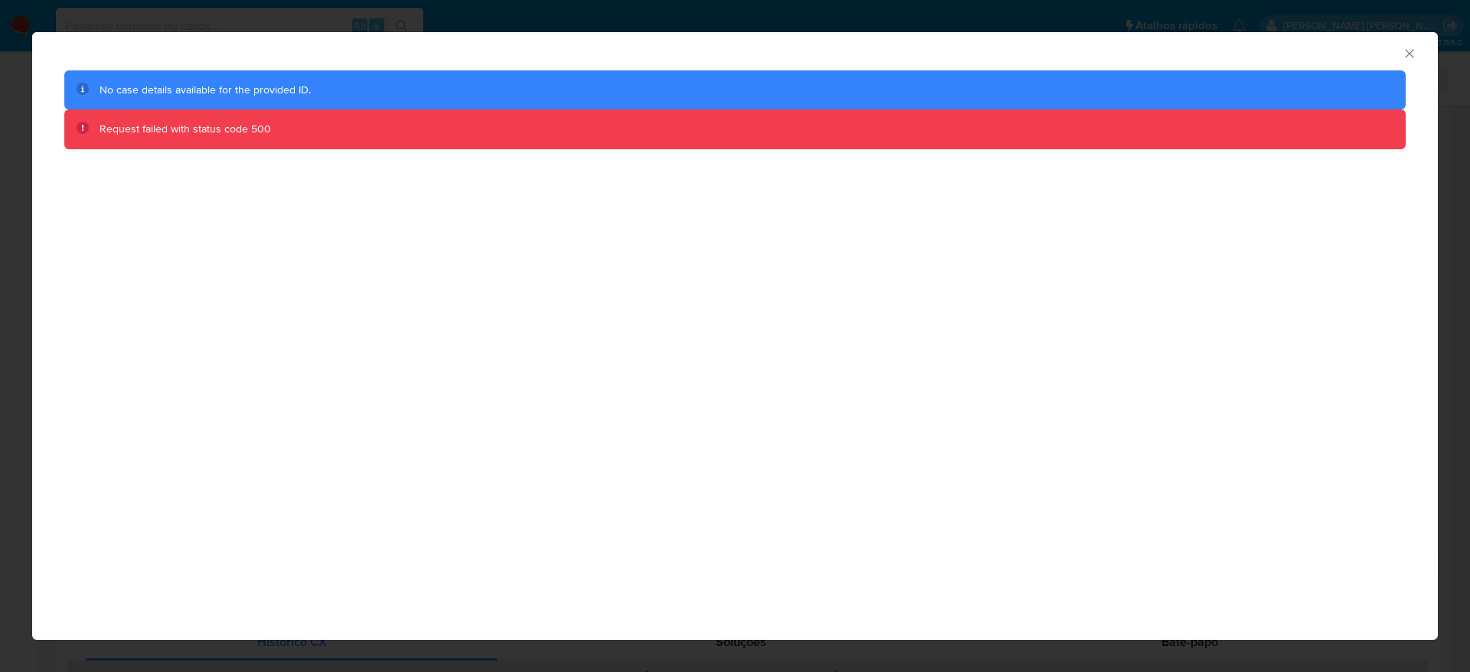
click at [1413, 55] on icon "Fechar a janela" at bounding box center [1408, 53] width 15 height 15
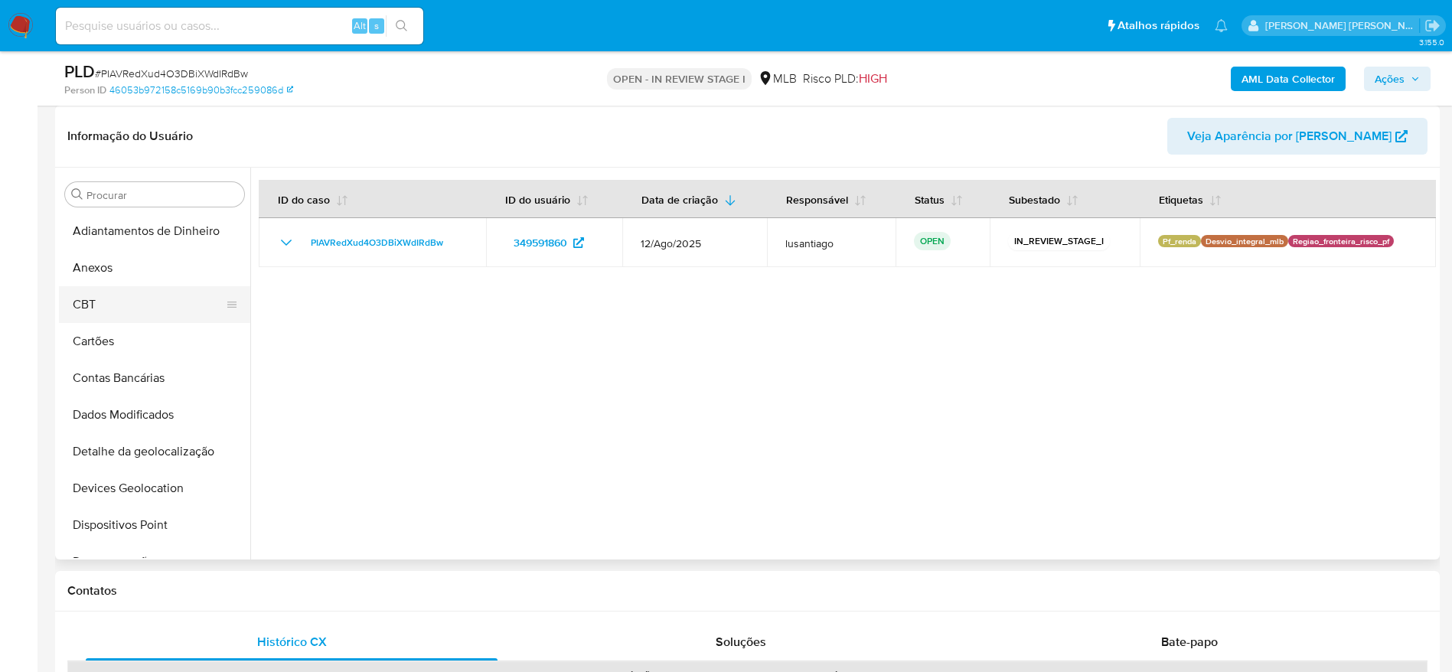
click at [145, 299] on button "CBT" at bounding box center [148, 304] width 179 height 37
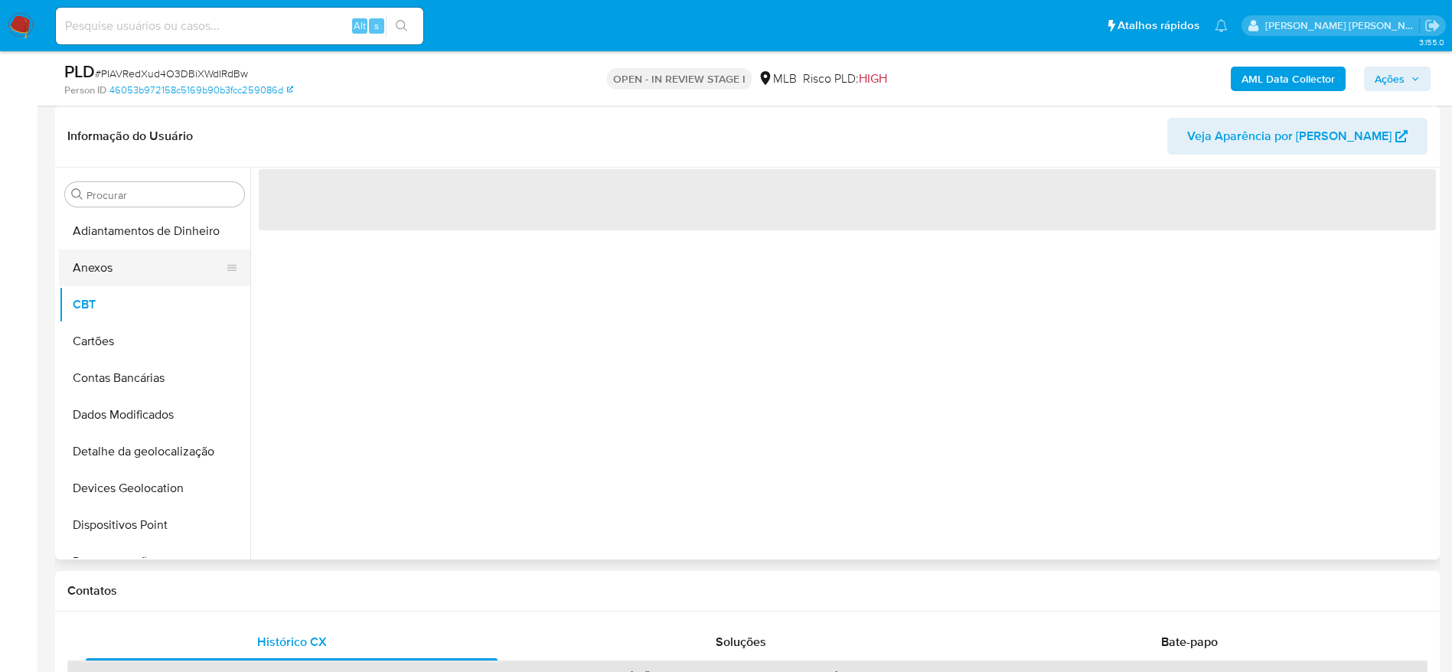
click at [145, 272] on button "Anexos" at bounding box center [148, 268] width 179 height 37
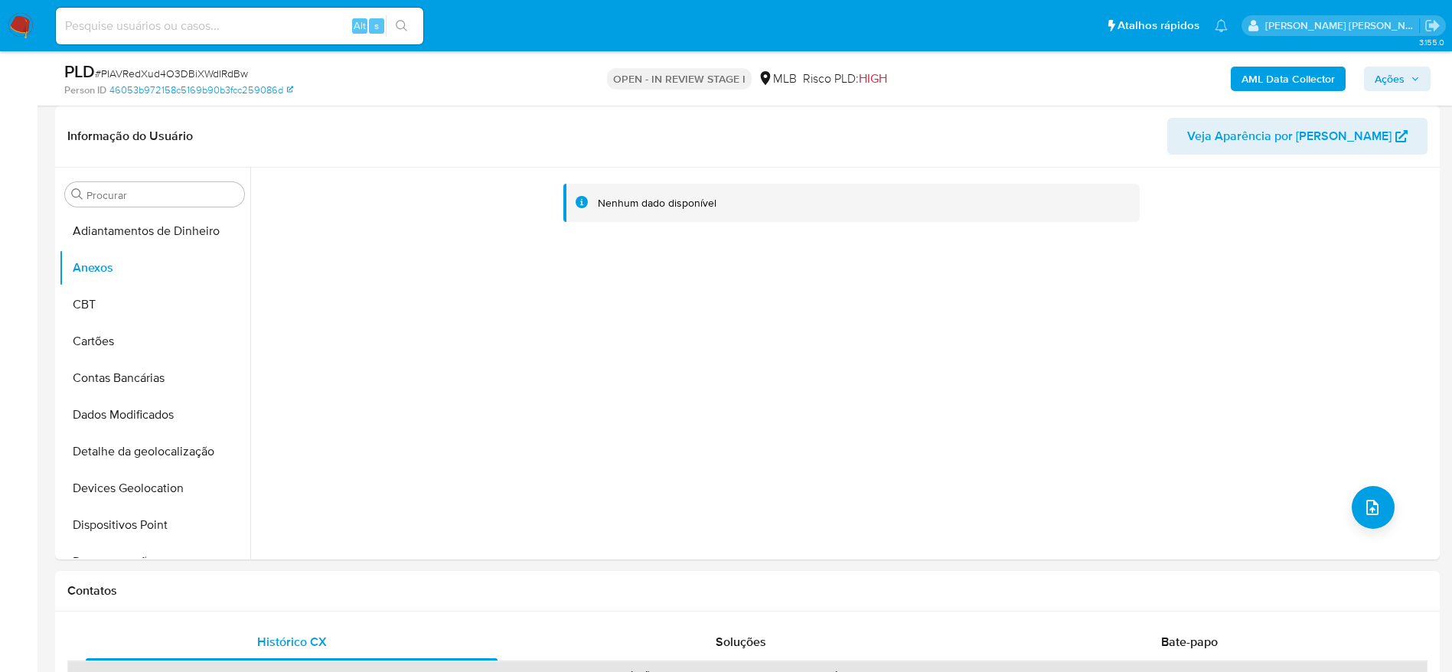
click at [1391, 81] on span "Ações" at bounding box center [1390, 79] width 30 height 24
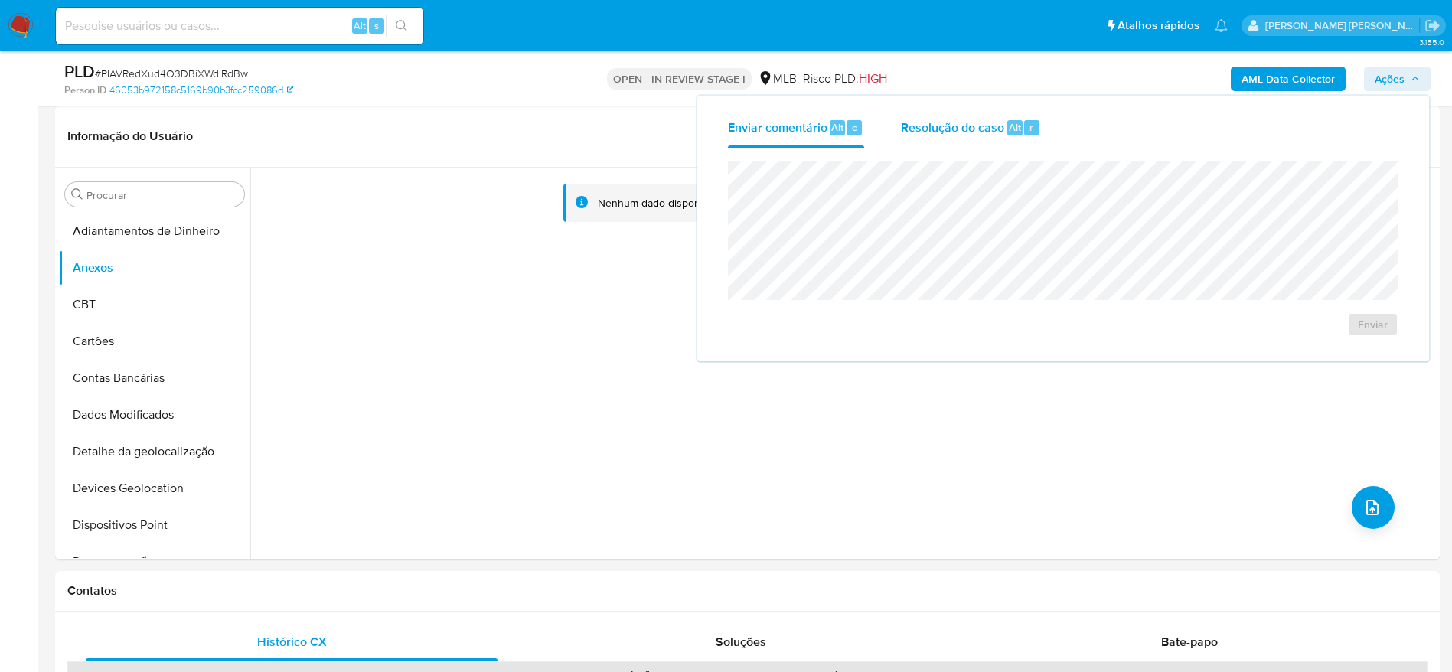
click at [1000, 131] on span "Resolução do caso" at bounding box center [952, 127] width 103 height 18
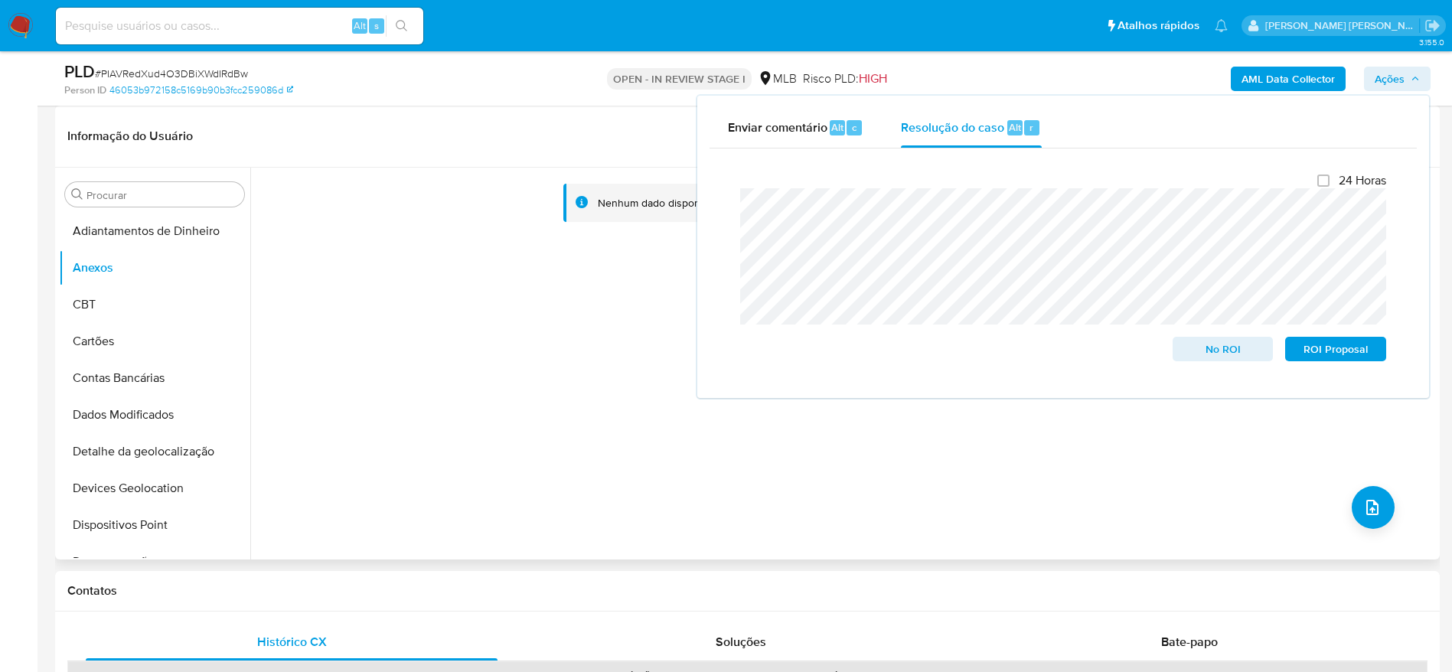
click at [402, 365] on div "Nenhum dado disponível" at bounding box center [843, 364] width 1186 height 392
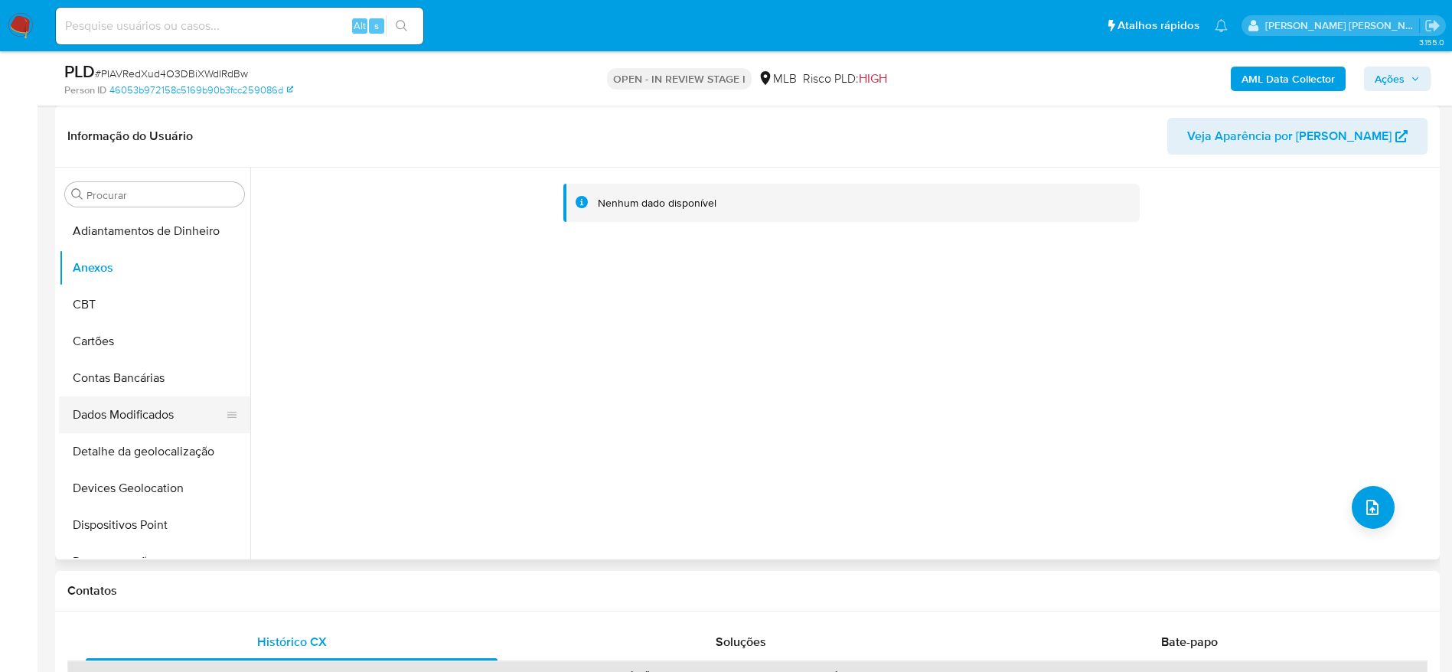
scroll to position [230, 0]
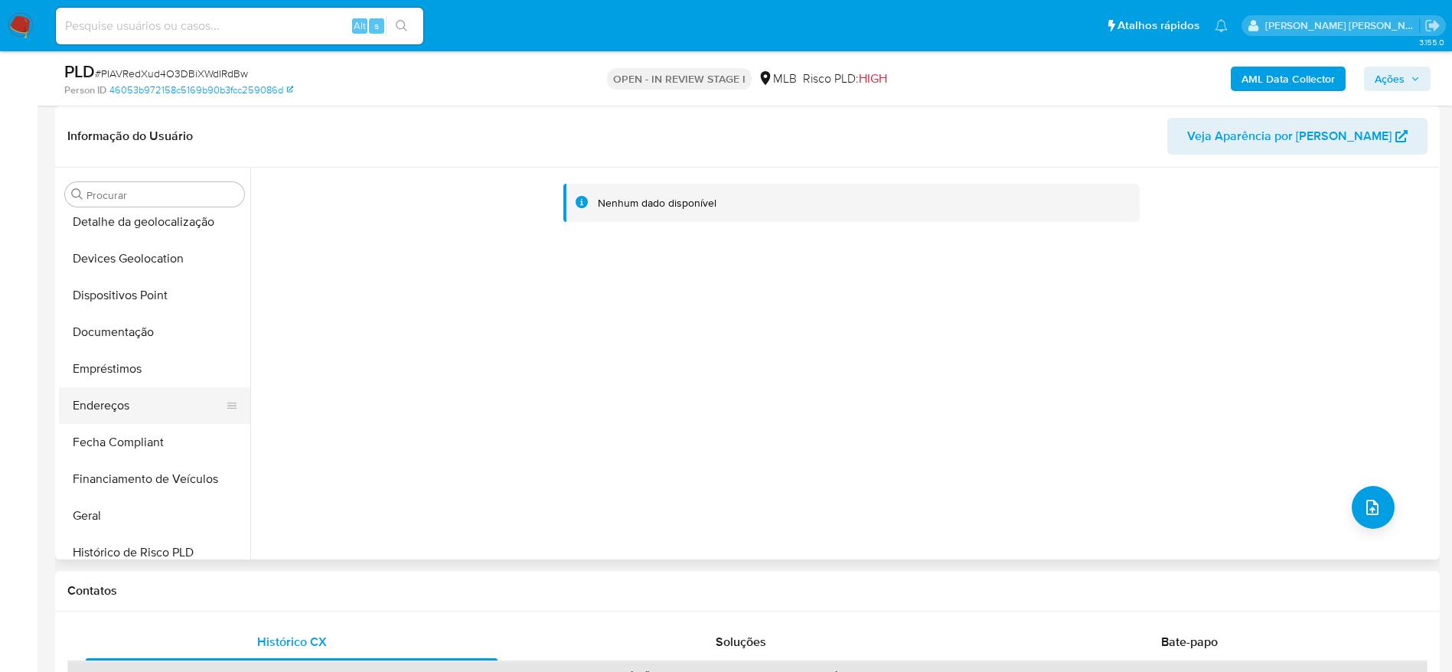
click at [129, 401] on button "Endereços" at bounding box center [148, 405] width 179 height 37
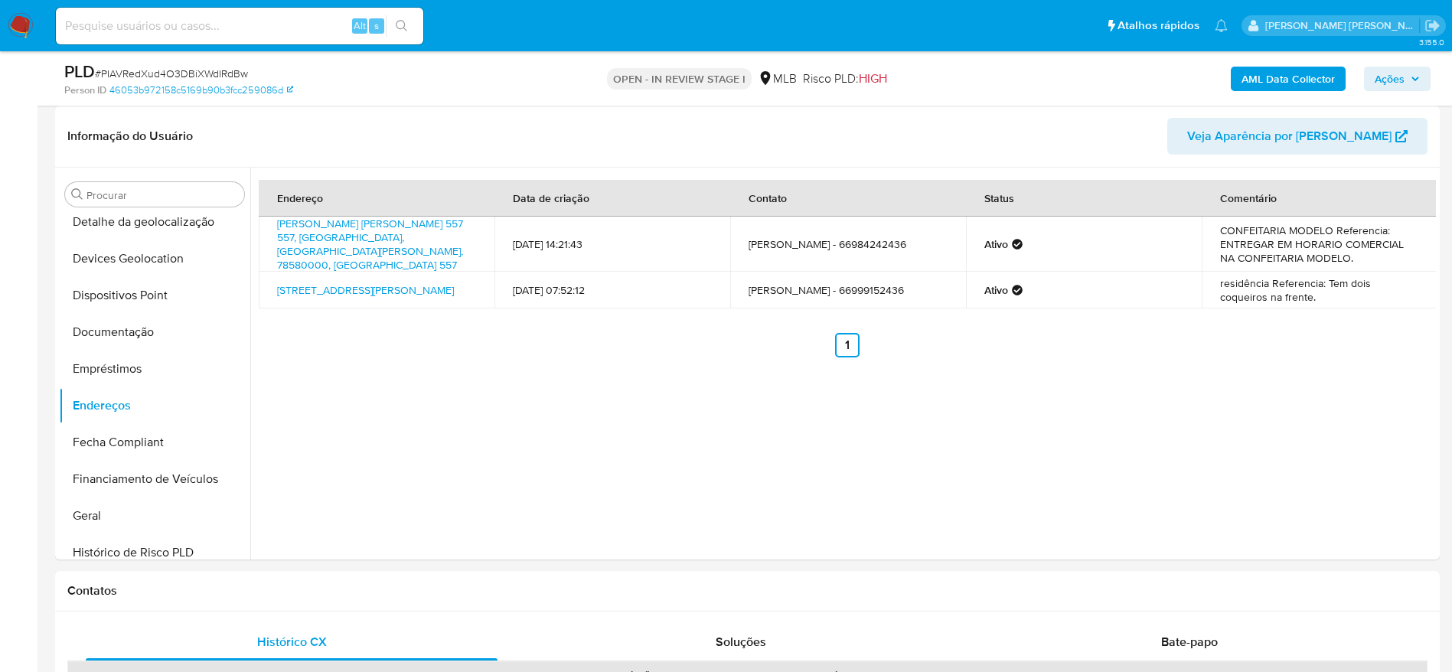
drag, startPoint x: 1396, startPoint y: 83, endPoint x: 1376, endPoint y: 91, distance: 21.6
click at [1398, 83] on span "Ações" at bounding box center [1390, 79] width 30 height 24
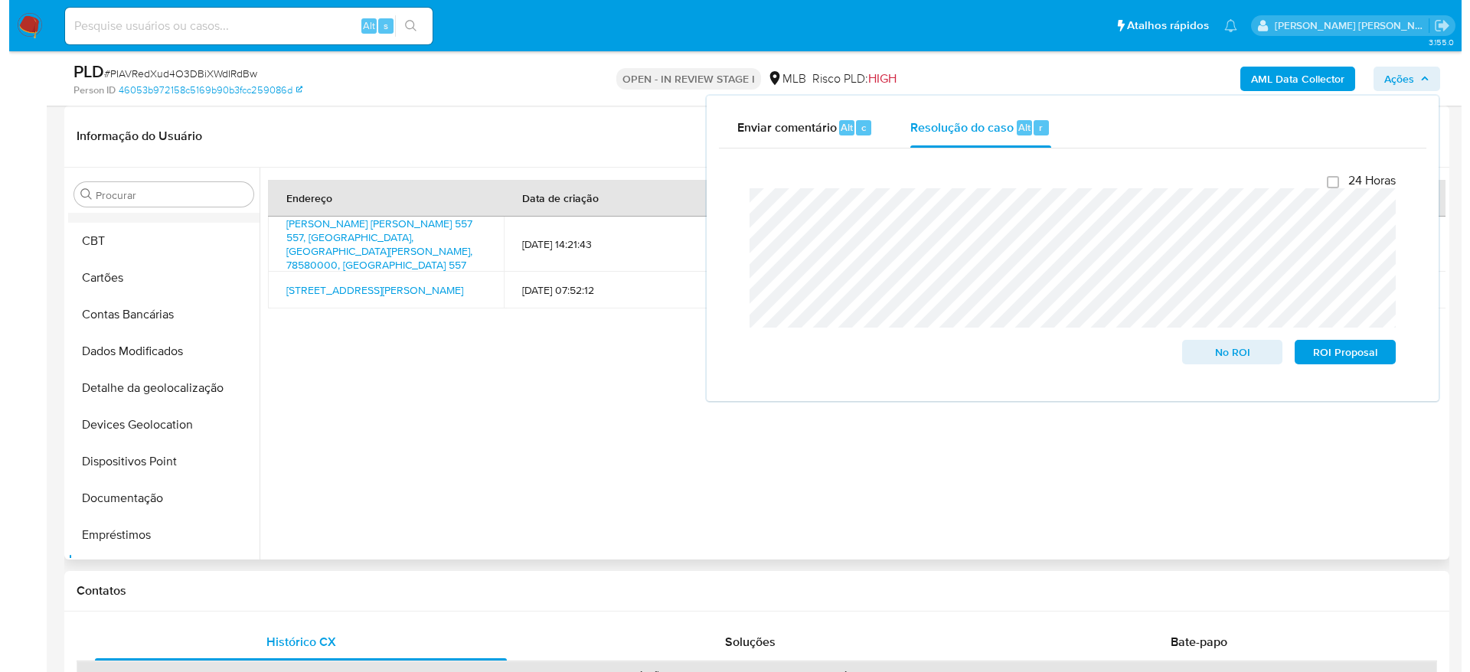
scroll to position [0, 0]
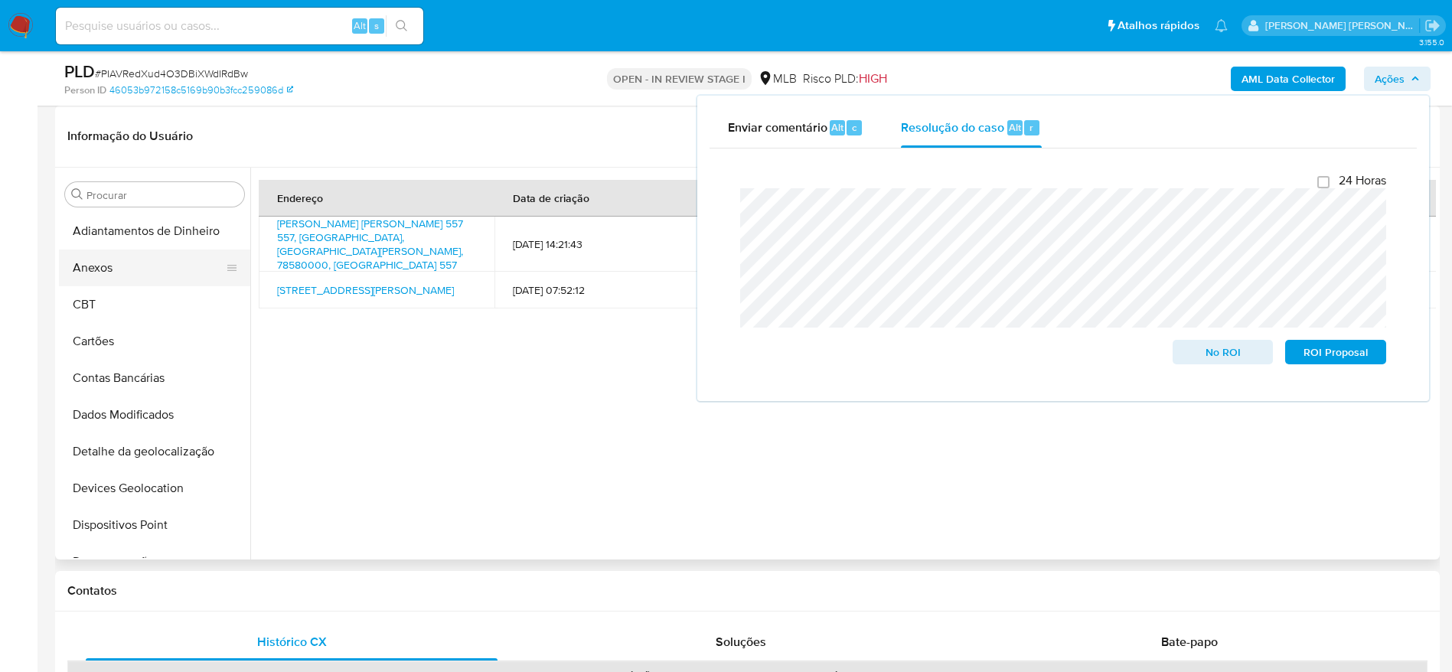
click at [119, 256] on button "Anexos" at bounding box center [148, 268] width 179 height 37
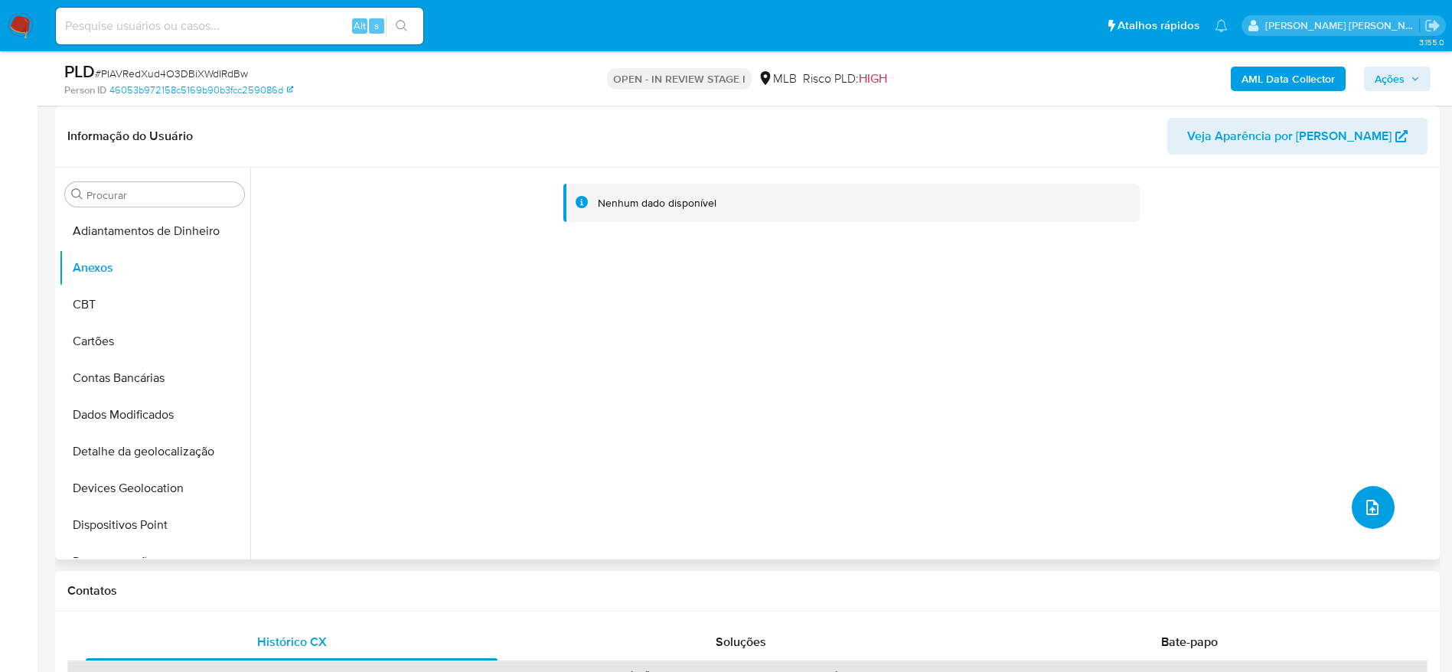
click at [1370, 506] on icon "upload-file" at bounding box center [1372, 507] width 18 height 18
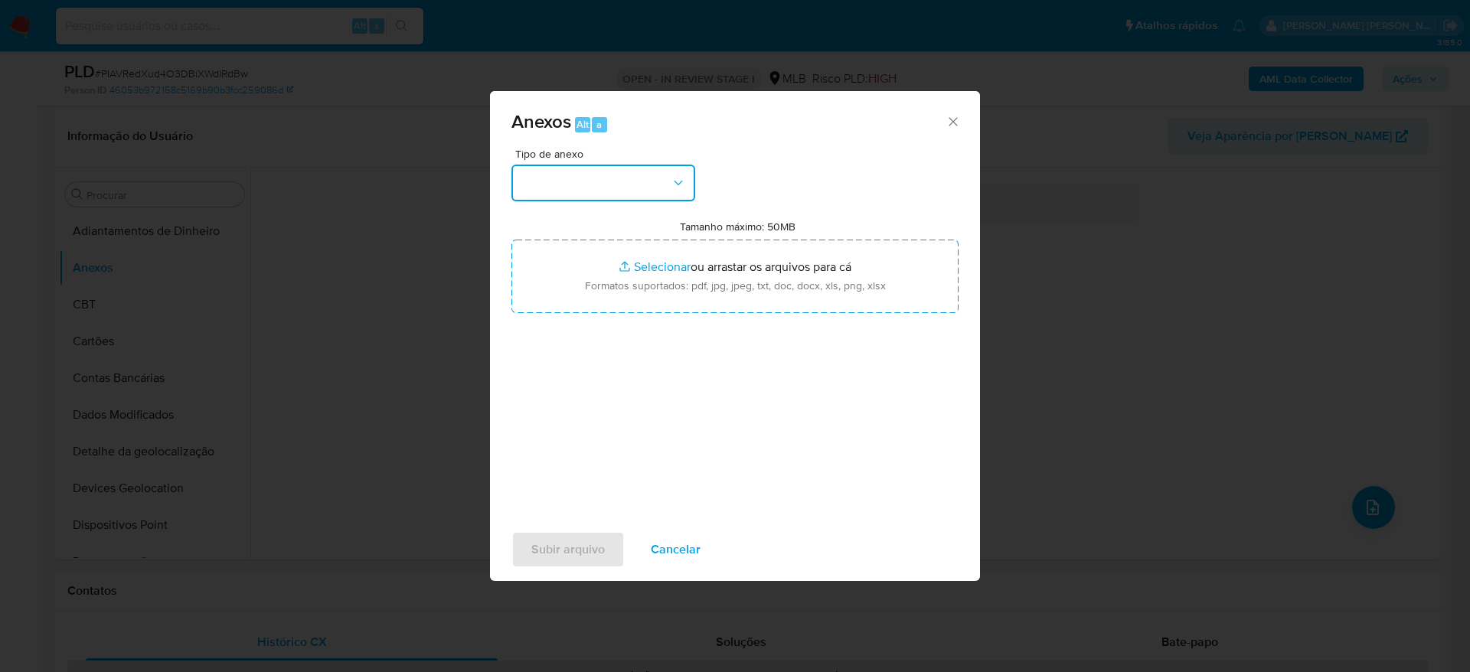
click at [605, 184] on button "button" at bounding box center [603, 183] width 184 height 37
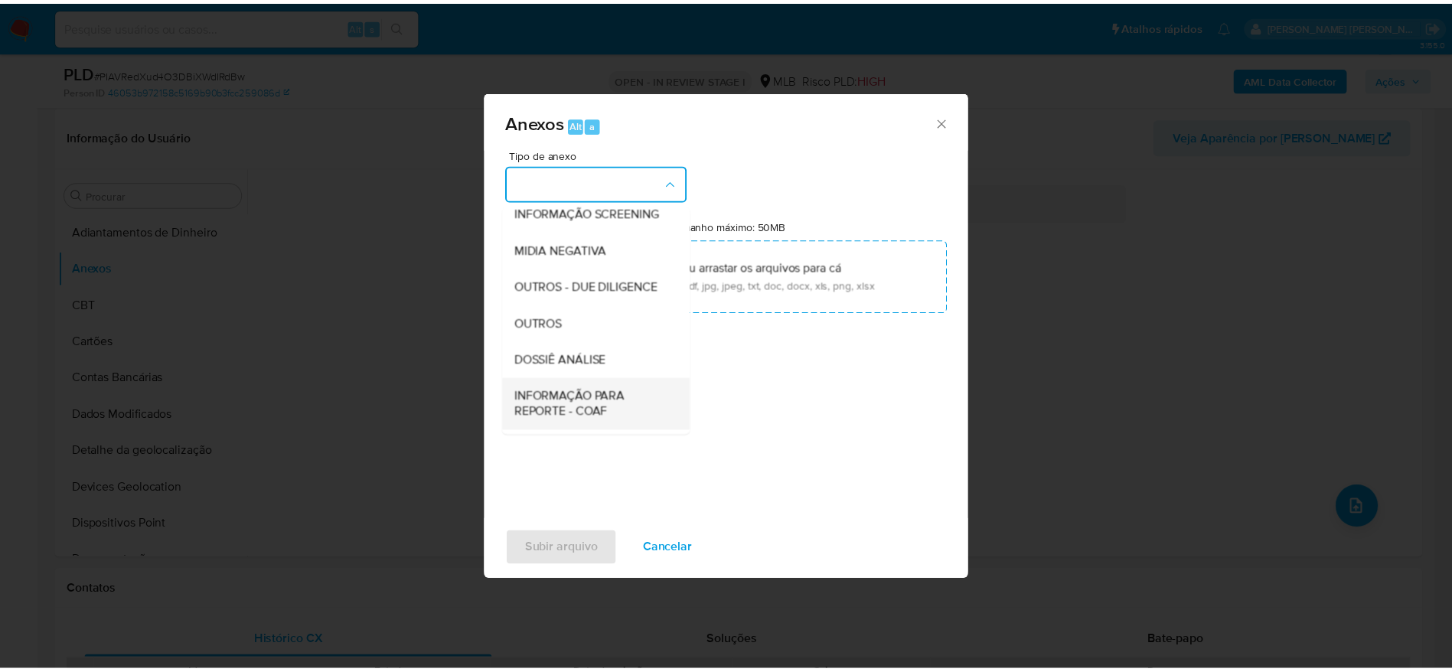
scroll to position [236, 0]
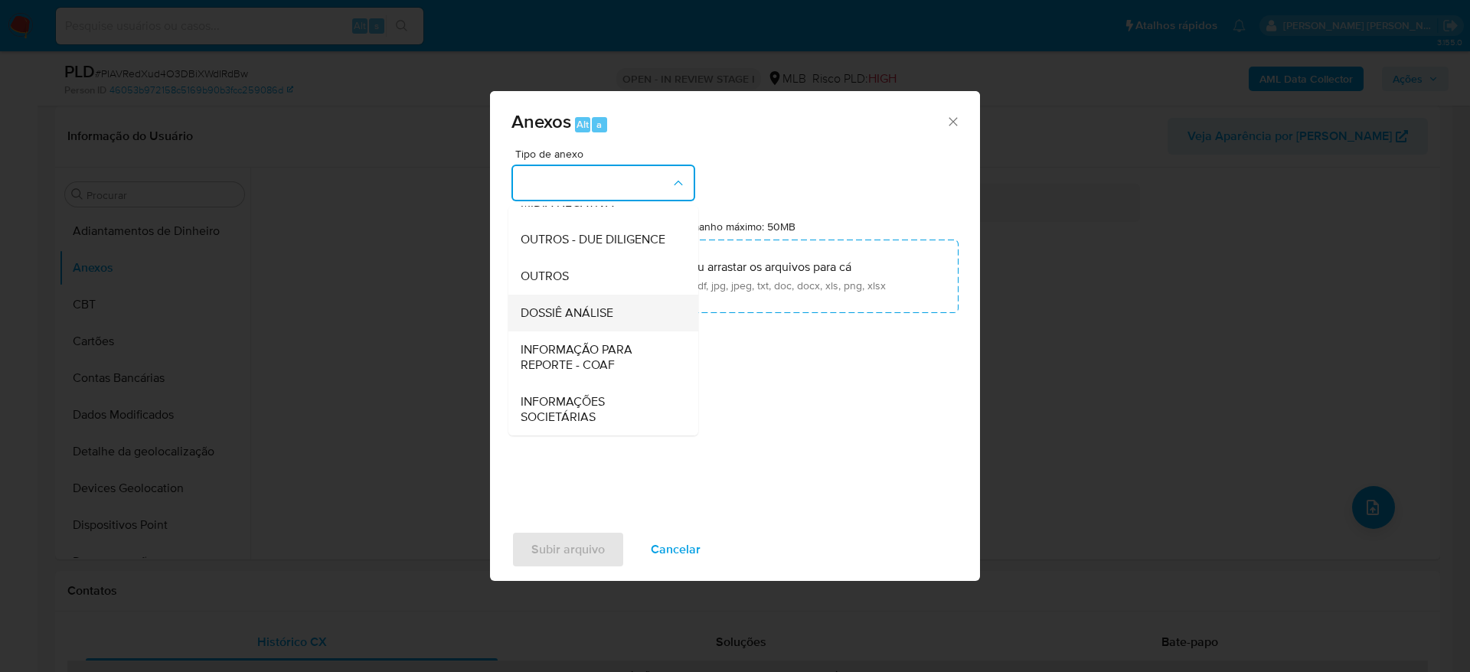
click at [550, 309] on span "DOSSIÊ ANÁLISE" at bounding box center [566, 312] width 93 height 15
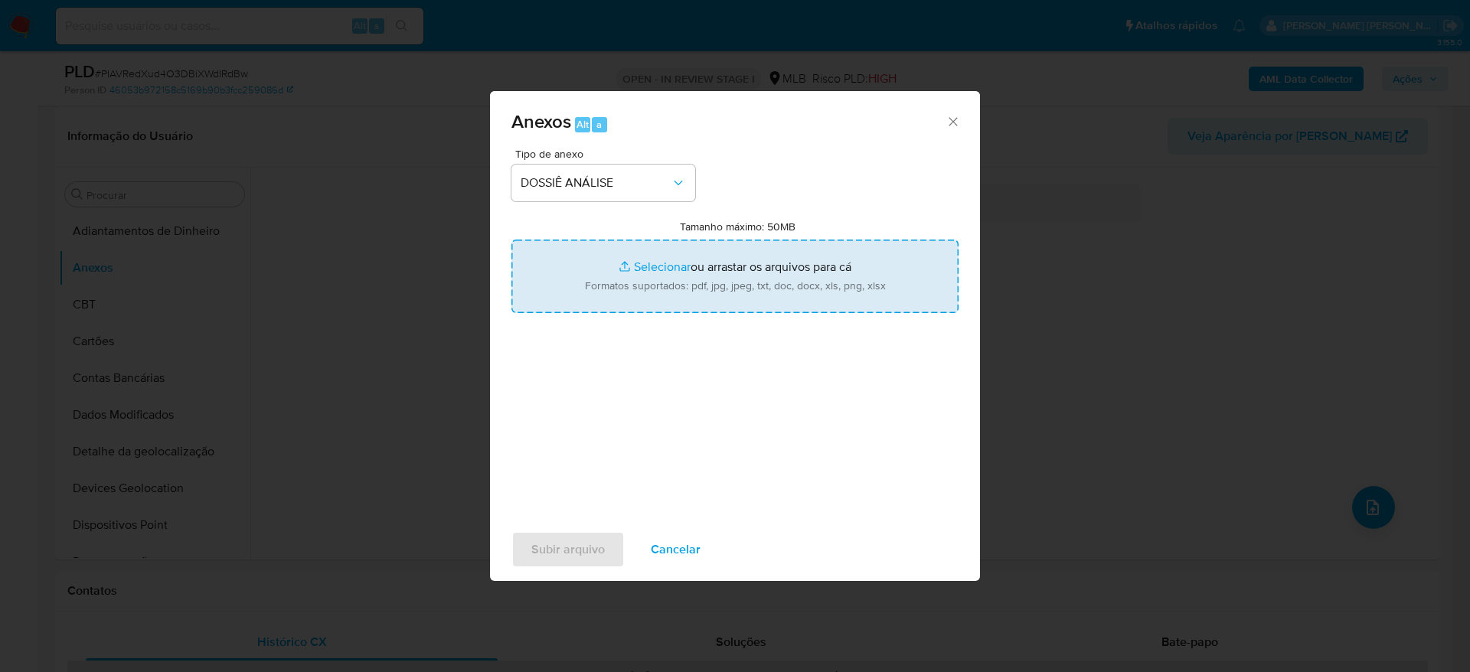
type input "C:\fakepath\Caselog PIAVRedXud4O3DBiXWdIRdBw_2025_08_21_16_18_03 - CPF 06280192…"
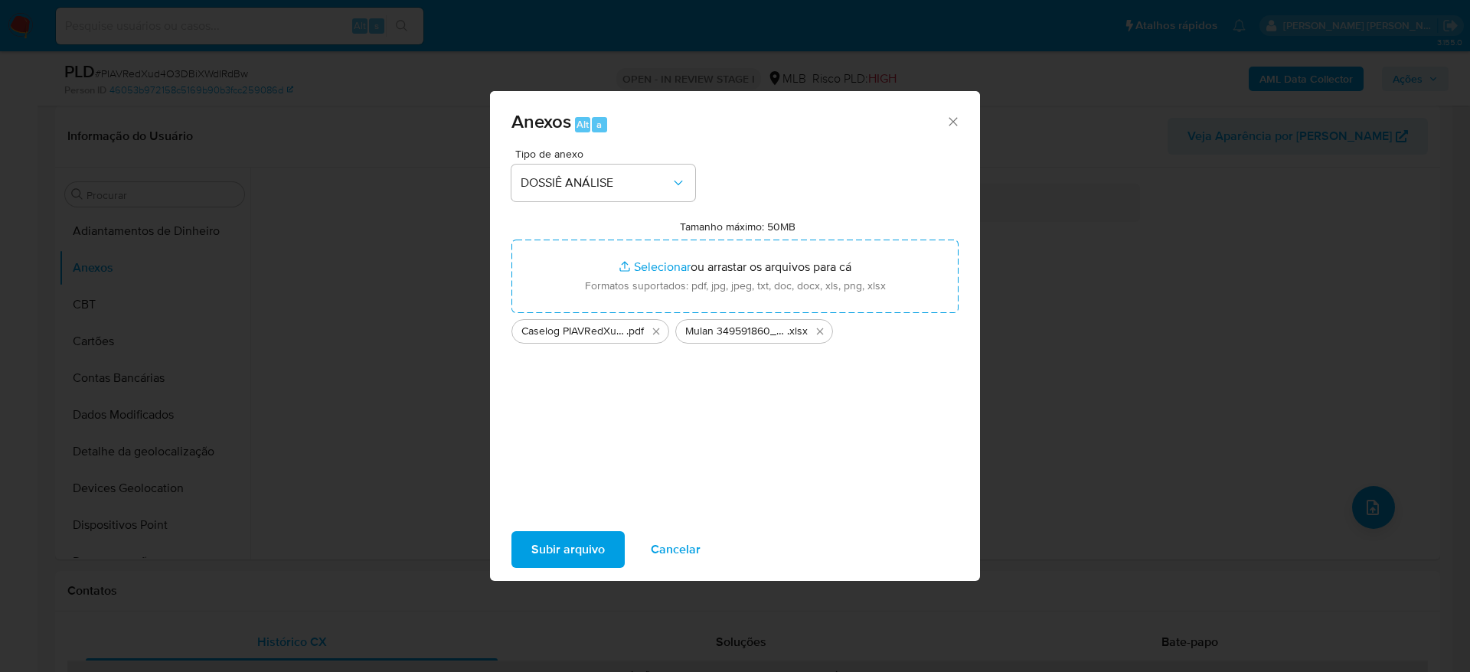
click at [567, 547] on span "Subir arquivo" at bounding box center [567, 550] width 73 height 34
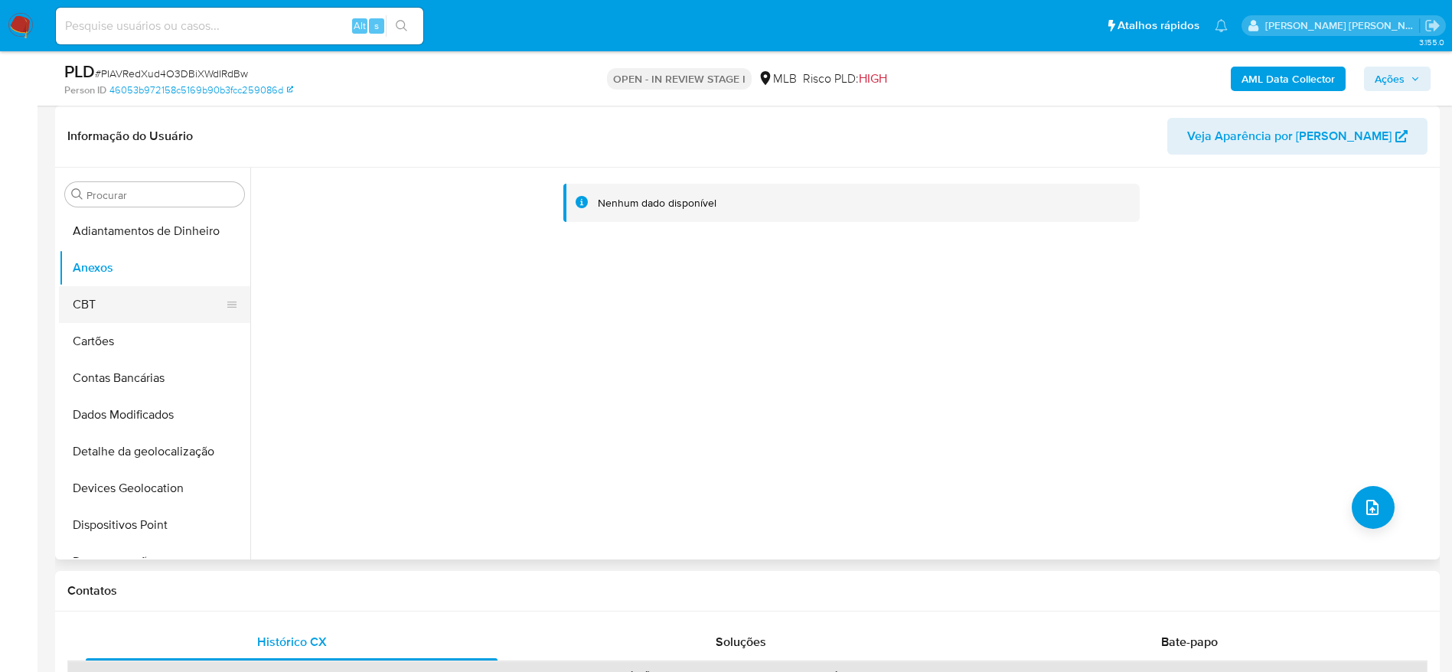
click at [153, 312] on button "CBT" at bounding box center [148, 304] width 179 height 37
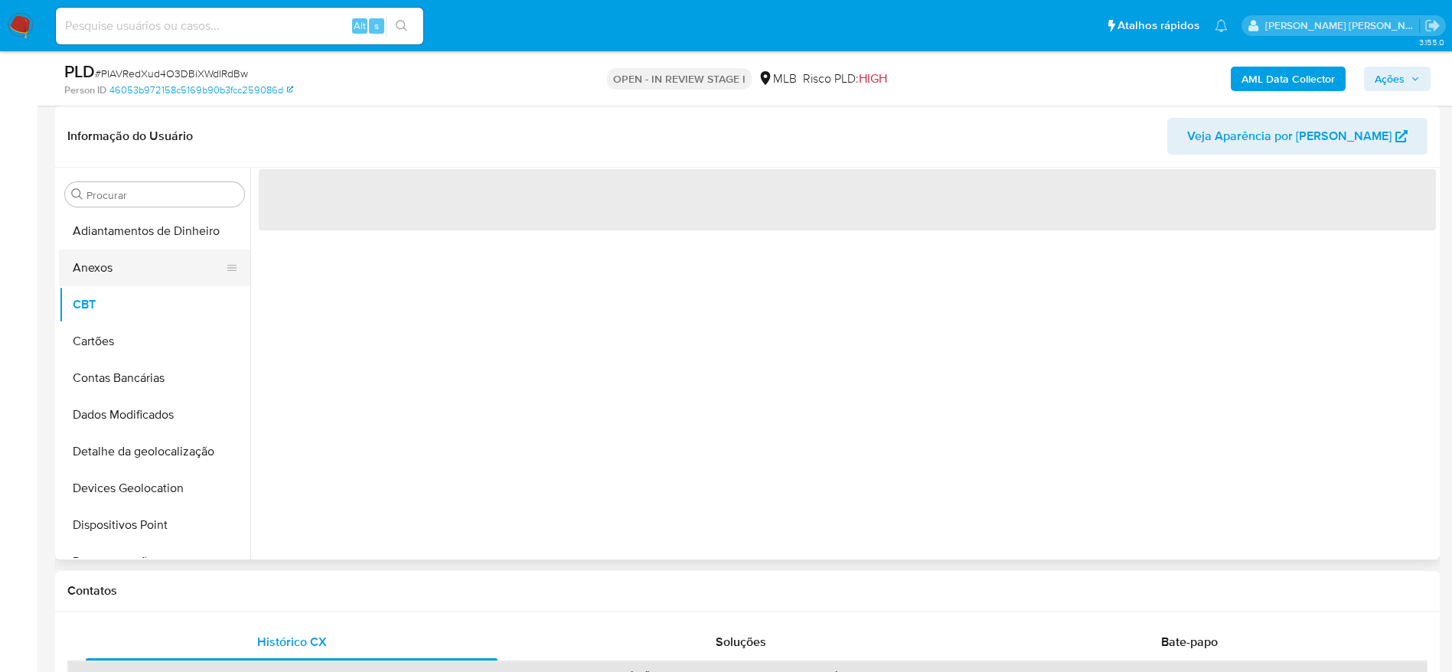
click at [154, 269] on button "Anexos" at bounding box center [148, 268] width 179 height 37
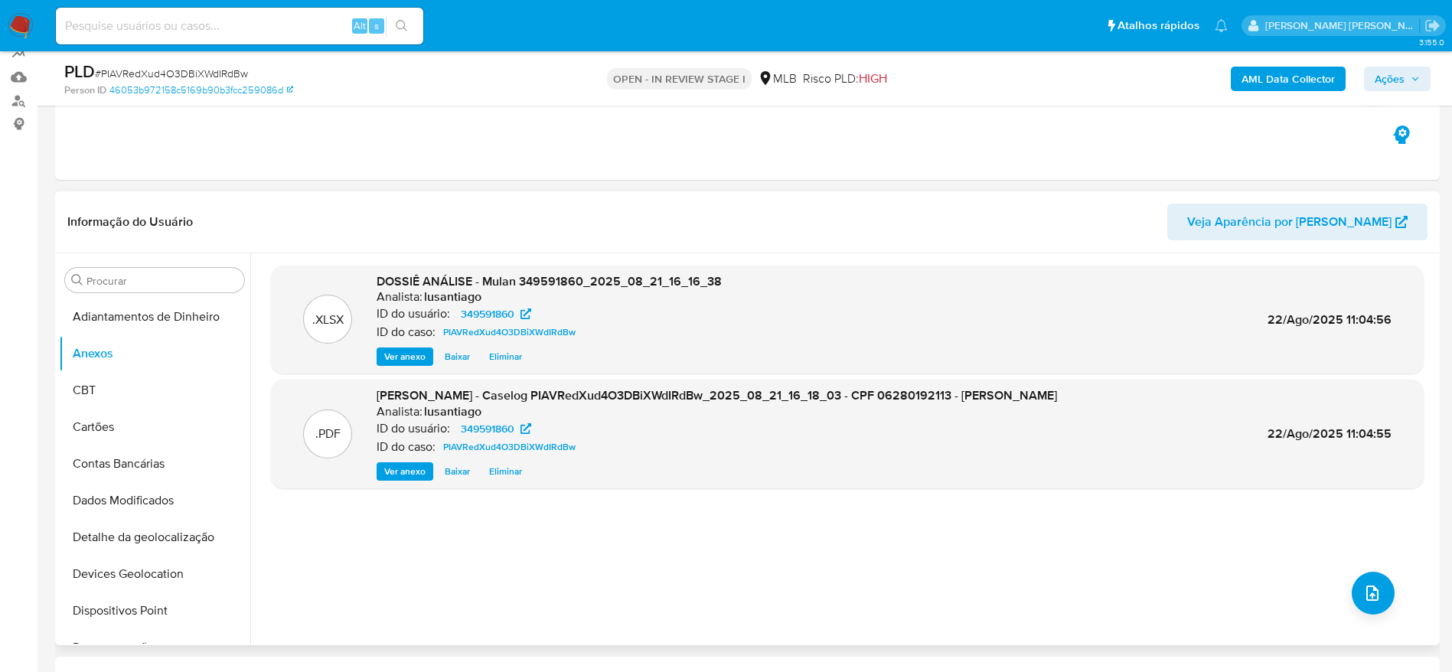
scroll to position [115, 0]
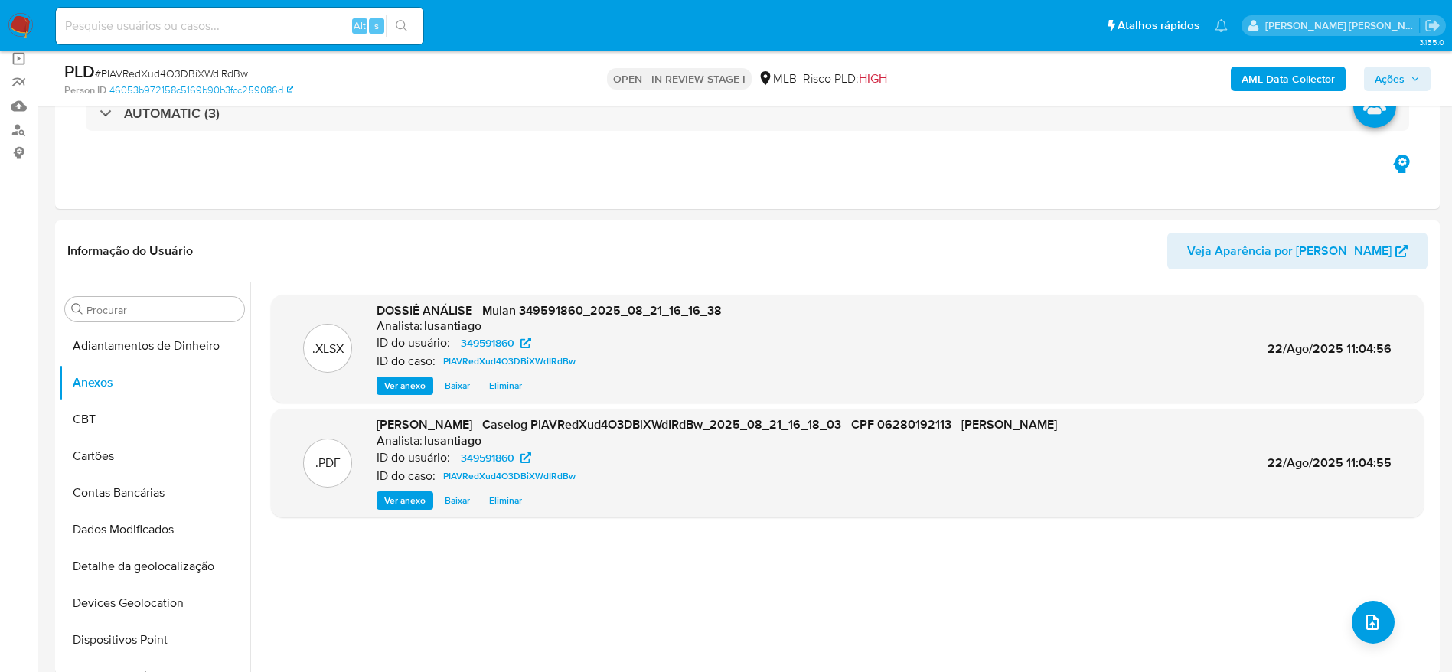
click at [1380, 69] on span "Ações" at bounding box center [1390, 79] width 30 height 24
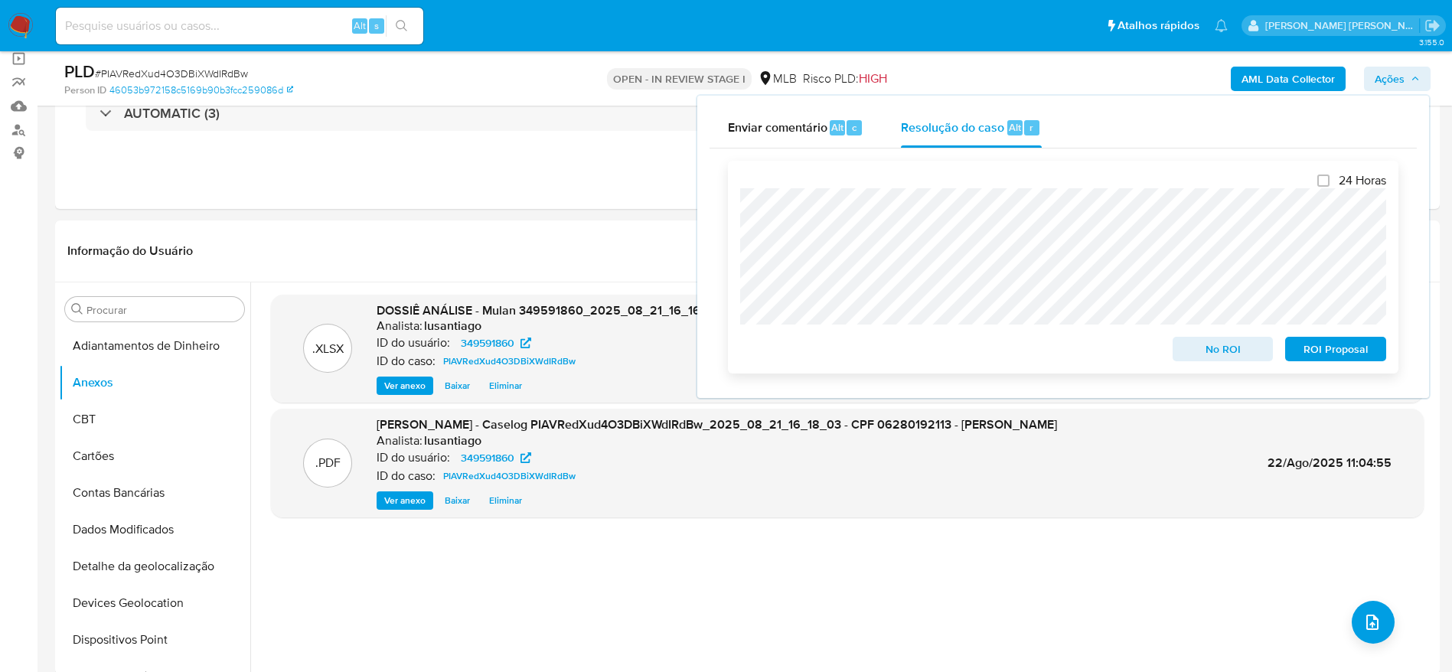
click at [1231, 354] on span "No ROI" at bounding box center [1223, 348] width 80 height 21
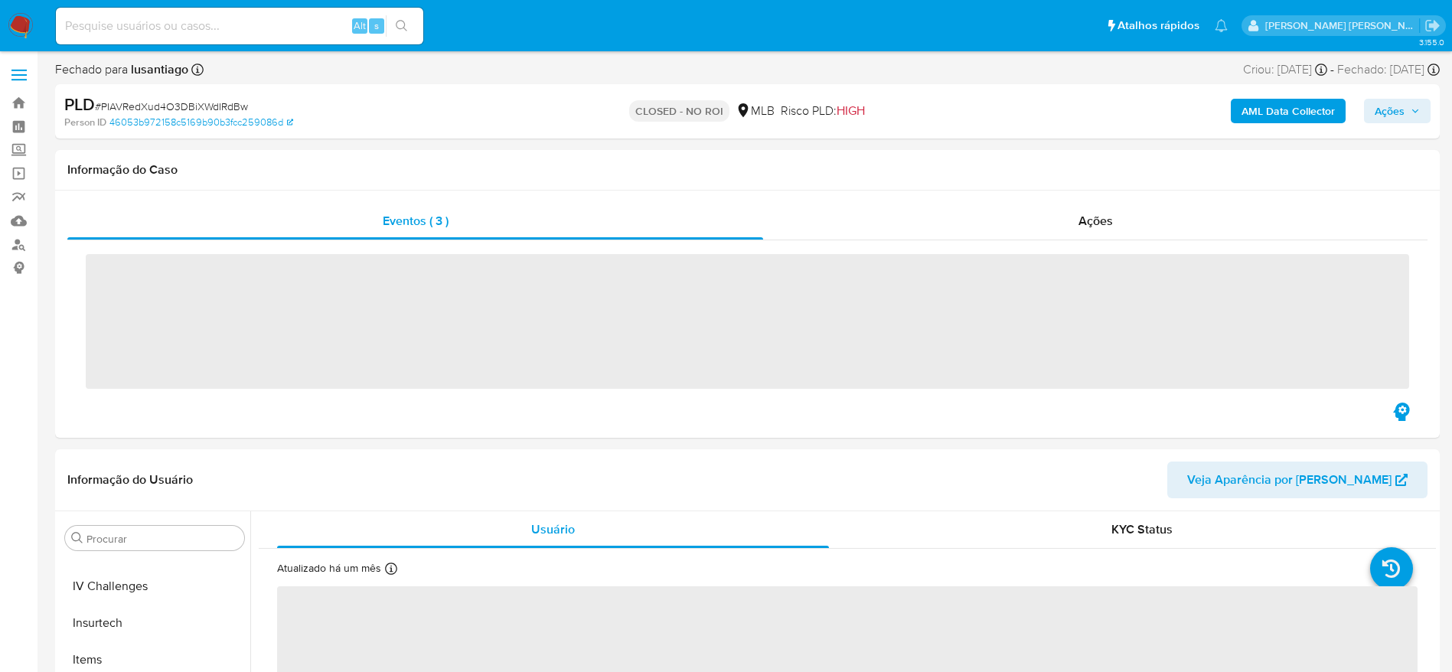
scroll to position [683, 0]
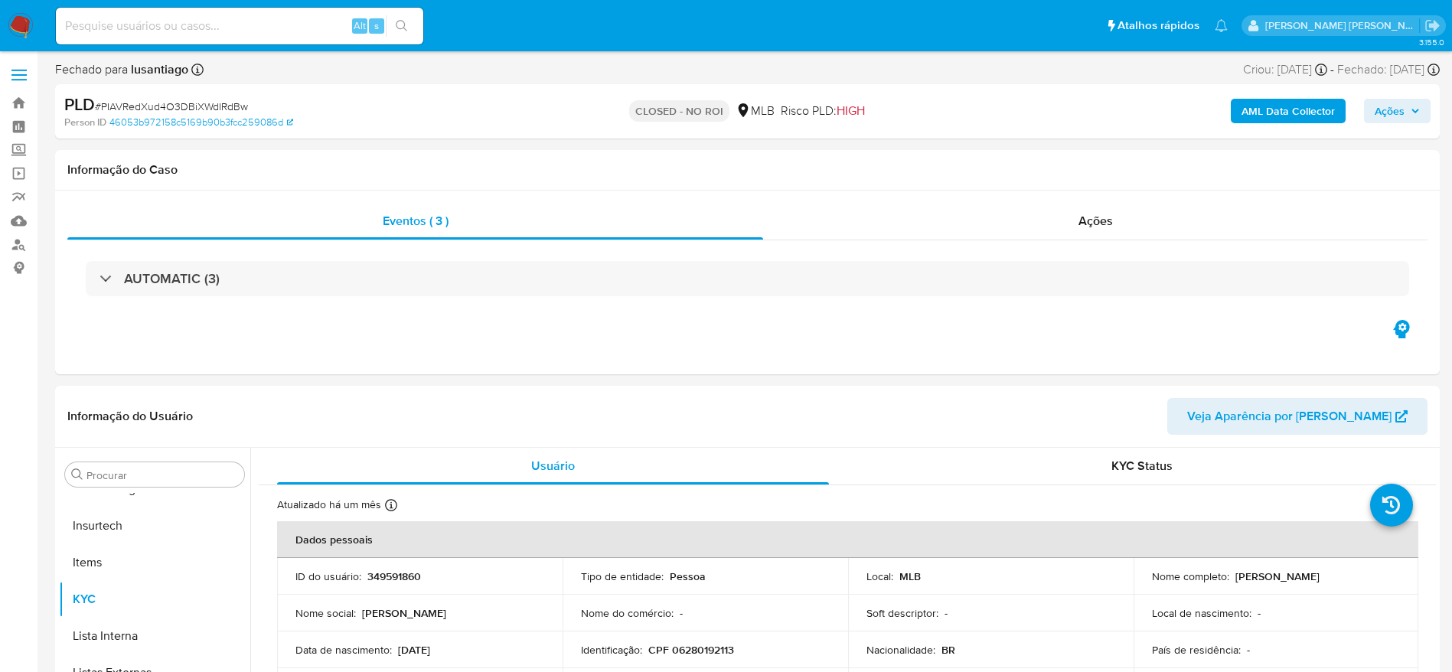
select select "10"
click at [18, 101] on link "Bandeja" at bounding box center [91, 103] width 182 height 24
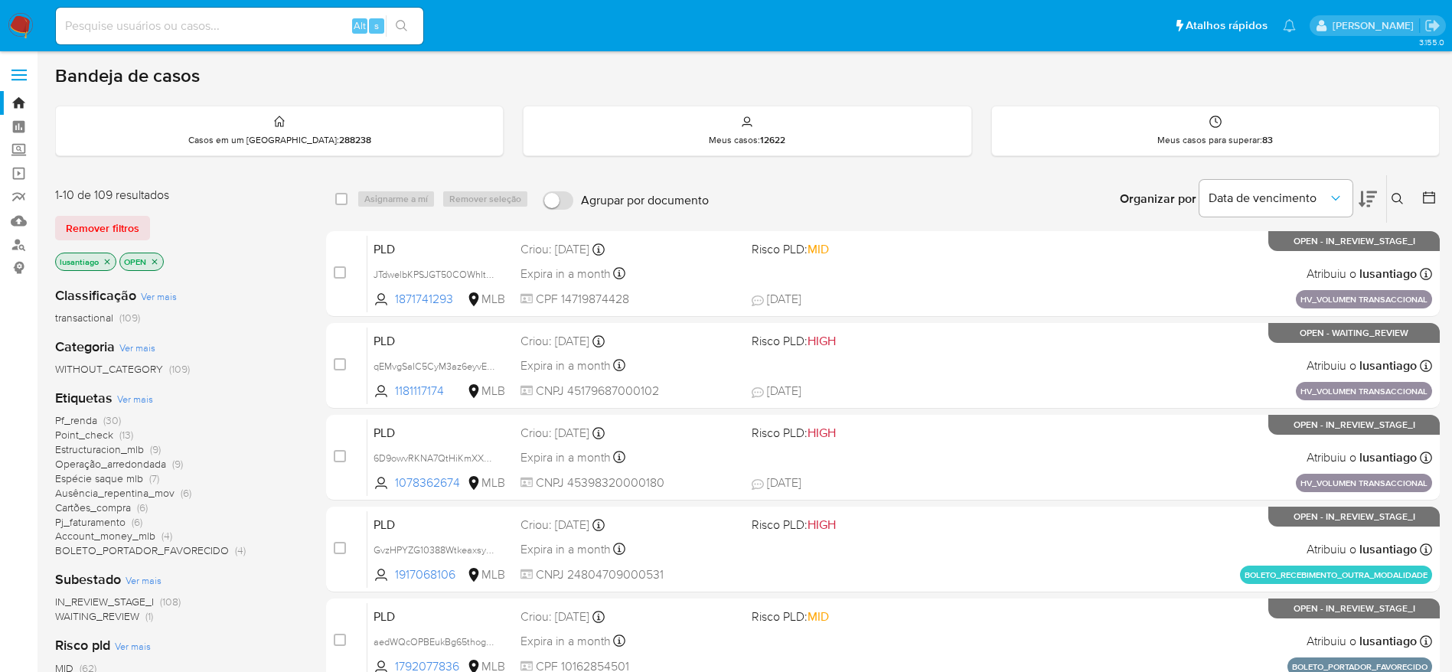
click at [73, 420] on span "Pf_renda" at bounding box center [76, 420] width 42 height 15
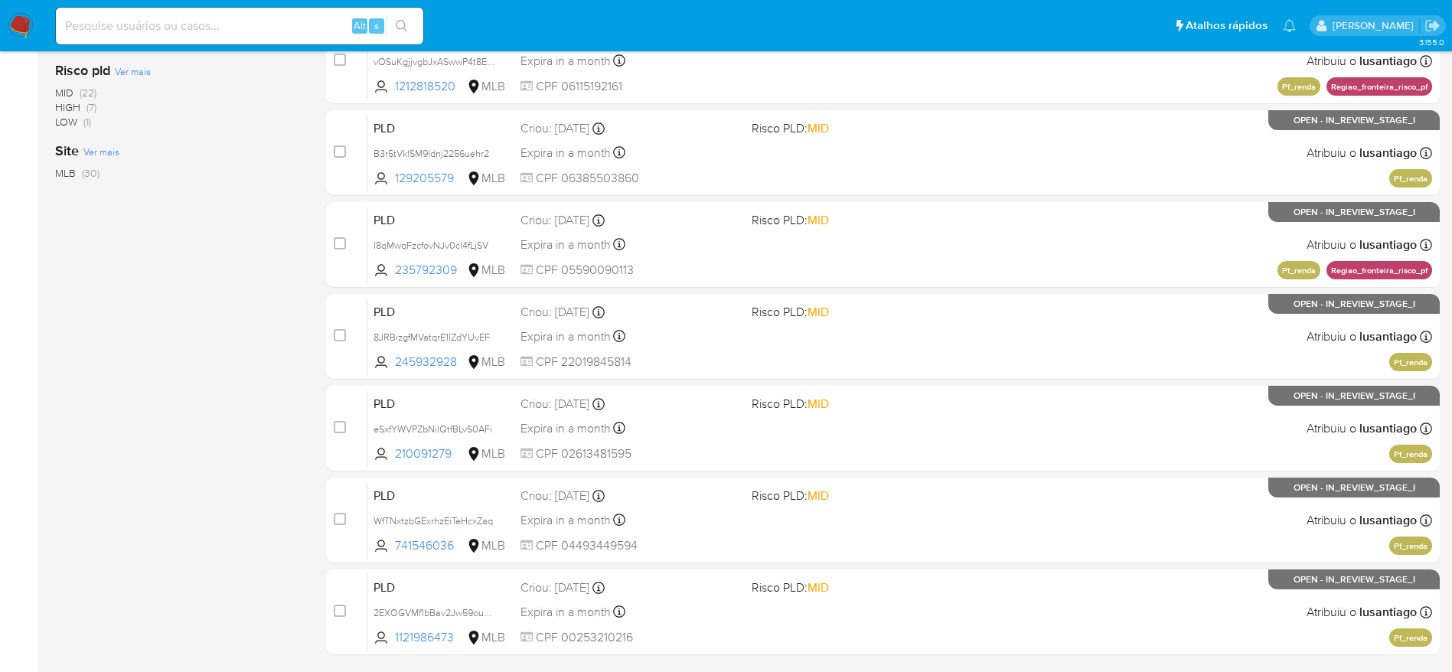
scroll to position [537, 0]
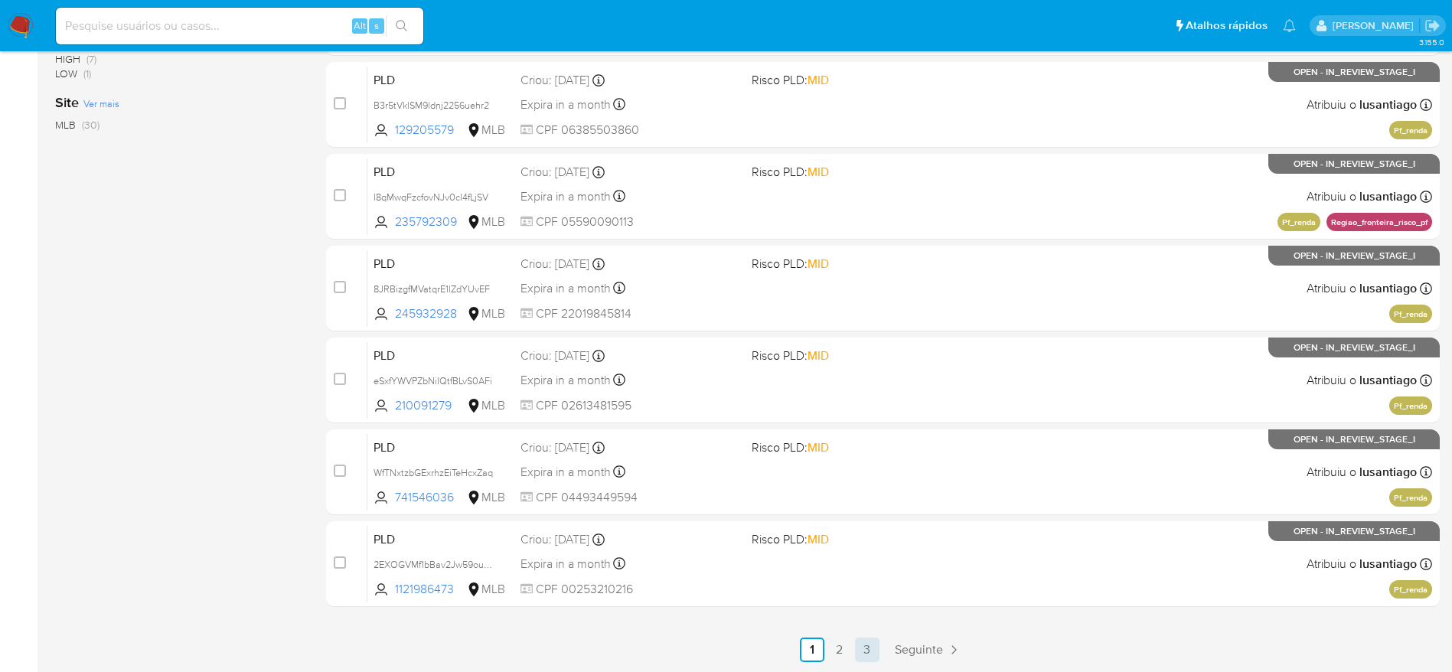
click at [863, 649] on link "3" at bounding box center [867, 650] width 24 height 24
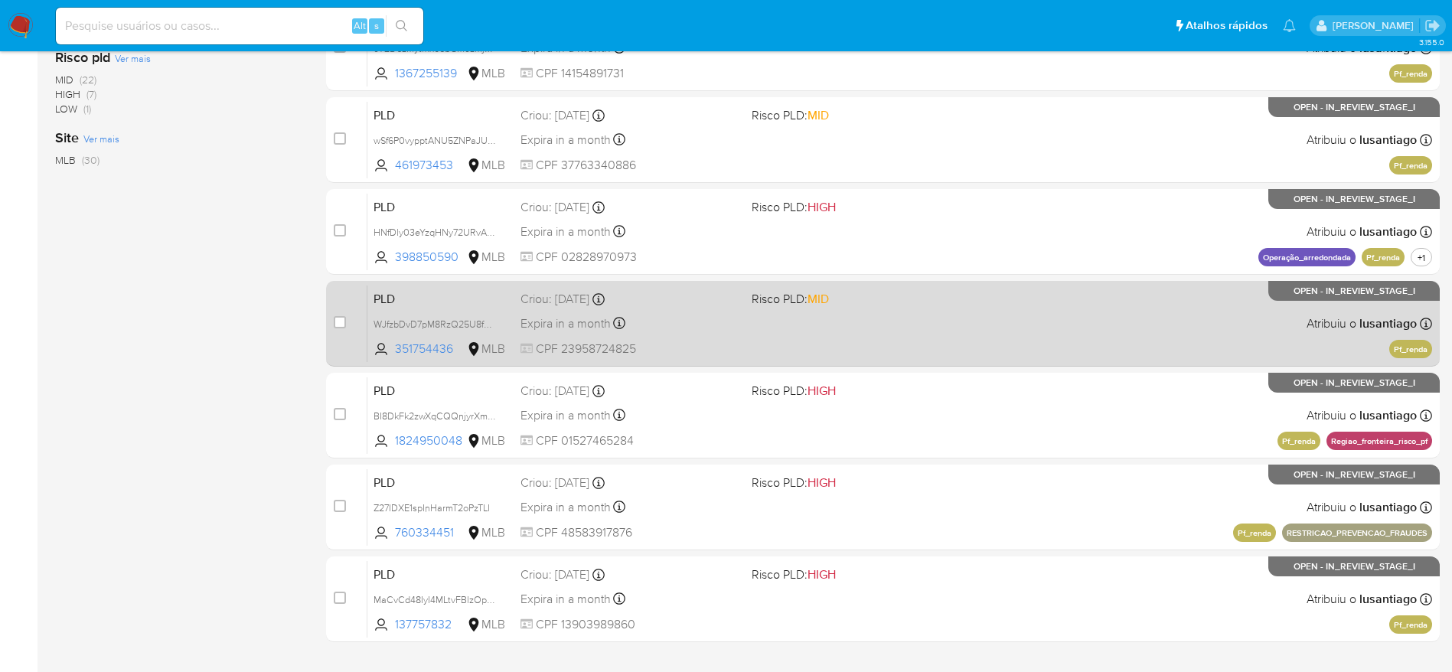
scroll to position [537, 0]
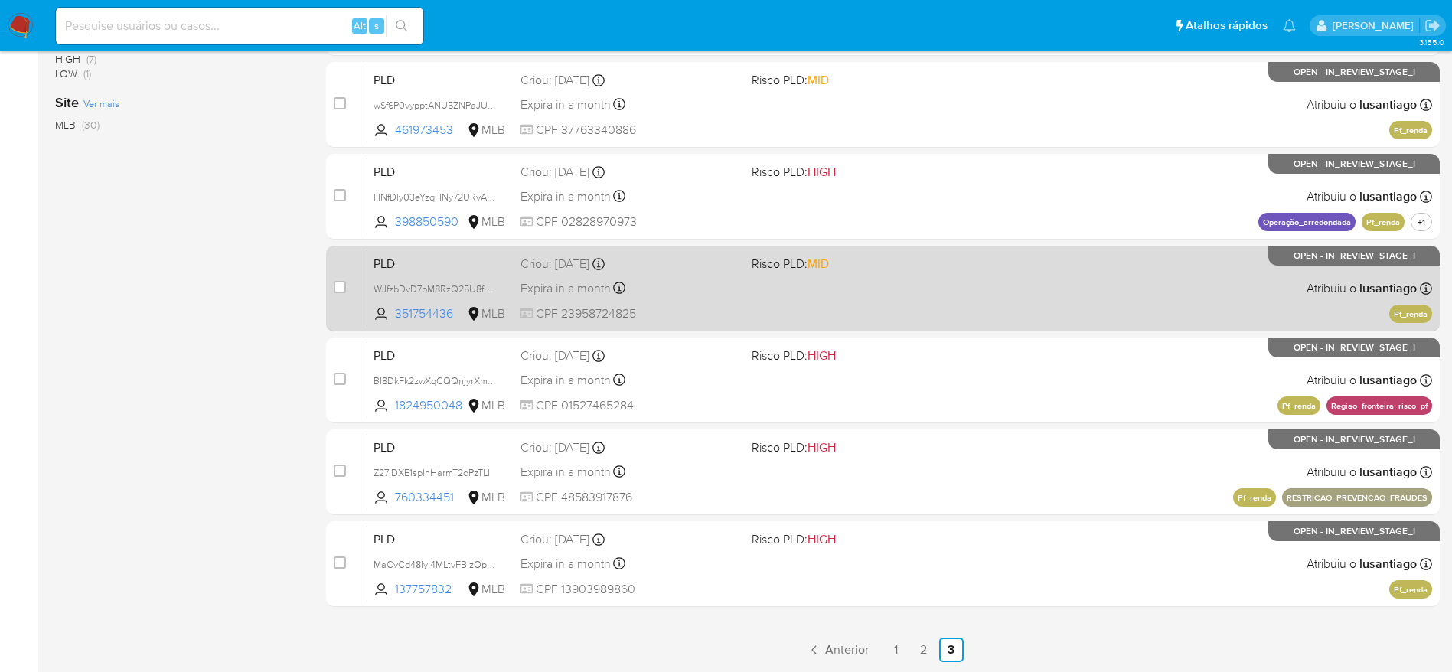
click at [681, 301] on div "PLD WJfzbDvD7pM8RzQ25U8fJq8O 351754436 MLB Risco PLD: MID Criou: [DATE] Criou: …" at bounding box center [899, 288] width 1065 height 77
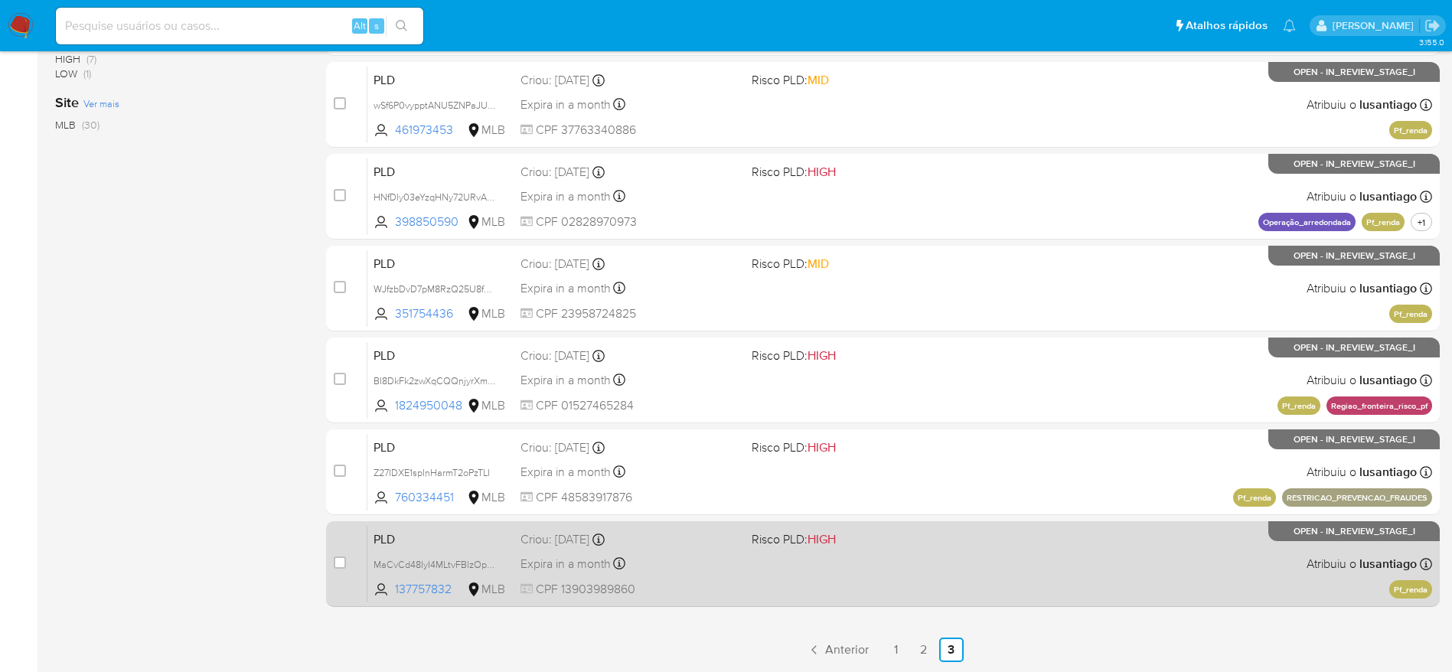
click at [676, 547] on div "Criou: [DATE] Criou: [DATE] 00:05:25" at bounding box center [629, 539] width 219 height 17
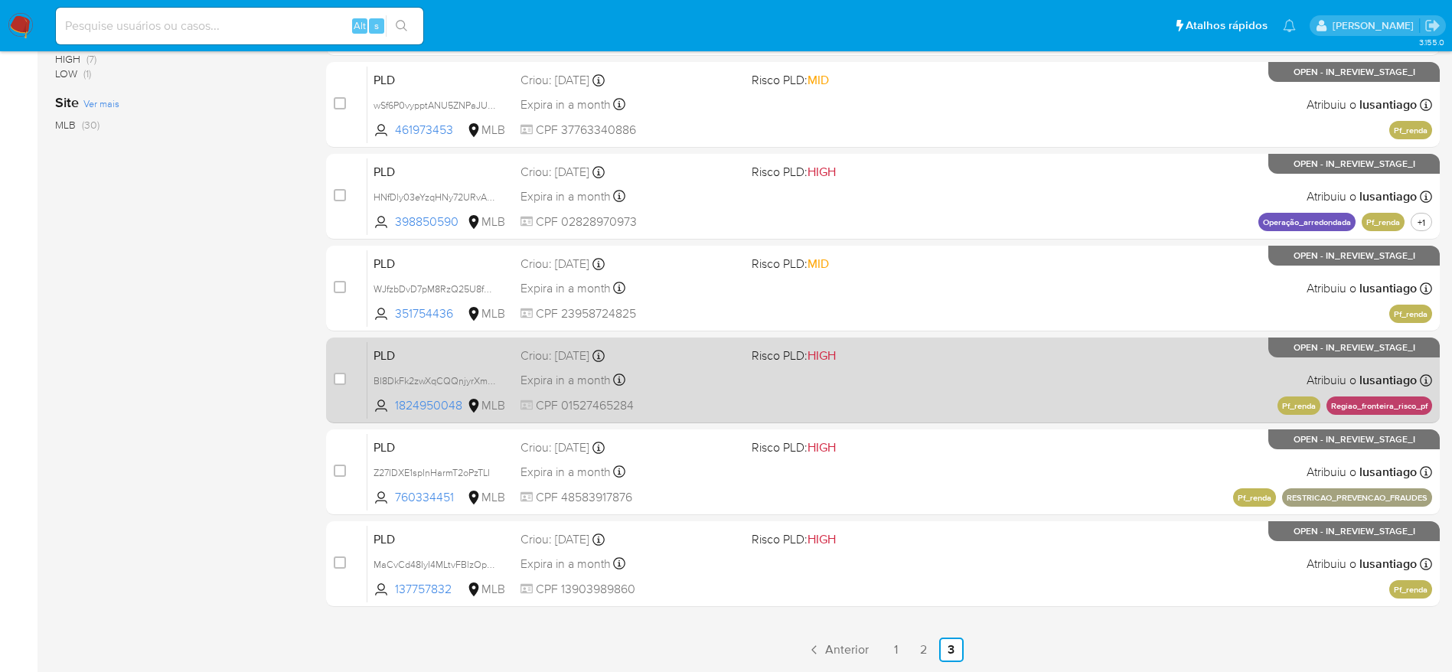
click at [687, 378] on div "Expira in a month Expira em [DATE] 00:05:51" at bounding box center [629, 380] width 219 height 21
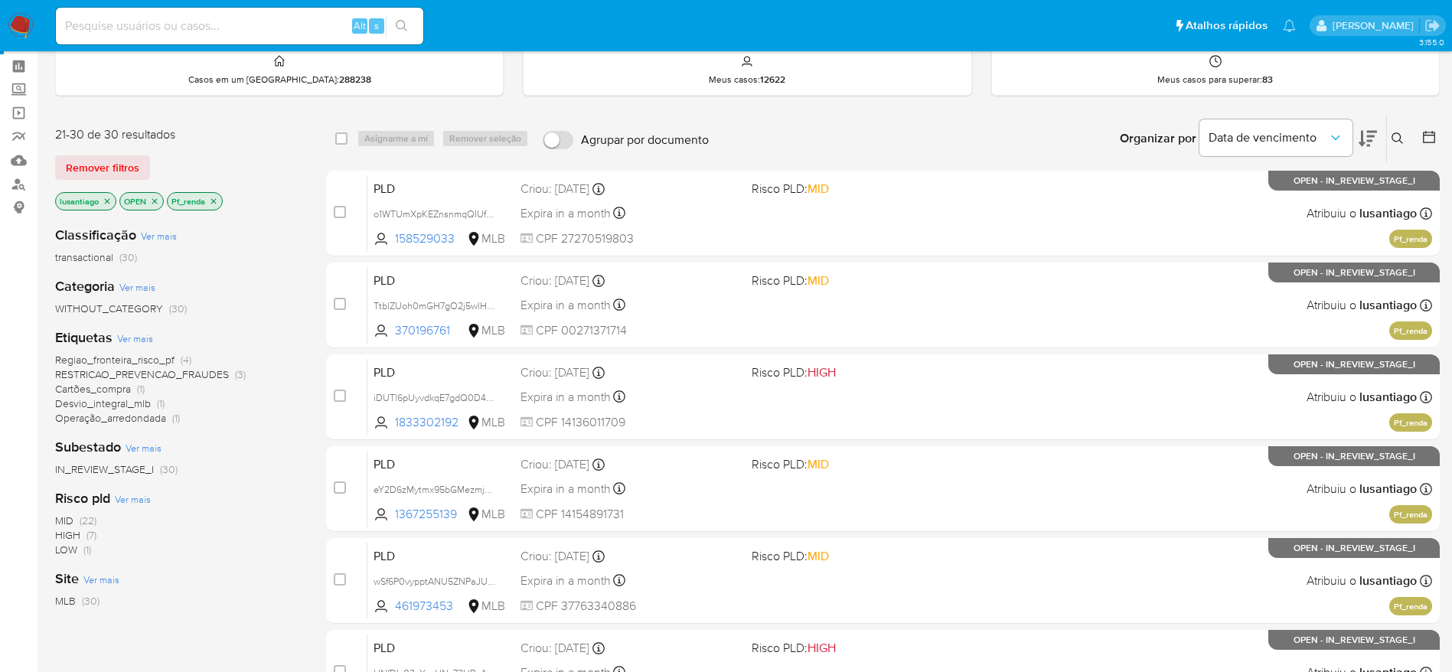
scroll to position [0, 0]
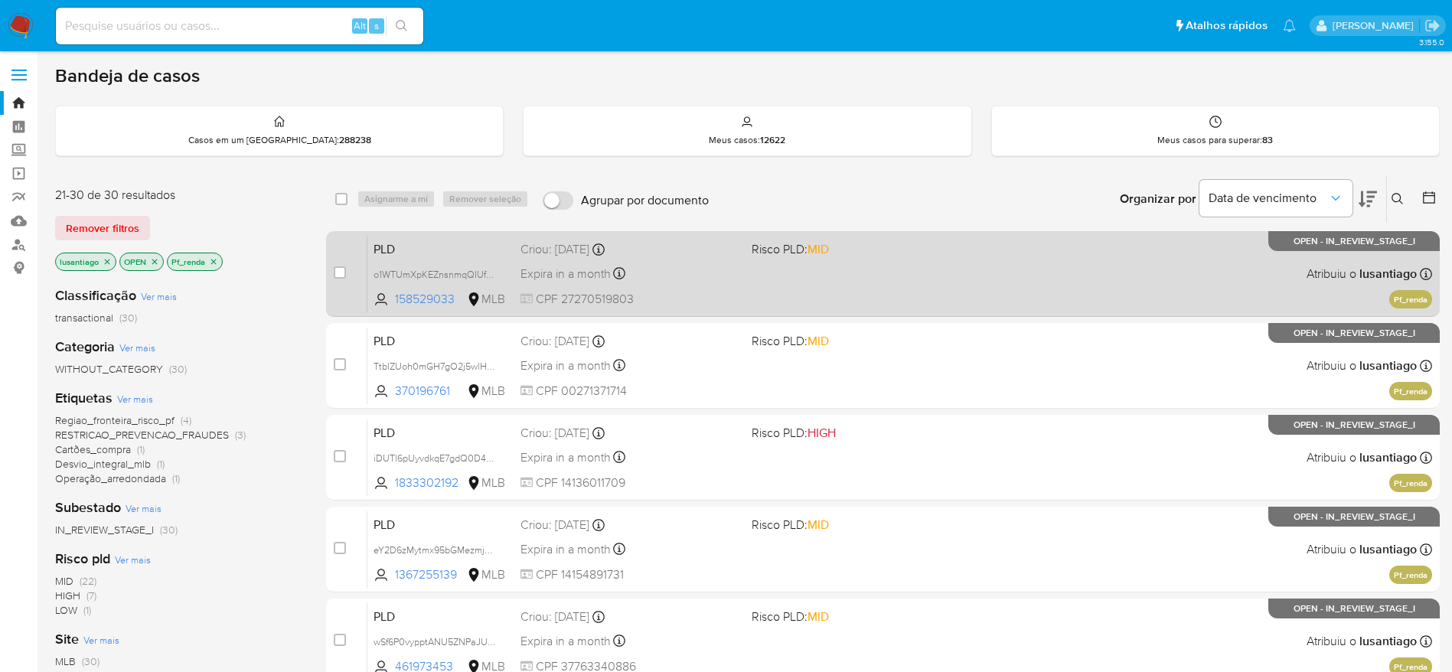
click at [691, 289] on div "PLD o1WTUmXpKEZnsnmqQIUffc2N 158529033 MLB Risco PLD: MID Criou: [DATE] Criou: …" at bounding box center [899, 273] width 1065 height 77
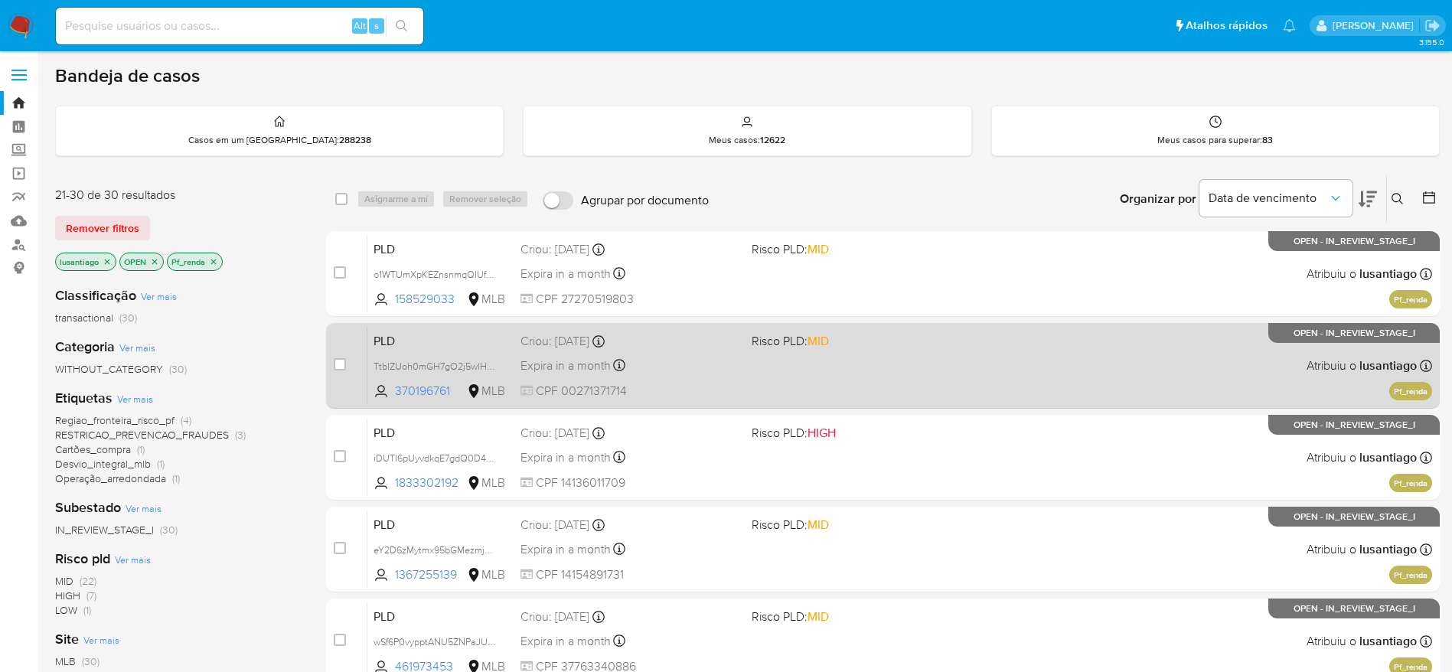
click at [720, 378] on div "PLD TtblZUoh0mGH7gO2j5wlHjRM 370196761 MLB Risco PLD: MID Criou: [DATE] Criou: …" at bounding box center [899, 365] width 1065 height 77
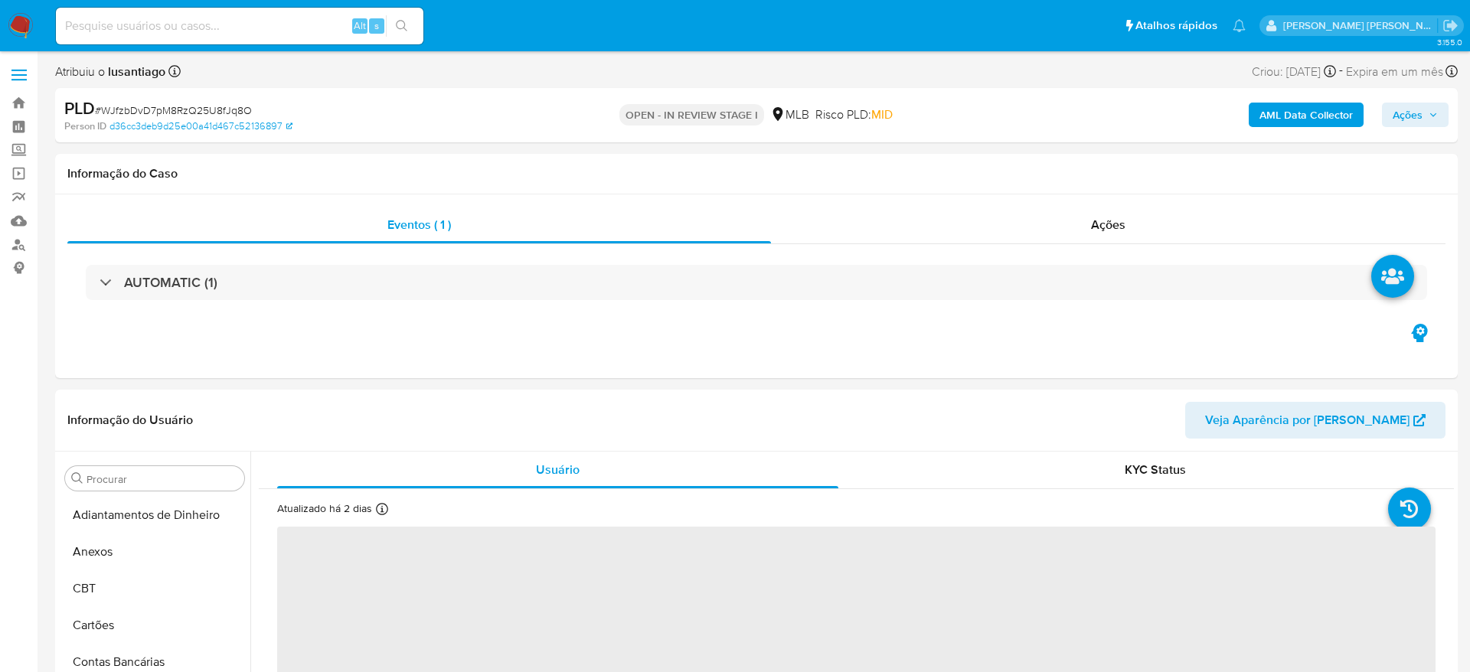
select select "10"
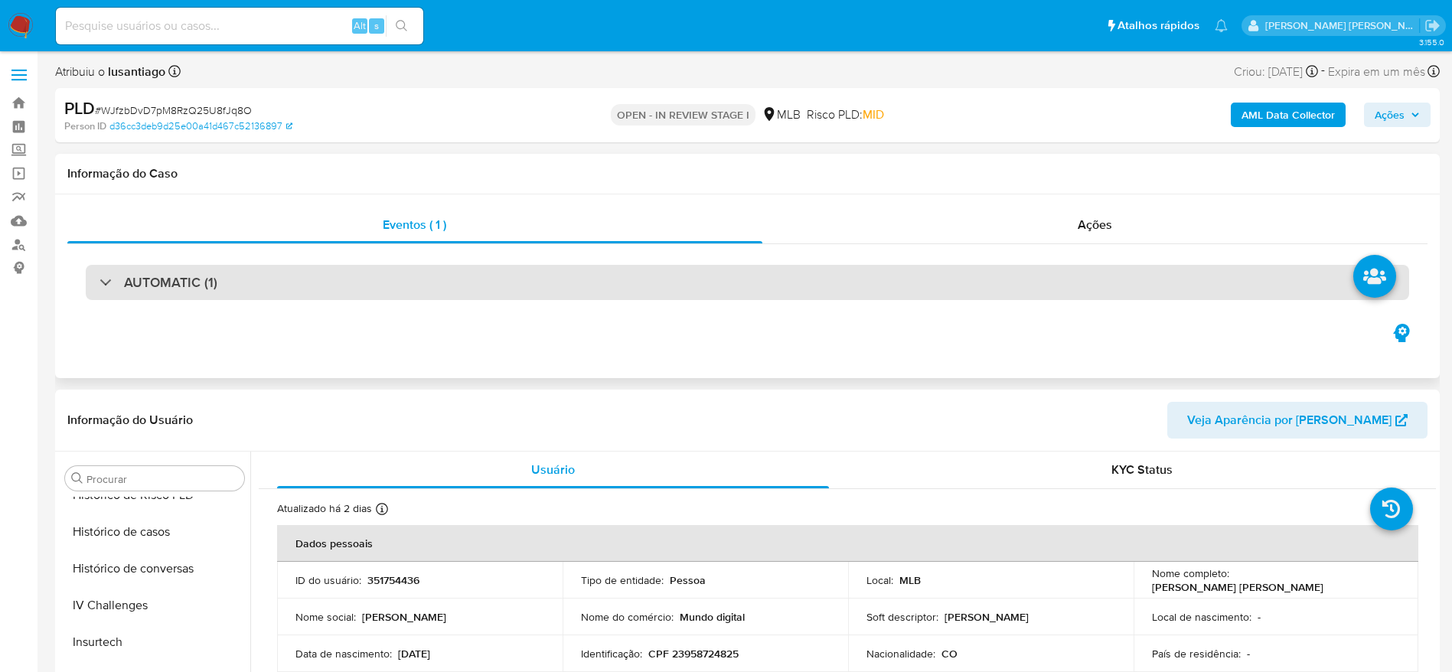
scroll to position [683, 0]
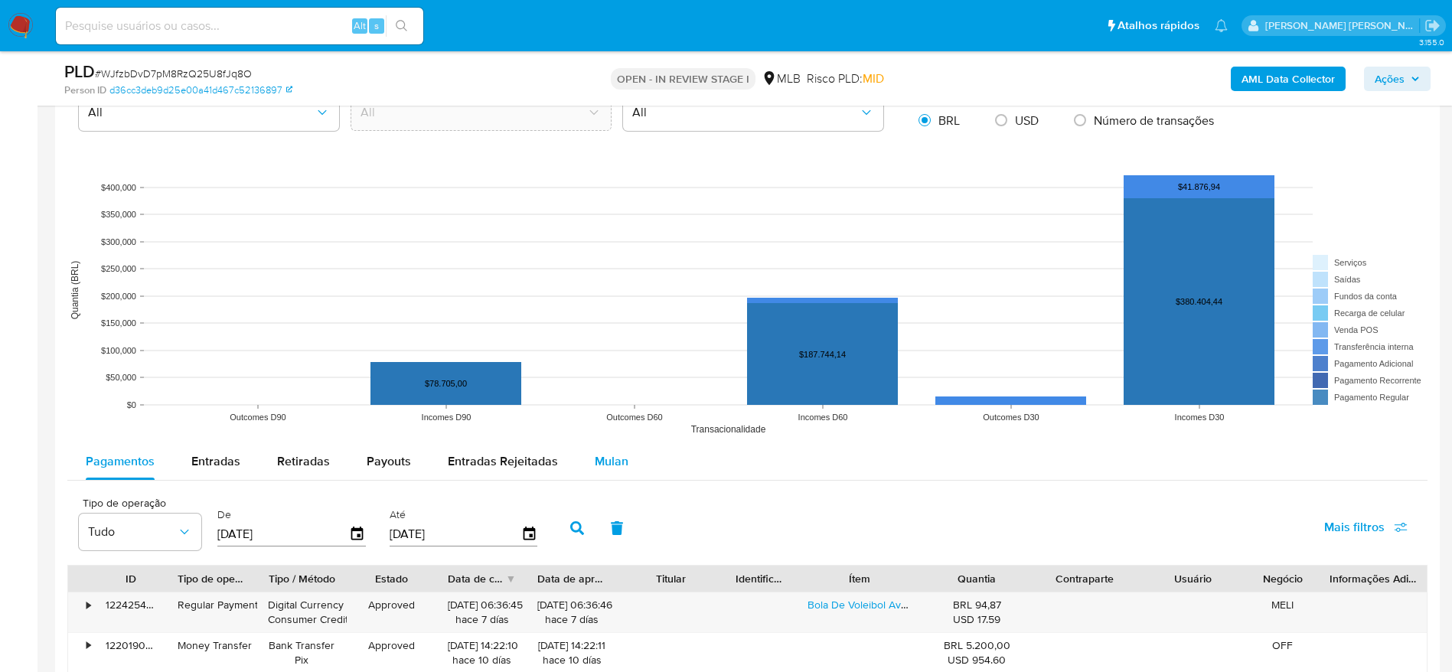
drag, startPoint x: 602, startPoint y: 455, endPoint x: 587, endPoint y: 449, distance: 15.8
click at [600, 455] on span "Mulan" at bounding box center [612, 461] width 34 height 18
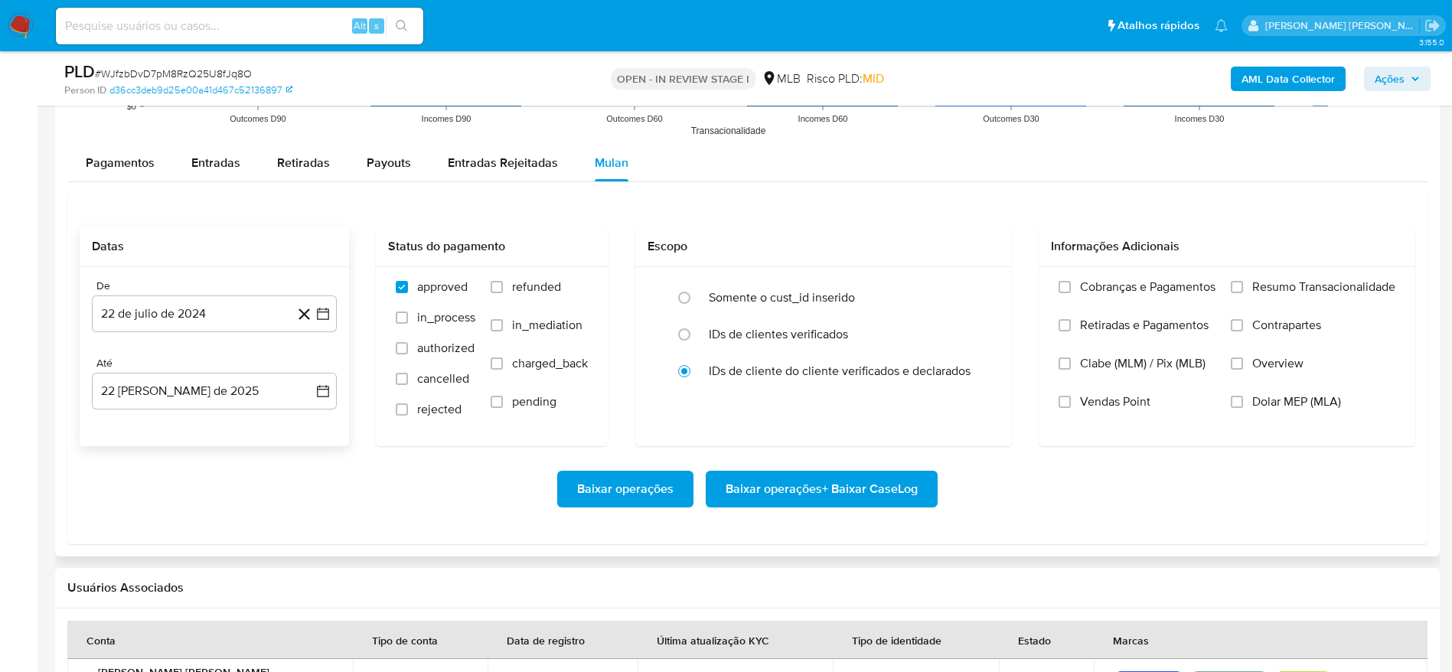
scroll to position [1607, 0]
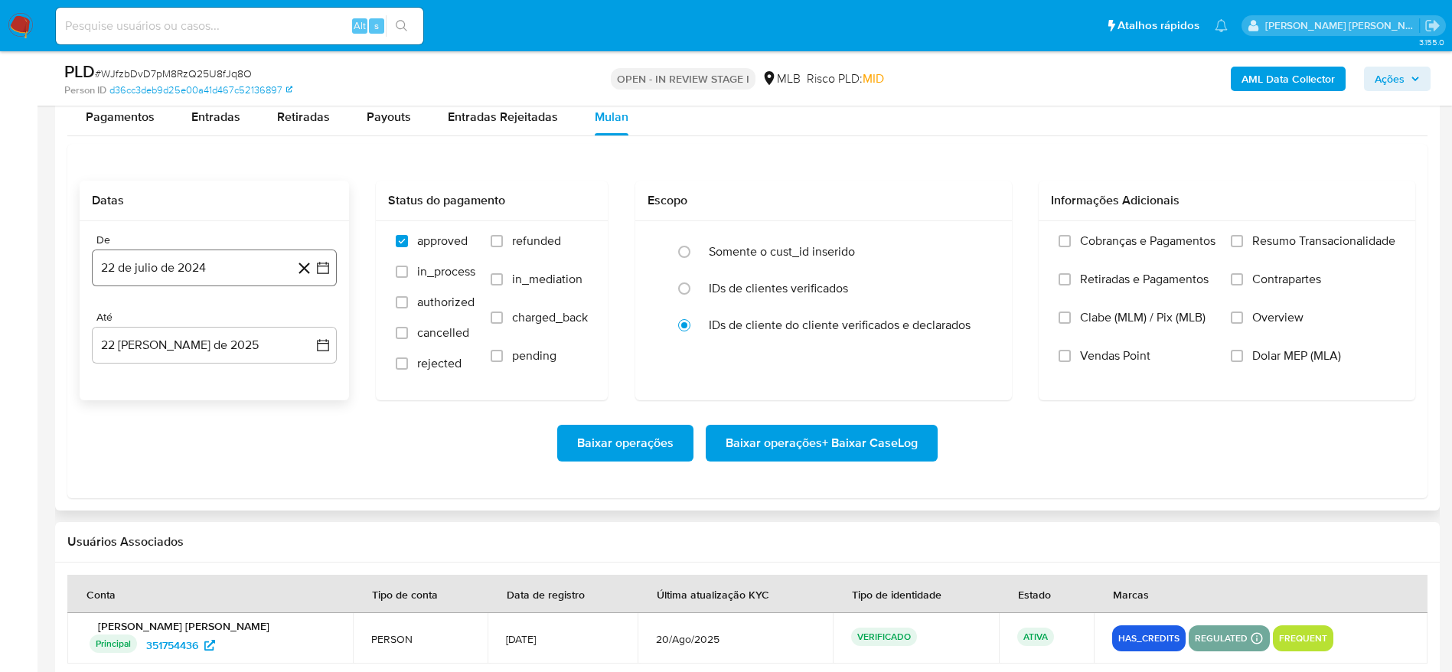
click at [205, 279] on button "22 de julio de 2024" at bounding box center [214, 268] width 245 height 37
click at [214, 315] on span "julio 2024" at bounding box center [206, 322] width 57 height 15
click at [311, 328] on icon "Año siguiente" at bounding box center [306, 323] width 18 height 18
click at [140, 465] on span "[DATE]" at bounding box center [147, 464] width 34 height 12
click at [154, 383] on button "1" at bounding box center [153, 379] width 24 height 24
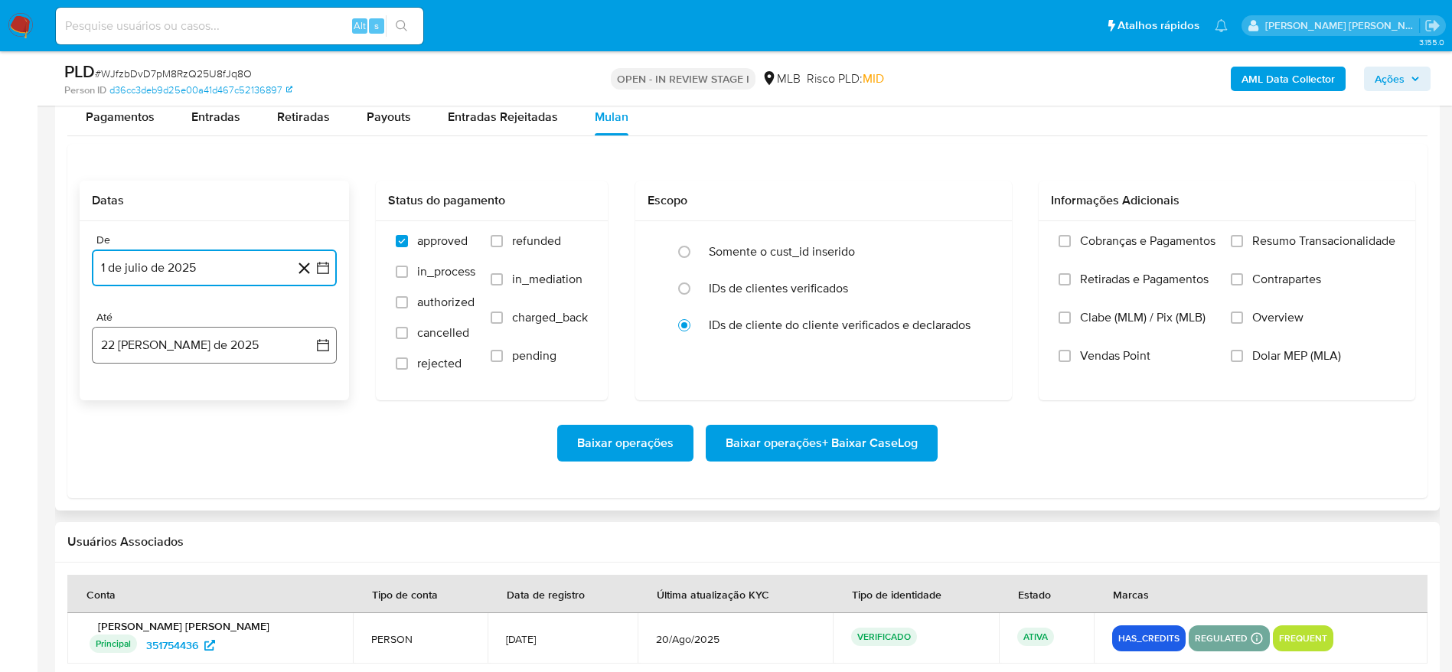
click at [164, 334] on button "22 [PERSON_NAME] de 2025" at bounding box center [214, 345] width 245 height 37
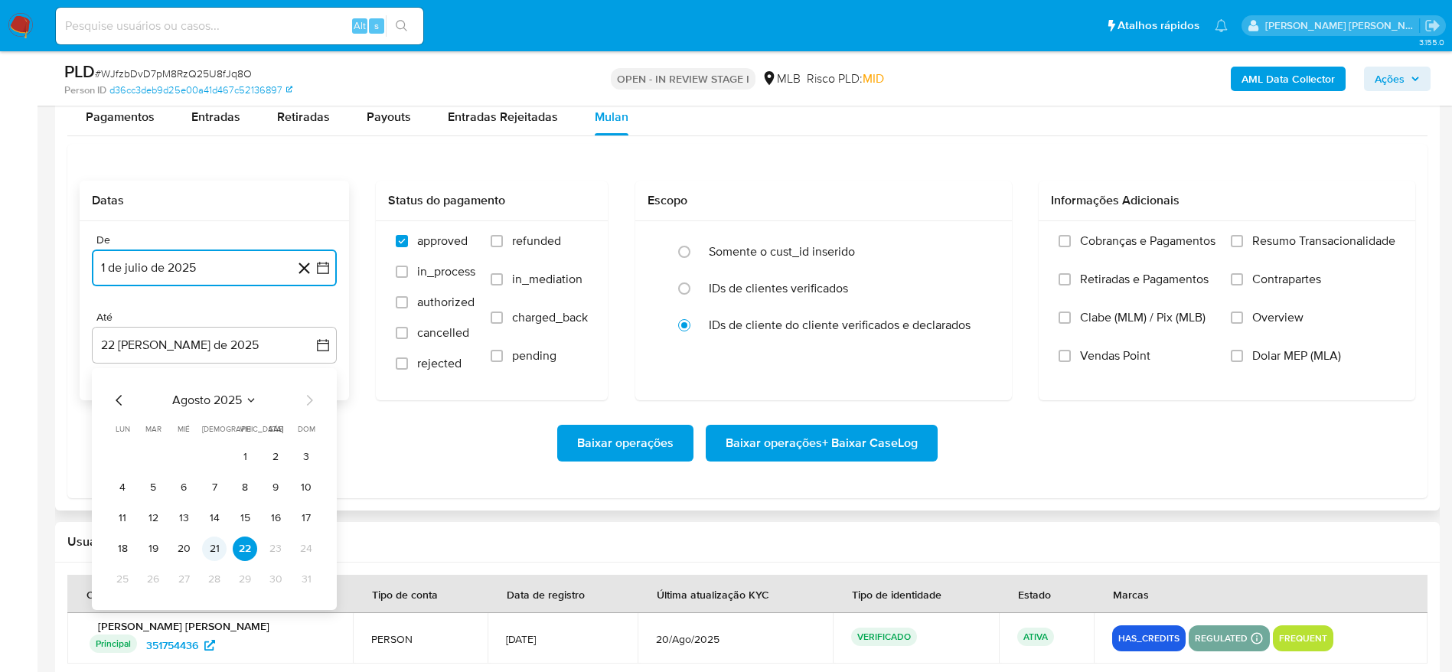
click at [214, 545] on button "21" at bounding box center [214, 549] width 24 height 24
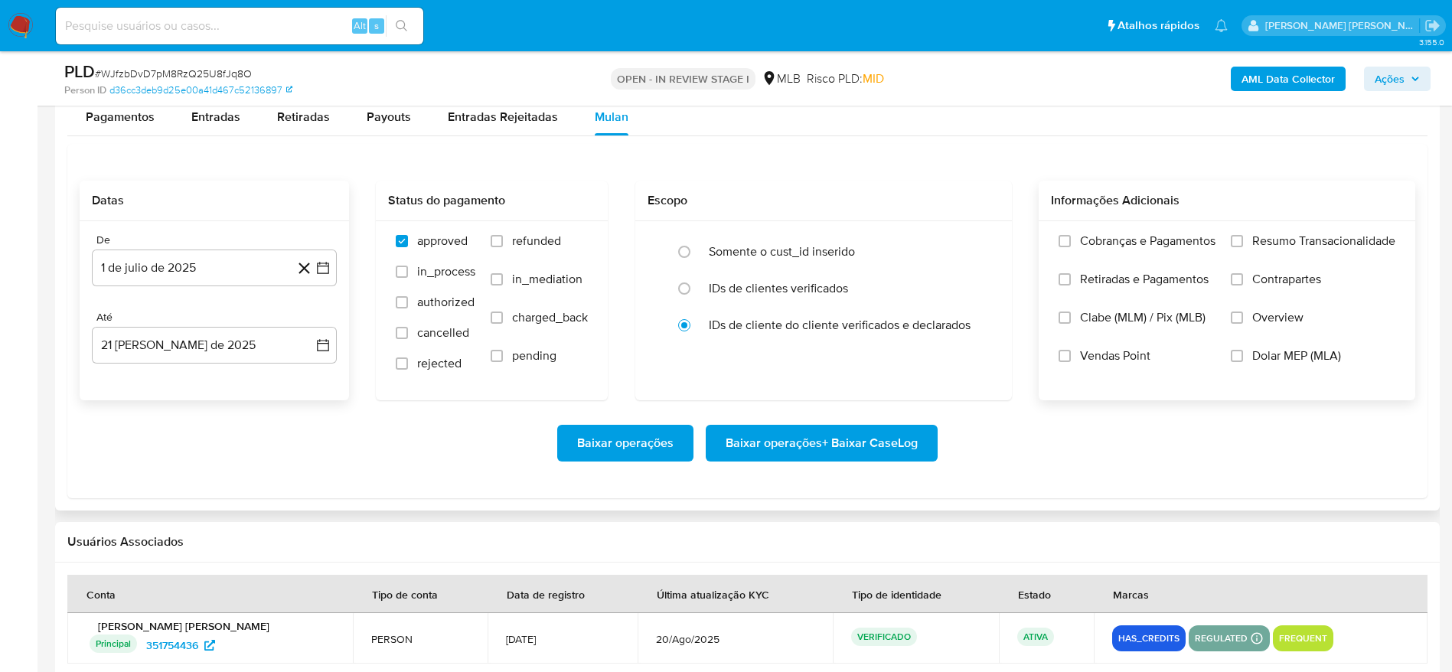
click at [1301, 246] on span "Resumo Transacionalidade" at bounding box center [1323, 240] width 143 height 15
click at [1243, 246] on input "Resumo Transacionalidade" at bounding box center [1237, 241] width 12 height 12
click at [844, 444] on span "Baixar operações + Baixar CaseLog" at bounding box center [822, 443] width 192 height 34
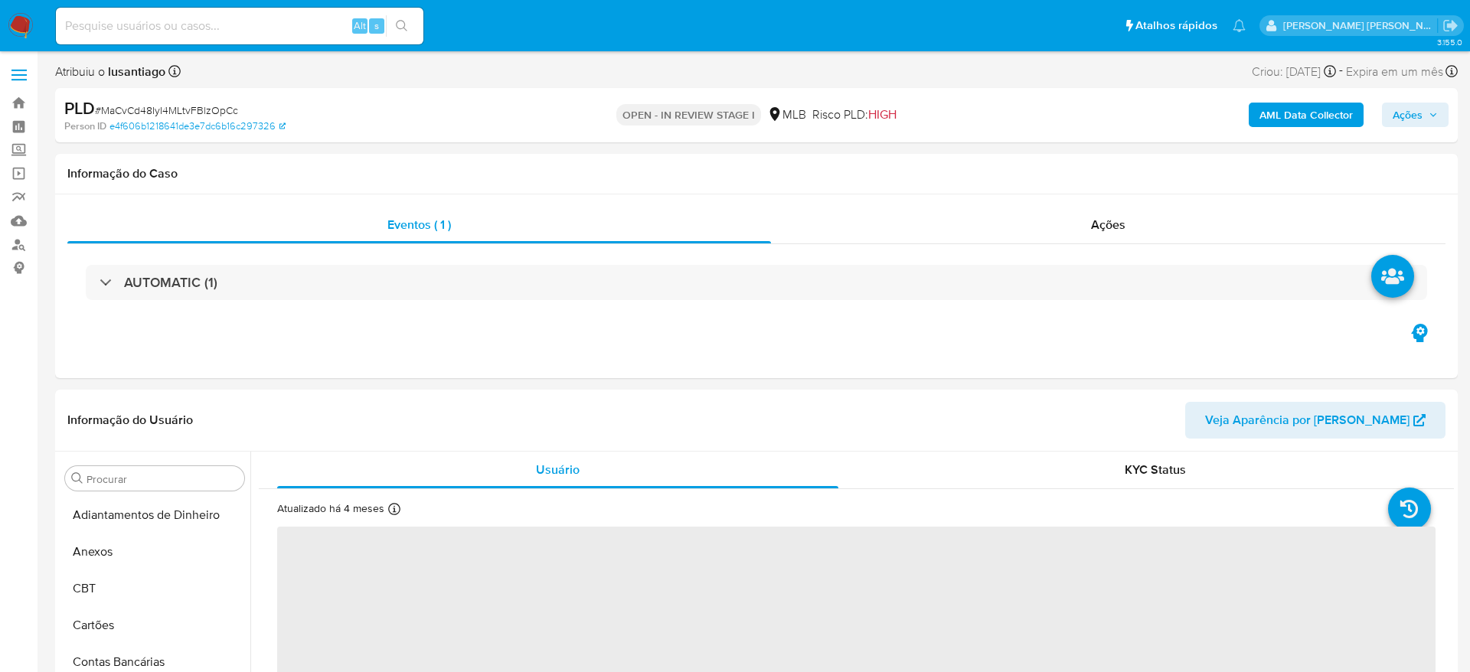
select select "10"
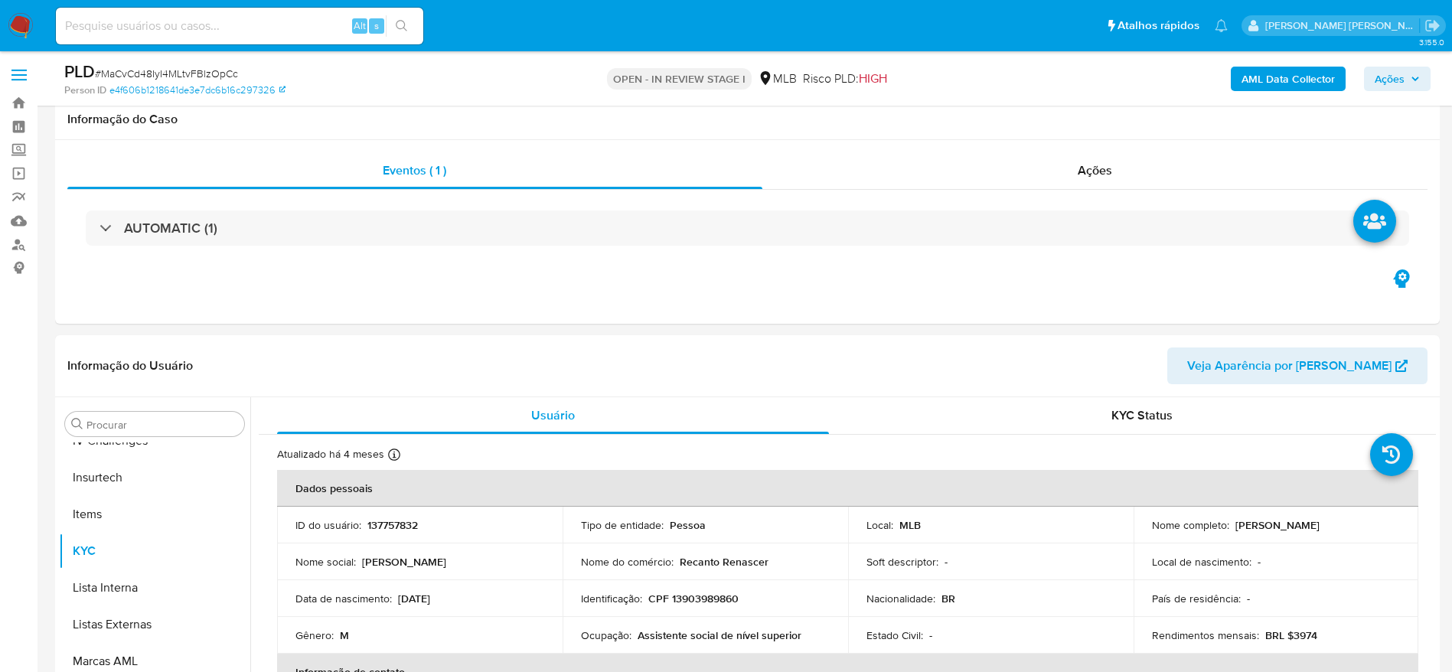
scroll to position [683, 0]
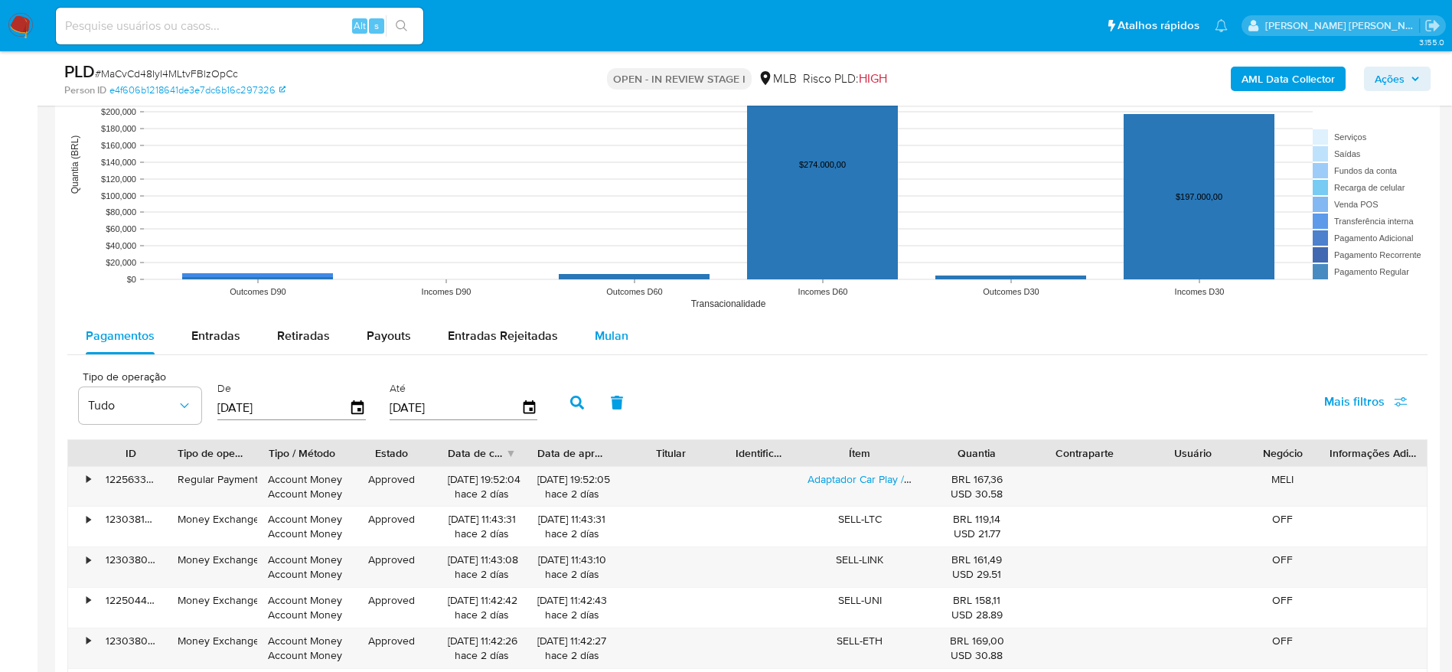
click at [603, 328] on span "Mulan" at bounding box center [612, 336] width 34 height 18
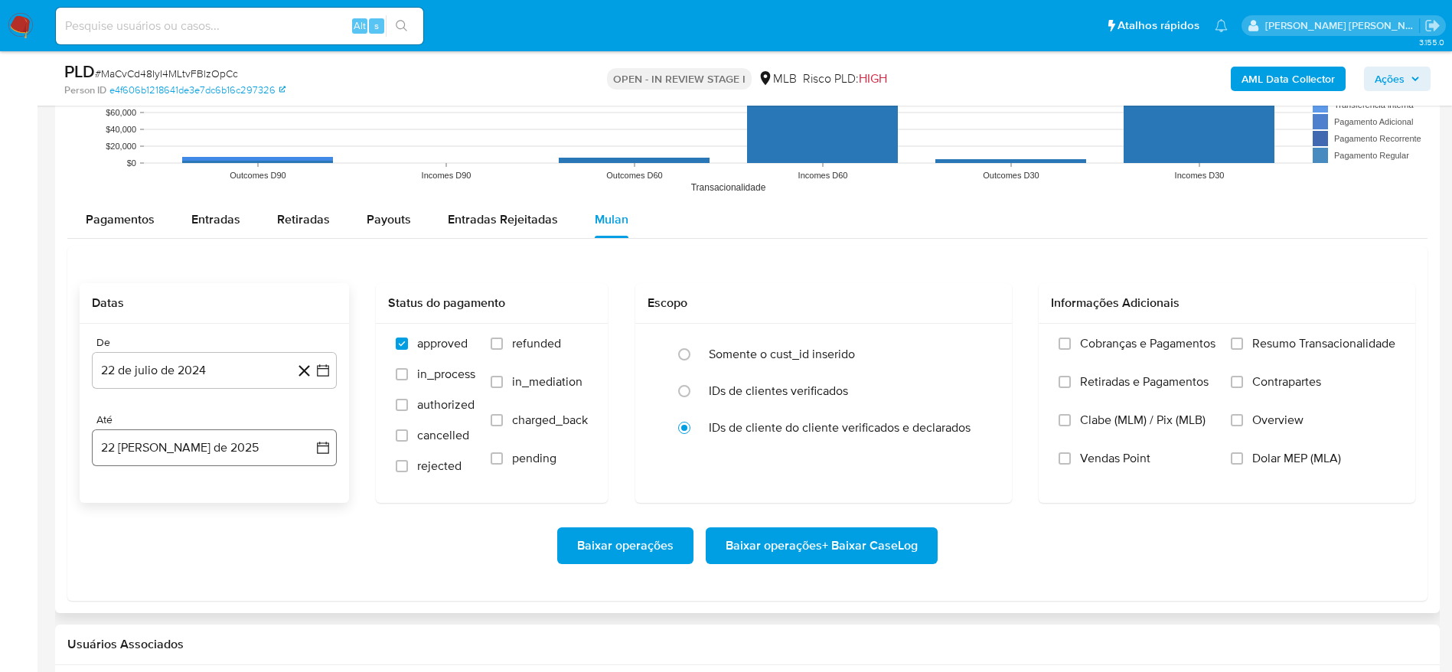
scroll to position [1722, 0]
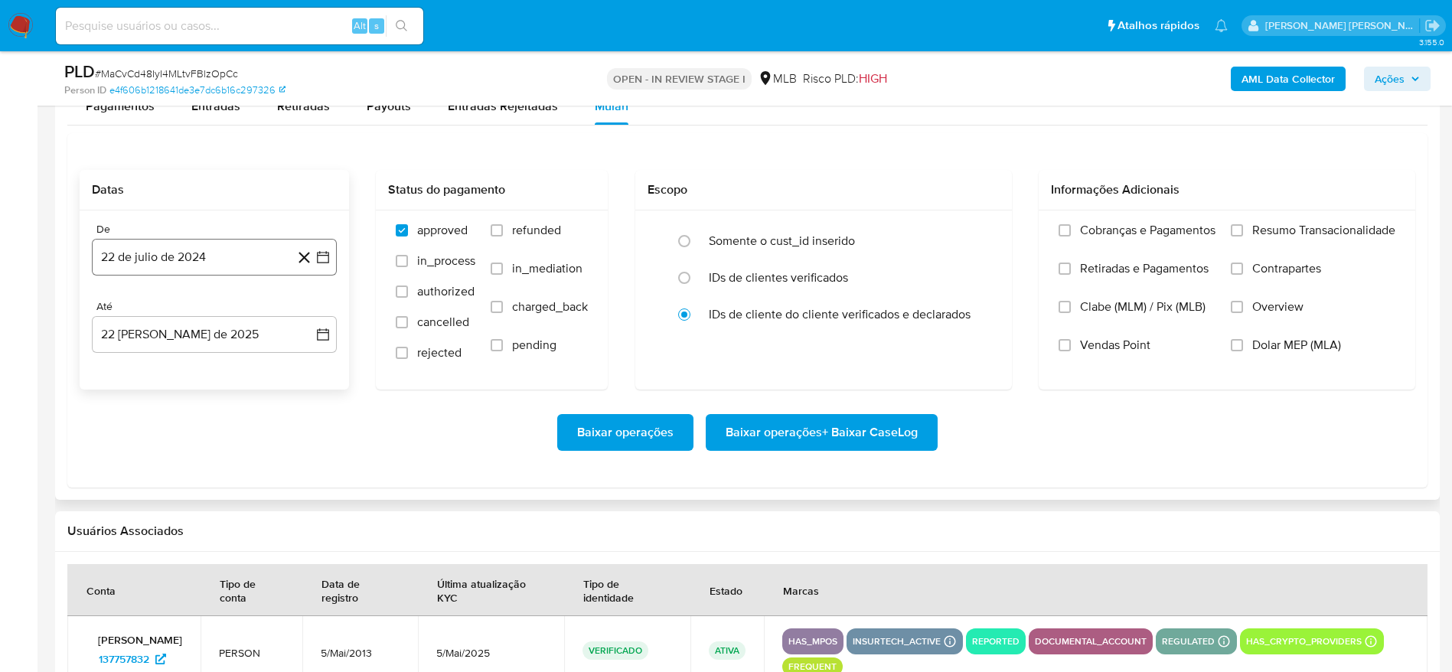
click at [171, 249] on button "22 de julio de 2024" at bounding box center [214, 257] width 245 height 37
click at [220, 315] on span "julio 2024" at bounding box center [206, 312] width 57 height 15
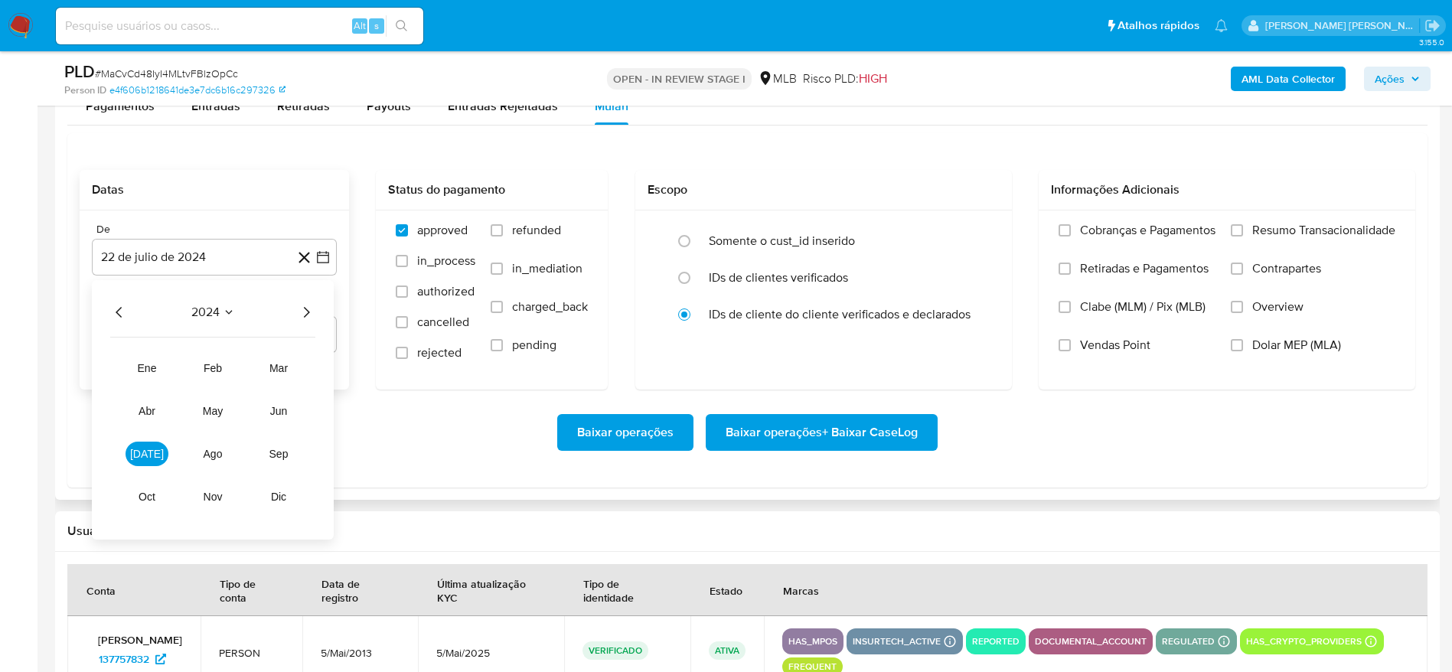
click at [308, 312] on icon "Año siguiente" at bounding box center [307, 312] width 6 height 11
click at [143, 459] on span "[DATE]" at bounding box center [147, 454] width 34 height 12
click at [161, 367] on button "1" at bounding box center [153, 369] width 24 height 24
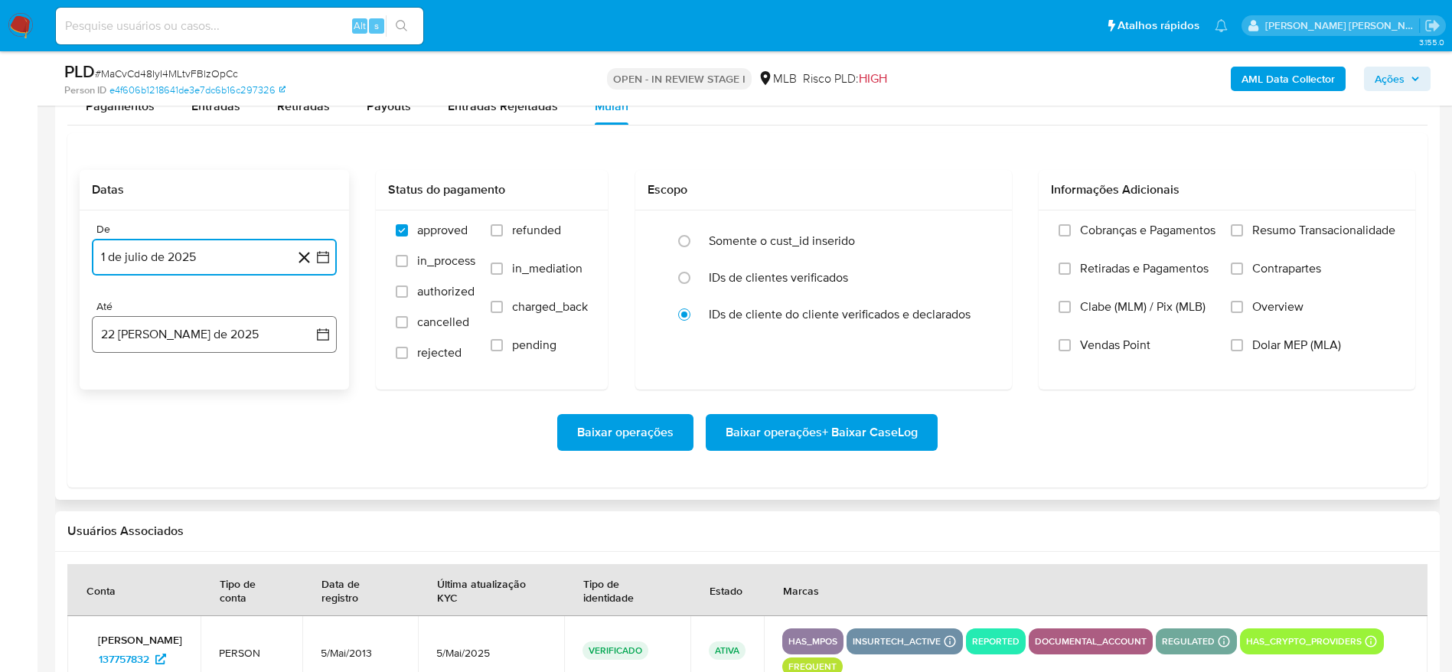
click at [161, 341] on button "22 [PERSON_NAME] de 2025" at bounding box center [214, 334] width 245 height 37
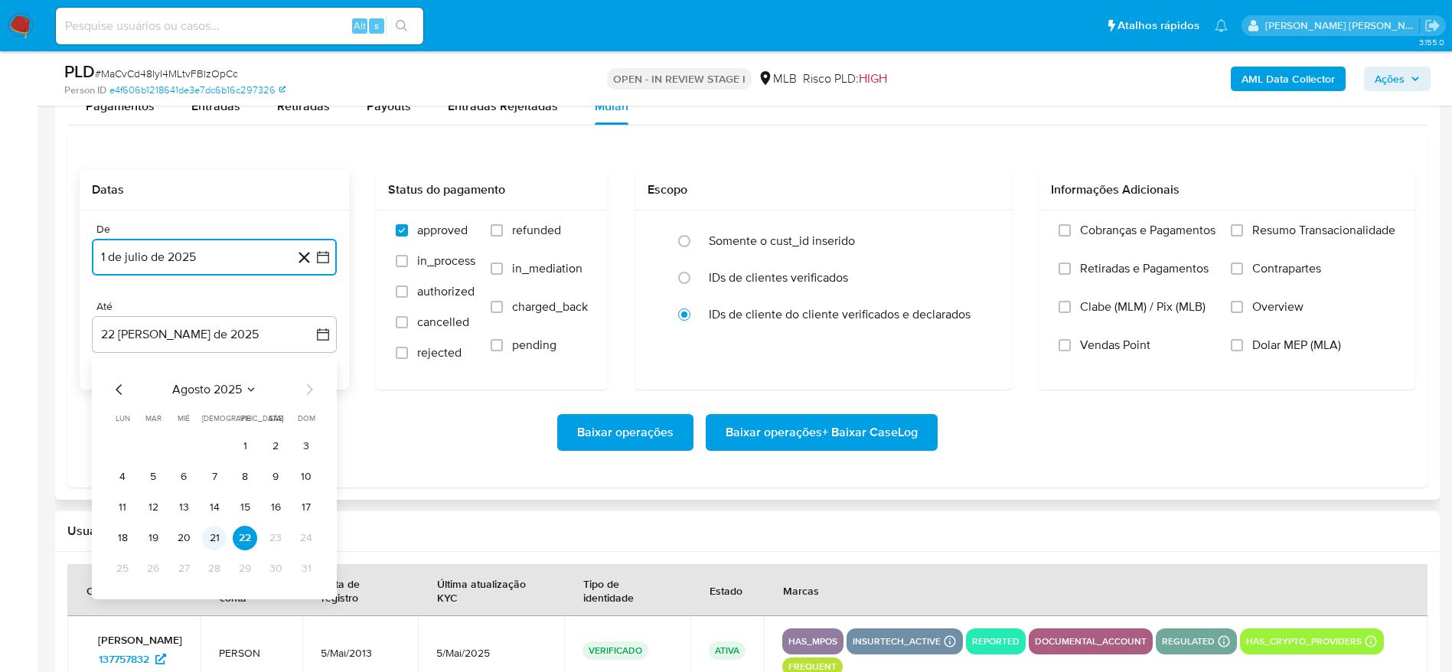
click at [219, 541] on button "21" at bounding box center [214, 538] width 24 height 24
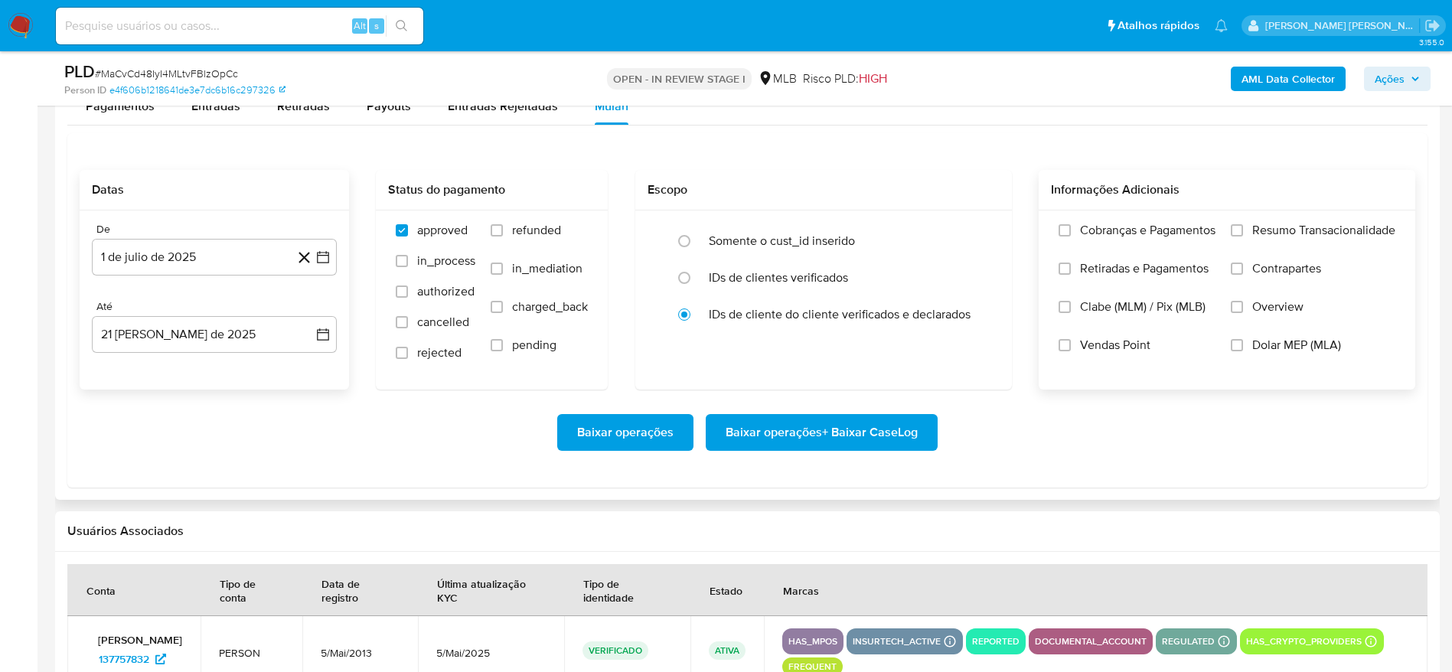
click at [1297, 238] on span "Resumo Transacionalidade" at bounding box center [1323, 230] width 143 height 15
click at [1243, 236] on input "Resumo Transacionalidade" at bounding box center [1237, 230] width 12 height 12
click at [864, 433] on span "Baixar operações + Baixar CaseLog" at bounding box center [822, 433] width 192 height 34
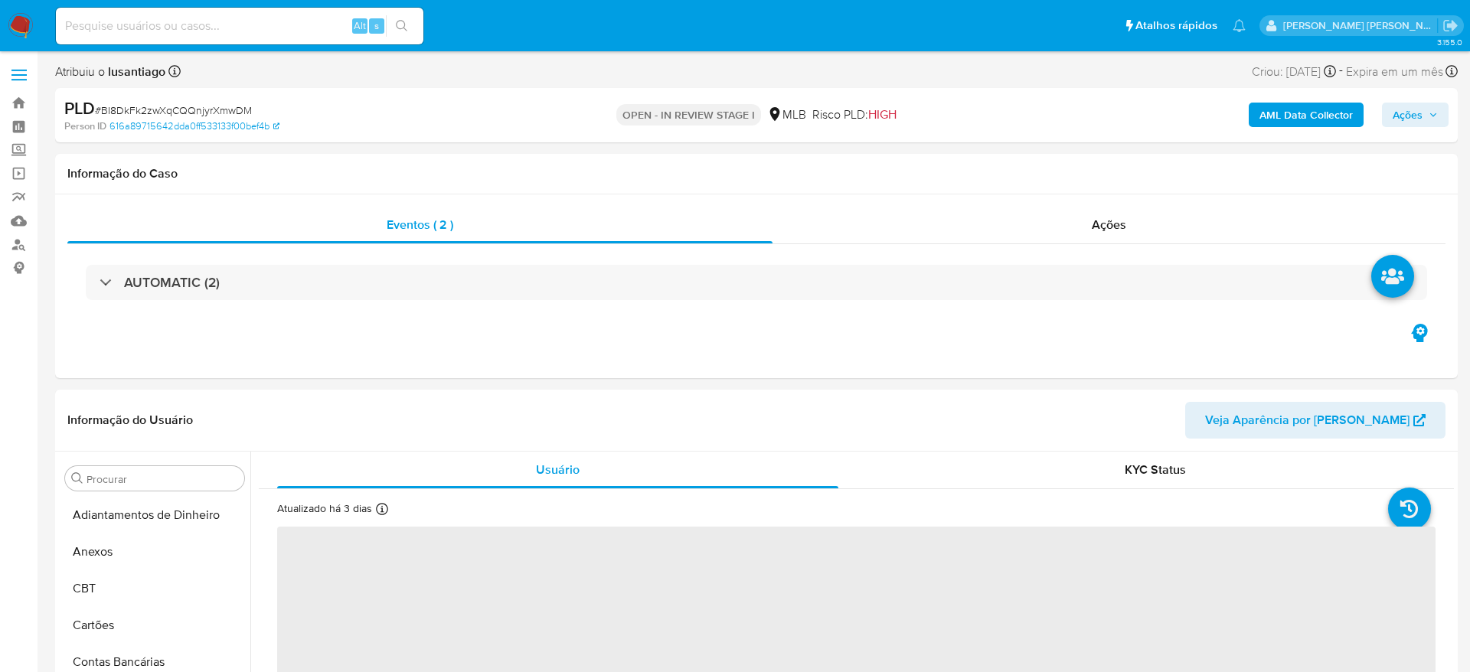
select select "10"
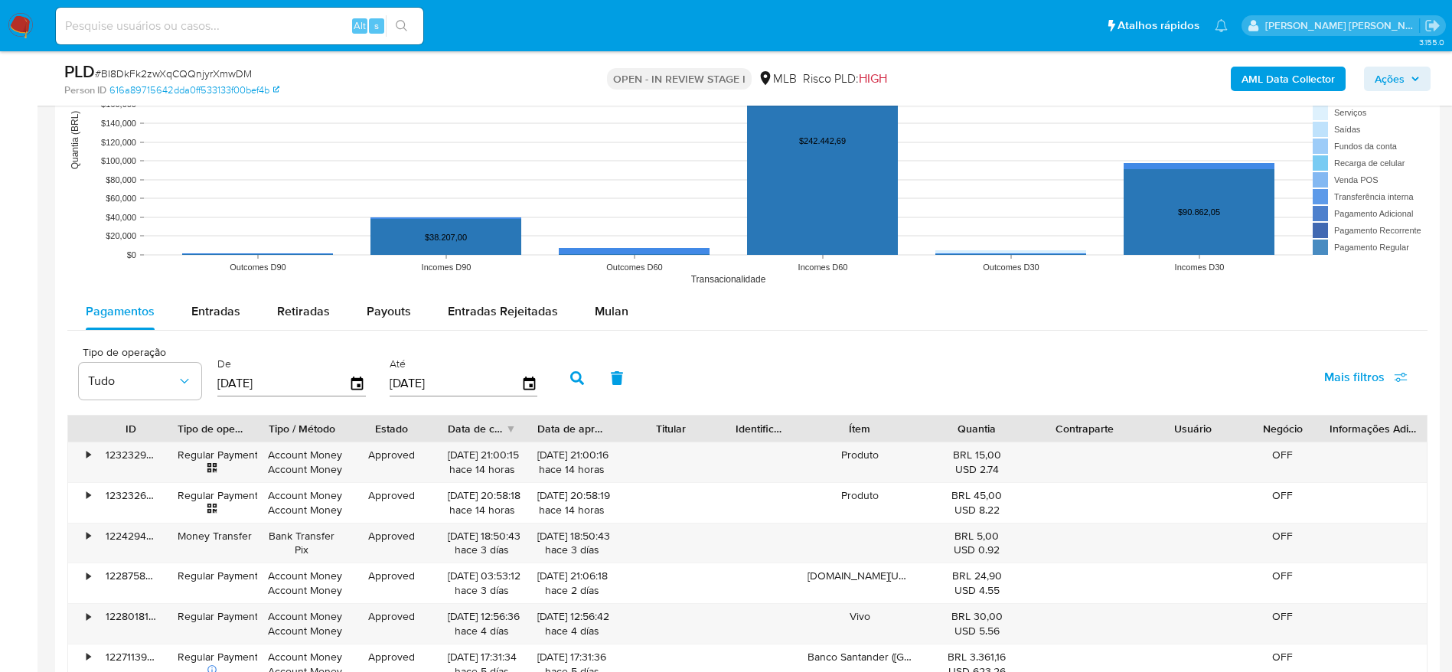
scroll to position [1492, 0]
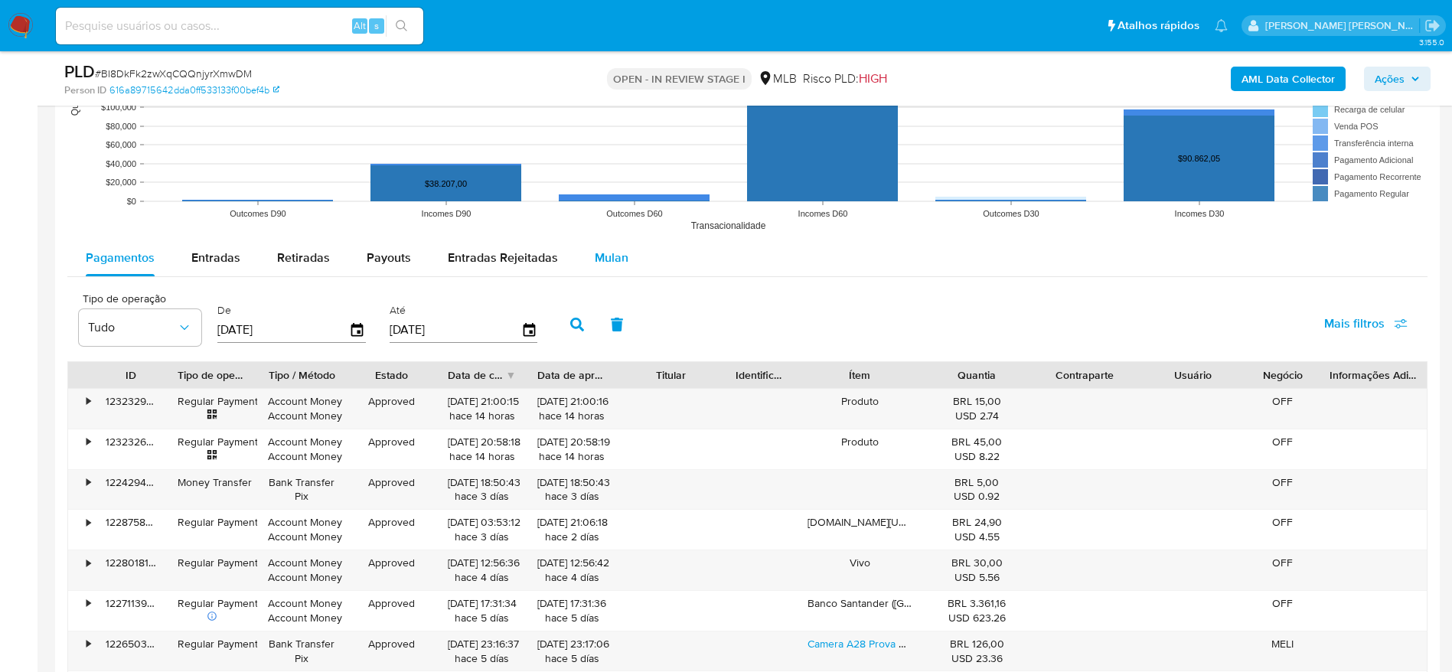
click at [605, 249] on span "Mulan" at bounding box center [612, 258] width 34 height 18
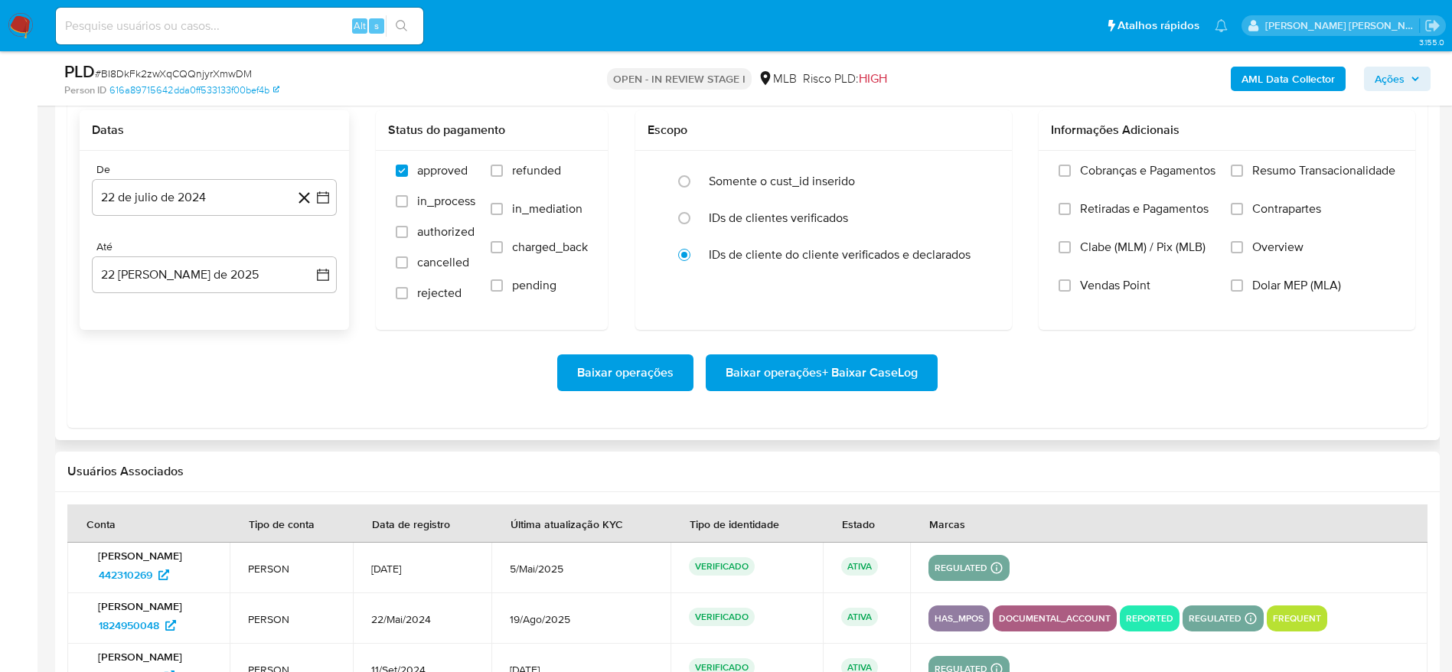
scroll to position [1722, 0]
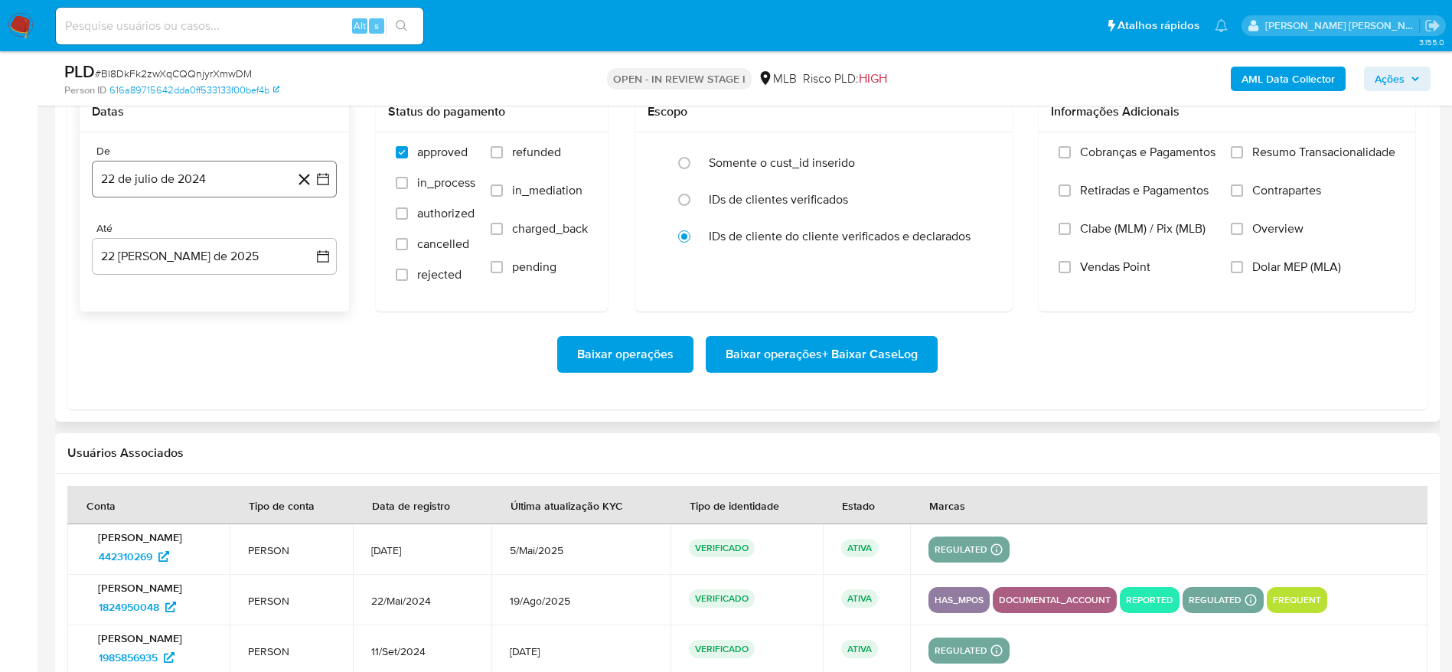
click at [142, 188] on button "22 de julio de 2024" at bounding box center [214, 179] width 245 height 37
click at [228, 229] on span "julio 2024" at bounding box center [206, 234] width 57 height 15
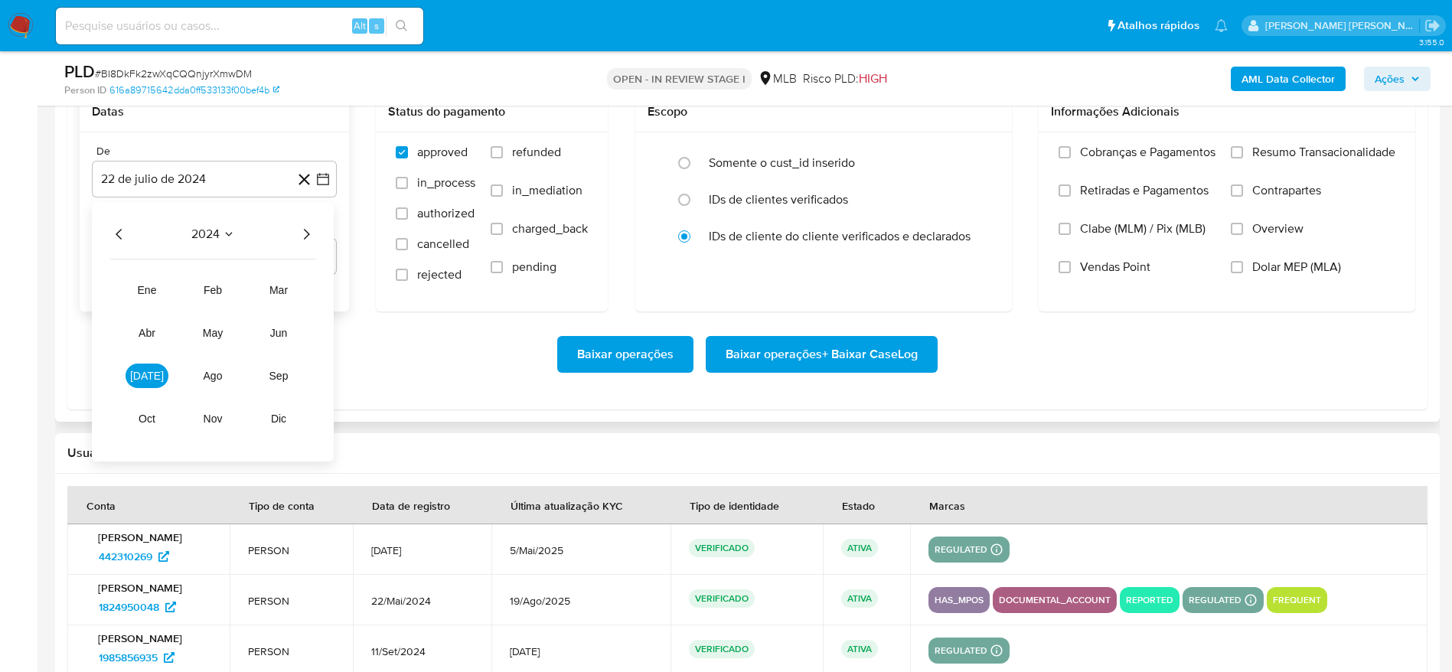
click at [309, 240] on icon "Año siguiente" at bounding box center [306, 234] width 18 height 18
click at [142, 376] on span "[DATE]" at bounding box center [147, 376] width 34 height 12
click at [147, 272] on table "lun lunes mar martes mié miércoles jue jueves vie viernes sáb sábado dom doming…" at bounding box center [214, 341] width 208 height 168
click at [153, 288] on button "1" at bounding box center [153, 291] width 24 height 24
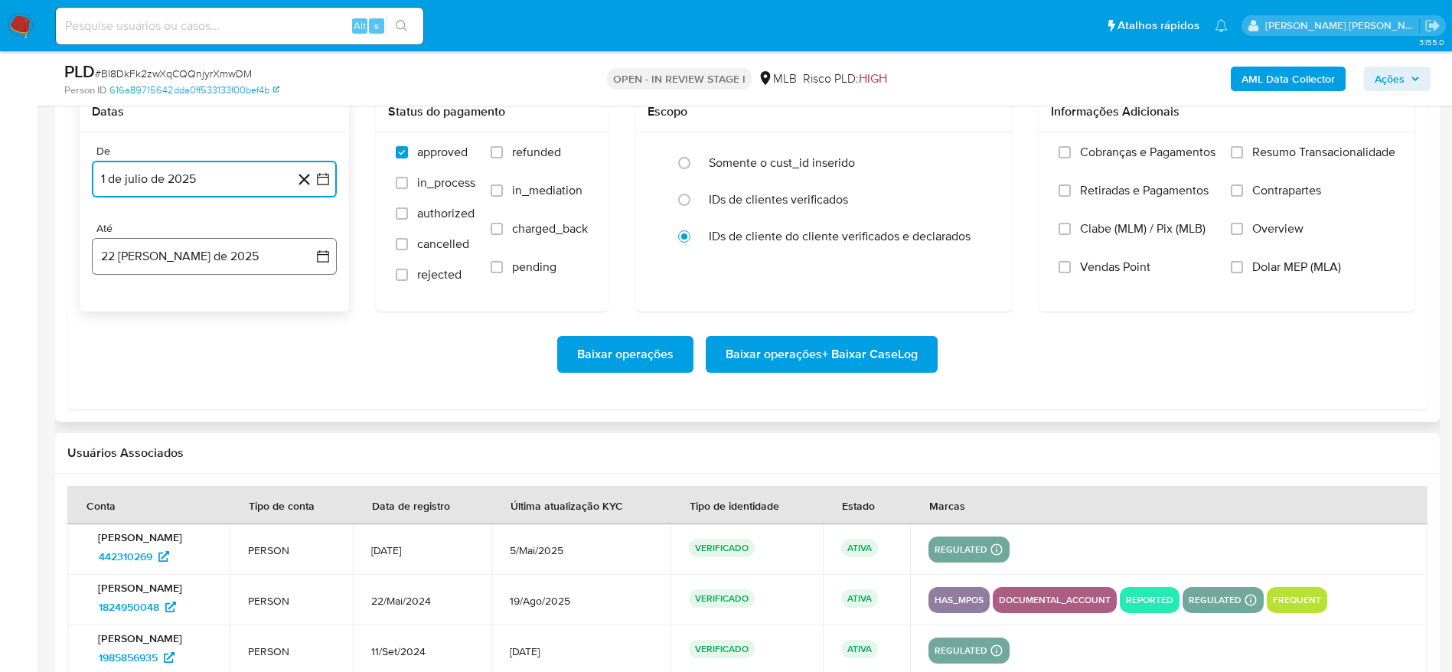
click at [180, 263] on button "22 [PERSON_NAME] de 2025" at bounding box center [214, 256] width 245 height 37
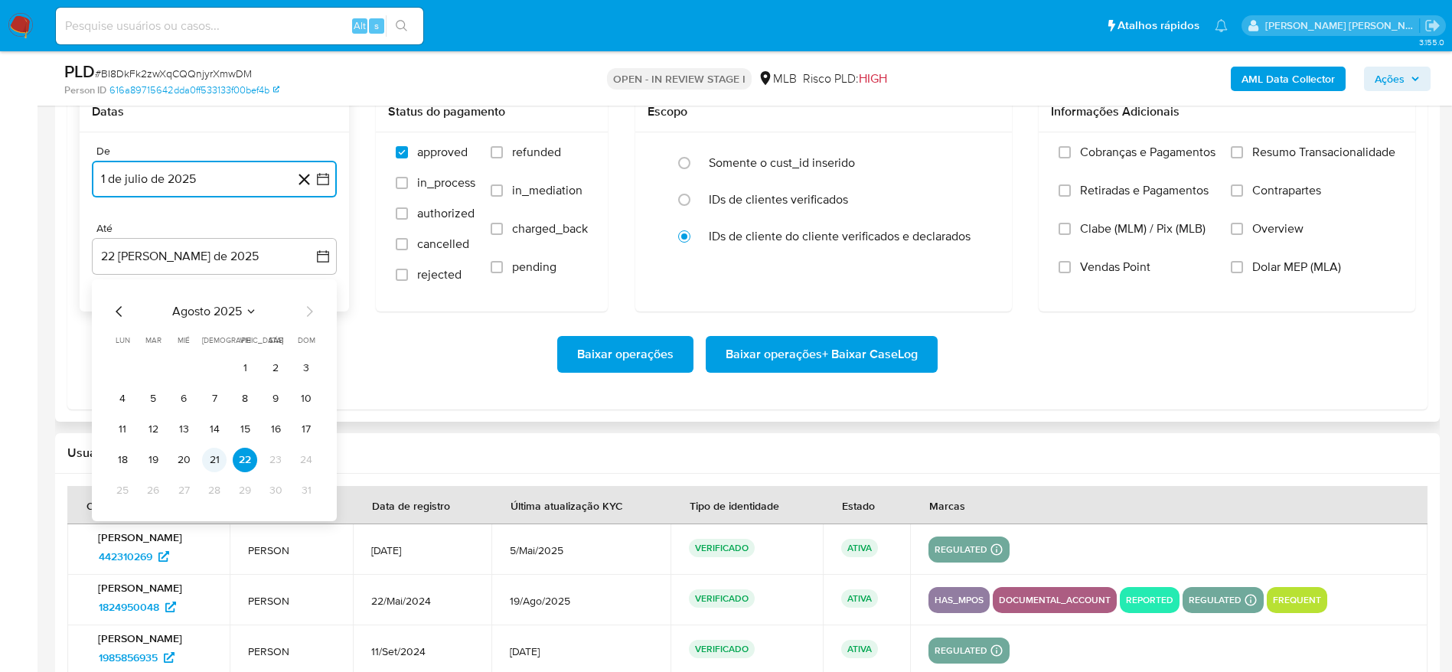
click at [224, 465] on button "21" at bounding box center [214, 460] width 24 height 24
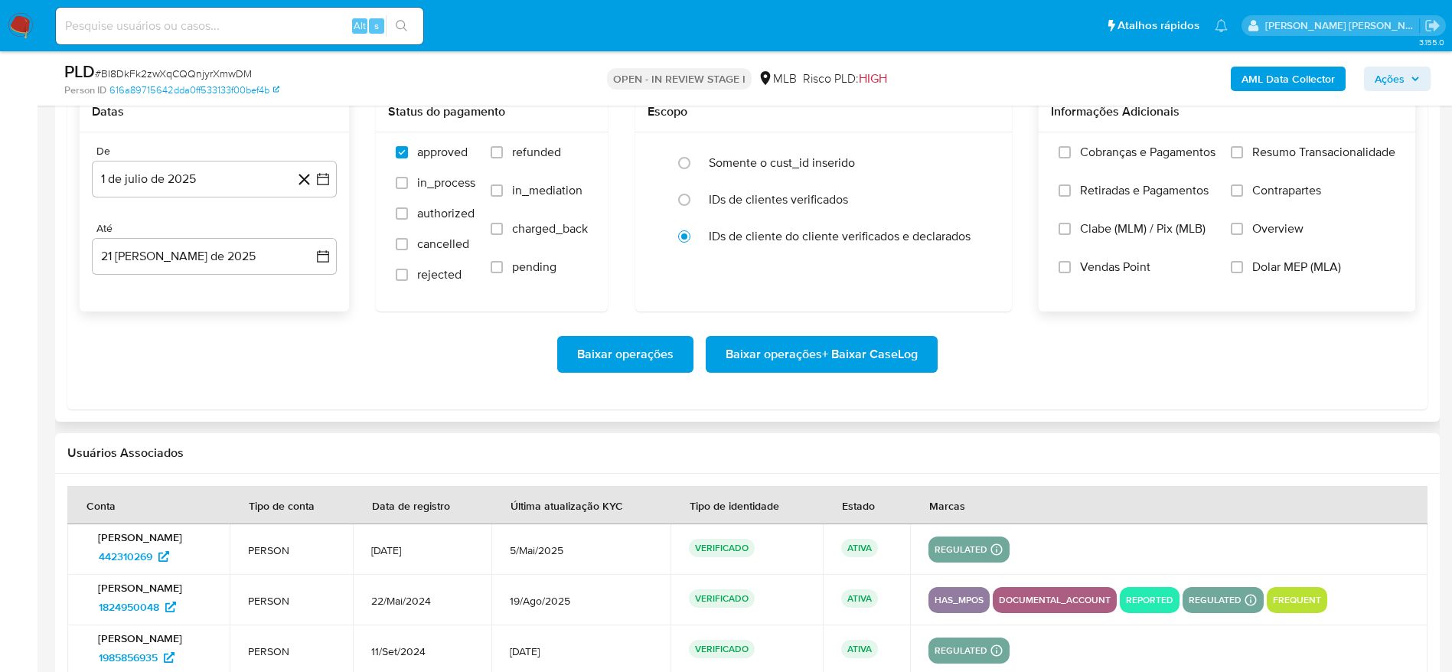
click at [1335, 152] on span "Resumo Transacionalidade" at bounding box center [1323, 152] width 143 height 15
click at [1243, 152] on input "Resumo Transacionalidade" at bounding box center [1237, 152] width 12 height 12
click at [829, 360] on span "Baixar operações + Baixar CaseLog" at bounding box center [822, 355] width 192 height 34
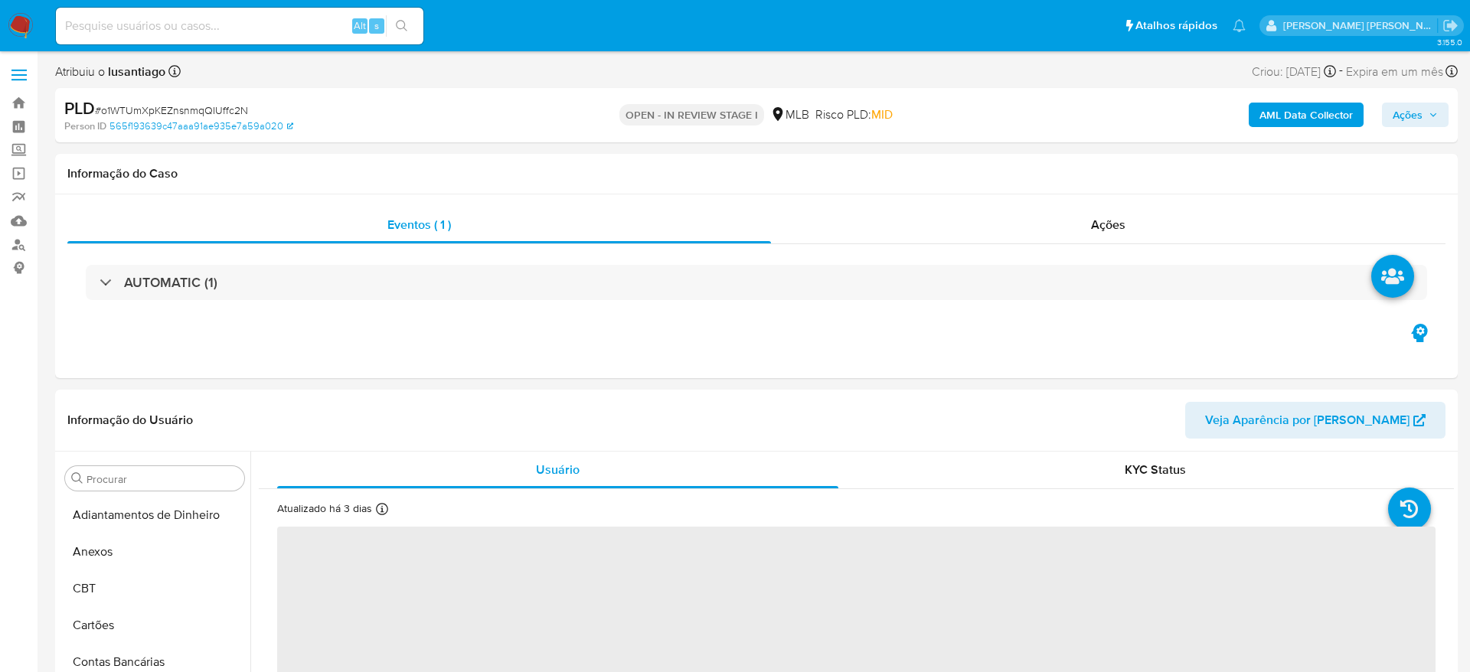
select select "10"
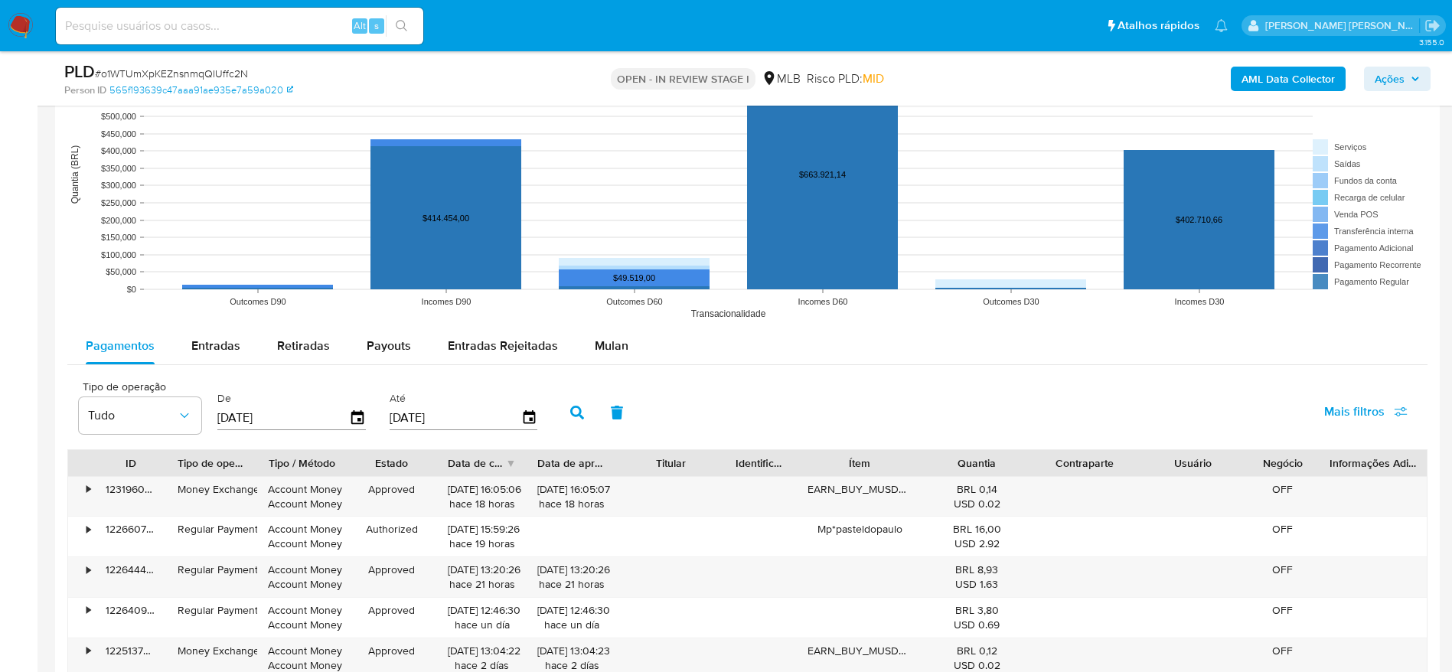
scroll to position [1492, 0]
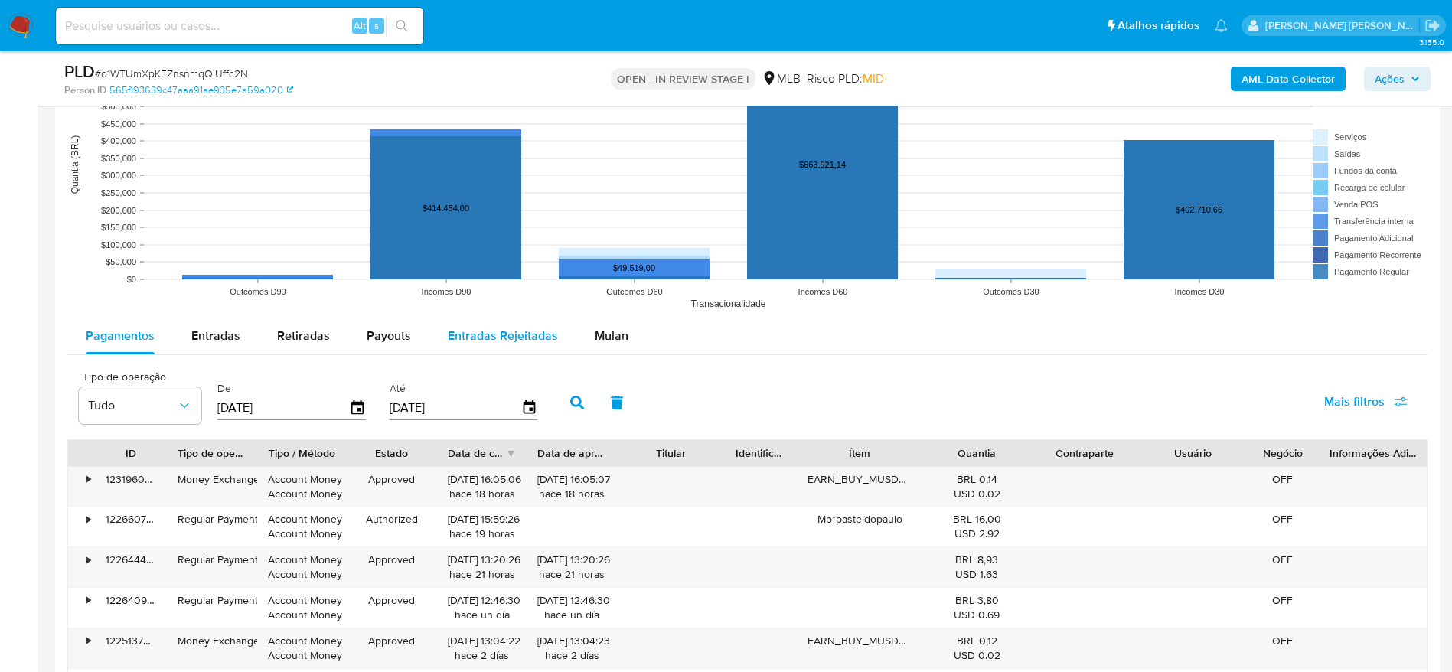
drag, startPoint x: 605, startPoint y: 334, endPoint x: 550, endPoint y: 334, distance: 55.1
click at [605, 334] on span "Mulan" at bounding box center [612, 336] width 34 height 18
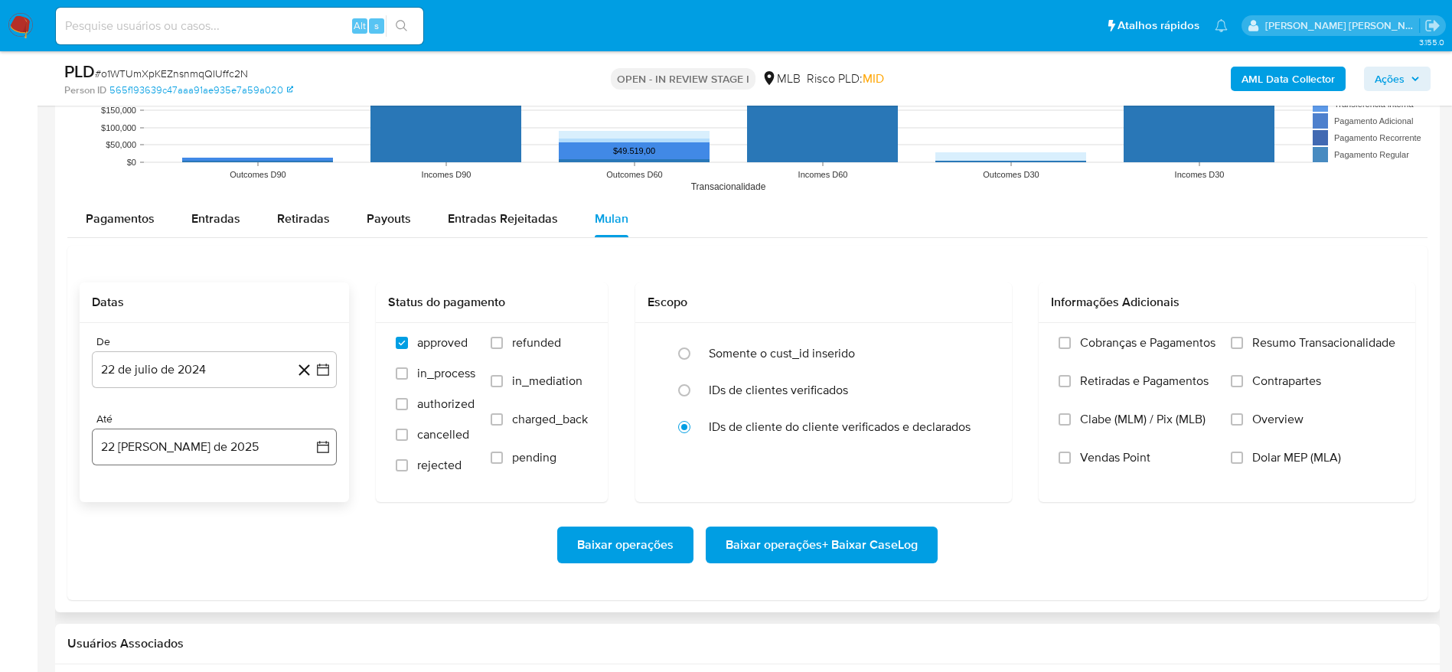
scroll to position [1722, 0]
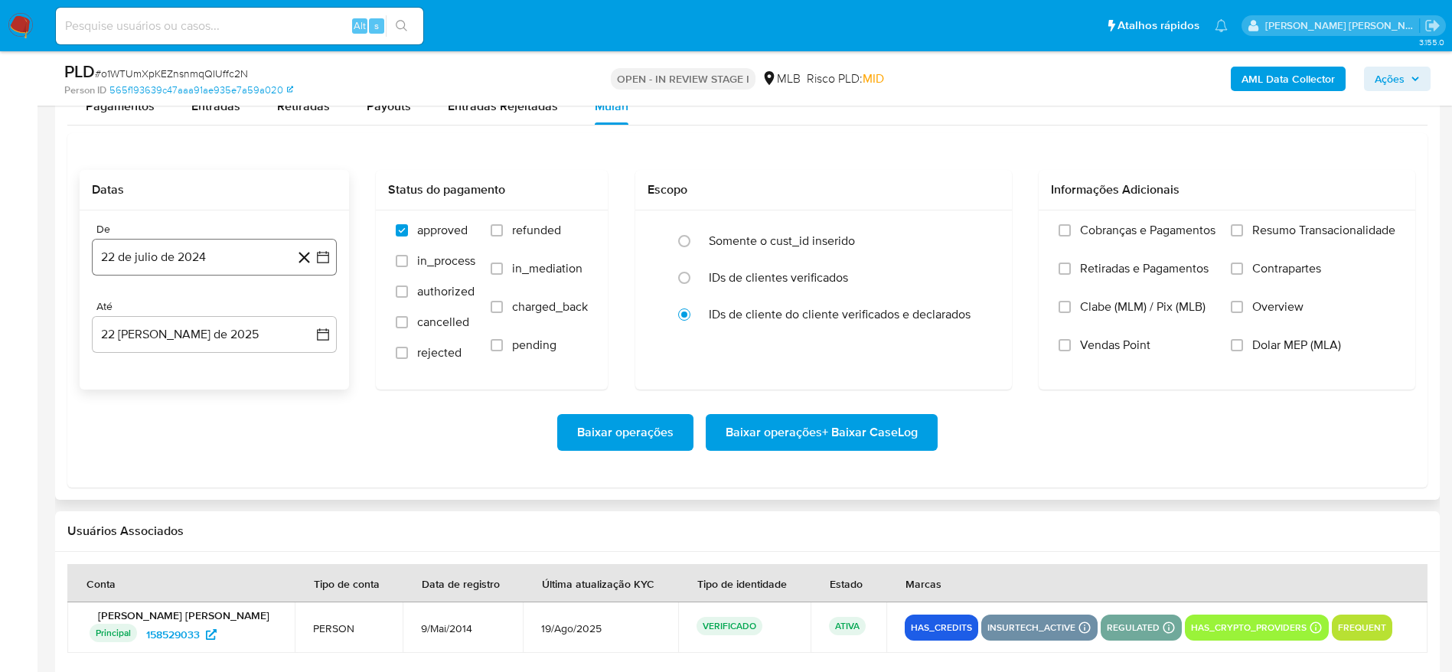
click at [165, 256] on button "22 de julio de 2024" at bounding box center [214, 257] width 245 height 37
click at [210, 319] on span "julio 2024" at bounding box center [206, 312] width 57 height 15
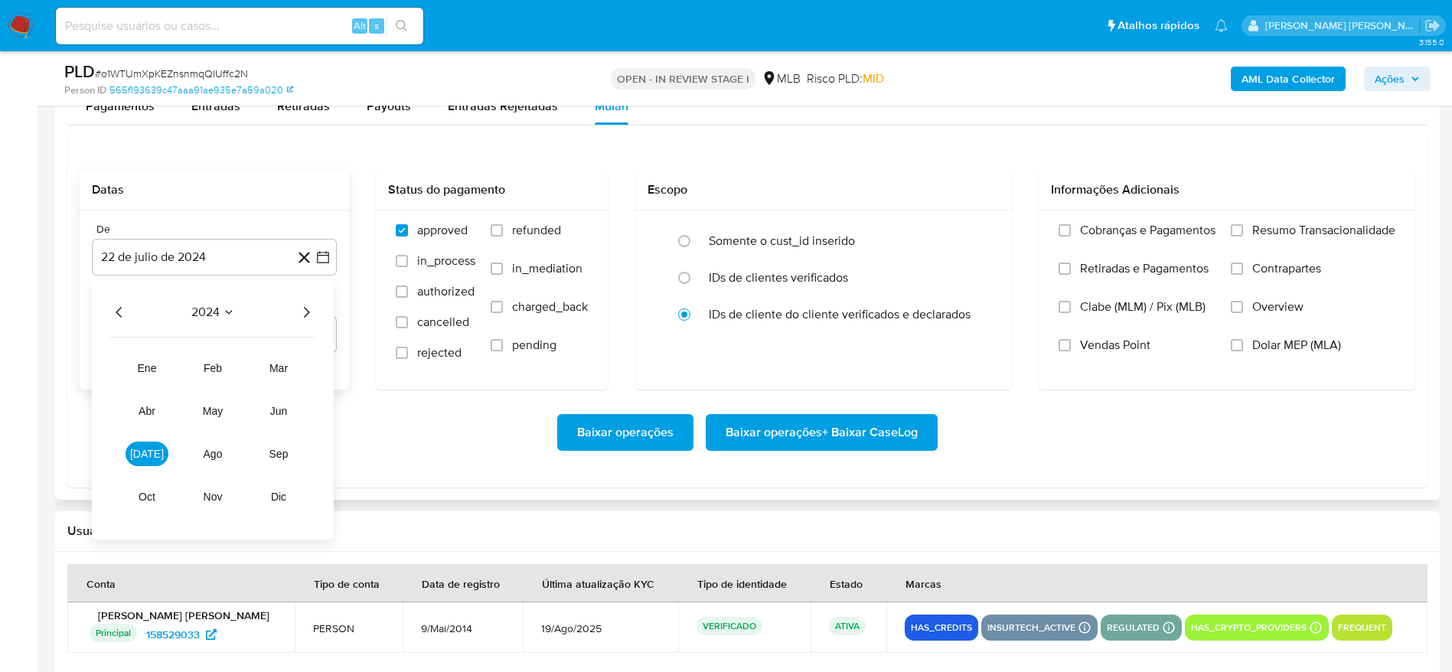
click at [311, 310] on icon "Año siguiente" at bounding box center [306, 312] width 18 height 18
click at [136, 456] on button "[DATE]" at bounding box center [147, 454] width 43 height 24
click at [155, 376] on button "1" at bounding box center [153, 369] width 24 height 24
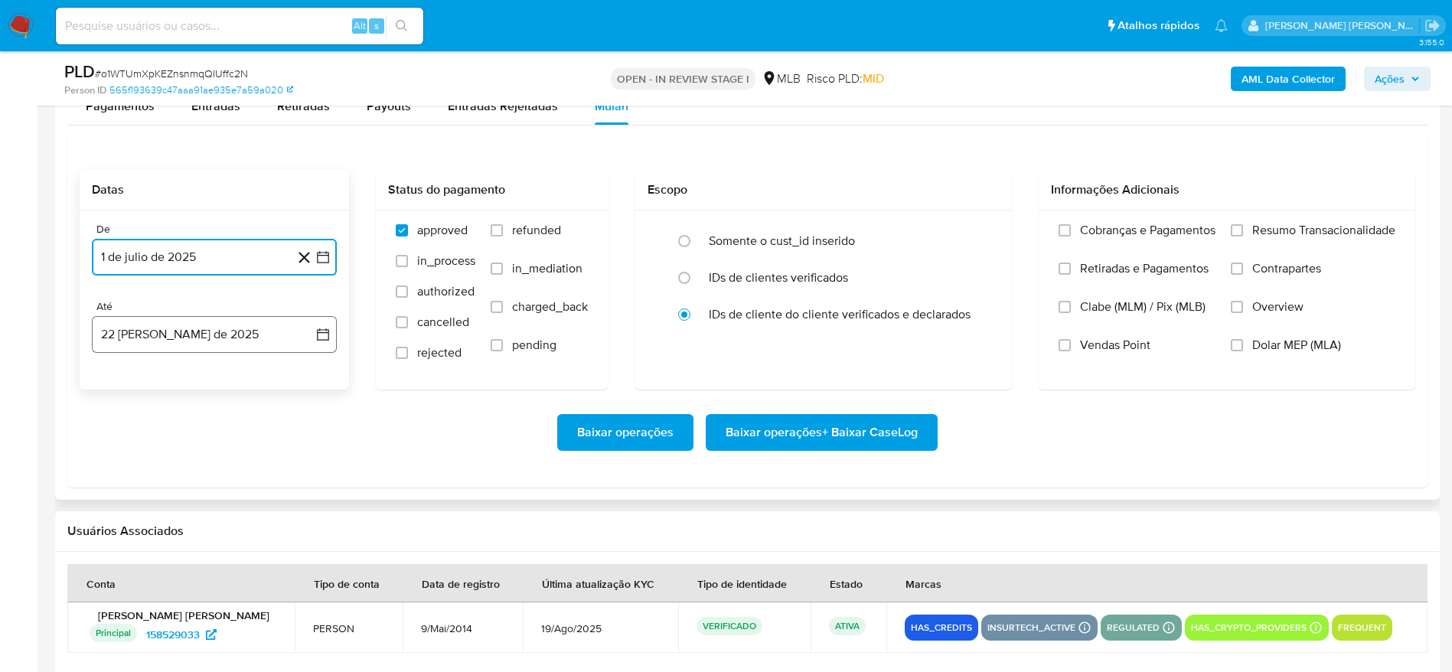
click at [184, 329] on button "22 [PERSON_NAME] de 2025" at bounding box center [214, 334] width 245 height 37
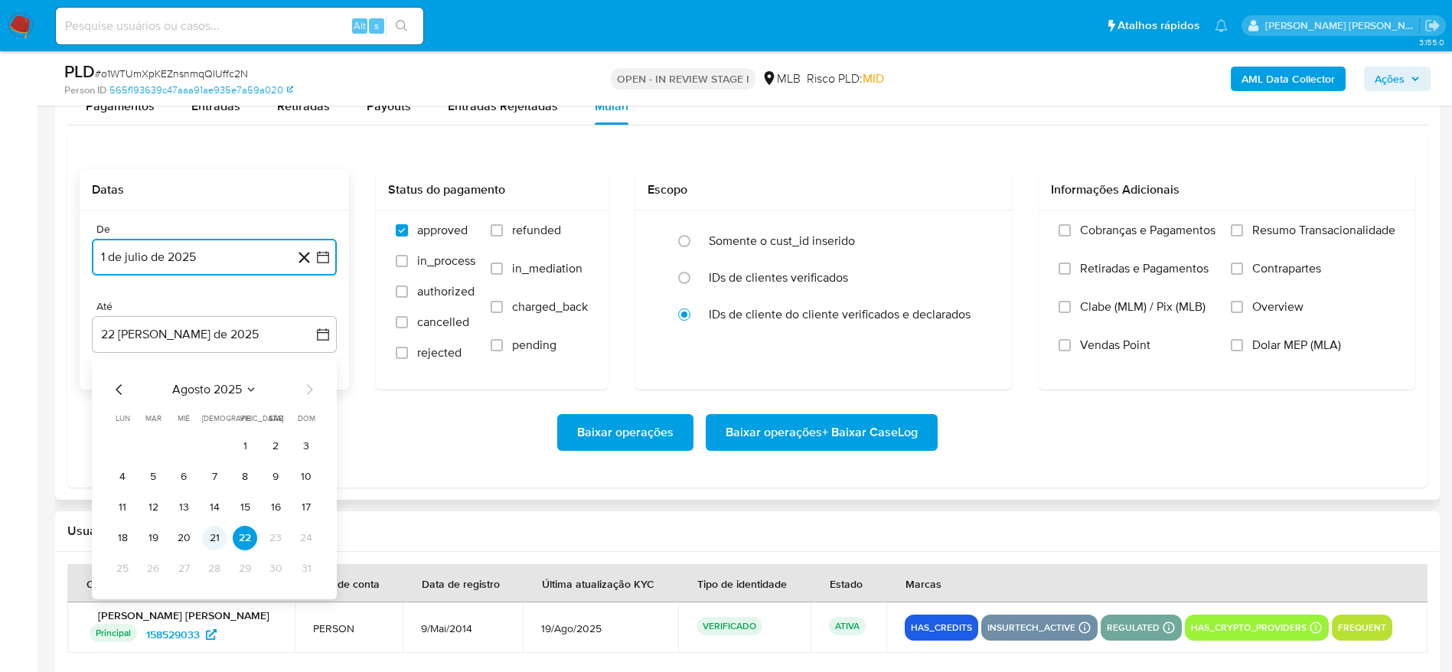
click at [211, 536] on button "21" at bounding box center [214, 538] width 24 height 24
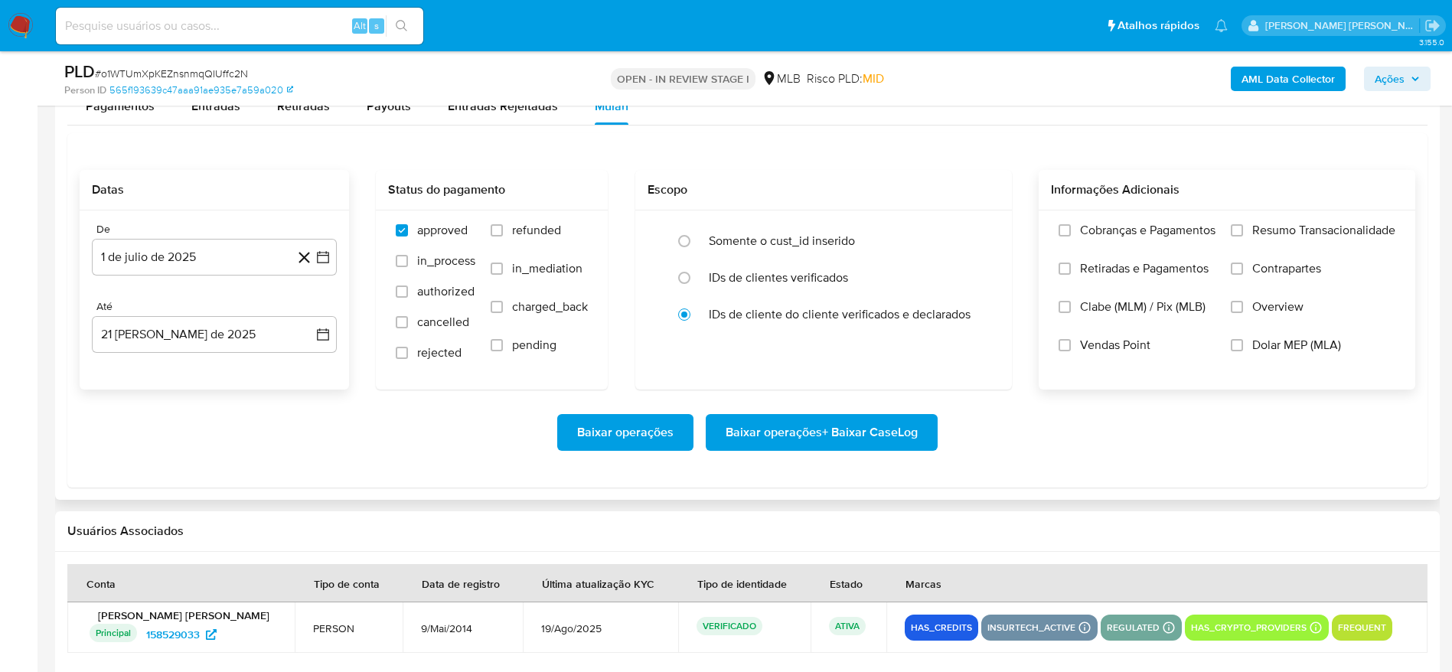
click at [1278, 223] on span "Resumo Transacionalidade" at bounding box center [1323, 230] width 143 height 15
click at [1243, 224] on input "Resumo Transacionalidade" at bounding box center [1237, 230] width 12 height 12
click at [816, 435] on span "Baixar operações + Baixar CaseLog" at bounding box center [822, 433] width 192 height 34
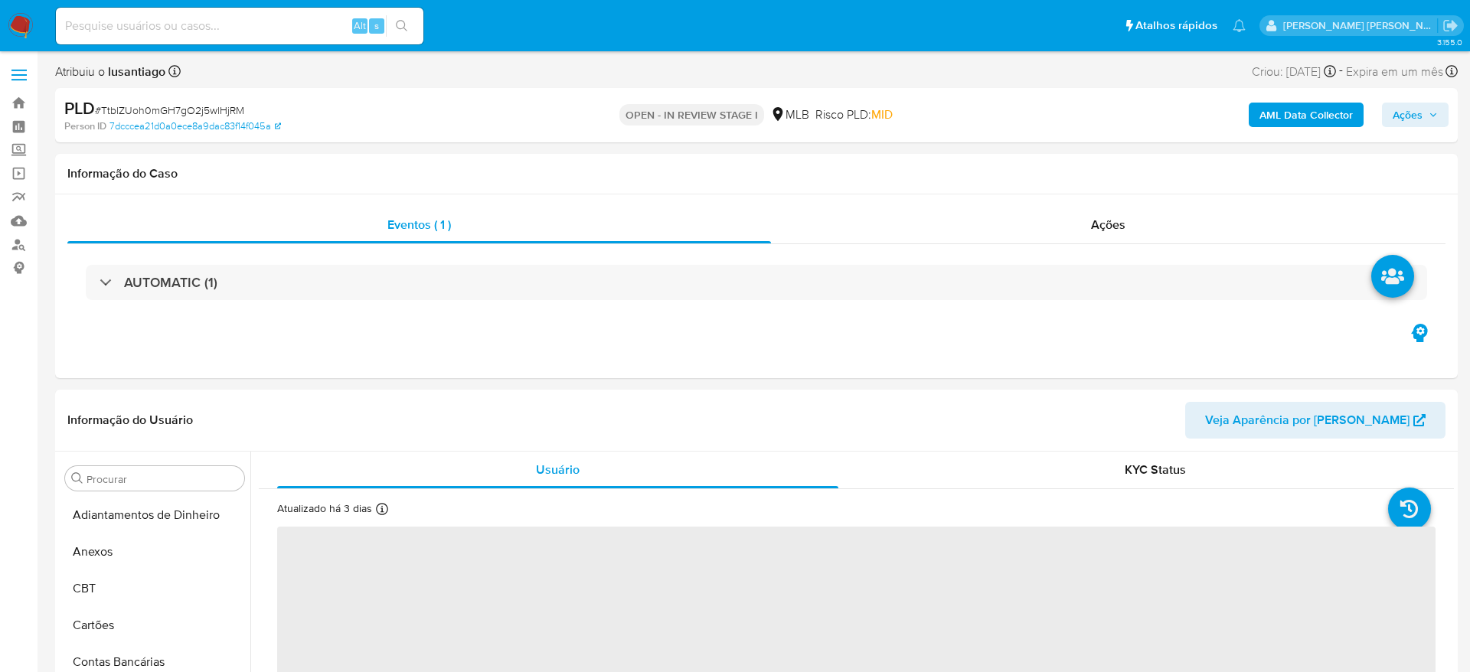
select select "10"
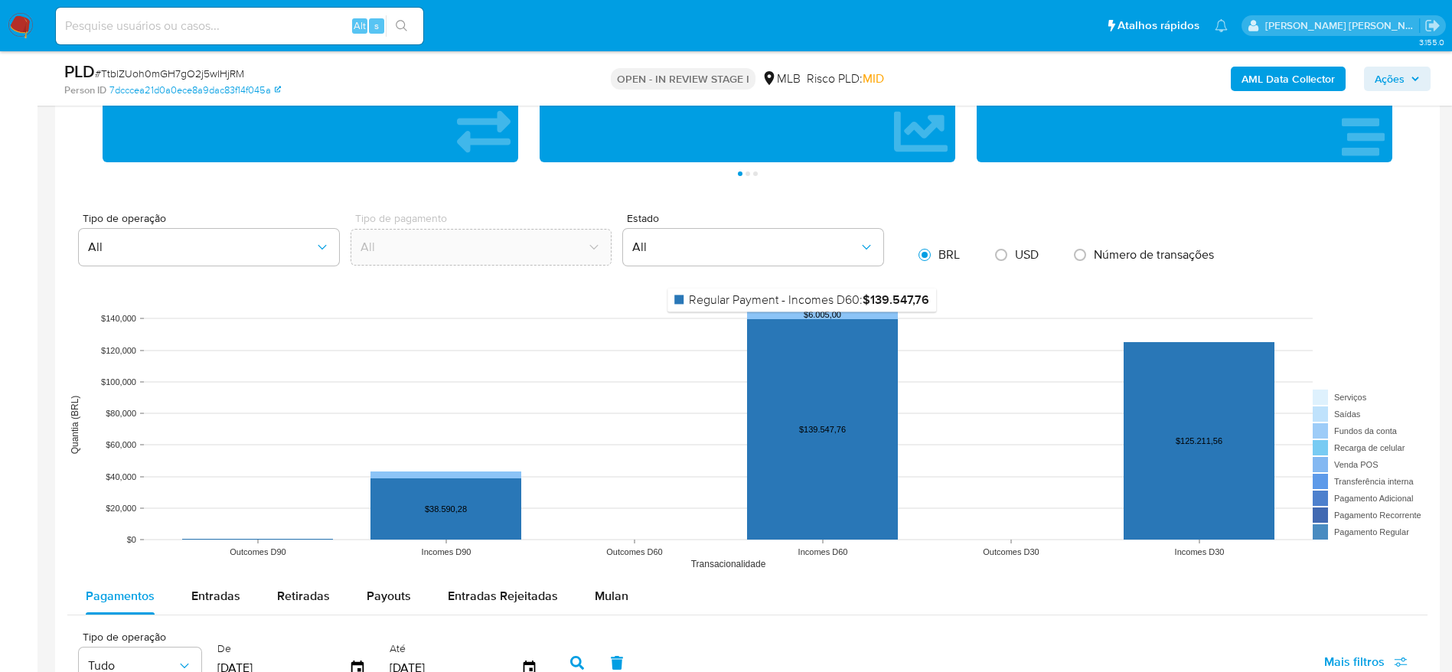
scroll to position [1263, 0]
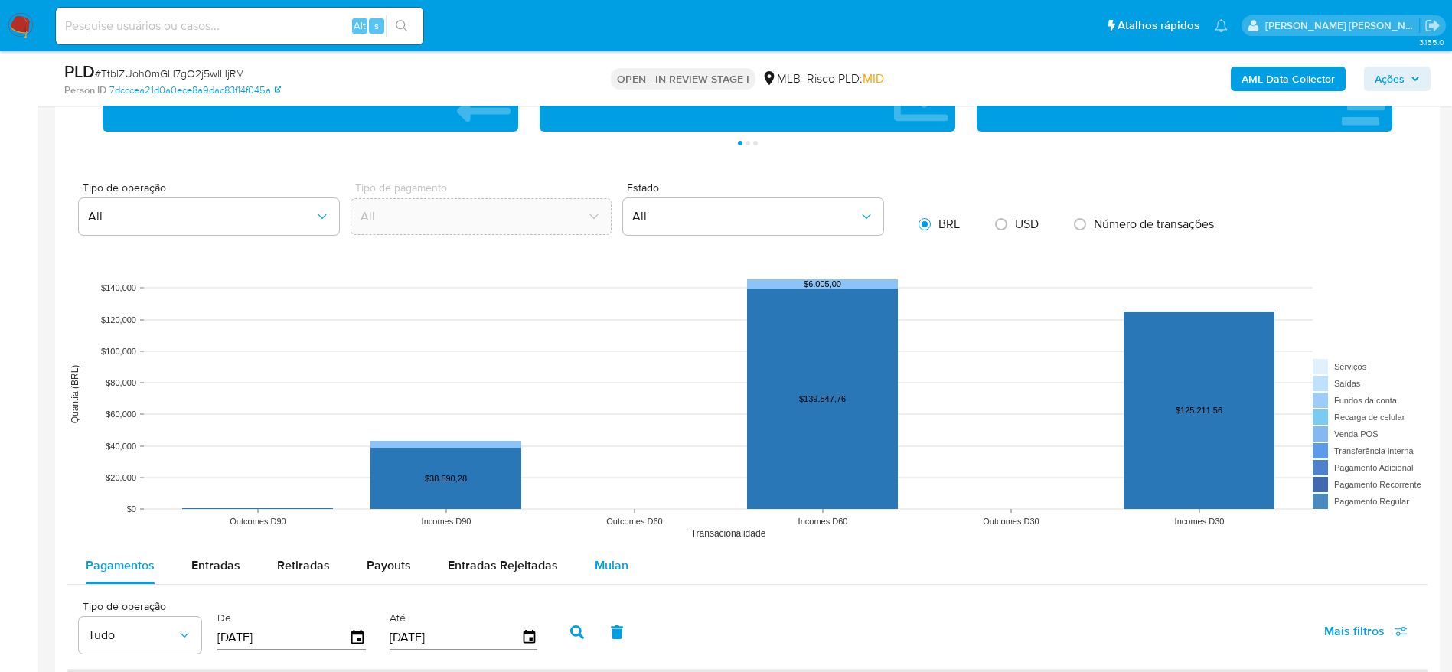
click at [600, 560] on span "Mulan" at bounding box center [612, 565] width 34 height 18
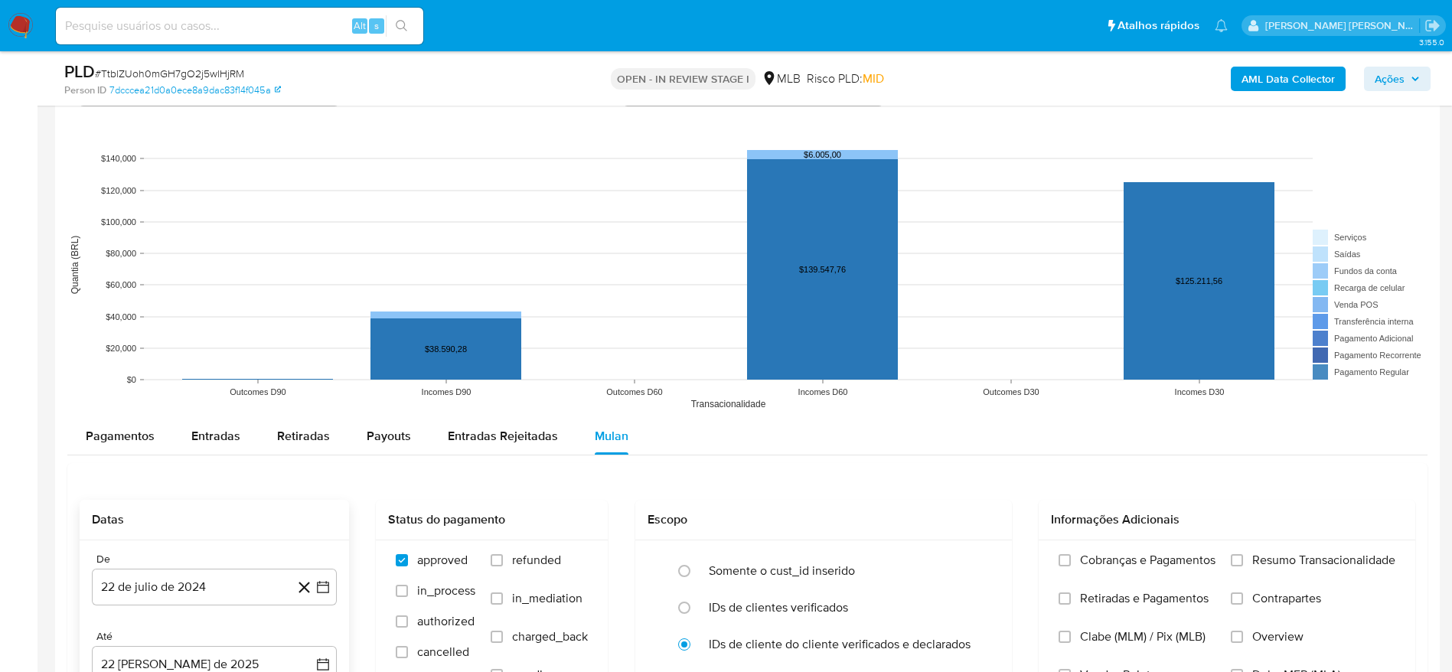
scroll to position [1607, 0]
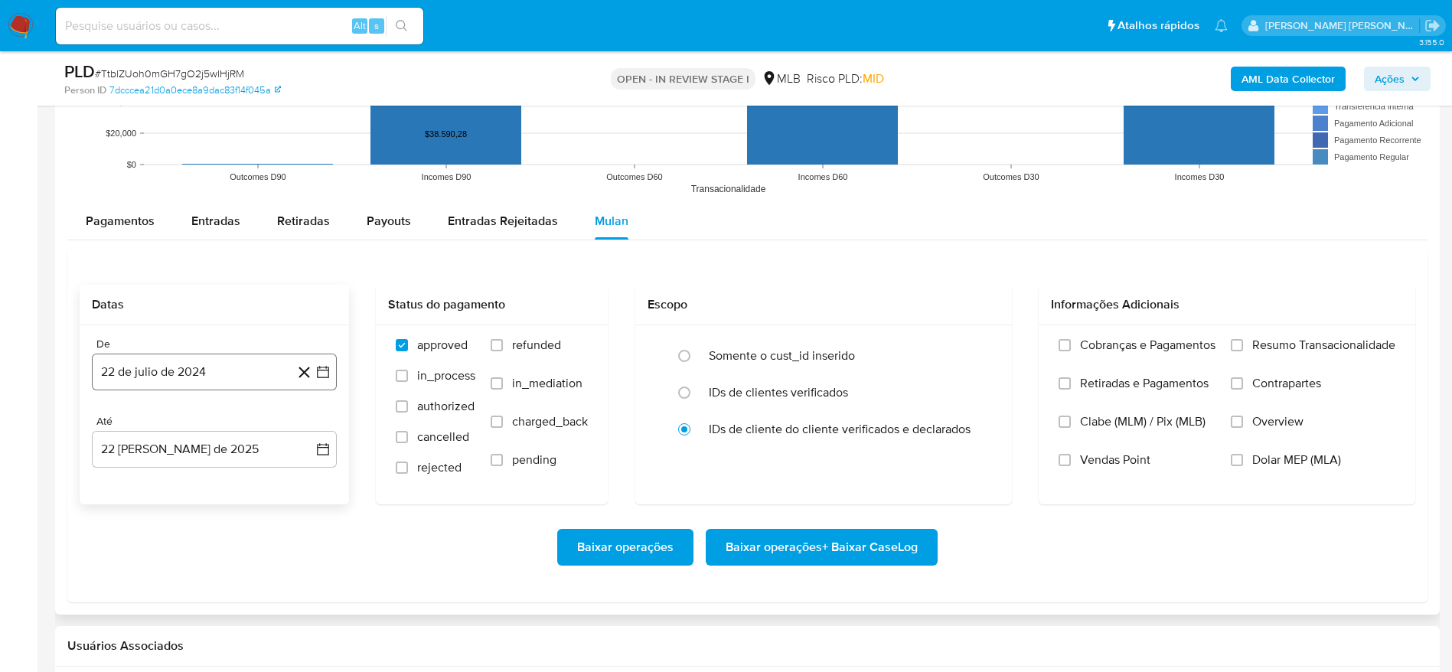
click at [203, 354] on button "22 de julio de 2024" at bounding box center [214, 372] width 245 height 37
click at [224, 435] on div "julio 2024" at bounding box center [214, 427] width 208 height 18
click at [214, 422] on span "julio 2024" at bounding box center [206, 426] width 57 height 15
click at [309, 423] on icon "Año siguiente" at bounding box center [306, 427] width 18 height 18
click at [155, 568] on button "[DATE]" at bounding box center [147, 568] width 43 height 24
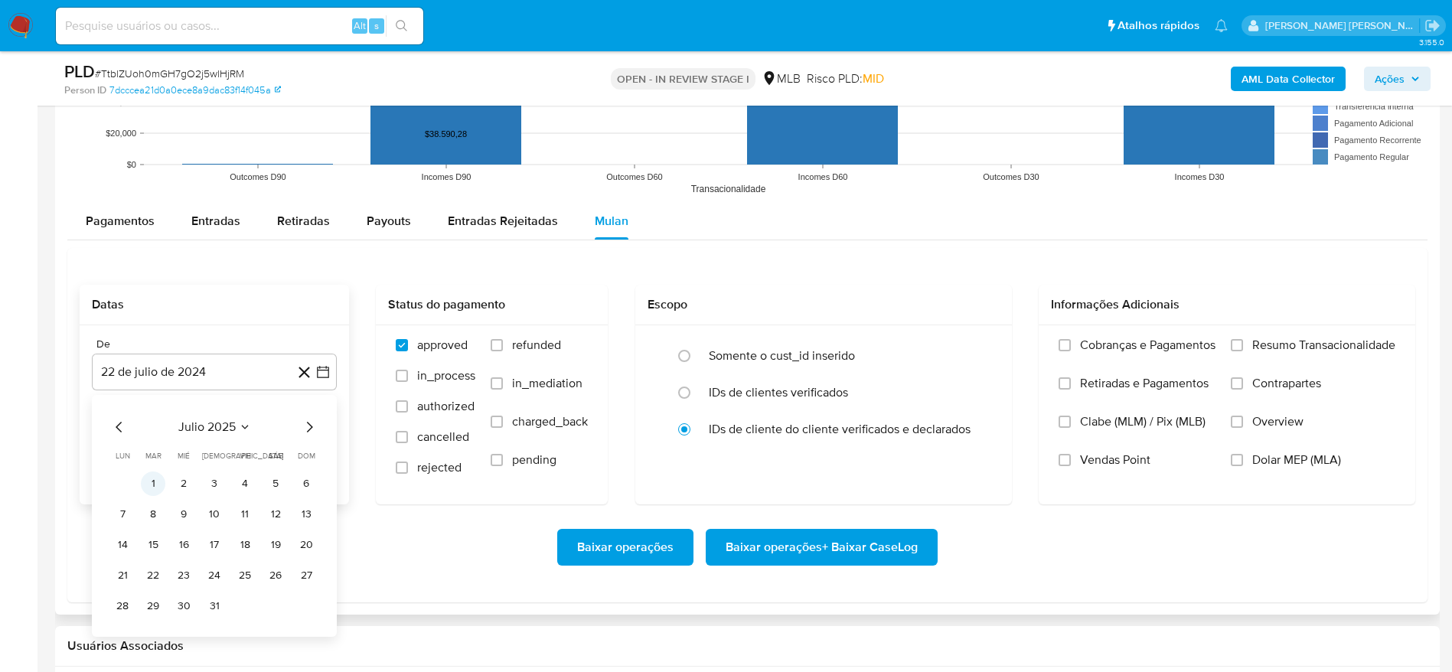
click at [145, 477] on button "1" at bounding box center [153, 483] width 24 height 24
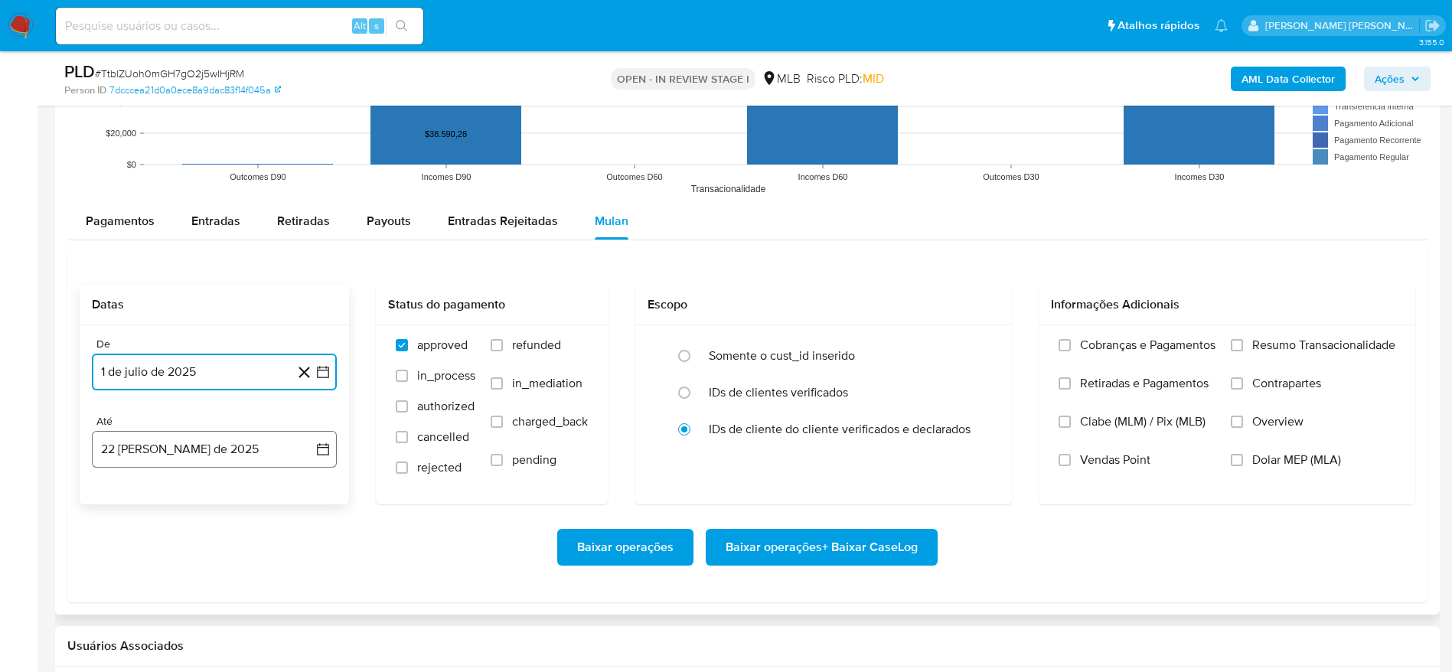
click at [160, 456] on button "22 [PERSON_NAME] de 2025" at bounding box center [214, 449] width 245 height 37
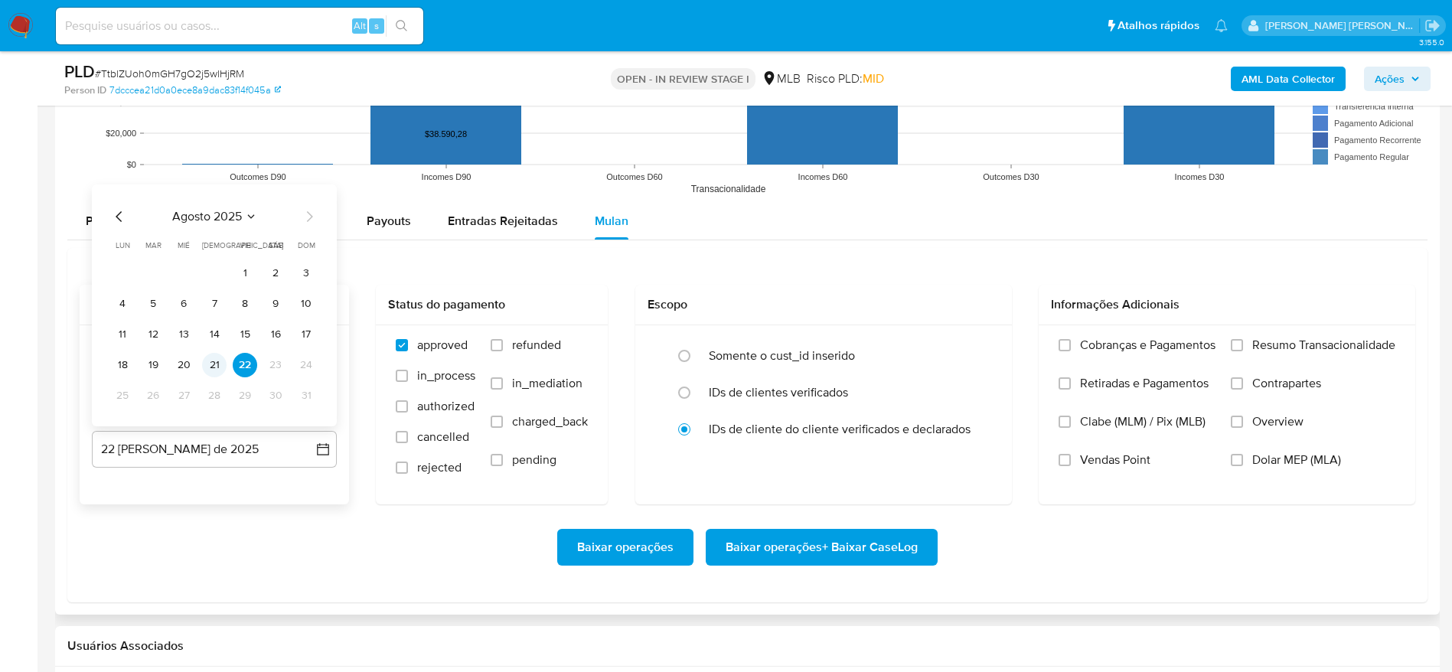
click at [211, 360] on button "21" at bounding box center [214, 365] width 24 height 24
click at [1329, 340] on span "Resumo Transacionalidade" at bounding box center [1323, 345] width 143 height 15
click at [1243, 340] on input "Resumo Transacionalidade" at bounding box center [1237, 345] width 12 height 12
click at [768, 552] on span "Baixar operações + Baixar CaseLog" at bounding box center [822, 547] width 192 height 34
